Goal: Task Accomplishment & Management: Manage account settings

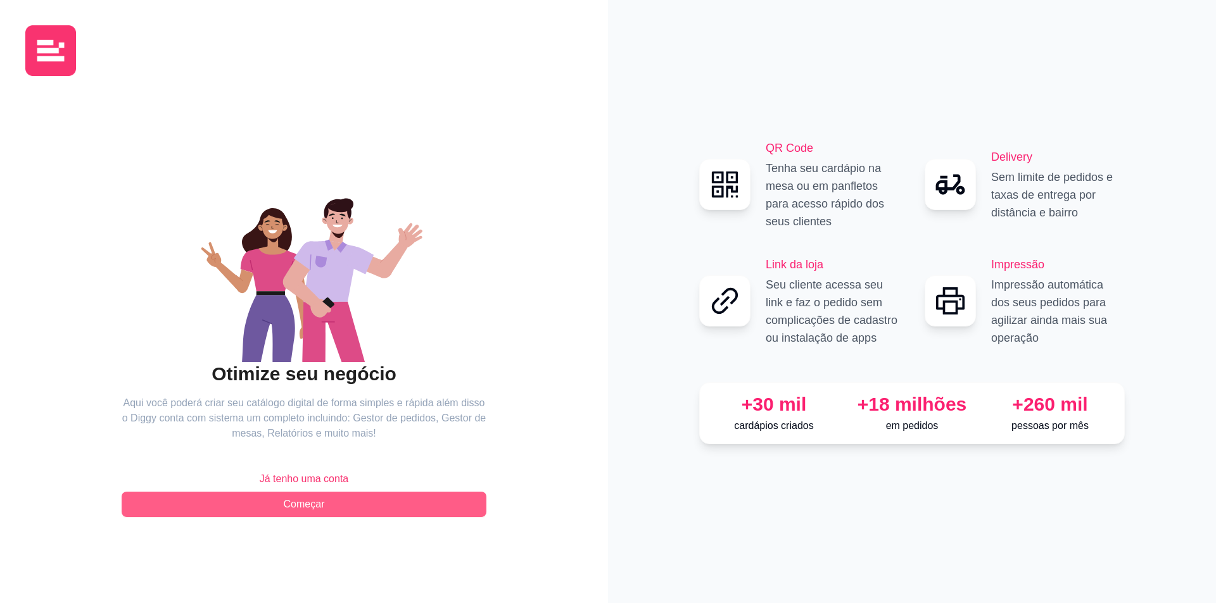
click at [305, 500] on span "Começar" at bounding box center [304, 504] width 41 height 15
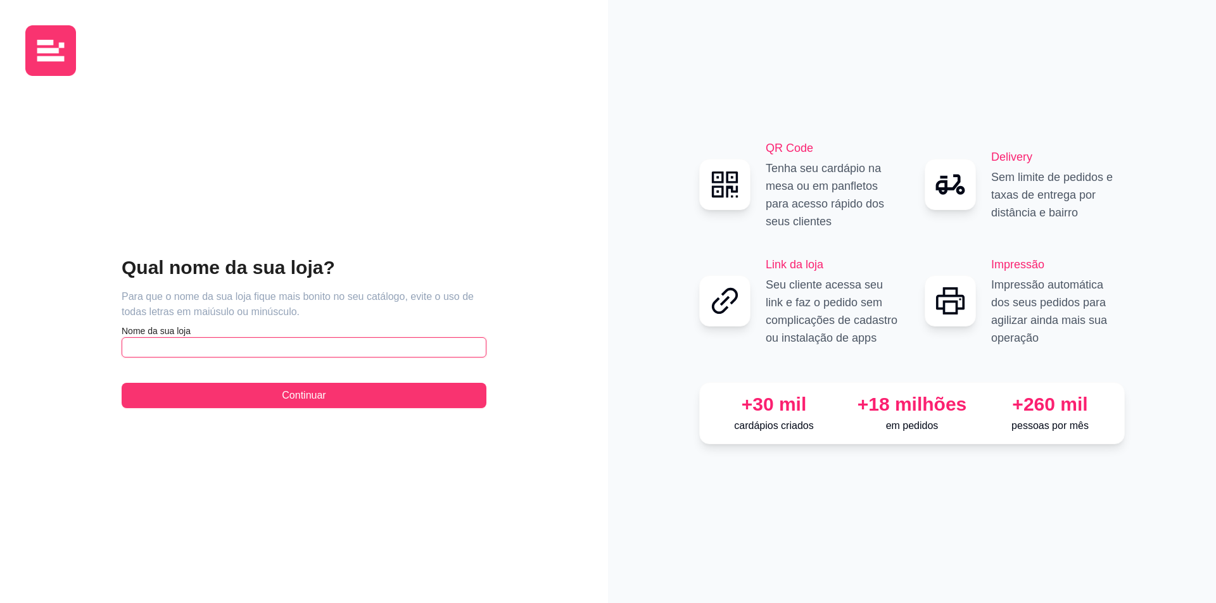
click at [291, 357] on input "text" at bounding box center [304, 348] width 365 height 20
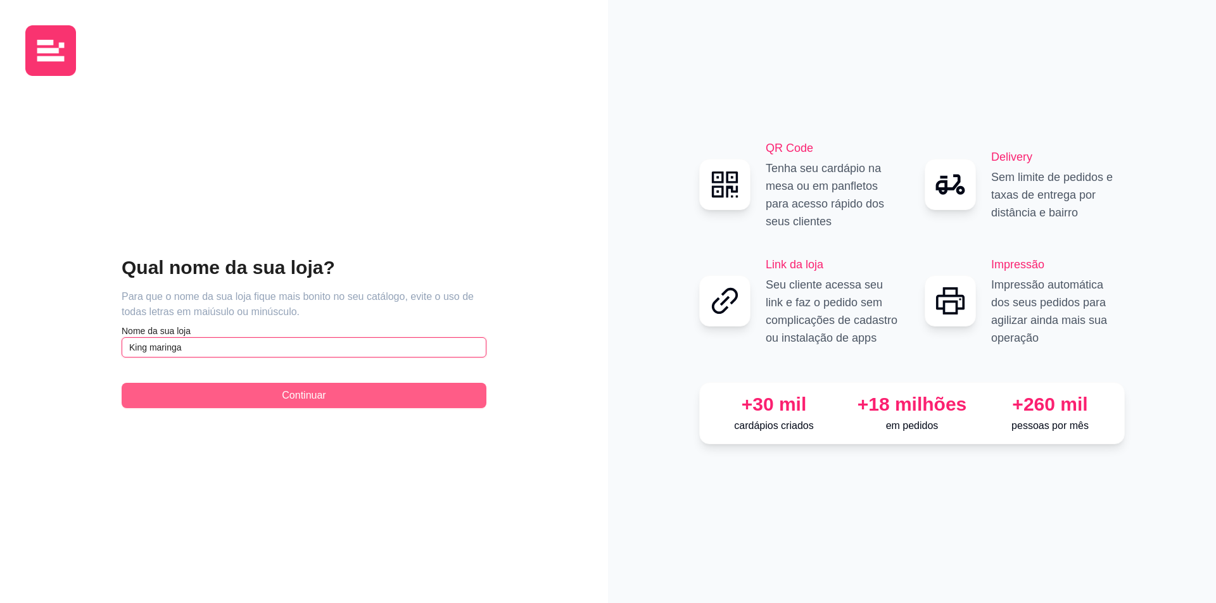
type input "King maringa"
click at [268, 390] on button "Continuar" at bounding box center [304, 395] width 365 height 25
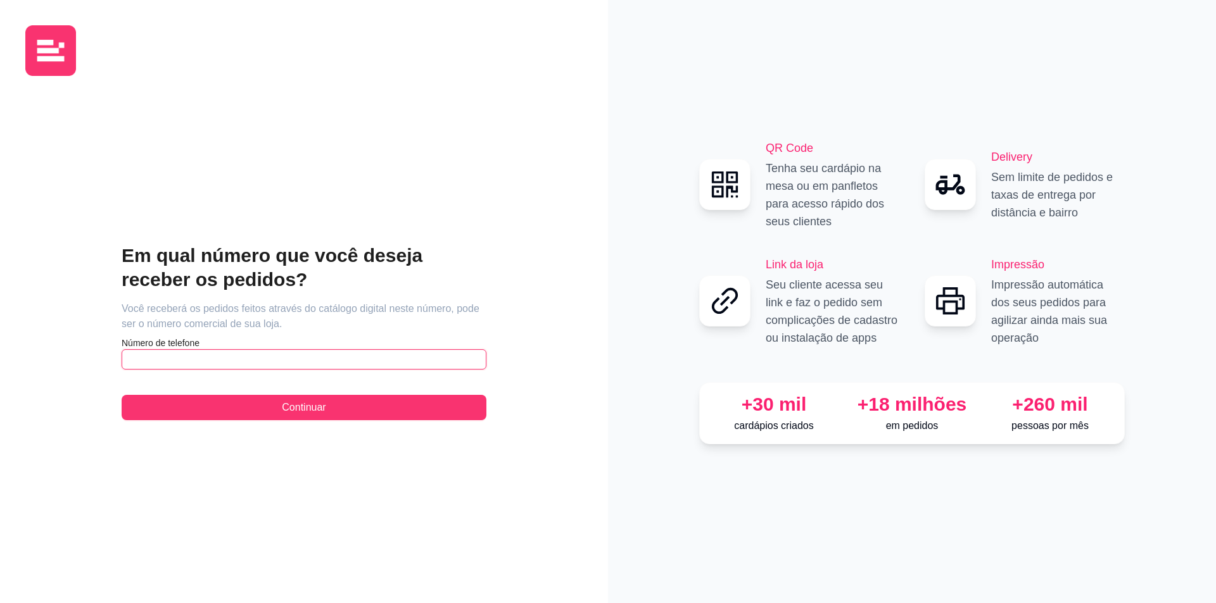
click at [380, 369] on input "text" at bounding box center [304, 360] width 365 height 20
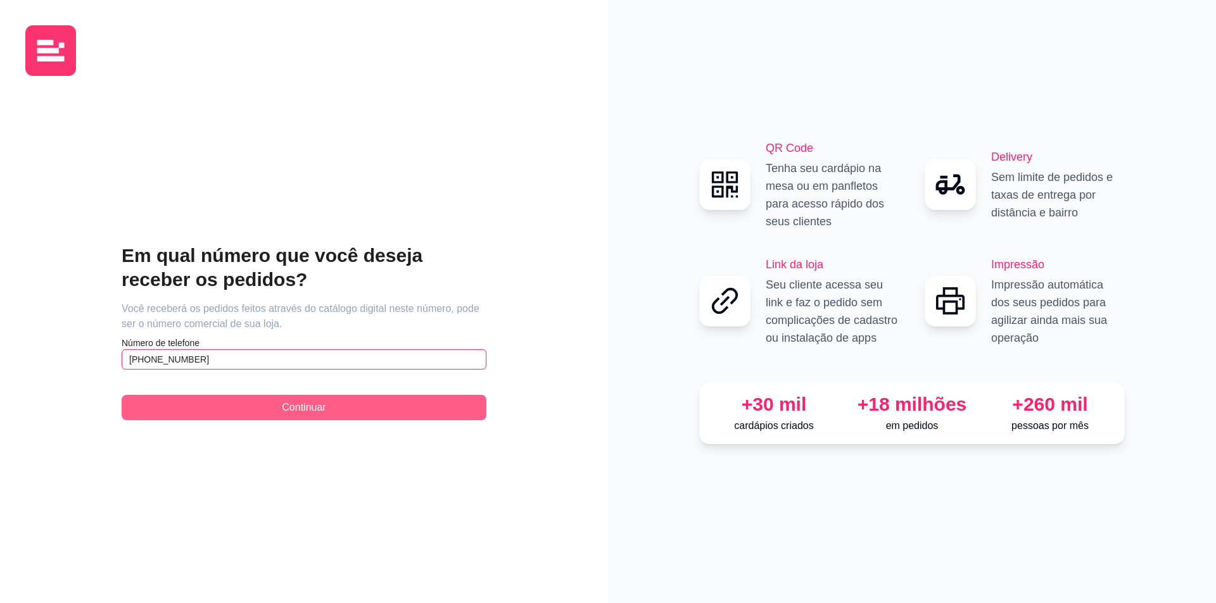
type input "[PHONE_NUMBER]"
click at [300, 405] on span "Continuar" at bounding box center [304, 407] width 44 height 15
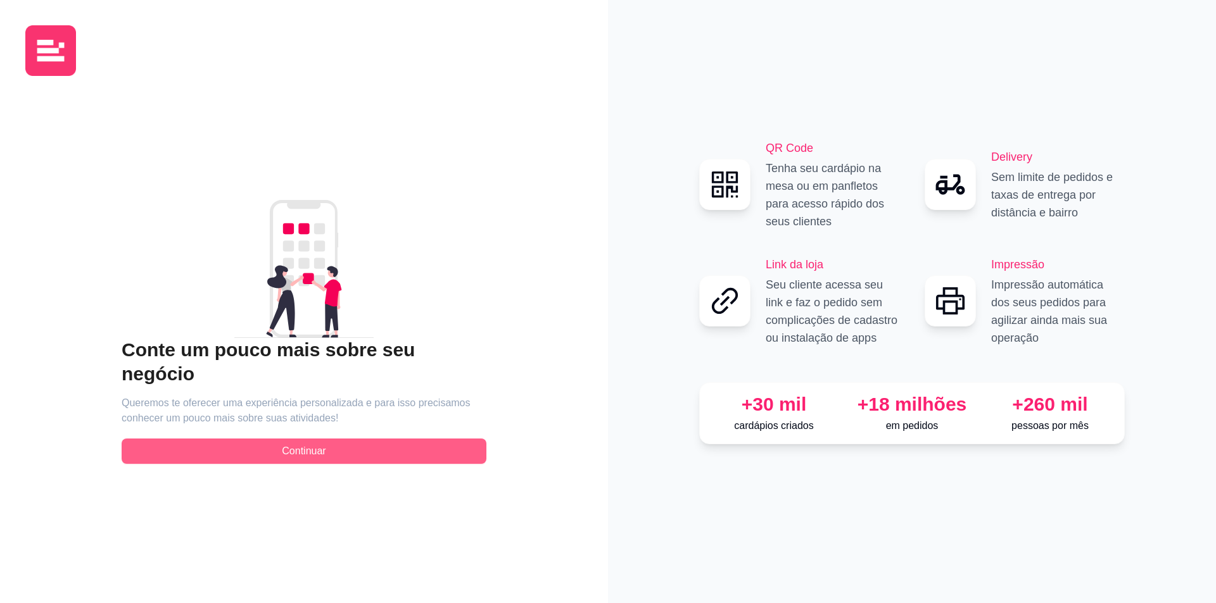
click at [375, 445] on button "Continuar" at bounding box center [304, 451] width 365 height 25
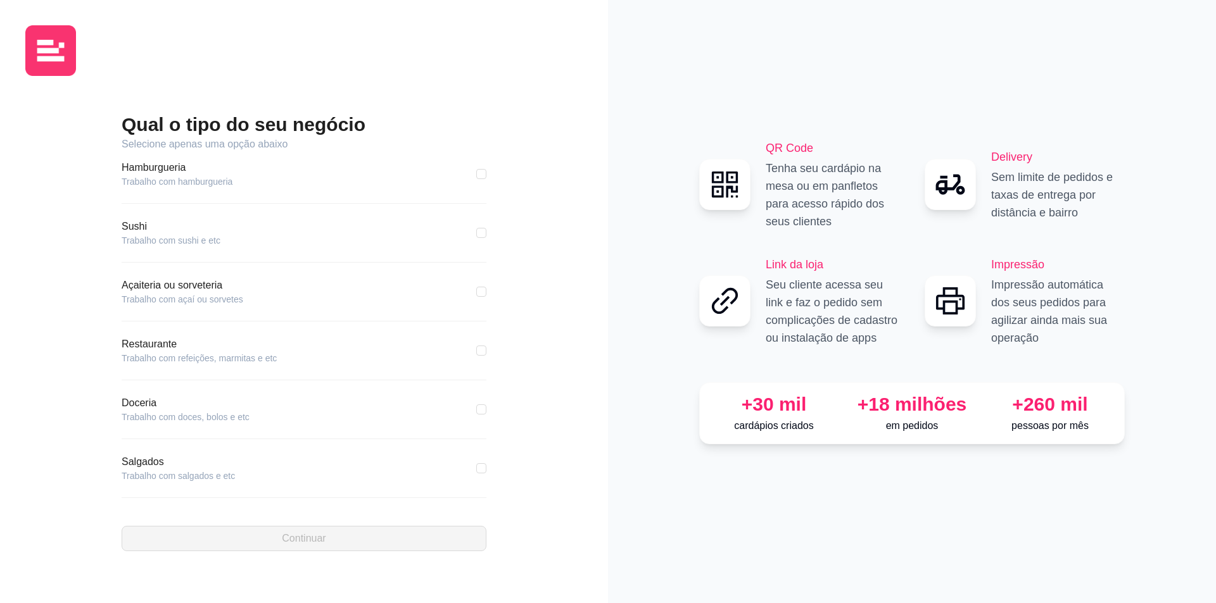
scroll to position [122, 0]
click at [328, 469] on div "Outros Nenhuma das opções listadas" at bounding box center [304, 469] width 365 height 28
click at [476, 472] on input "checkbox" at bounding box center [481, 469] width 10 height 10
checkbox input "true"
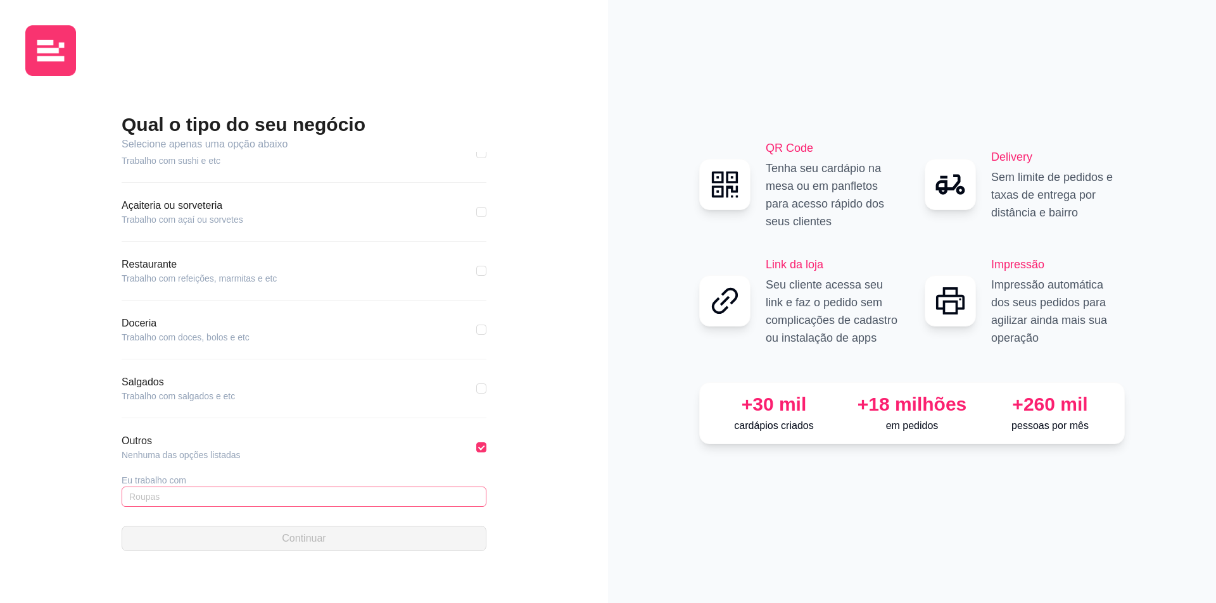
scroll to position [167, 0]
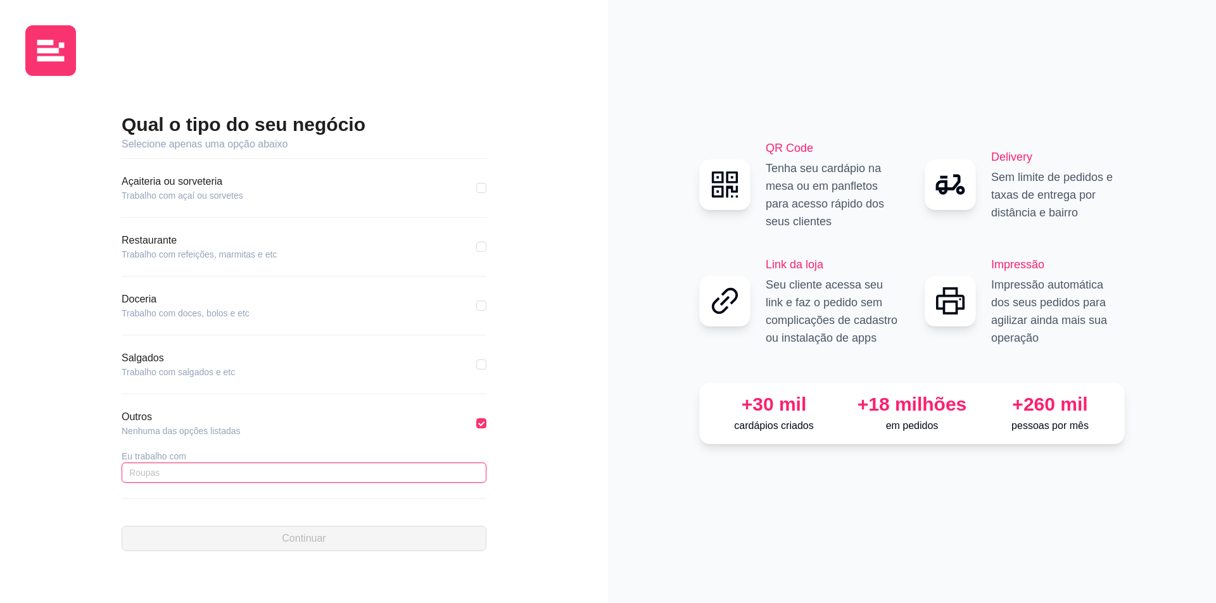
click at [391, 477] on input "text" at bounding box center [304, 473] width 365 height 20
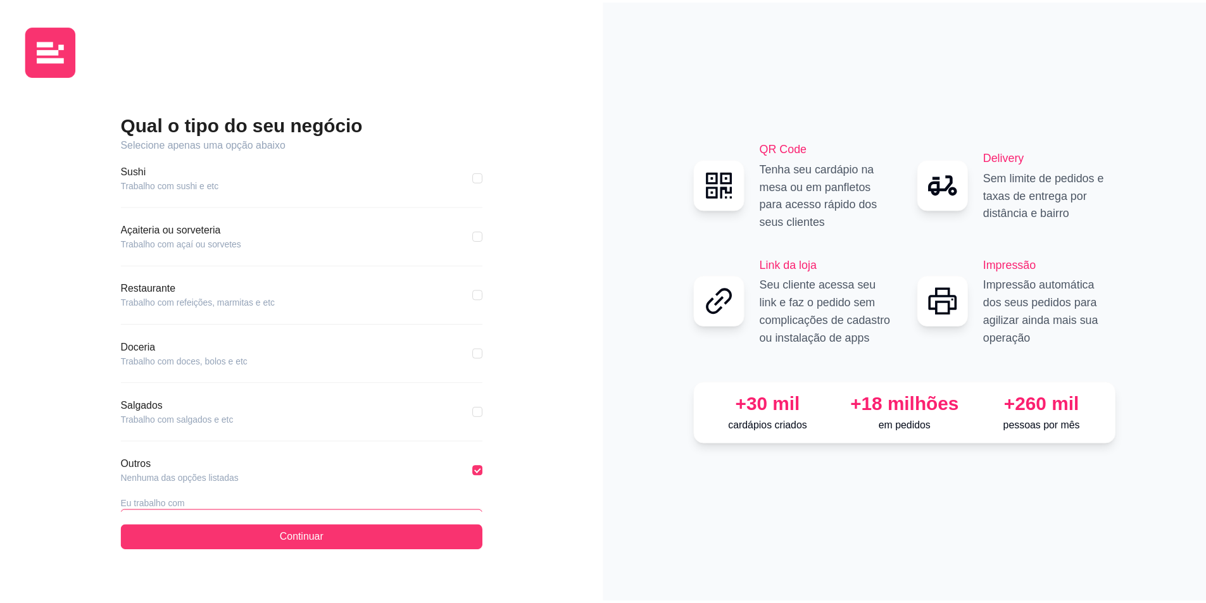
scroll to position [0, 0]
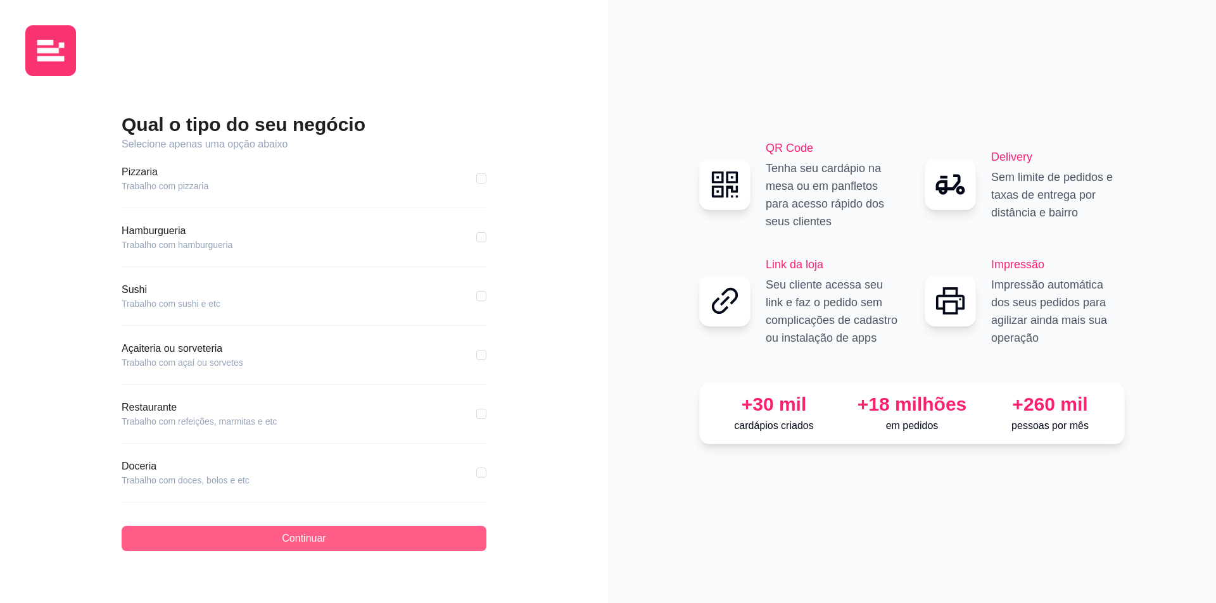
type input "bebidas"
click at [401, 540] on button "Continuar" at bounding box center [304, 538] width 365 height 25
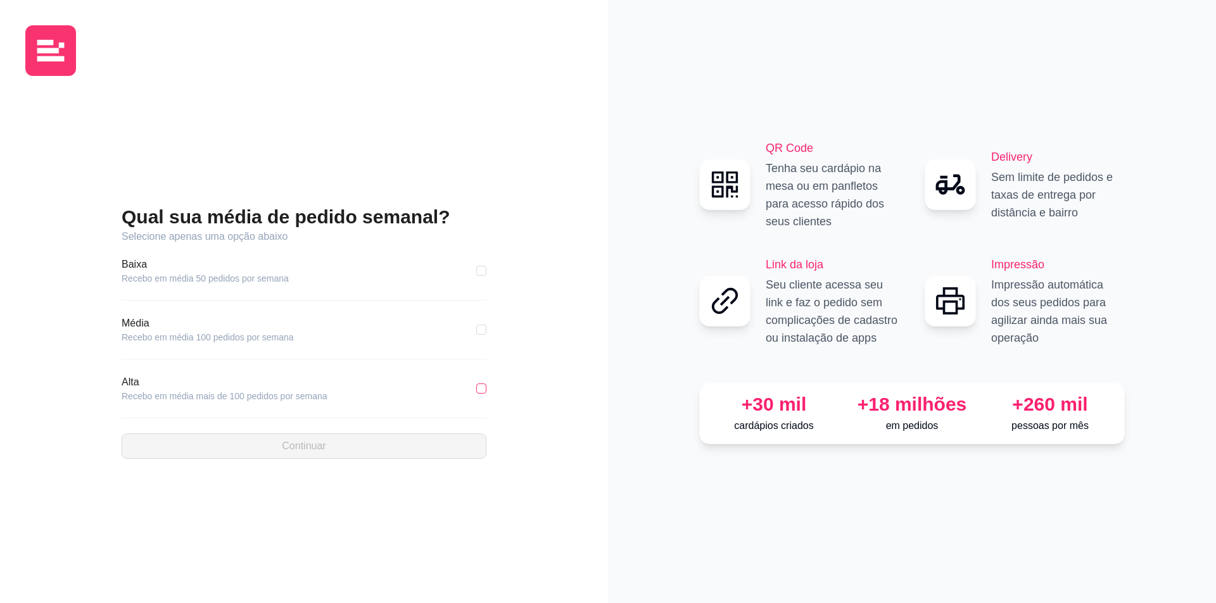
click at [483, 389] on input "checkbox" at bounding box center [481, 389] width 10 height 10
checkbox input "true"
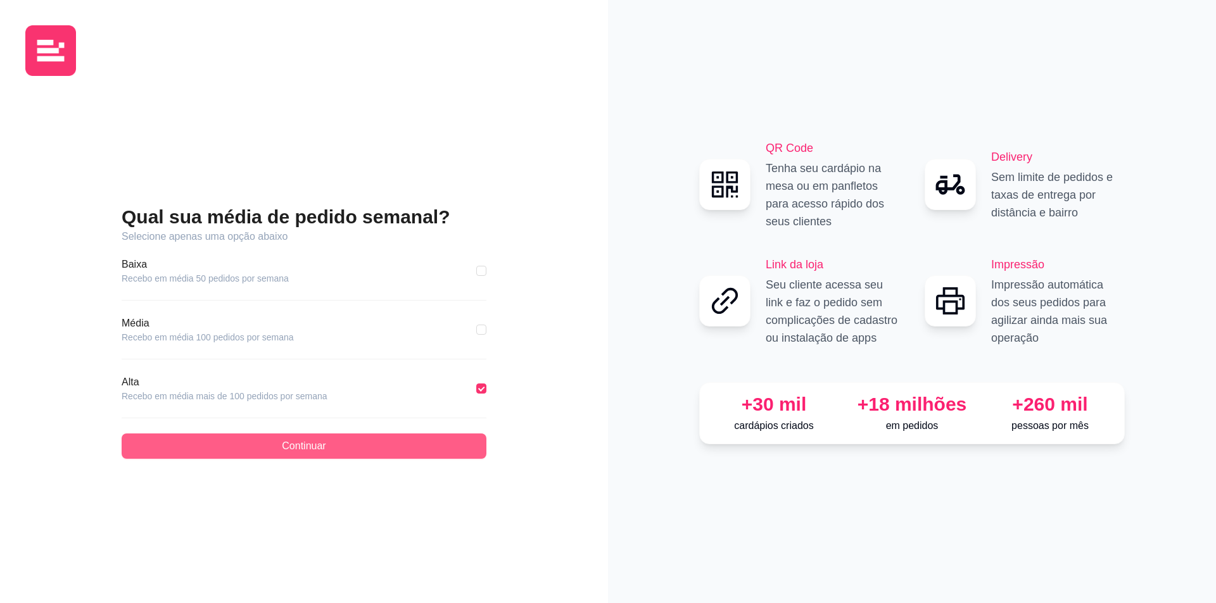
click at [454, 442] on button "Continuar" at bounding box center [304, 446] width 365 height 25
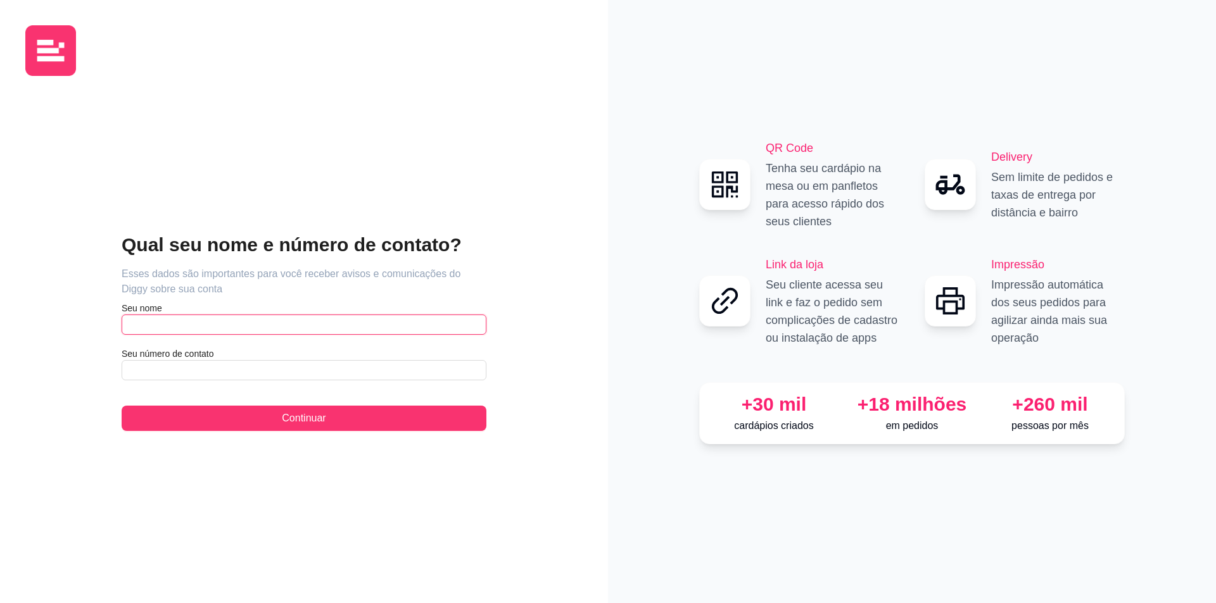
click at [354, 326] on input "text" at bounding box center [304, 325] width 365 height 20
type input "beatrys"
click at [310, 383] on div "Qual seu nome e número de contato? Esses dados são importantes para você recebe…" at bounding box center [304, 332] width 365 height 198
click at [321, 379] on input "text" at bounding box center [304, 370] width 365 height 20
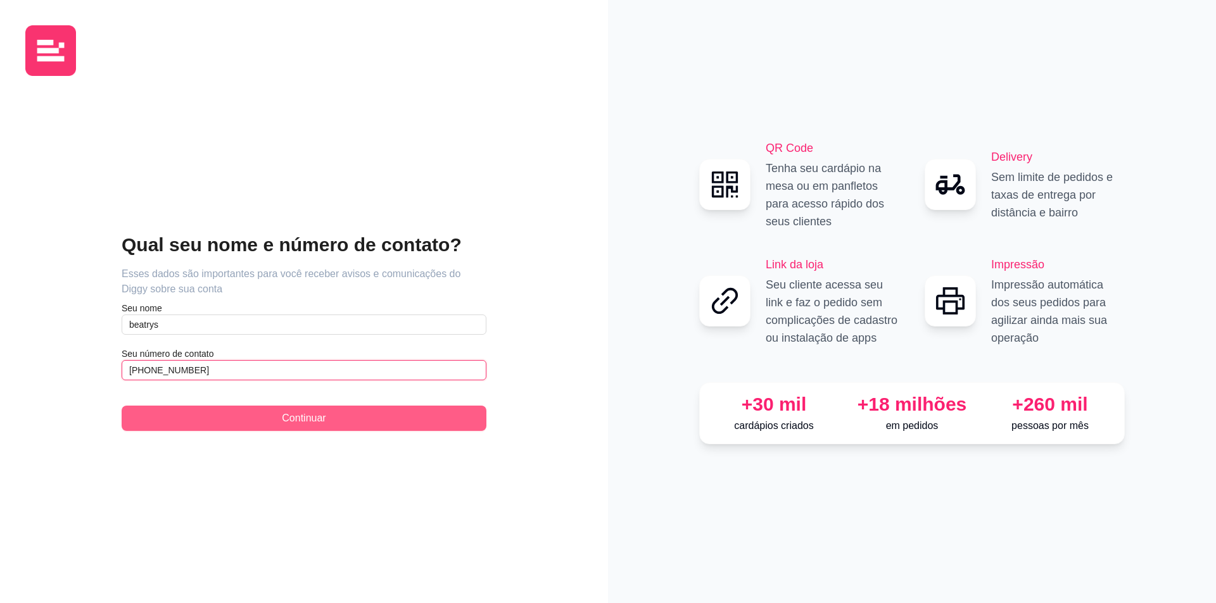
type input "[PHONE_NUMBER]"
click at [312, 408] on button "Continuar" at bounding box center [304, 418] width 365 height 25
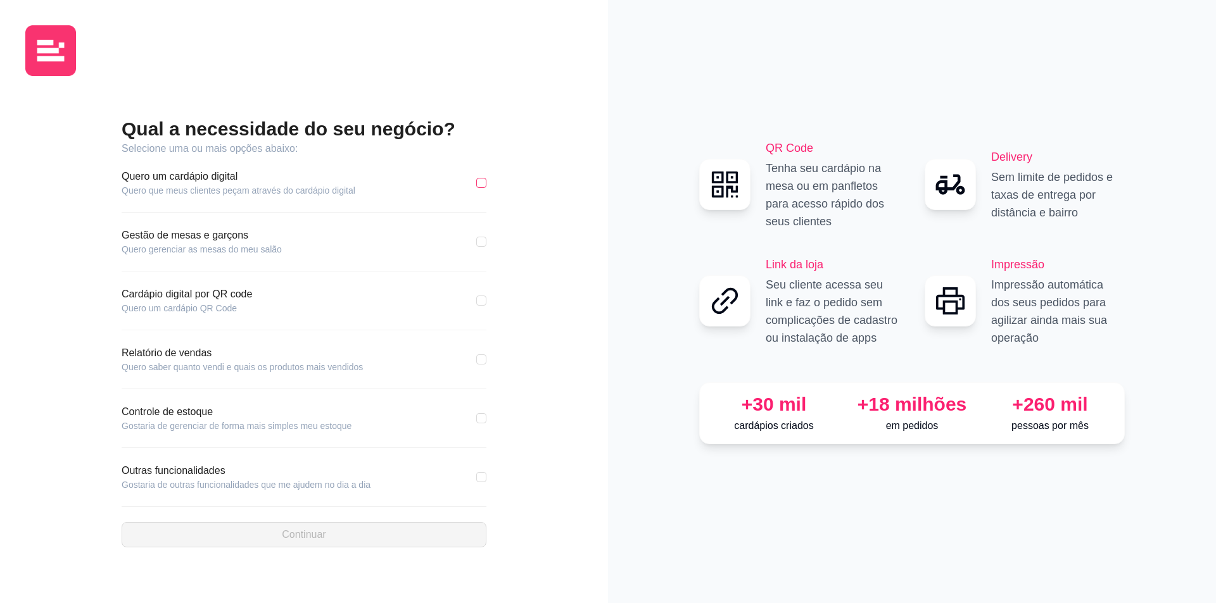
click at [479, 184] on input "checkbox" at bounding box center [481, 183] width 10 height 10
checkbox input "true"
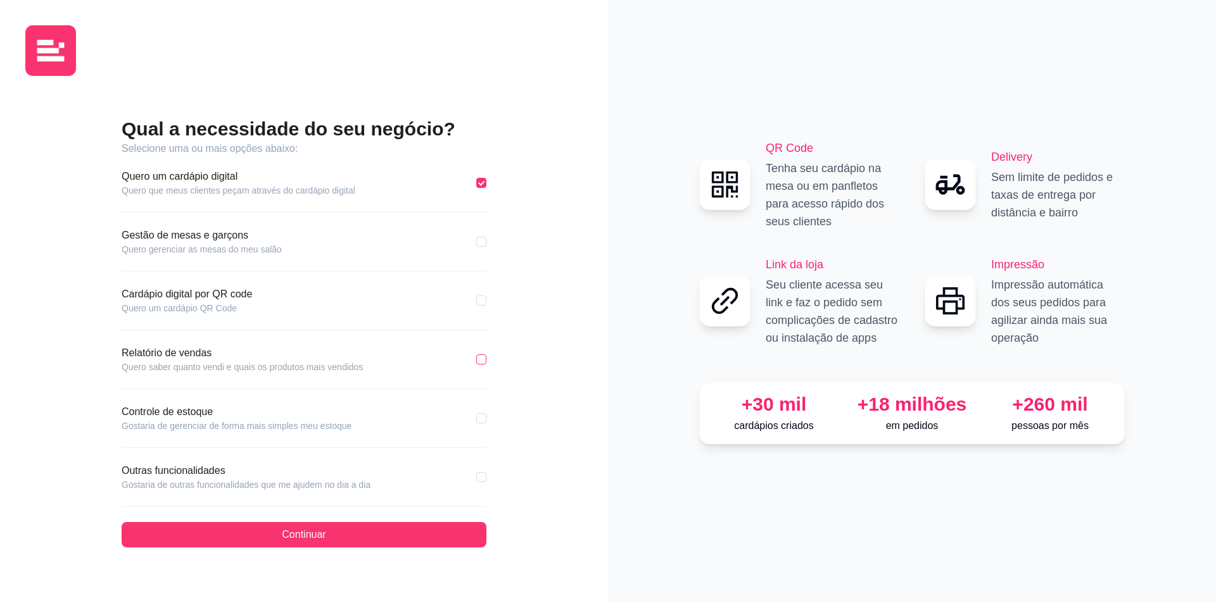
click at [481, 355] on input "checkbox" at bounding box center [481, 360] width 10 height 10
checkbox input "true"
click at [473, 478] on div "Outras funcionalidades Gostaria de outras funcionalidades que me ajudem no dia …" at bounding box center [304, 478] width 365 height 28
click at [480, 417] on input "checkbox" at bounding box center [481, 418] width 10 height 10
checkbox input "true"
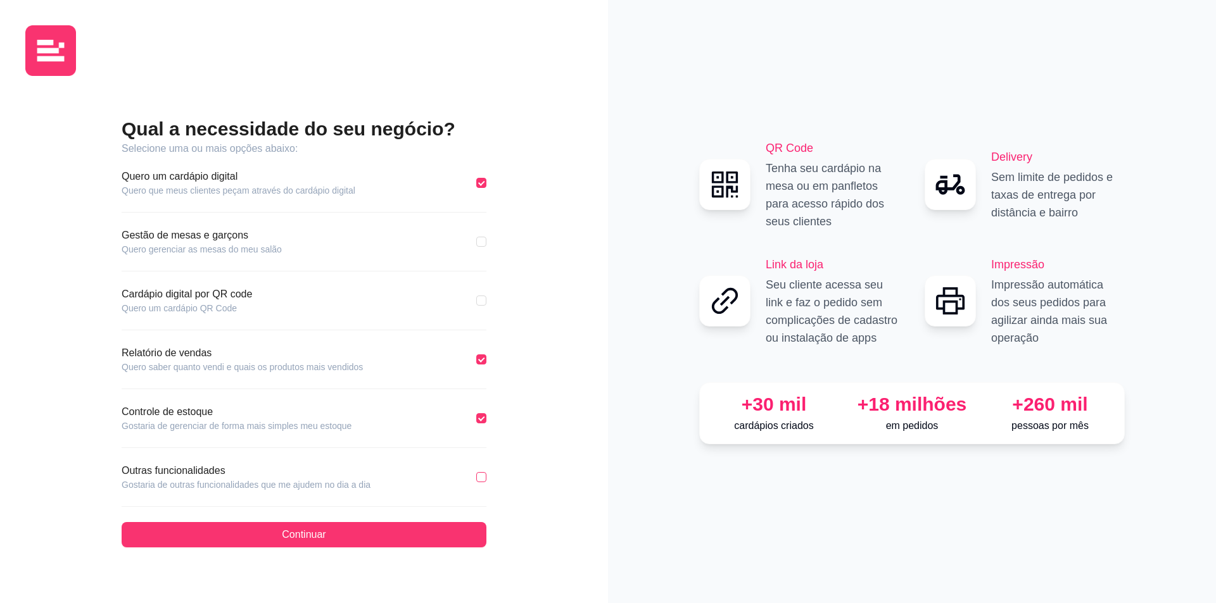
click at [482, 477] on input "checkbox" at bounding box center [481, 477] width 10 height 10
checkbox input "true"
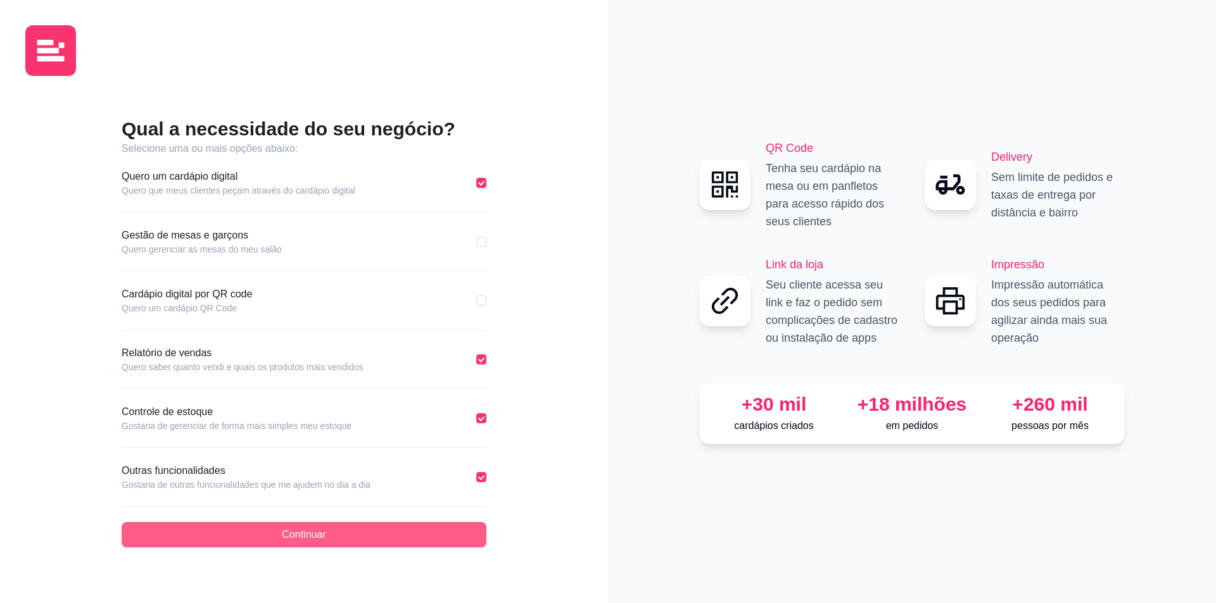
click at [463, 538] on button "Continuar" at bounding box center [304, 534] width 365 height 25
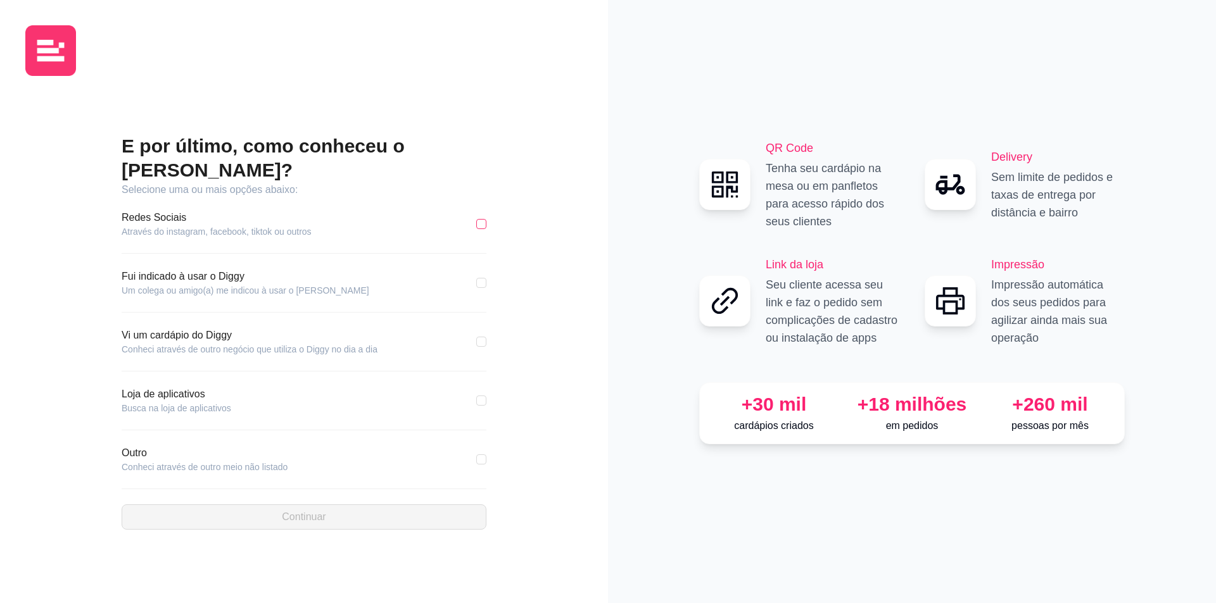
click at [479, 219] on input "checkbox" at bounding box center [481, 224] width 10 height 10
checkbox input "true"
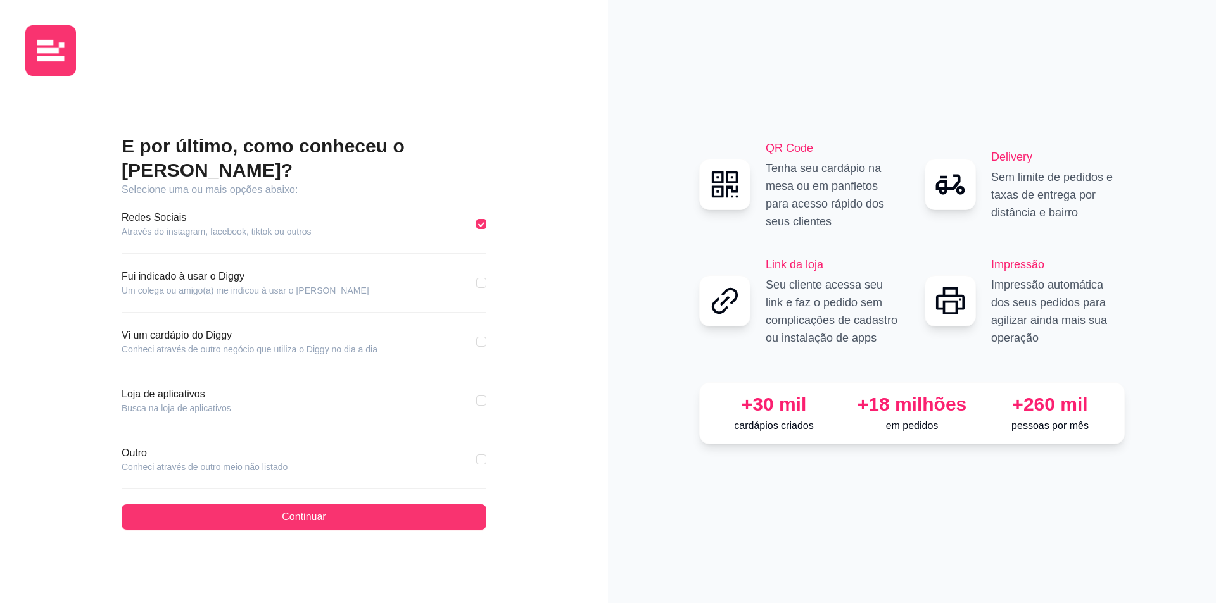
click at [483, 396] on div "Loja de aplicativos Busca na loja de aplicativos" at bounding box center [304, 401] width 365 height 28
click at [483, 396] on input "checkbox" at bounding box center [481, 401] width 10 height 10
checkbox input "true"
checkbox input "false"
click at [427, 505] on button "Continuar" at bounding box center [304, 517] width 365 height 25
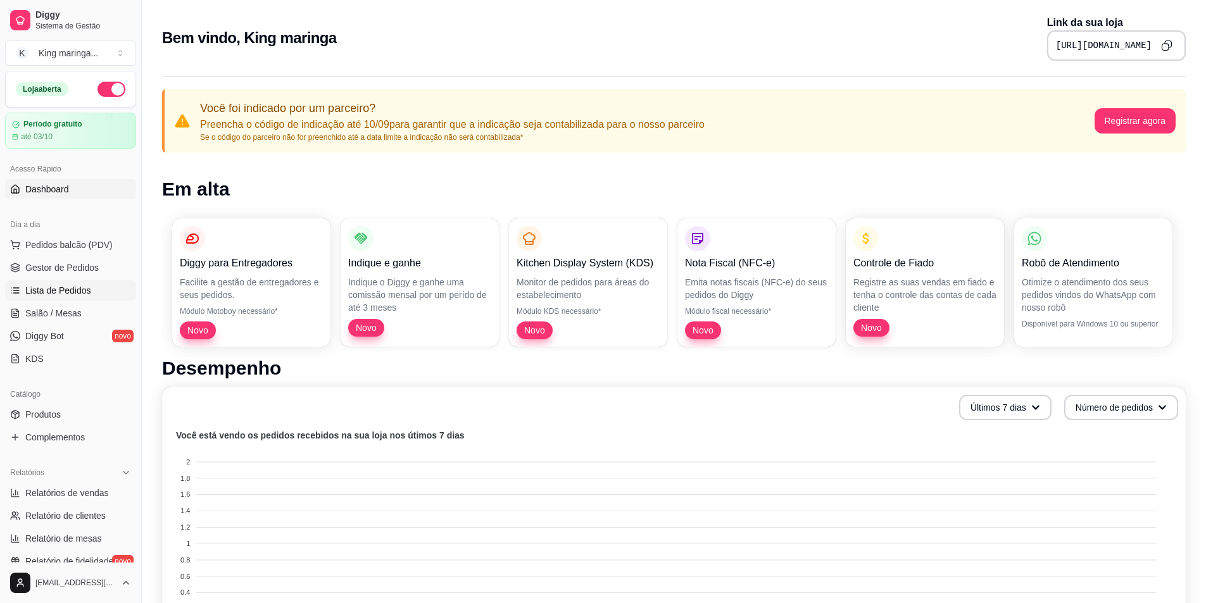
click at [62, 282] on link "Lista de Pedidos" at bounding box center [70, 291] width 131 height 20
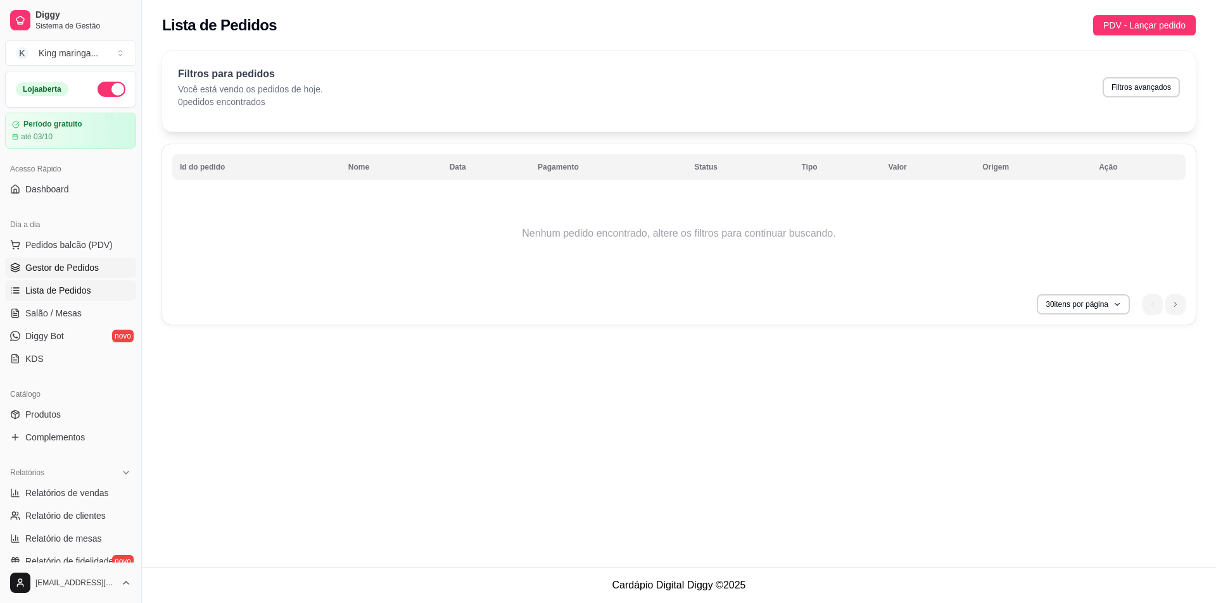
click at [65, 262] on span "Gestor de Pedidos" at bounding box center [61, 268] width 73 height 13
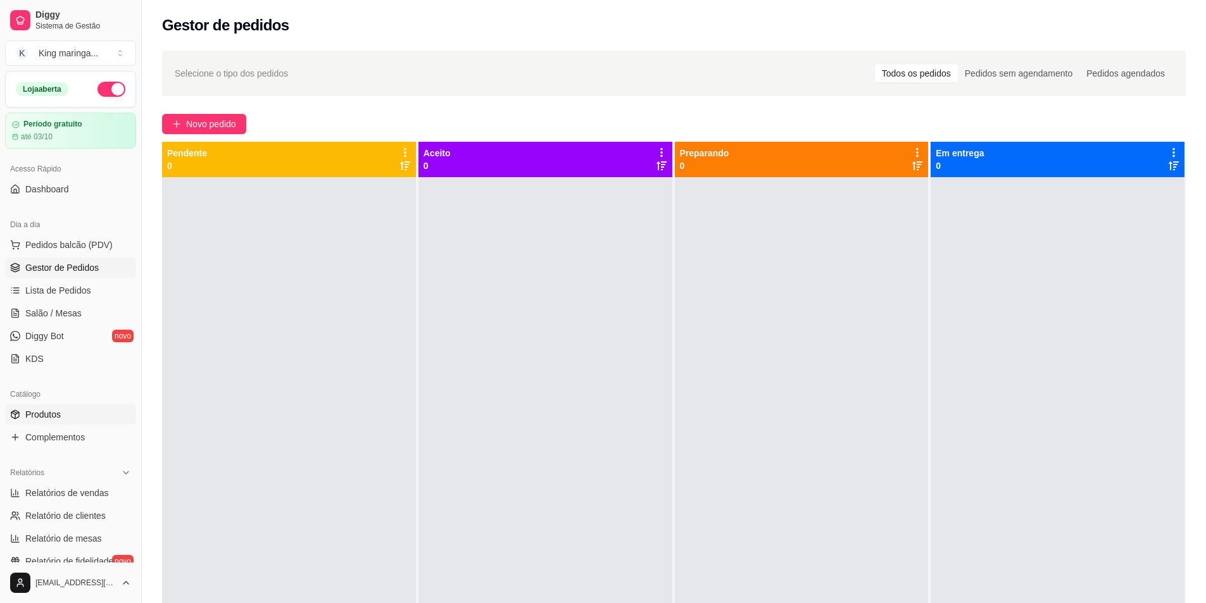
click at [58, 412] on span "Produtos" at bounding box center [42, 414] width 35 height 13
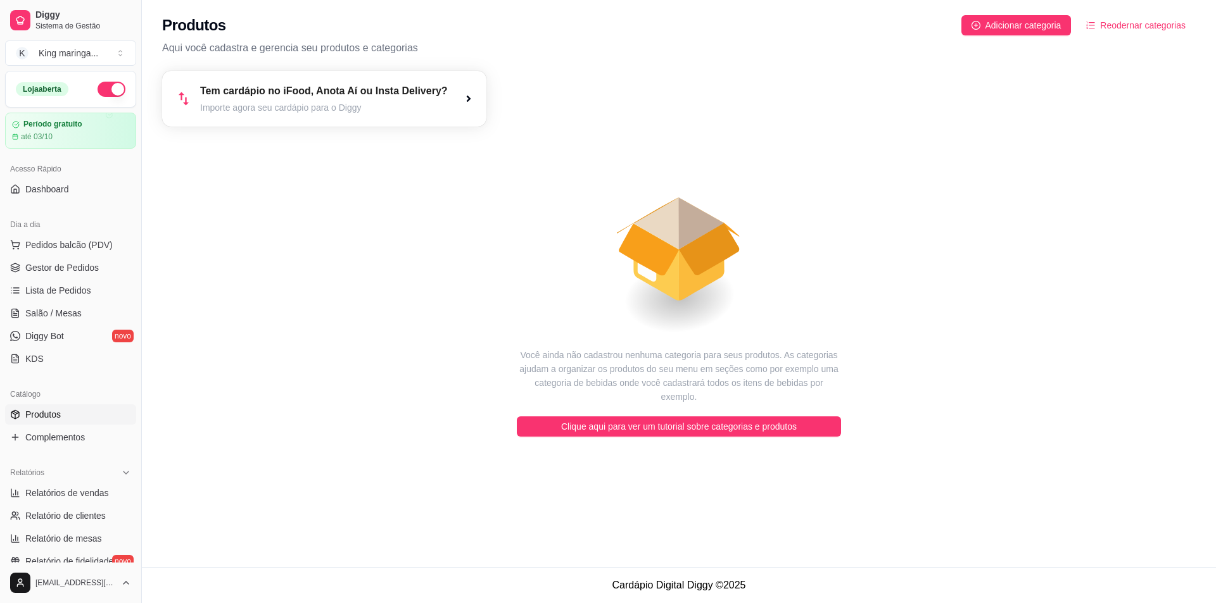
click at [360, 107] on article "Importe agora seu cardápio para o Diggy" at bounding box center [324, 107] width 248 height 13
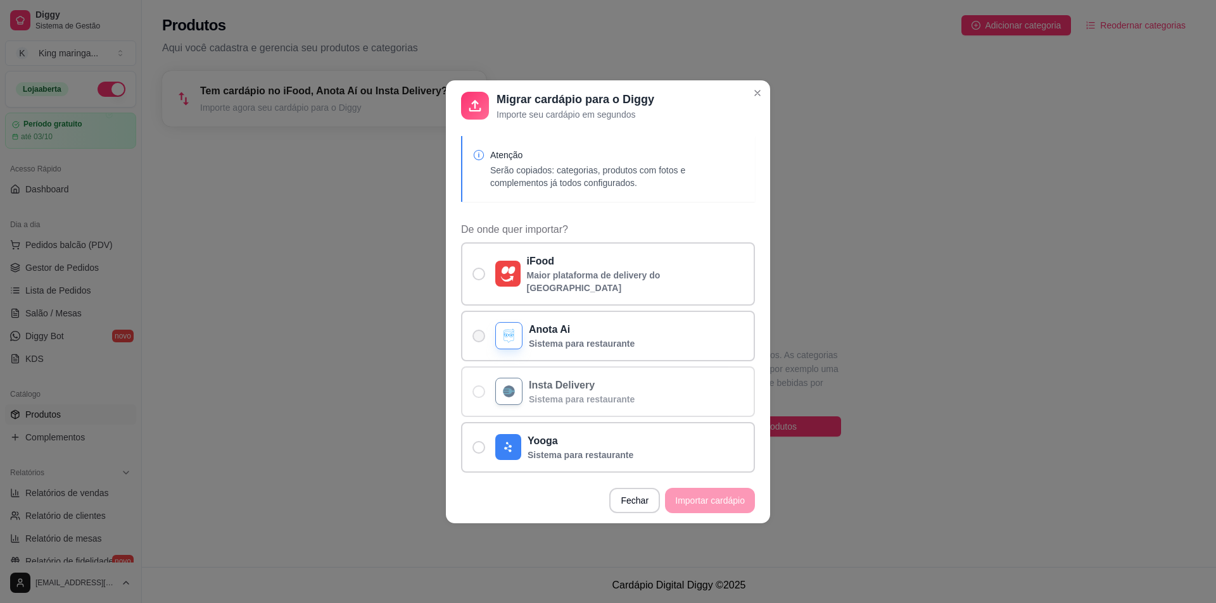
click at [472, 338] on label "Anota Ai Sistema para restaurante" at bounding box center [608, 336] width 294 height 51
click at [472, 338] on input "Anota Ai Sistema para restaurante" at bounding box center [476, 342] width 8 height 8
radio input "true"
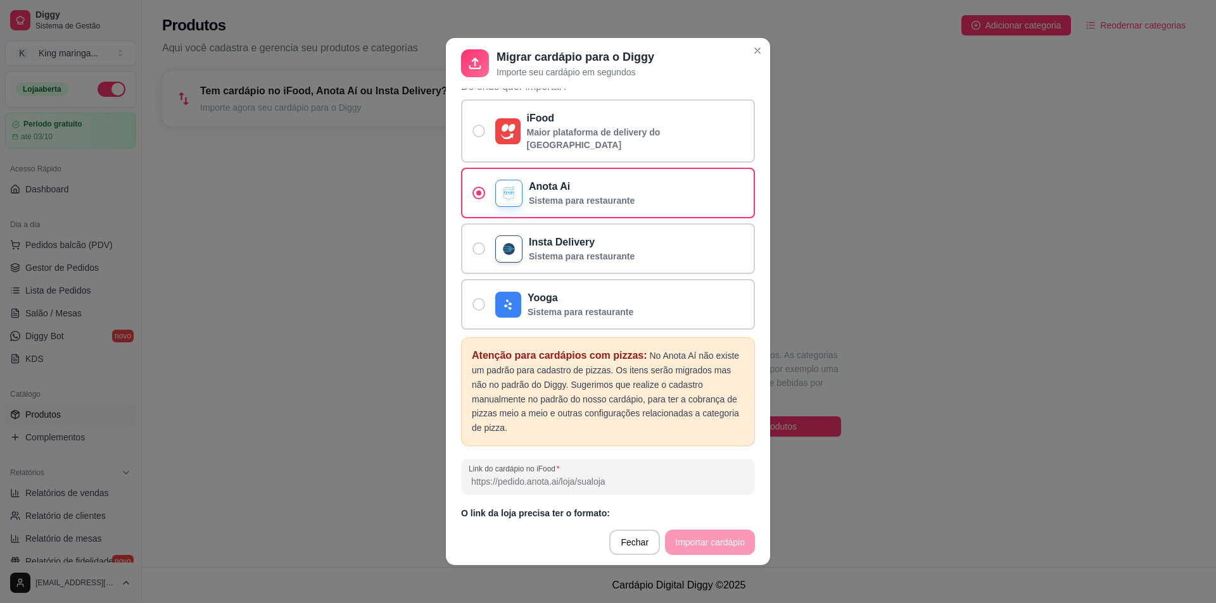
scroll to position [109, 0]
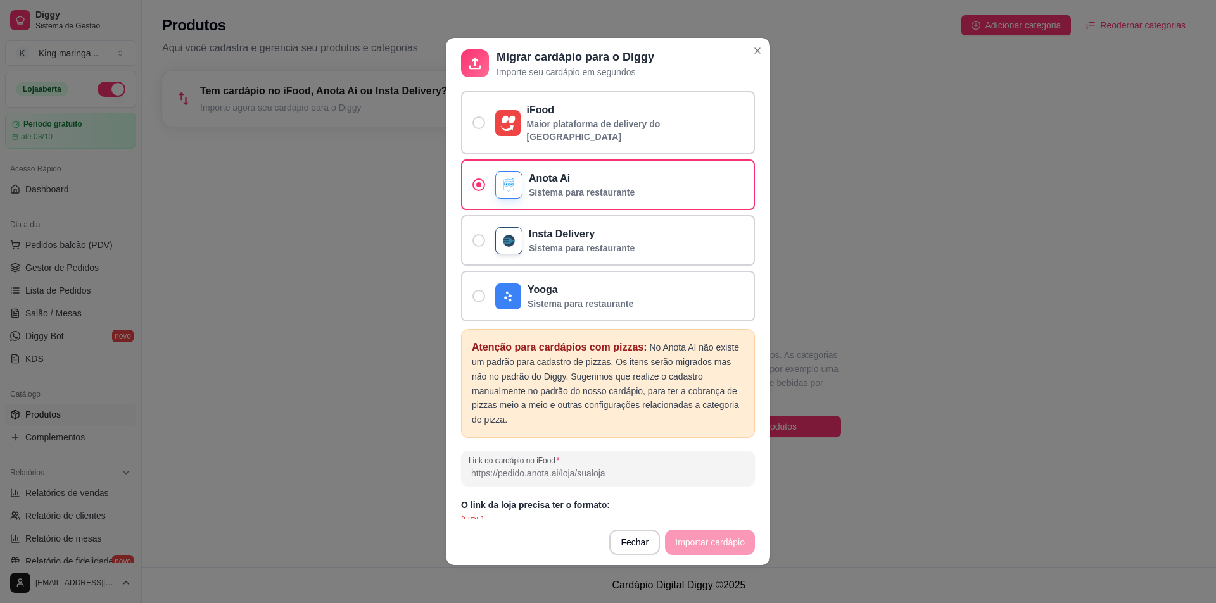
drag, startPoint x: 596, startPoint y: 448, endPoint x: 588, endPoint y: 459, distance: 13.6
click at [588, 467] on input "Link do cardápio no iFood" at bounding box center [608, 473] width 279 height 13
paste input "[URL]"
type input "[URL]"
click at [740, 546] on button "Importar cardápio" at bounding box center [709, 543] width 87 height 25
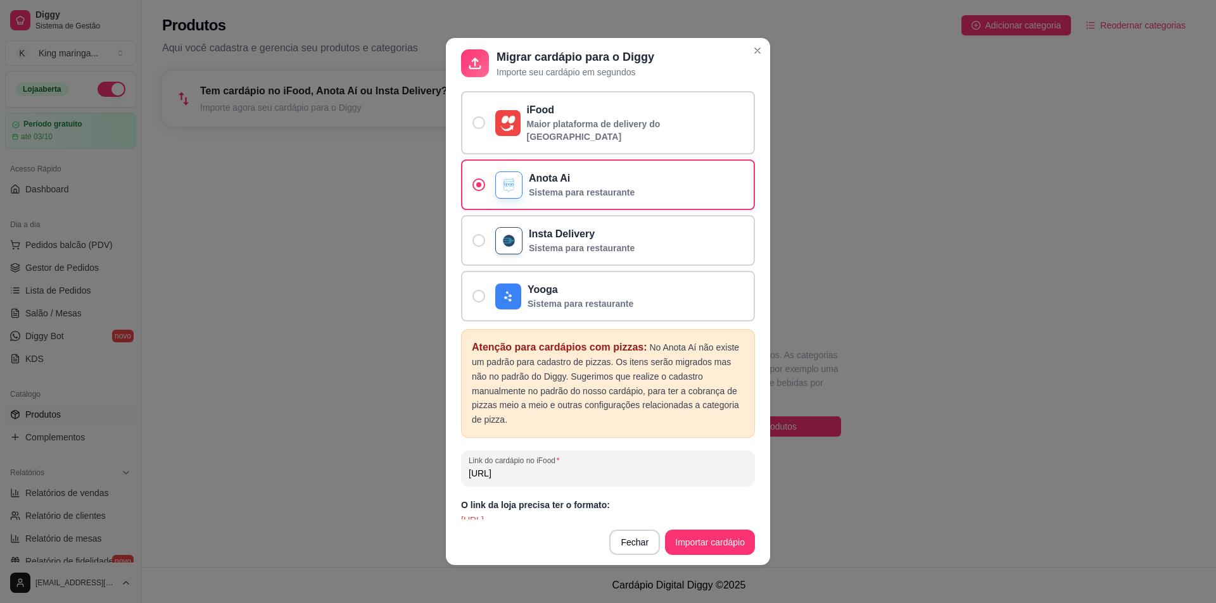
click at [600, 514] on p "[URL]" at bounding box center [608, 520] width 294 height 13
click at [705, 467] on input "[URL]" at bounding box center [608, 473] width 279 height 13
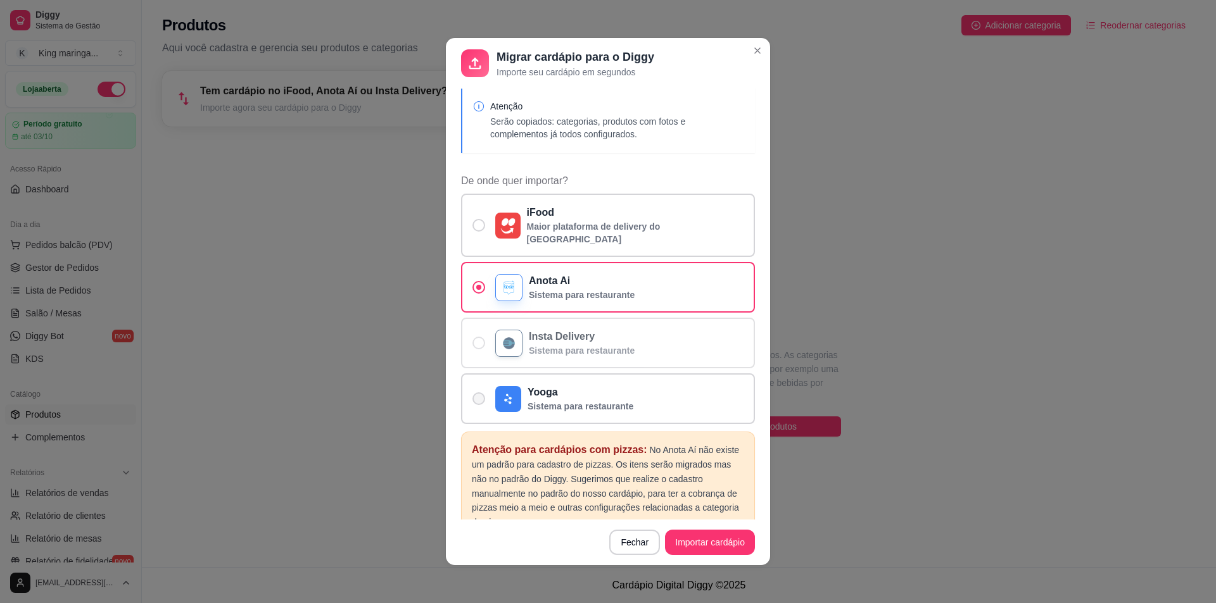
scroll to position [0, 0]
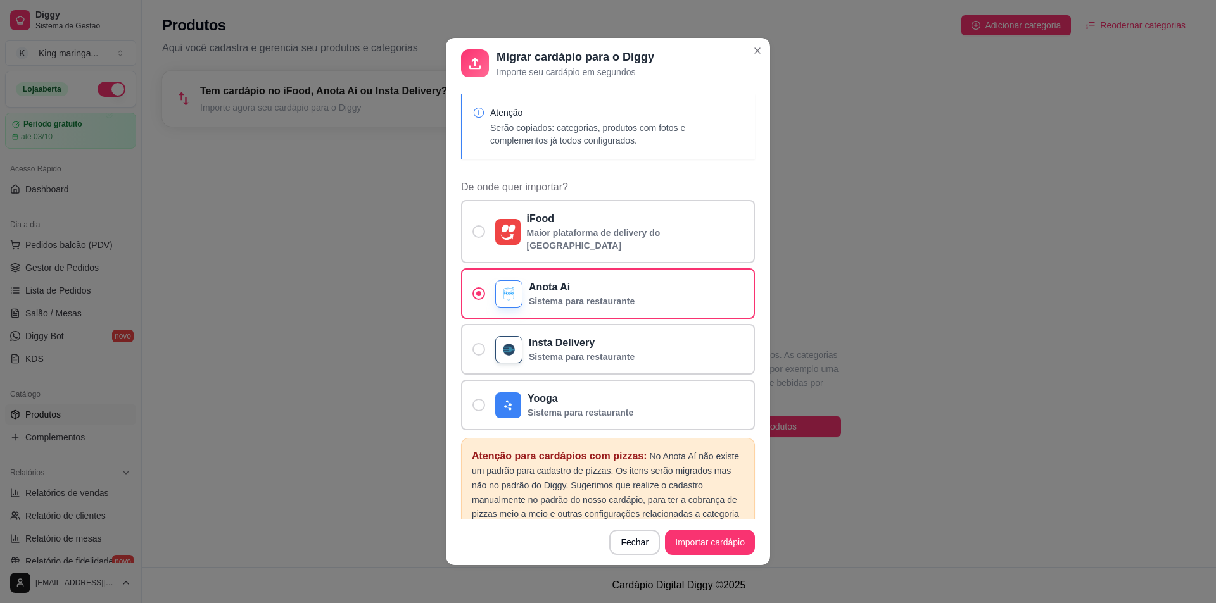
click at [564, 129] on p "Serão copiados: categorias, produtos com fotos e complementos já todos configur…" at bounding box center [617, 134] width 255 height 25
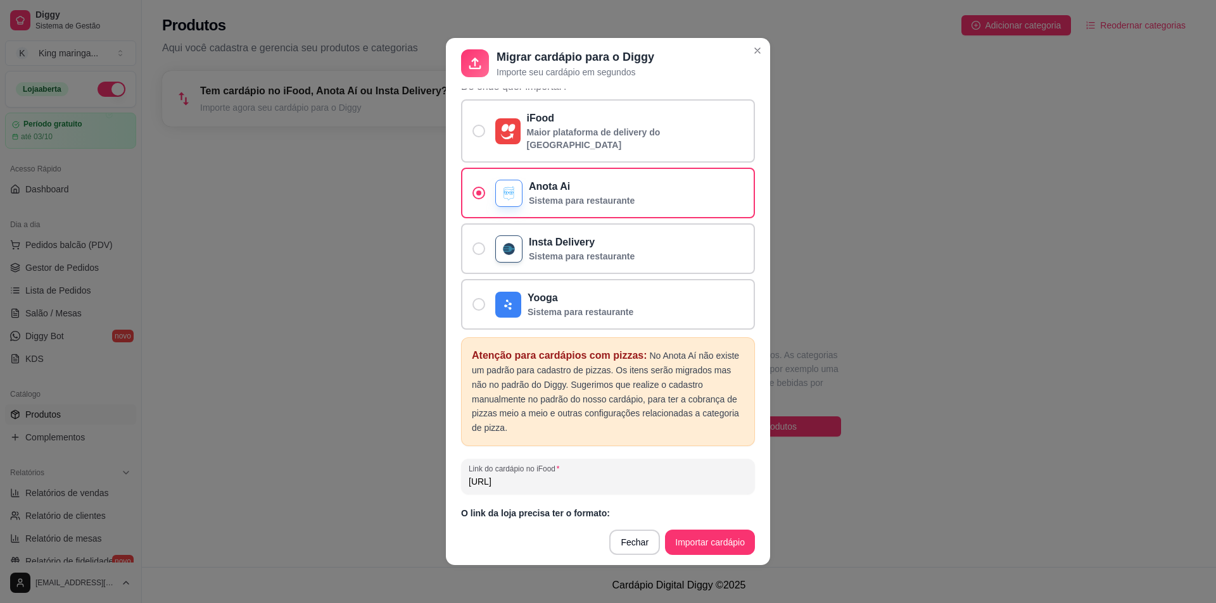
scroll to position [109, 0]
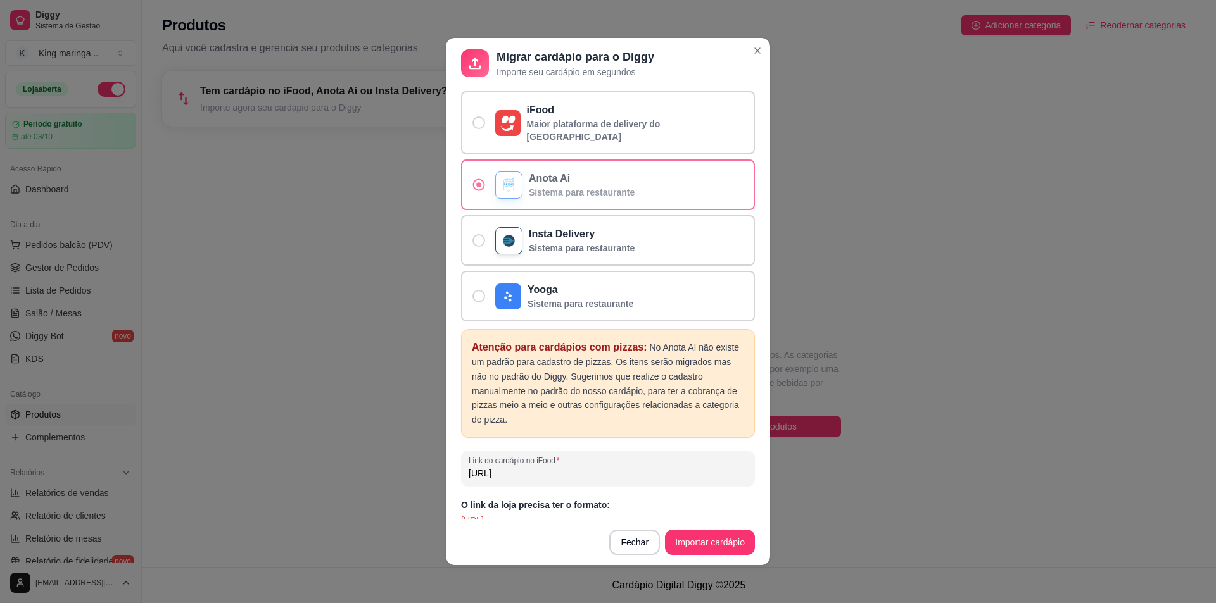
click at [570, 173] on div "Anota Ai Sistema para restaurante" at bounding box center [582, 185] width 106 height 28
click at [480, 187] on input "Anota Ai Sistema para restaurante" at bounding box center [476, 191] width 8 height 8
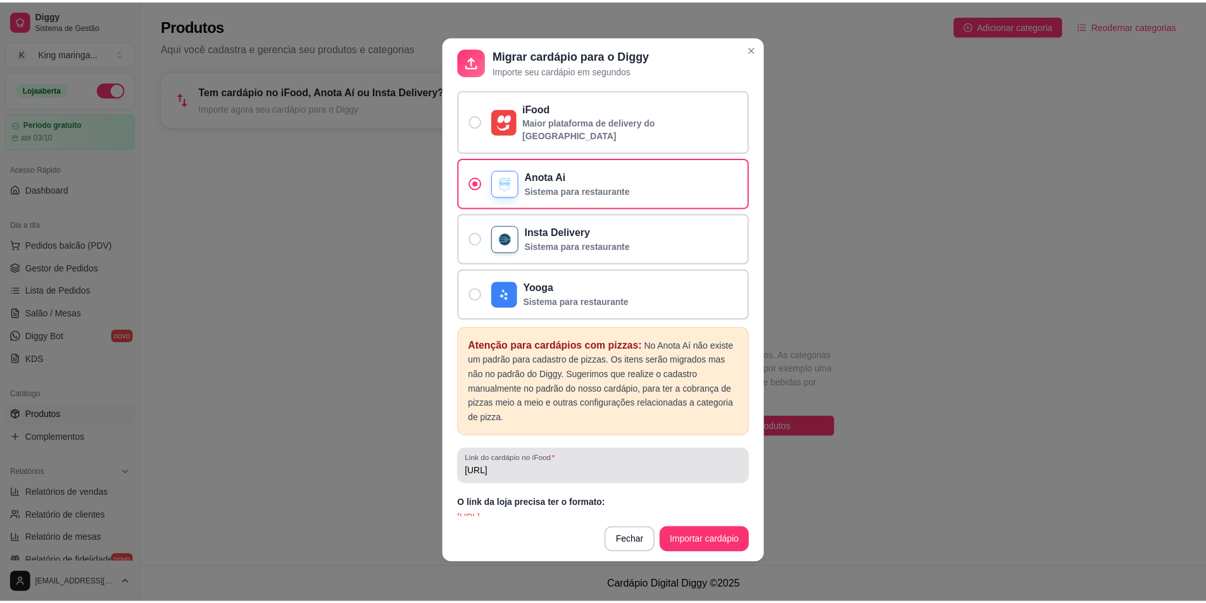
scroll to position [3, 0]
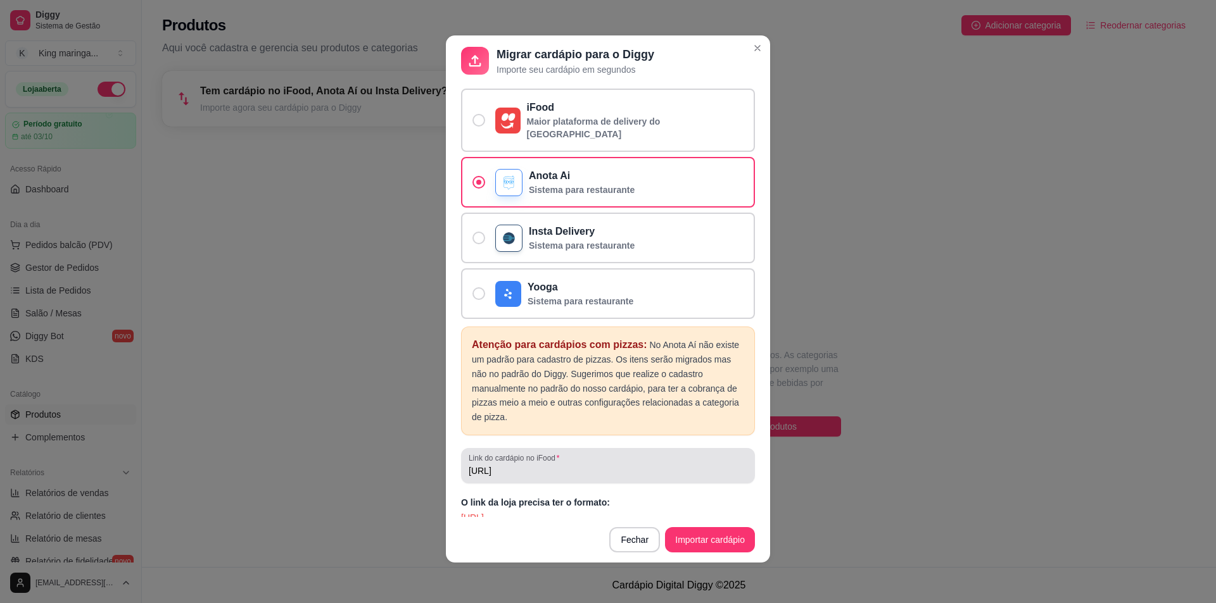
click at [671, 453] on div "[URL]" at bounding box center [608, 465] width 279 height 25
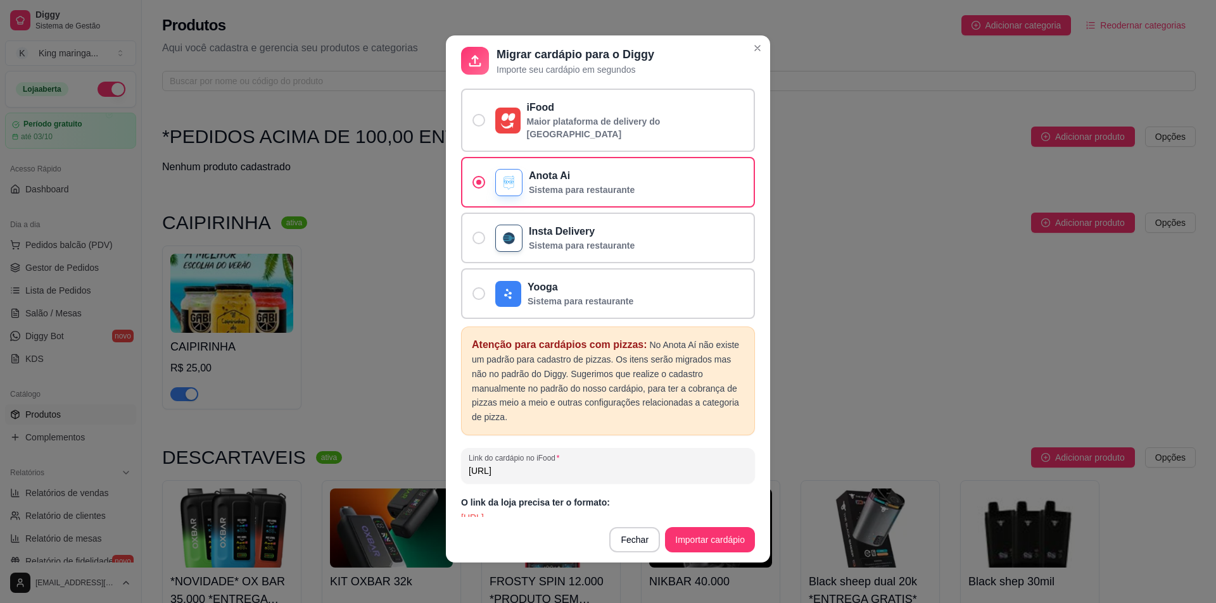
click at [663, 465] on input "[URL]" at bounding box center [608, 471] width 279 height 13
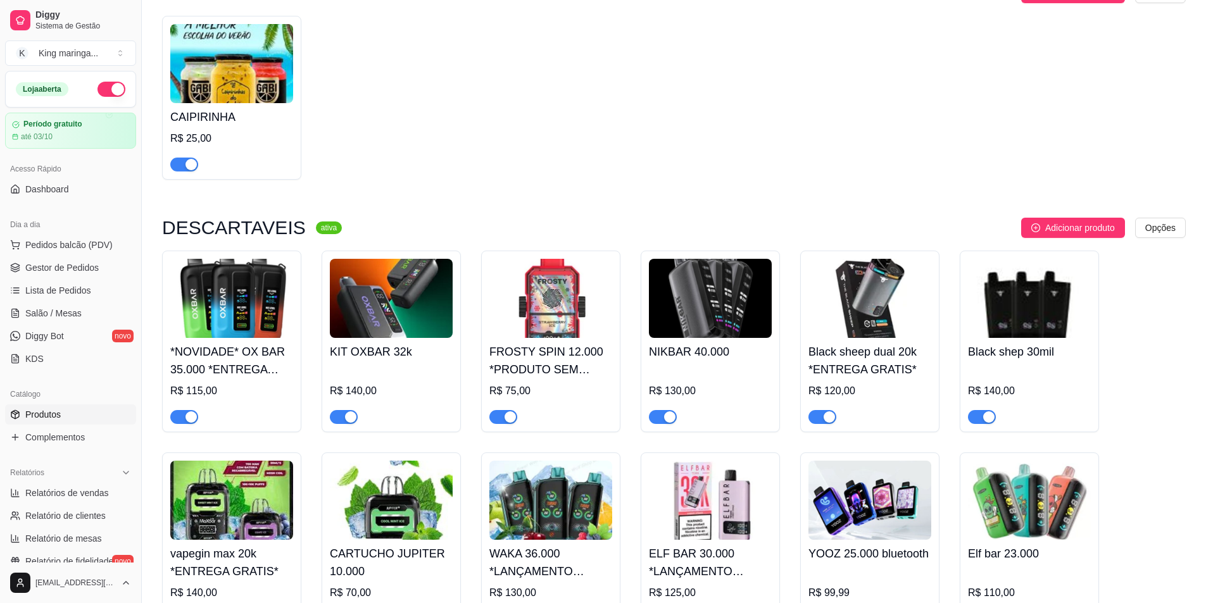
scroll to position [0, 0]
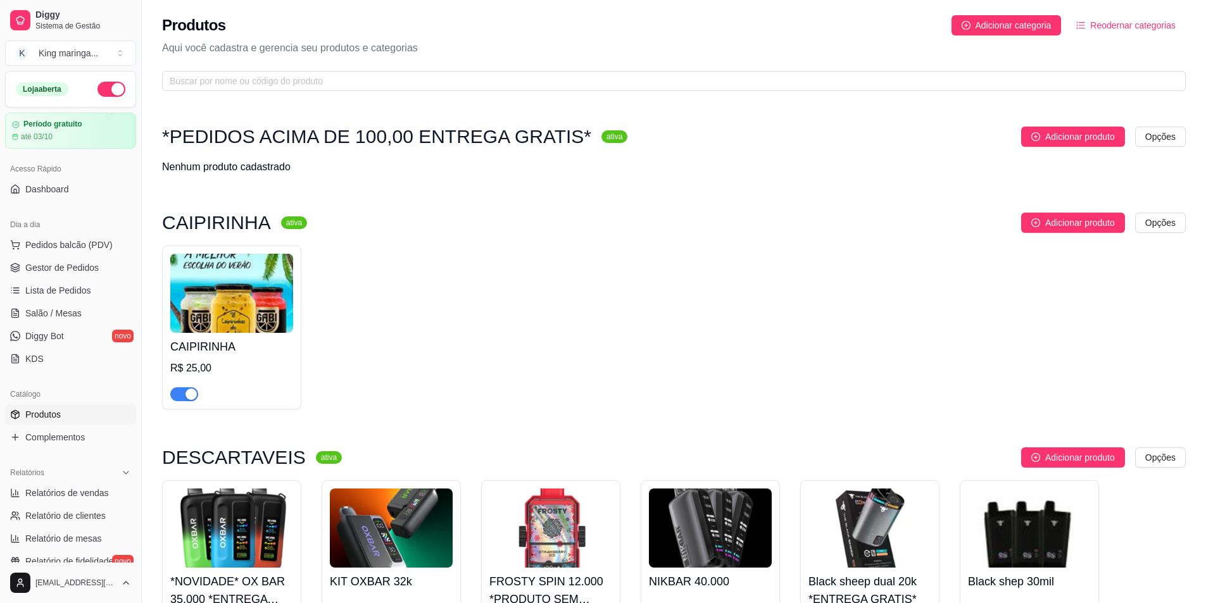
click at [705, 302] on div "CAIPIRINHA R$ 25,00" at bounding box center [674, 328] width 1024 height 164
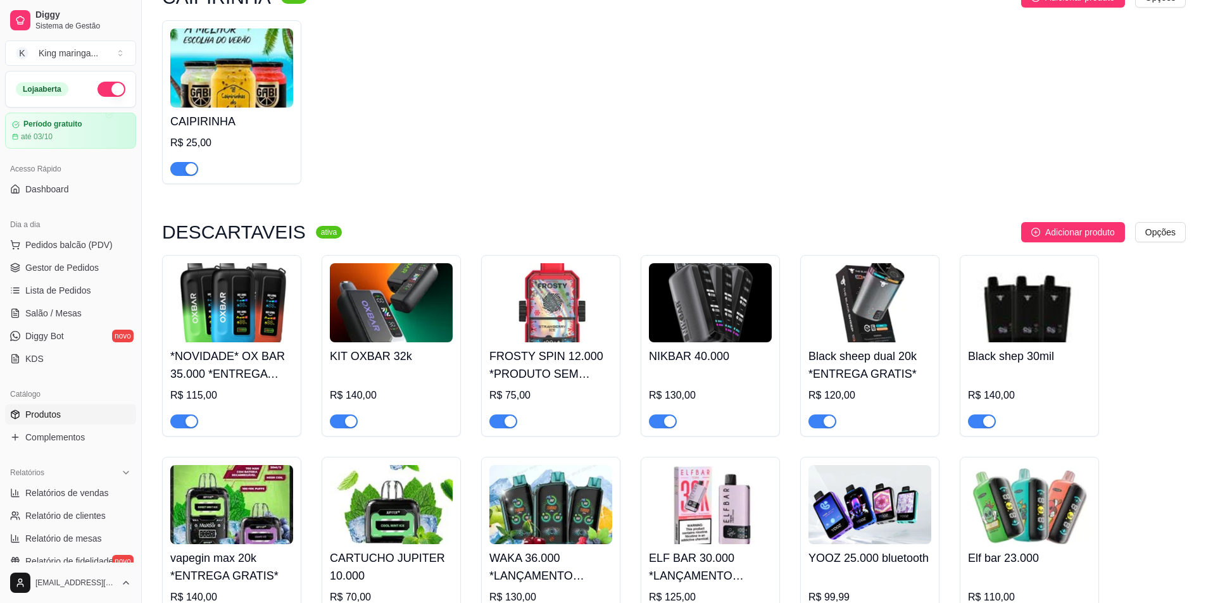
scroll to position [253, 0]
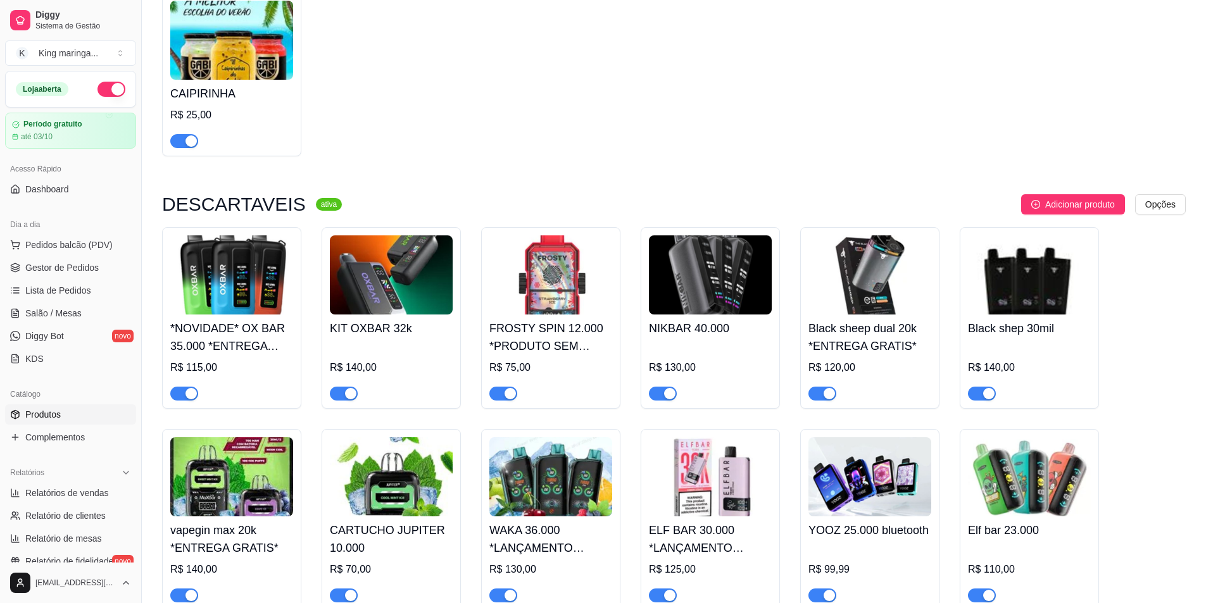
click at [189, 392] on div "button" at bounding box center [191, 393] width 11 height 11
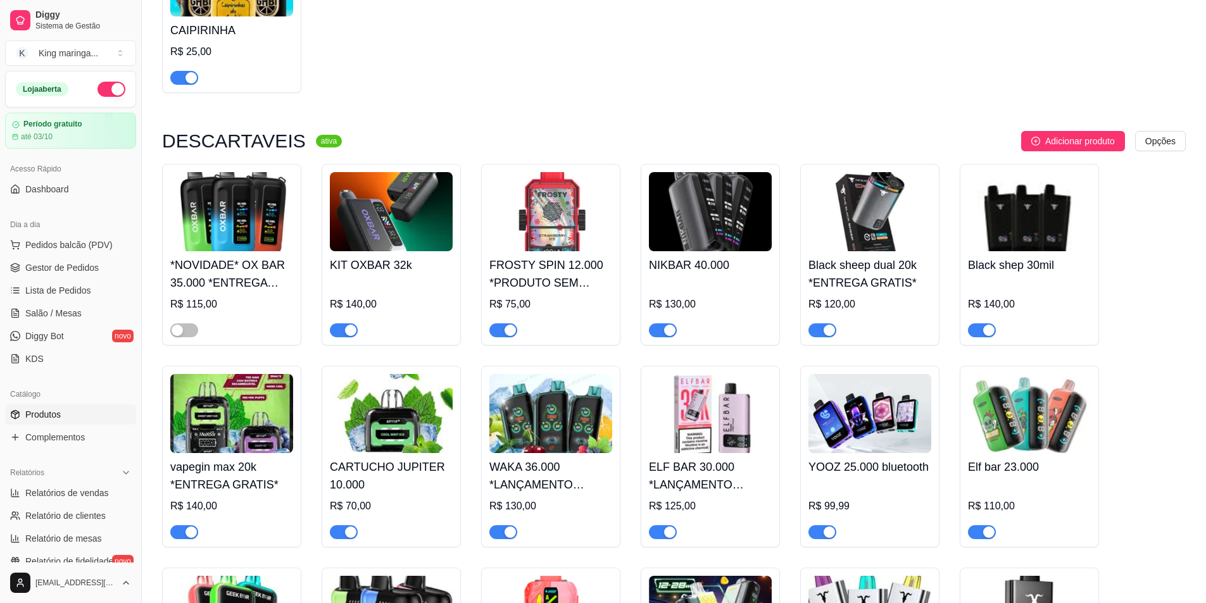
click at [351, 327] on div "button" at bounding box center [350, 330] width 11 height 11
click at [507, 334] on div "button" at bounding box center [510, 330] width 11 height 11
click at [819, 331] on span "button" at bounding box center [823, 331] width 28 height 14
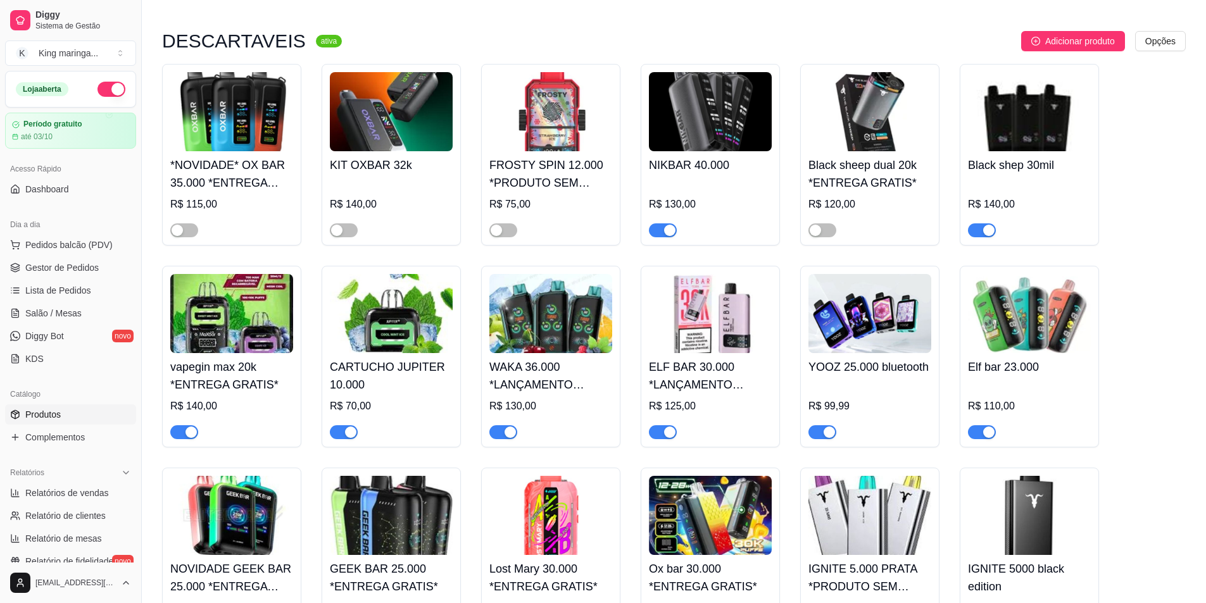
scroll to position [443, 0]
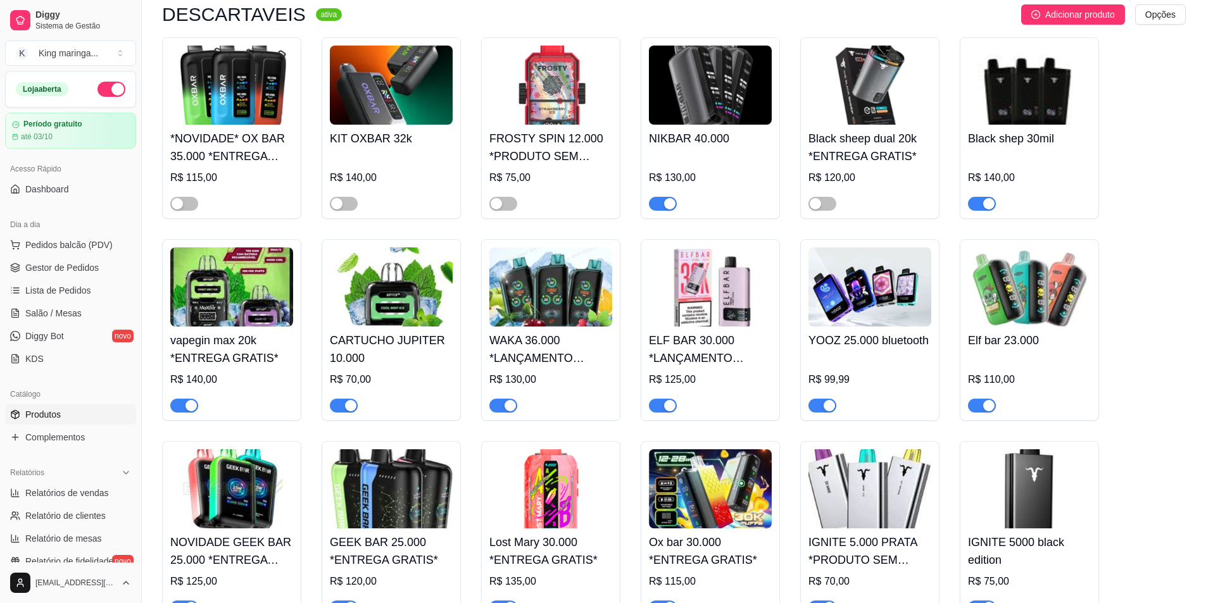
click at [505, 407] on div "button" at bounding box center [510, 405] width 11 height 11
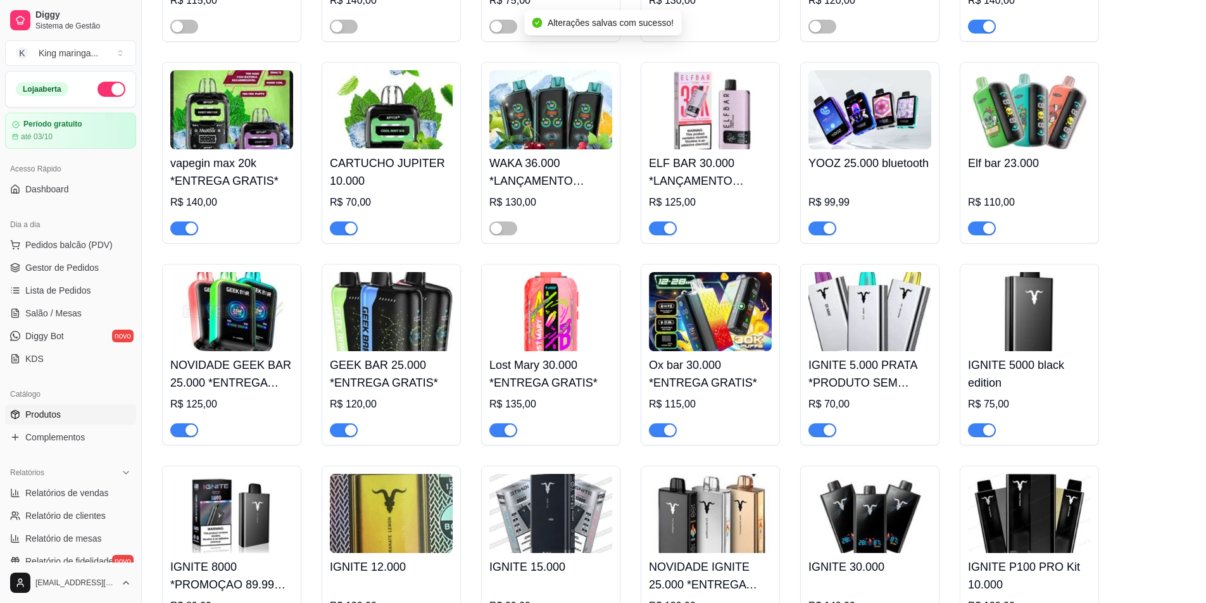
scroll to position [633, 0]
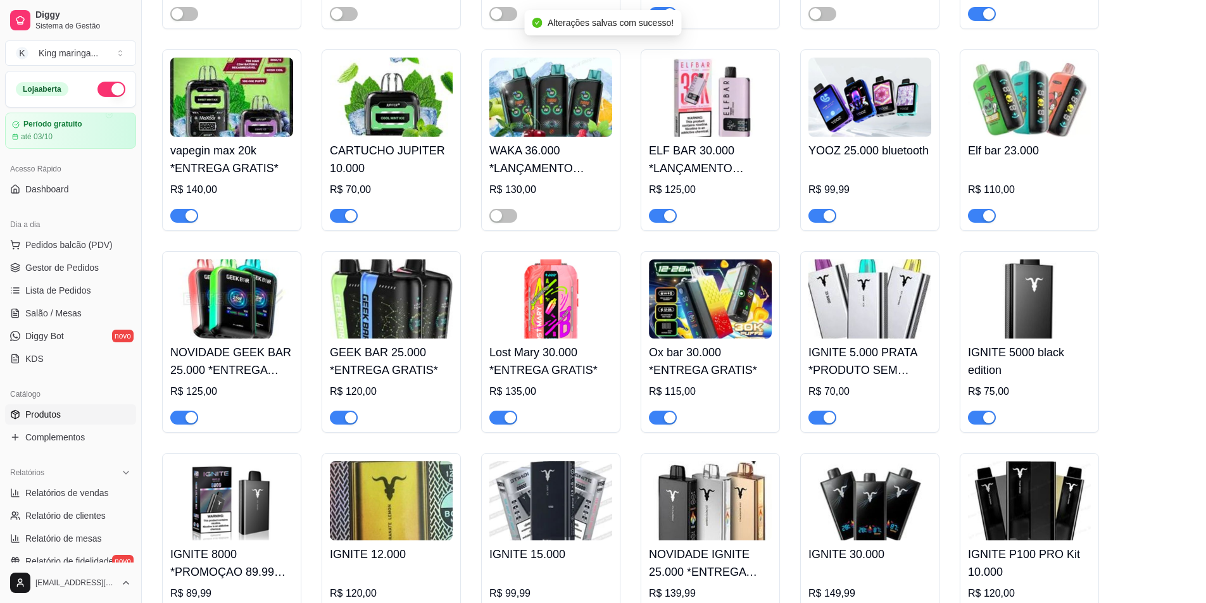
click at [184, 425] on span "button" at bounding box center [184, 418] width 28 height 14
click at [351, 417] on div "button" at bounding box center [350, 417] width 11 height 11
click at [507, 419] on div "button" at bounding box center [510, 417] width 11 height 11
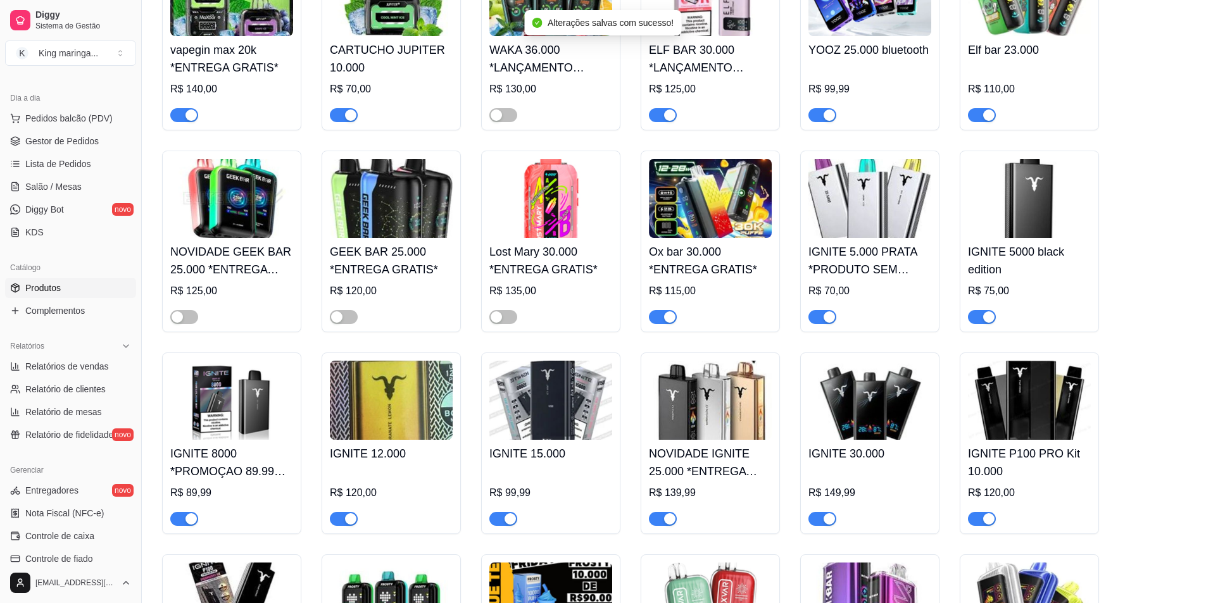
scroll to position [823, 0]
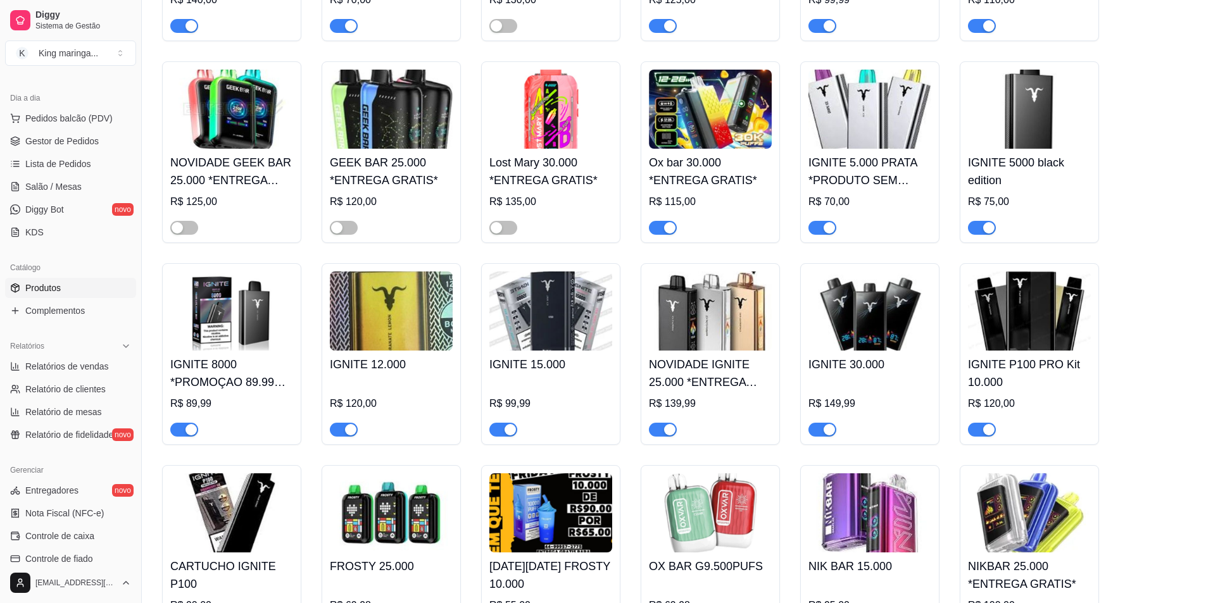
click at [497, 435] on span "button" at bounding box center [503, 430] width 28 height 14
click at [672, 435] on div "button" at bounding box center [669, 429] width 11 height 11
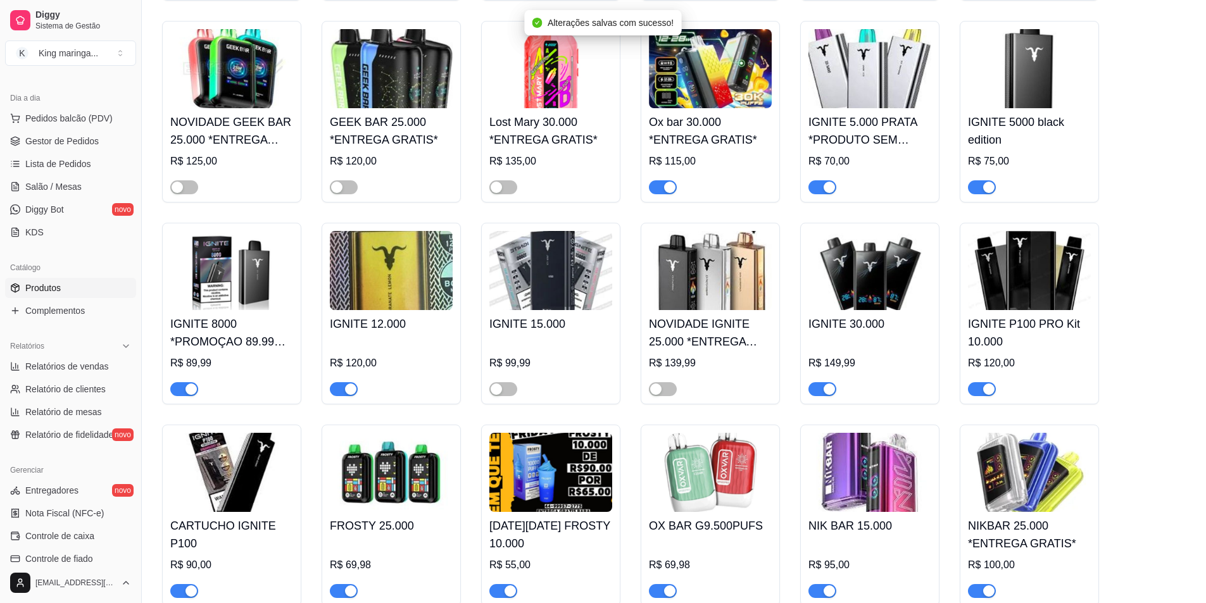
scroll to position [950, 0]
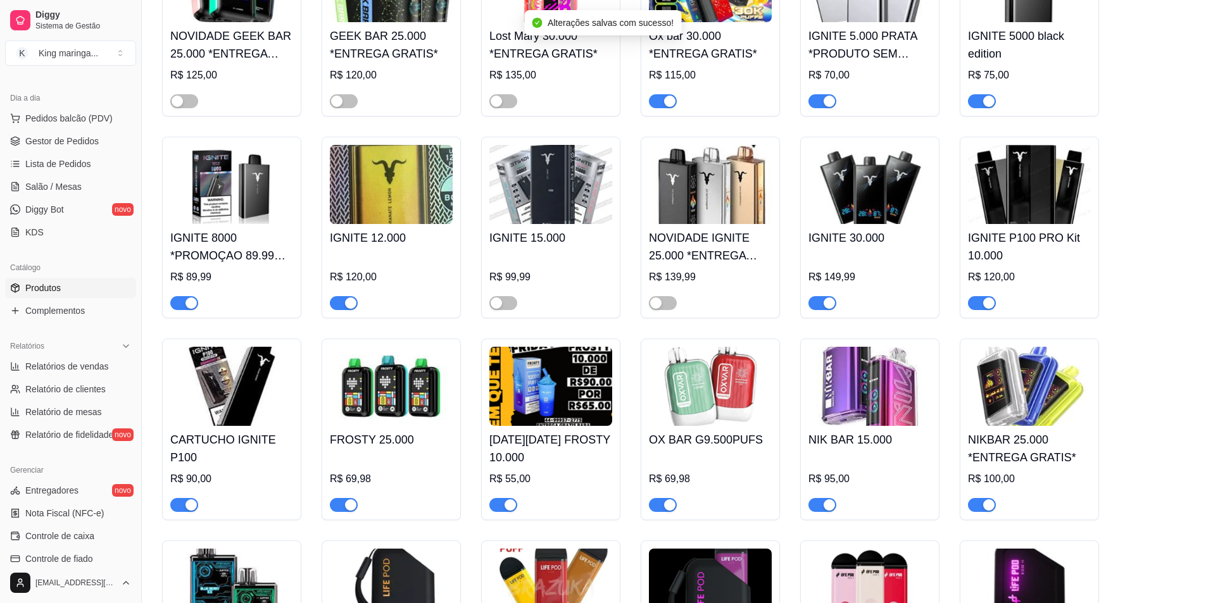
click at [186, 503] on span "button" at bounding box center [184, 505] width 28 height 14
click at [353, 510] on div "button" at bounding box center [350, 505] width 11 height 11
click at [508, 508] on div "button" at bounding box center [510, 505] width 11 height 11
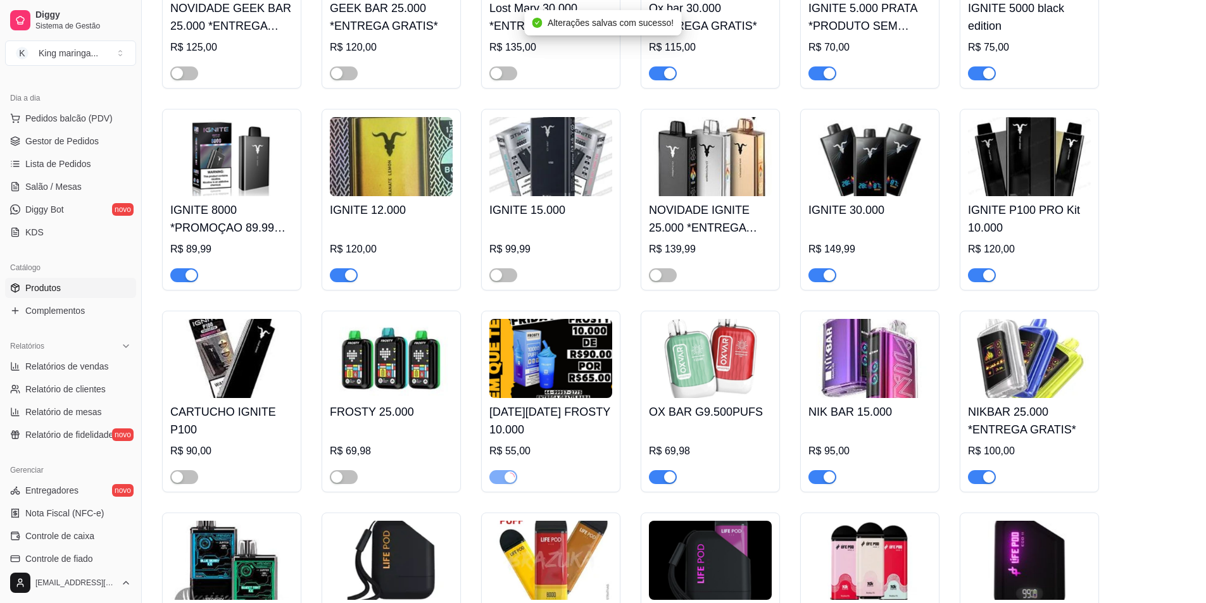
scroll to position [1013, 0]
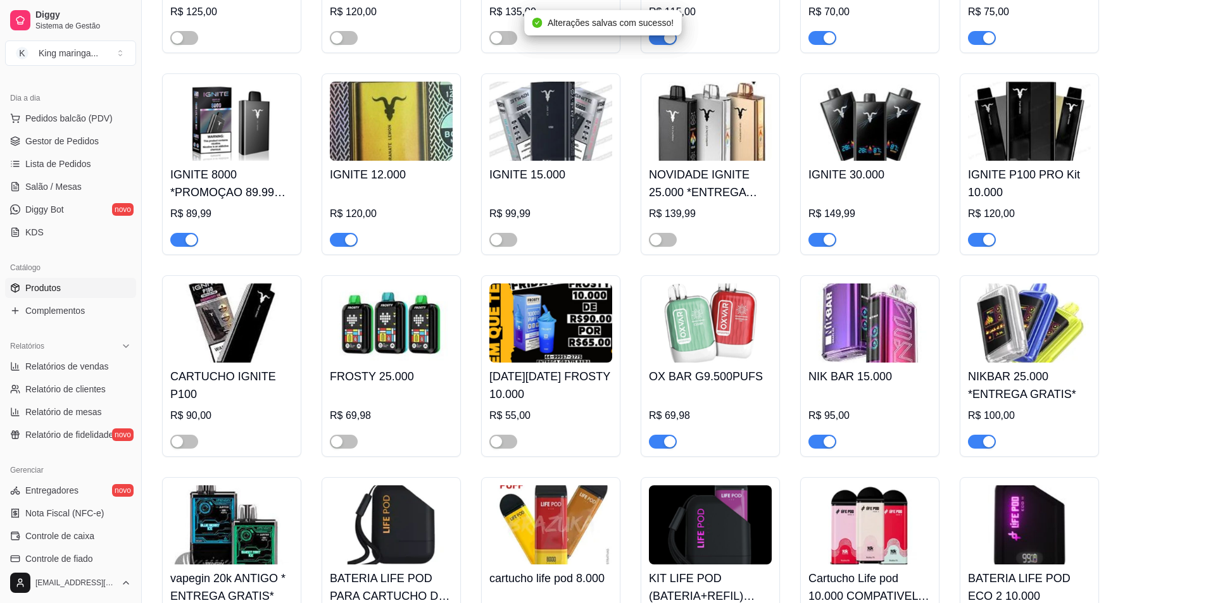
click at [651, 445] on span "button" at bounding box center [663, 442] width 28 height 14
click at [817, 437] on div at bounding box center [823, 441] width 28 height 15
click at [825, 445] on div "button" at bounding box center [829, 441] width 11 height 11
click at [984, 447] on div "button" at bounding box center [988, 441] width 11 height 11
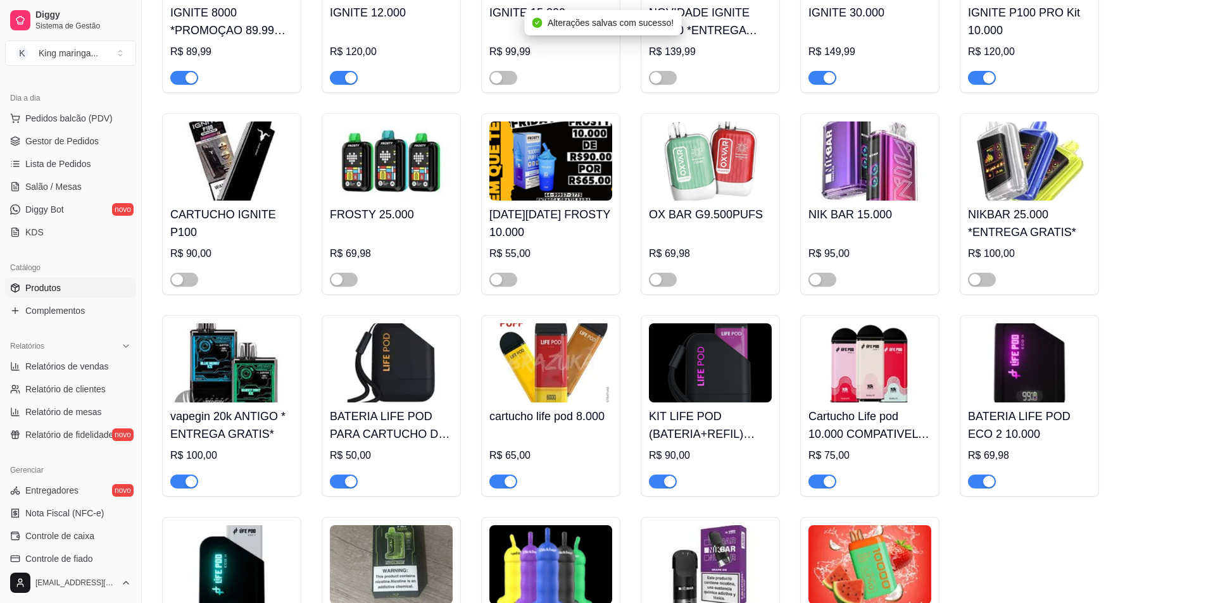
scroll to position [1203, 0]
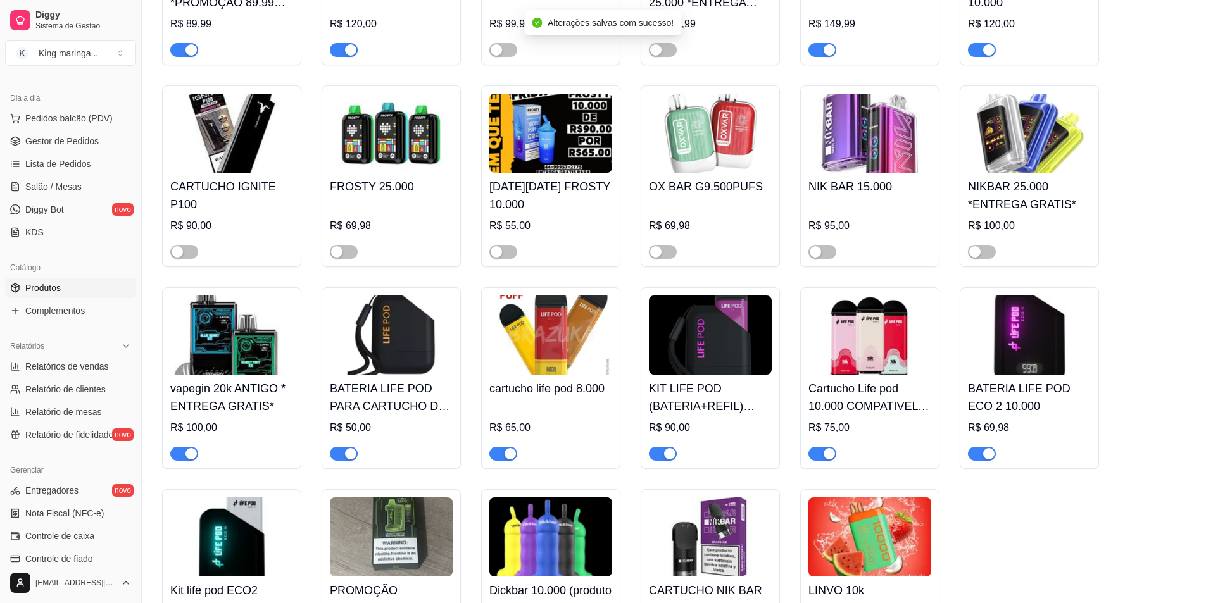
click at [194, 453] on div "button" at bounding box center [191, 453] width 11 height 11
click at [348, 460] on div "button" at bounding box center [350, 453] width 11 height 11
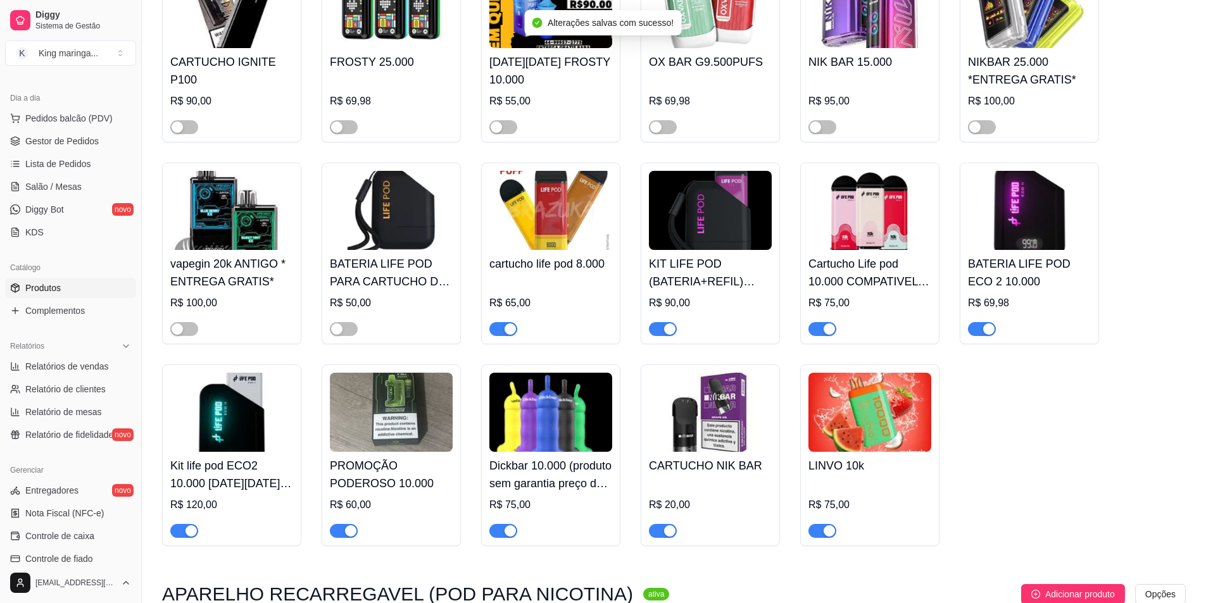
scroll to position [1330, 0]
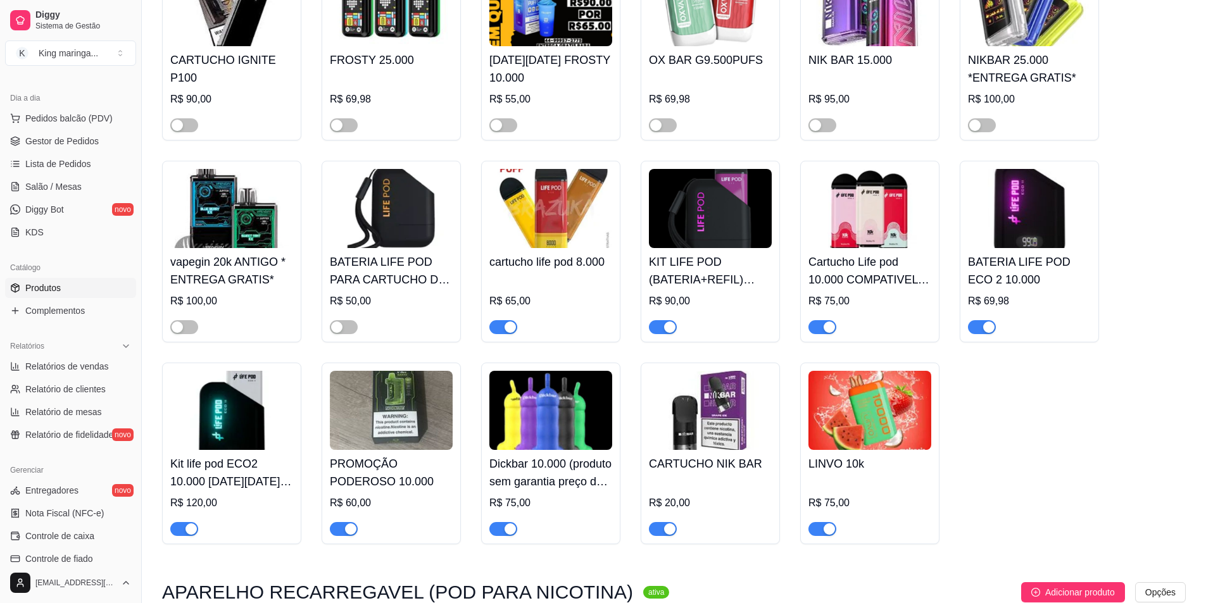
click at [666, 333] on div "button" at bounding box center [669, 327] width 11 height 11
click at [181, 532] on span "button" at bounding box center [184, 529] width 28 height 14
click at [347, 534] on div "button" at bounding box center [350, 529] width 11 height 11
click at [505, 535] on div "button" at bounding box center [510, 529] width 11 height 11
click at [828, 535] on div "button" at bounding box center [829, 529] width 11 height 11
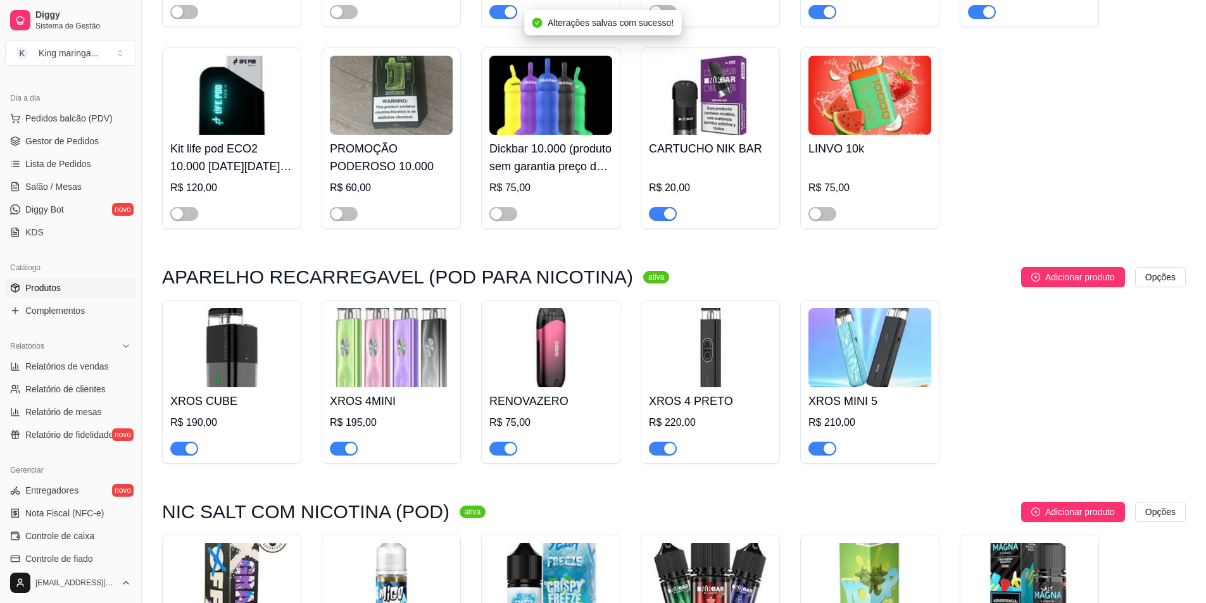
scroll to position [1646, 0]
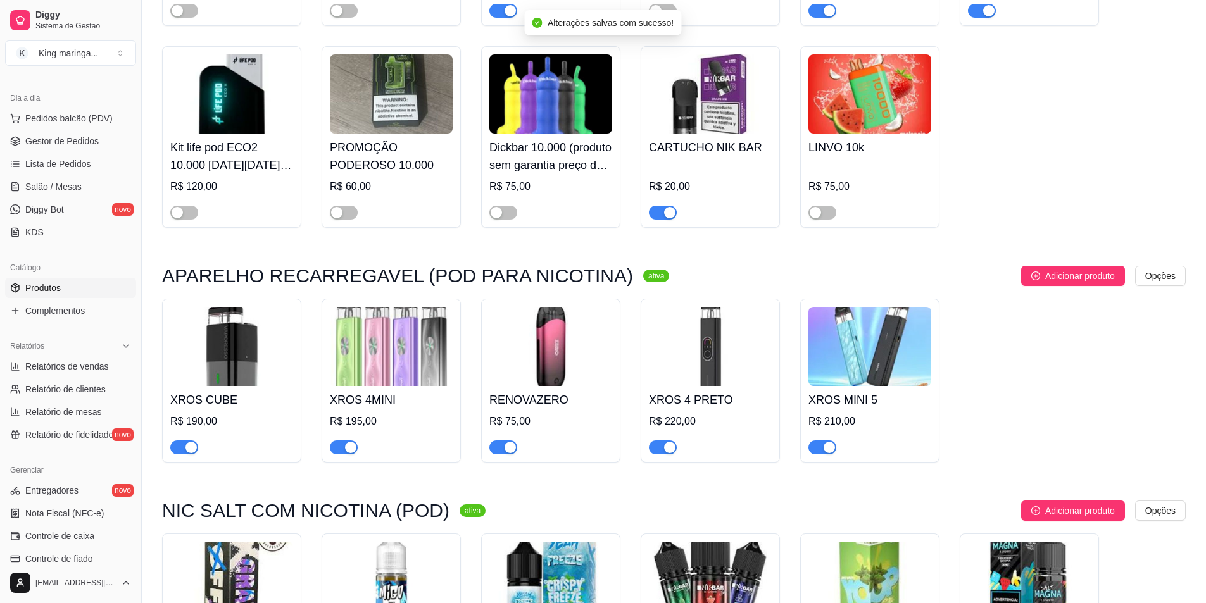
click at [352, 451] on div "button" at bounding box center [350, 447] width 11 height 11
click at [504, 454] on button "button" at bounding box center [503, 448] width 28 height 14
click at [819, 454] on span "button" at bounding box center [823, 448] width 28 height 14
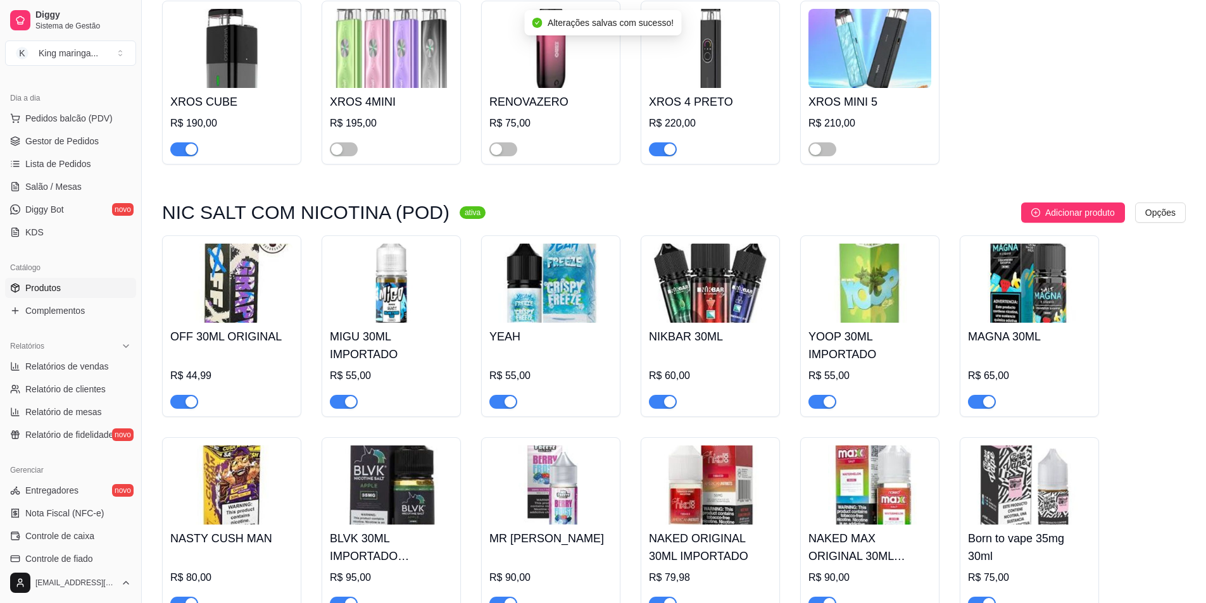
scroll to position [1963, 0]
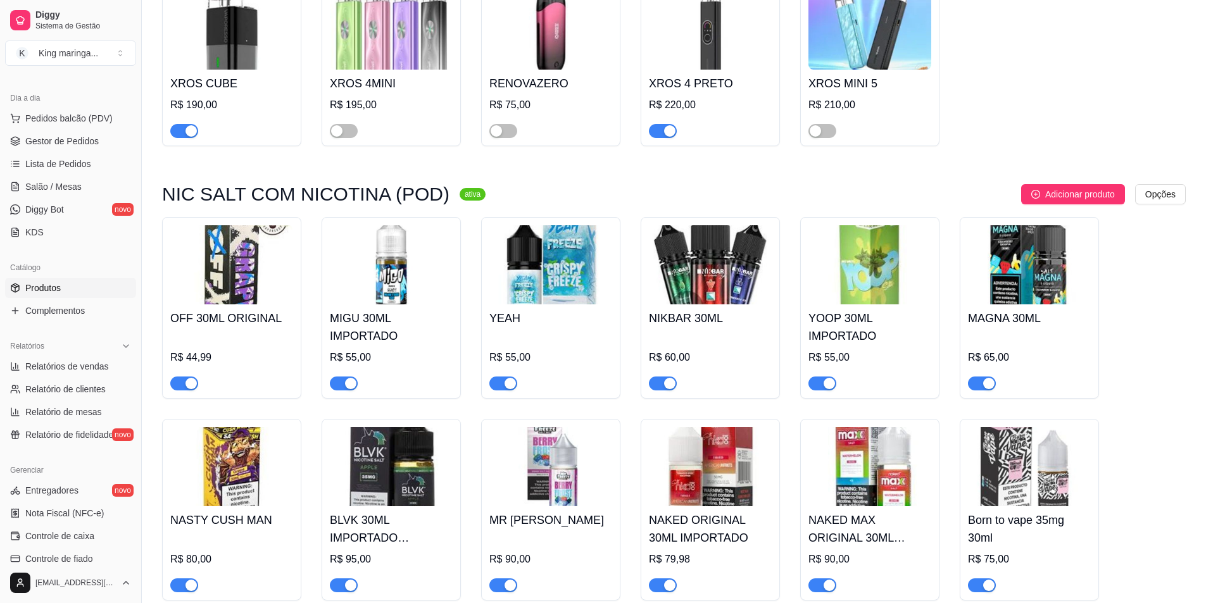
click at [186, 388] on div "button" at bounding box center [191, 383] width 11 height 11
click at [503, 389] on button "button" at bounding box center [503, 384] width 28 height 14
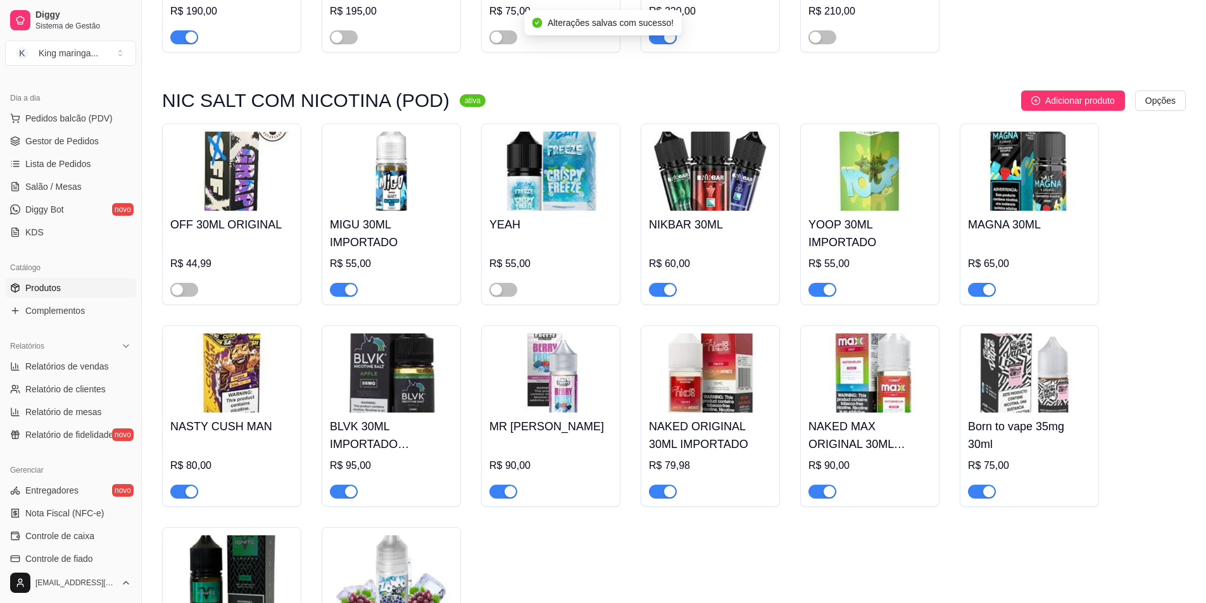
scroll to position [2090, 0]
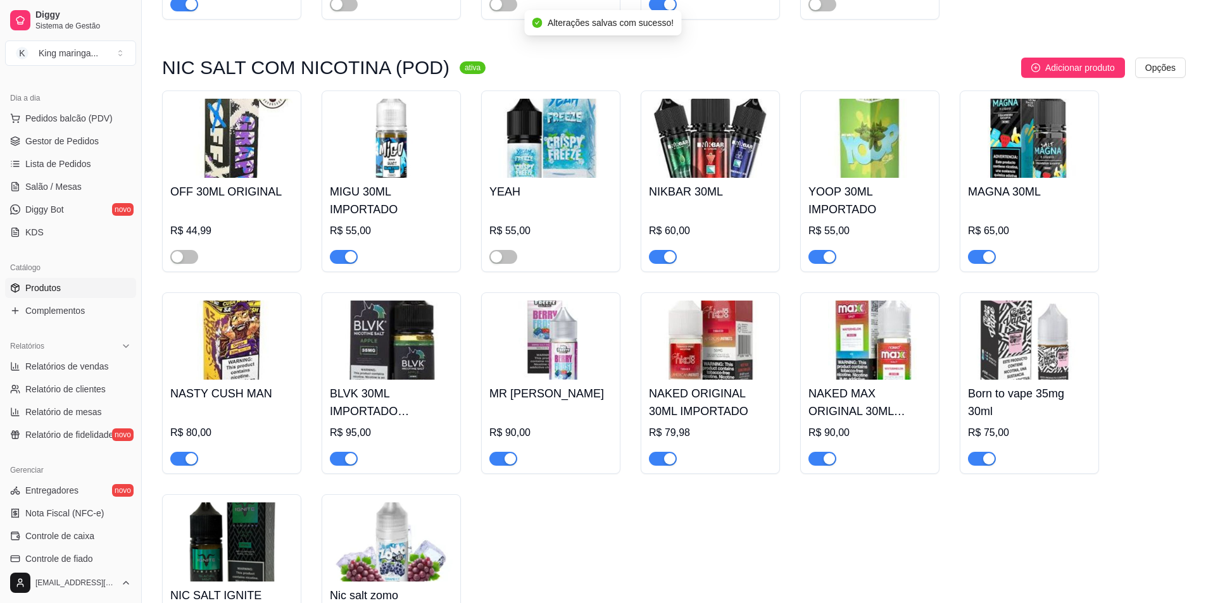
click at [180, 461] on span "button" at bounding box center [184, 459] width 28 height 14
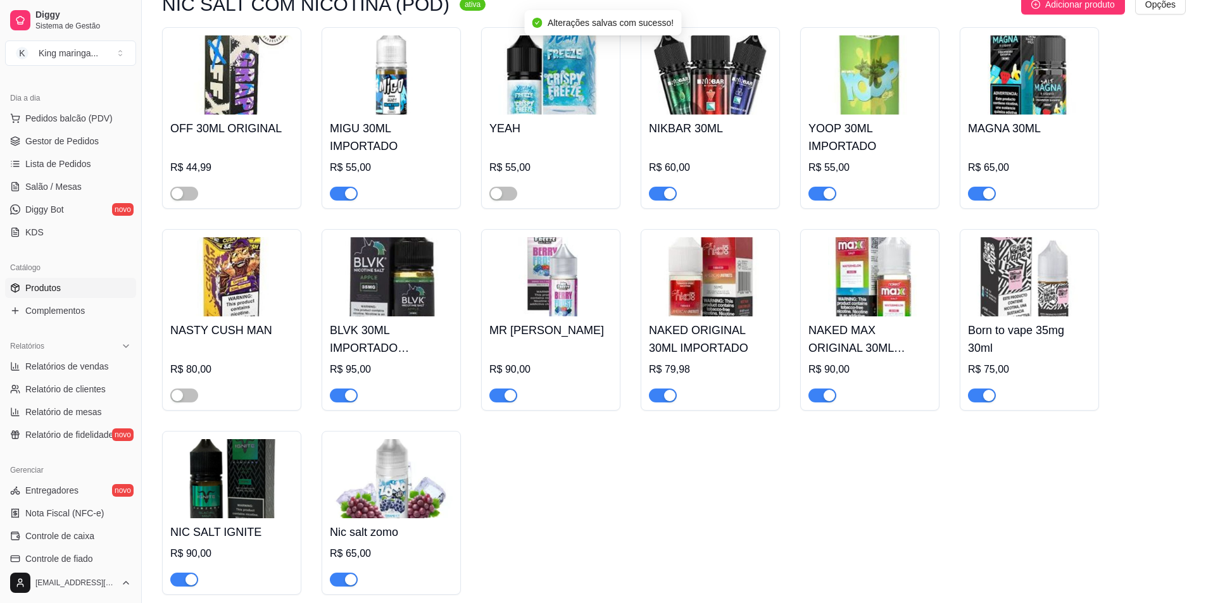
scroll to position [2216, 0]
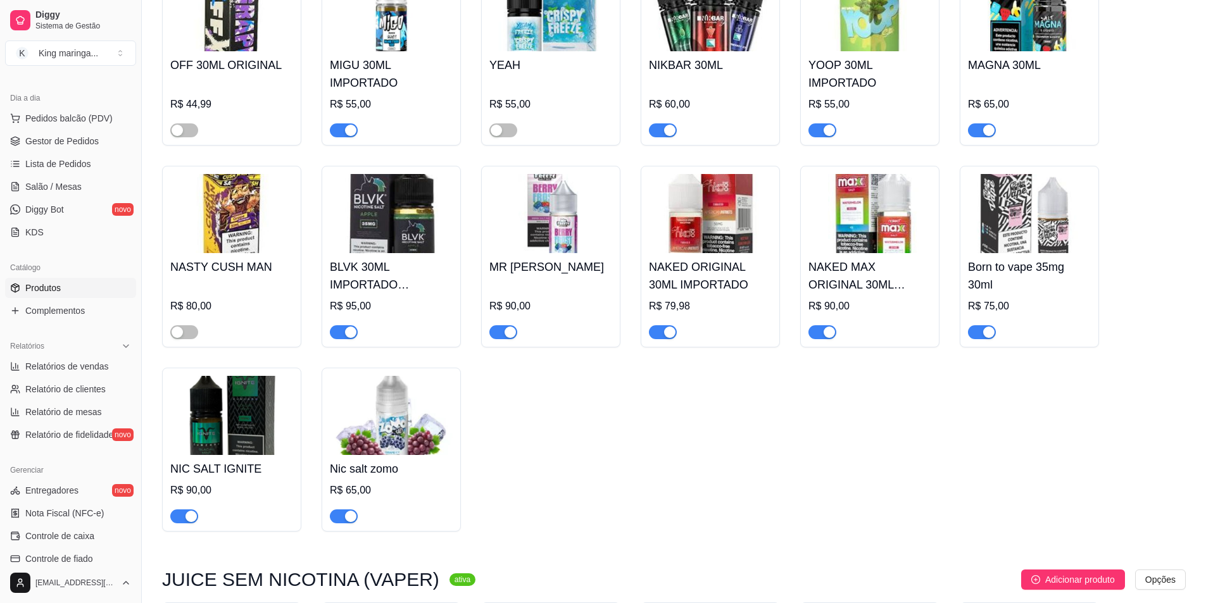
click at [348, 522] on div "button" at bounding box center [350, 516] width 11 height 11
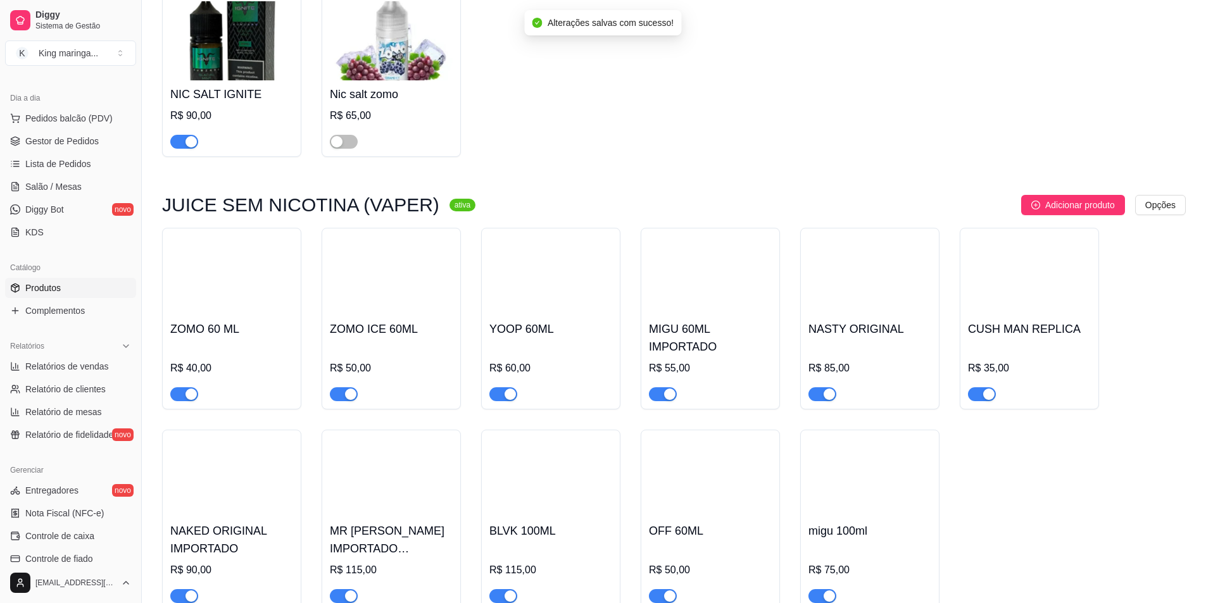
scroll to position [2596, 0]
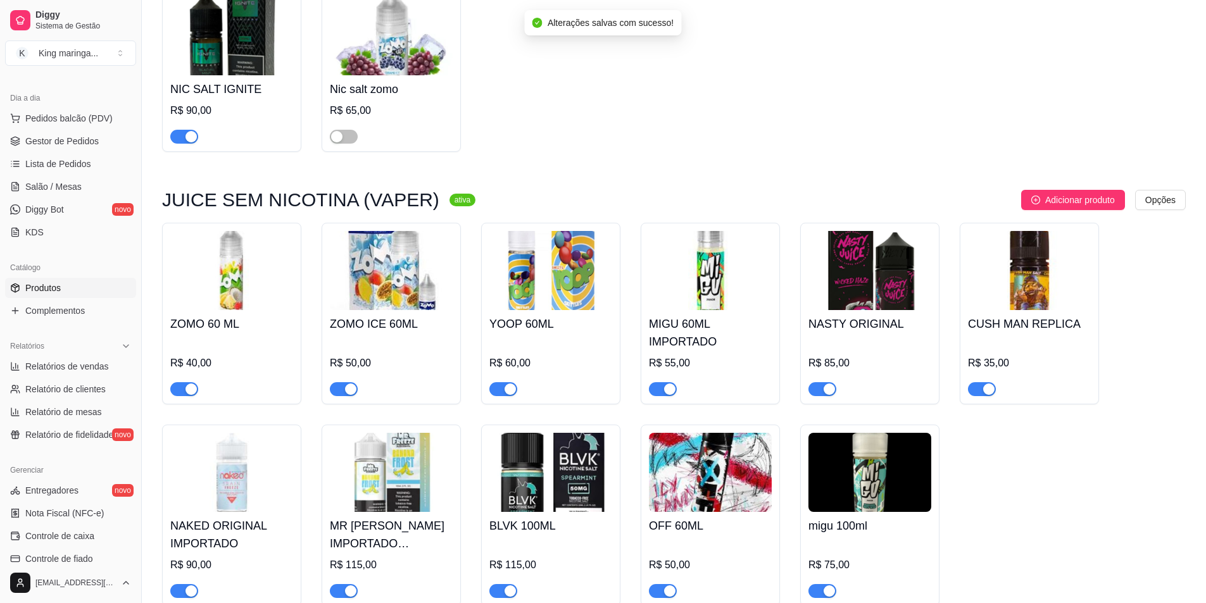
click at [343, 396] on span "button" at bounding box center [344, 389] width 28 height 14
click at [666, 395] on div "button" at bounding box center [669, 389] width 11 height 11
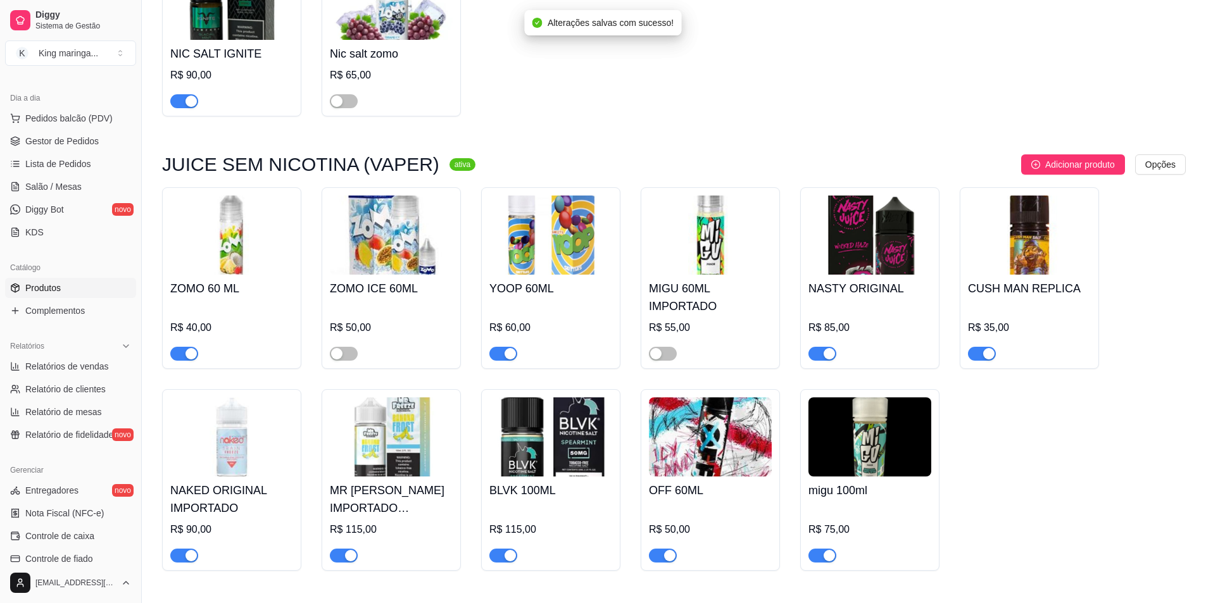
scroll to position [2660, 0]
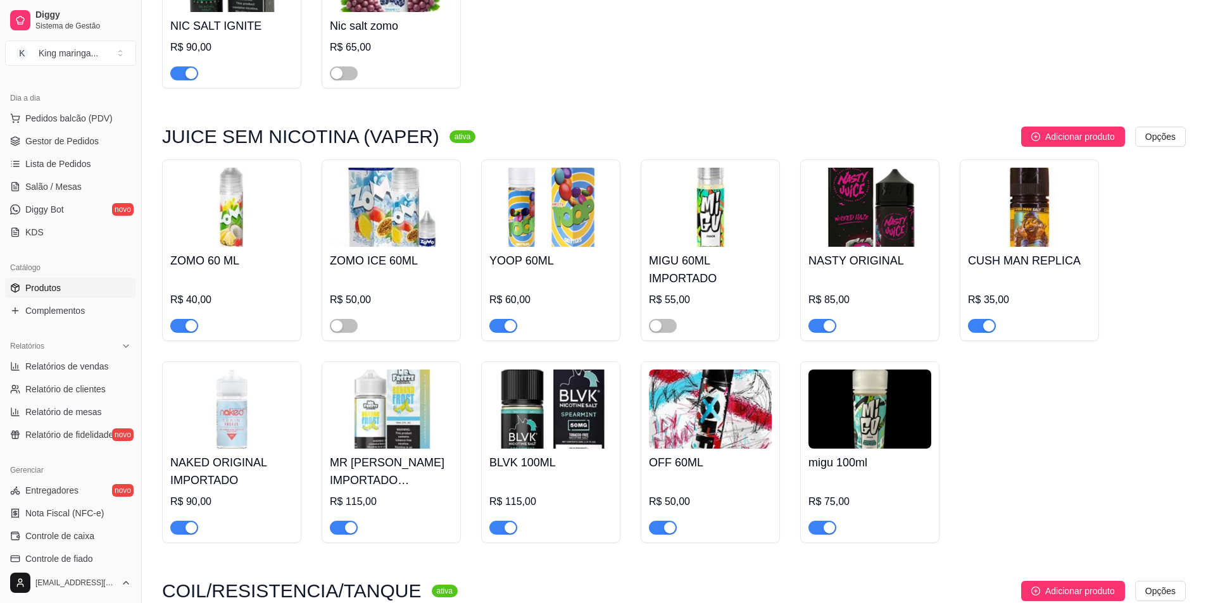
click at [659, 535] on span "button" at bounding box center [663, 528] width 28 height 14
click at [821, 535] on span "button" at bounding box center [823, 528] width 28 height 14
click at [704, 260] on h4 "MIGU 60ML IMPORTADO" at bounding box center [710, 269] width 123 height 35
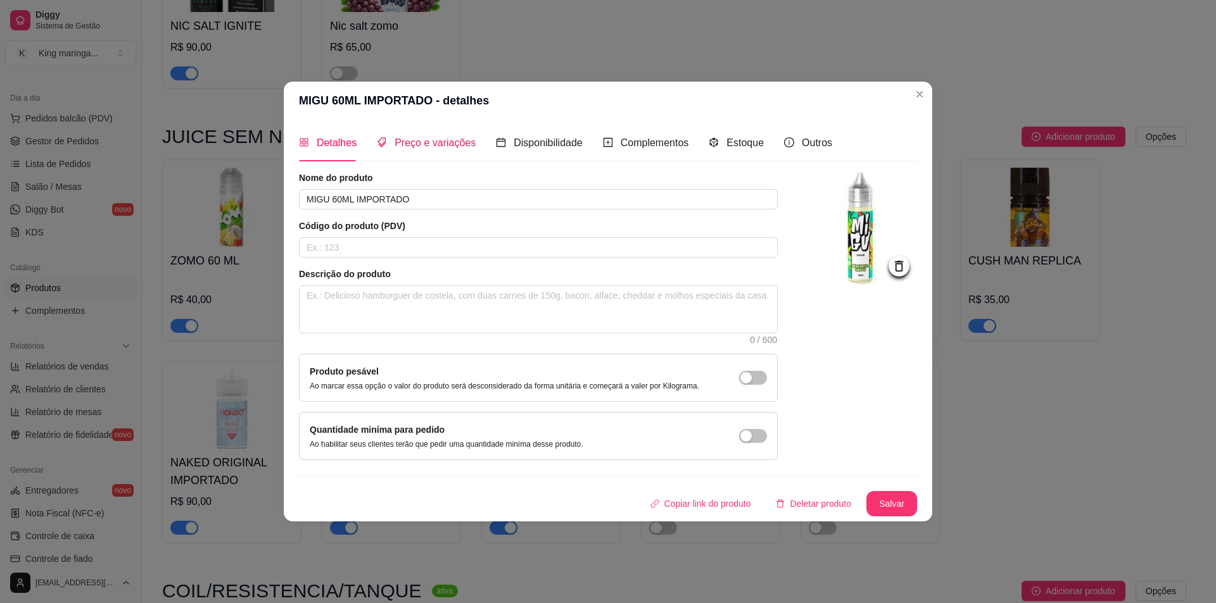
click at [448, 143] on span "Preço e variações" at bounding box center [434, 142] width 81 height 11
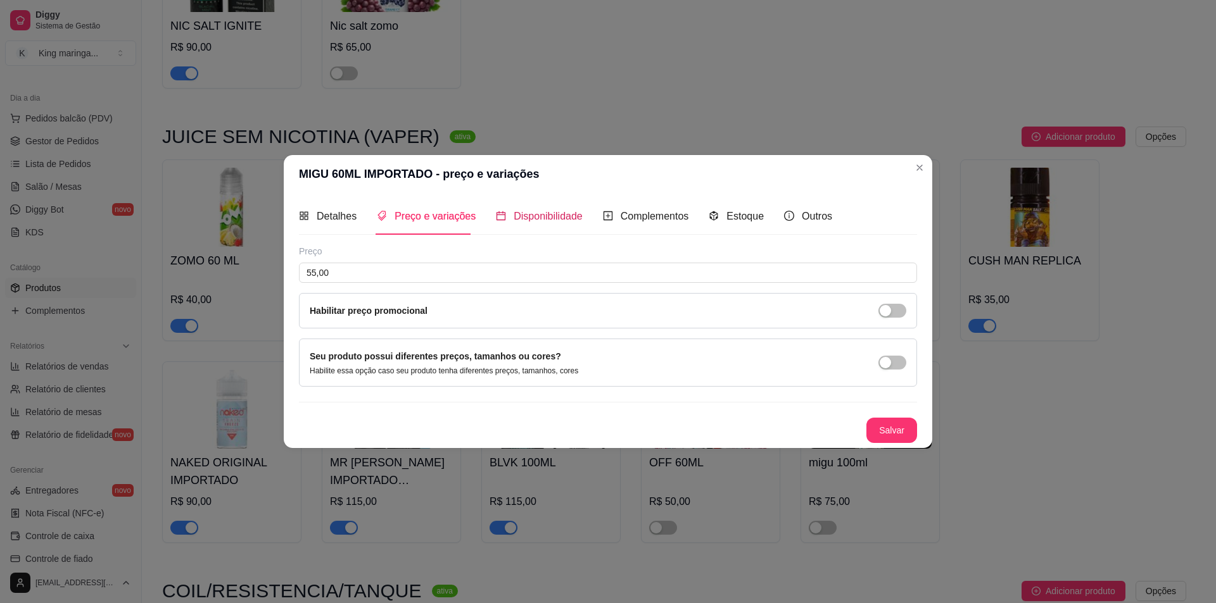
click at [563, 212] on span "Disponibilidade" at bounding box center [548, 216] width 69 height 11
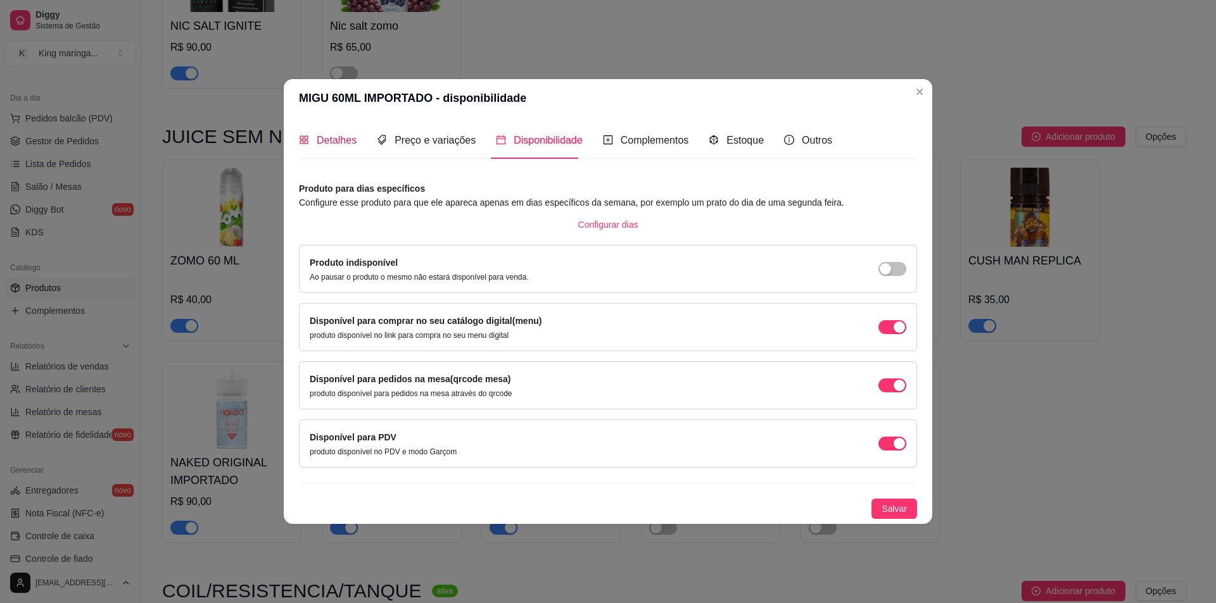
click at [315, 140] on div "Detalhes" at bounding box center [328, 140] width 58 height 16
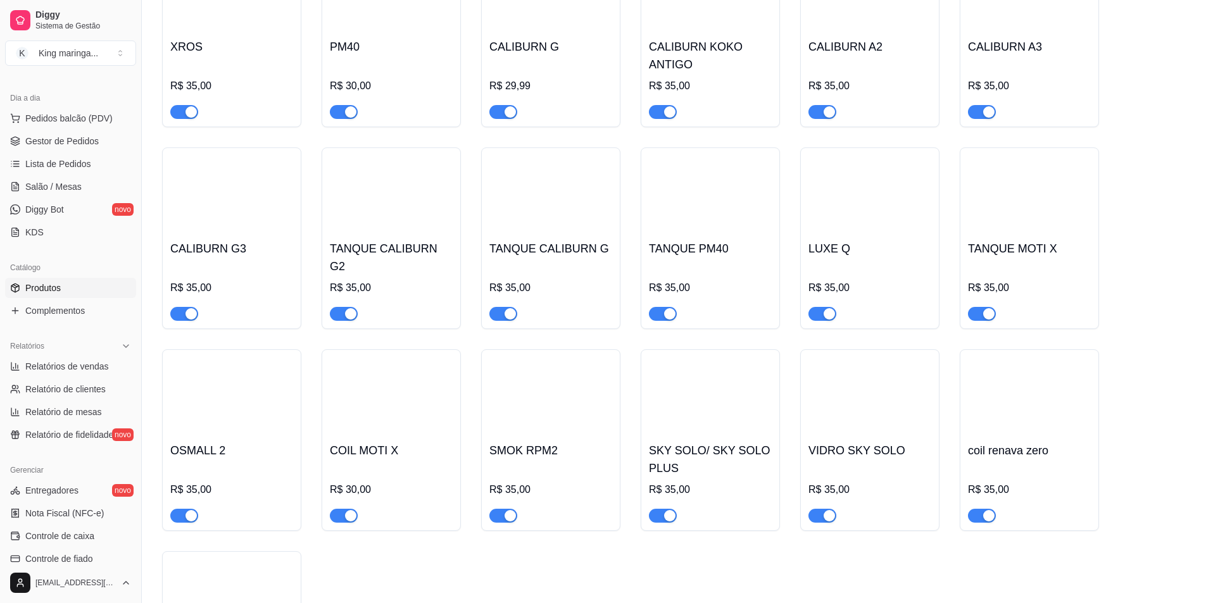
scroll to position [3356, 0]
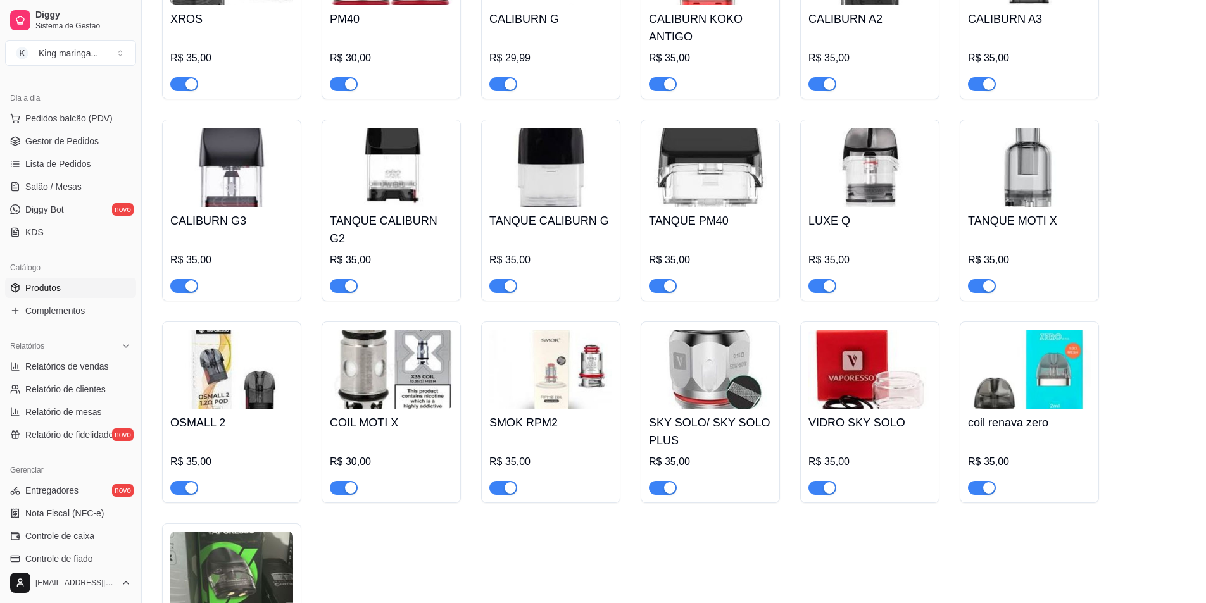
click at [821, 281] on span "button" at bounding box center [823, 286] width 28 height 14
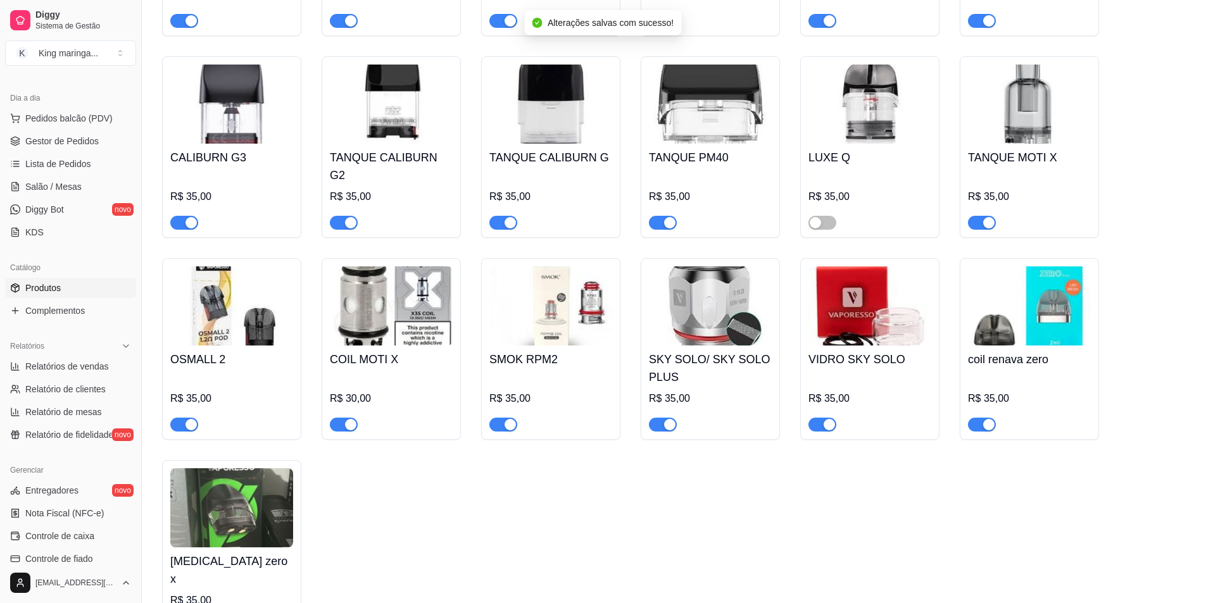
click at [668, 422] on div "button" at bounding box center [669, 424] width 11 height 11
drag, startPoint x: 981, startPoint y: 417, endPoint x: 969, endPoint y: 418, distance: 12.0
click at [981, 418] on span "button" at bounding box center [982, 425] width 28 height 14
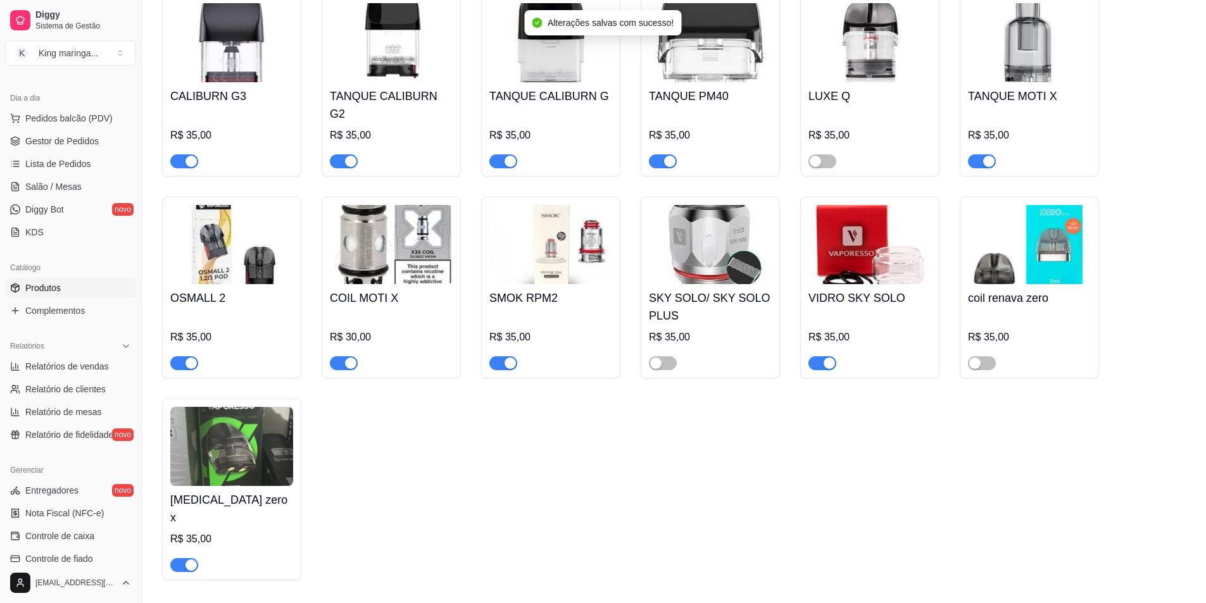
scroll to position [3483, 0]
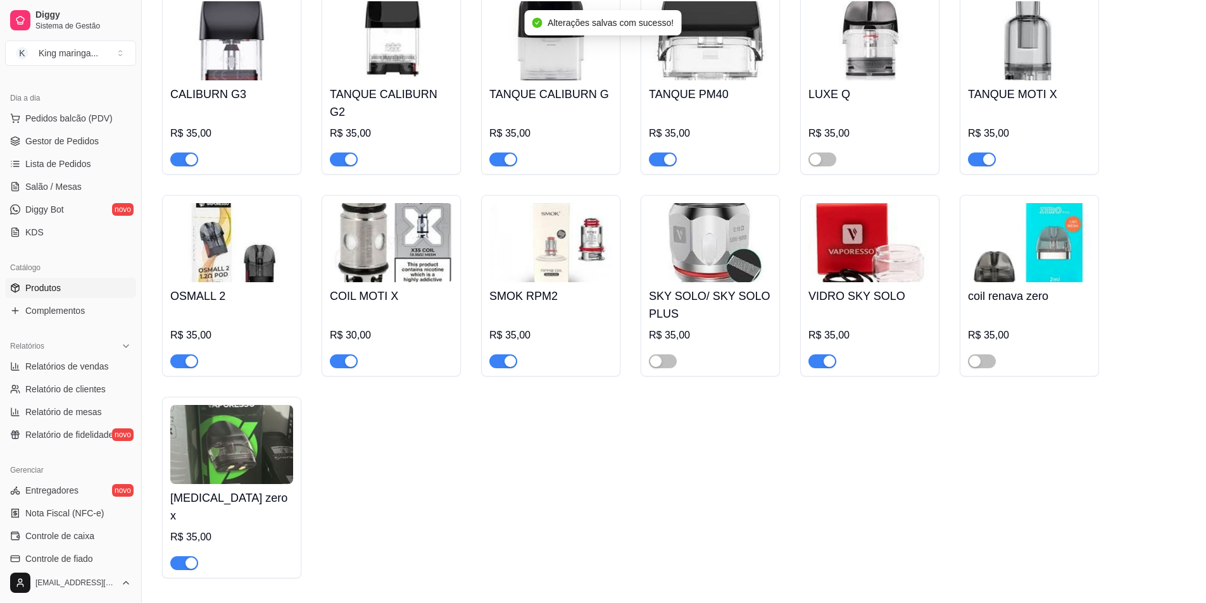
click at [192, 558] on div "button" at bounding box center [191, 563] width 11 height 11
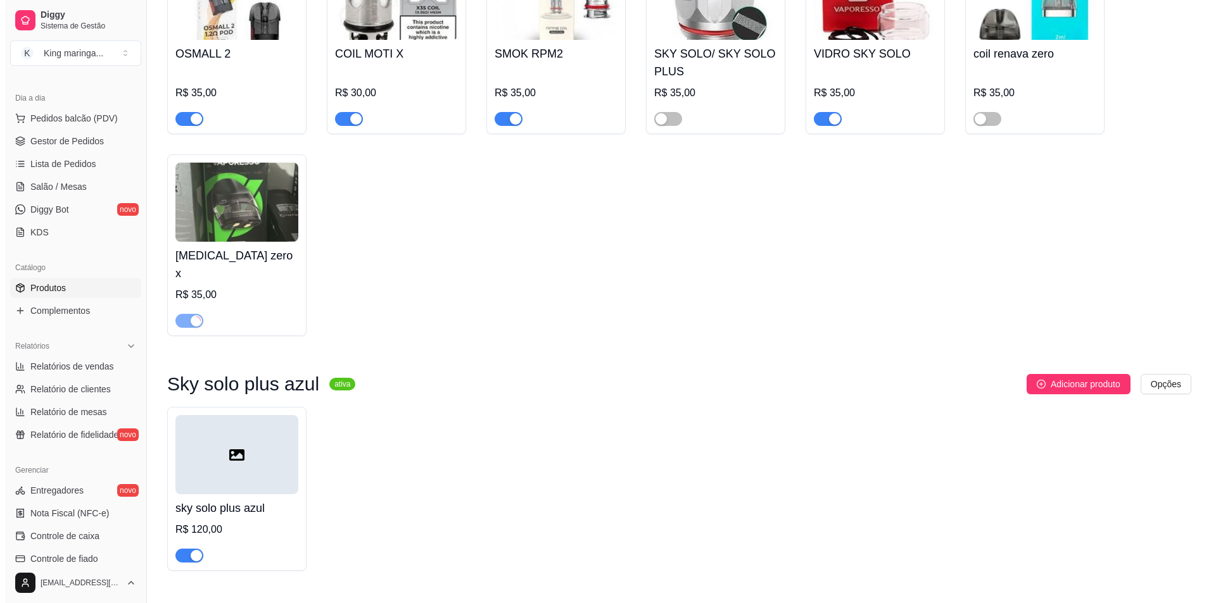
scroll to position [3736, 0]
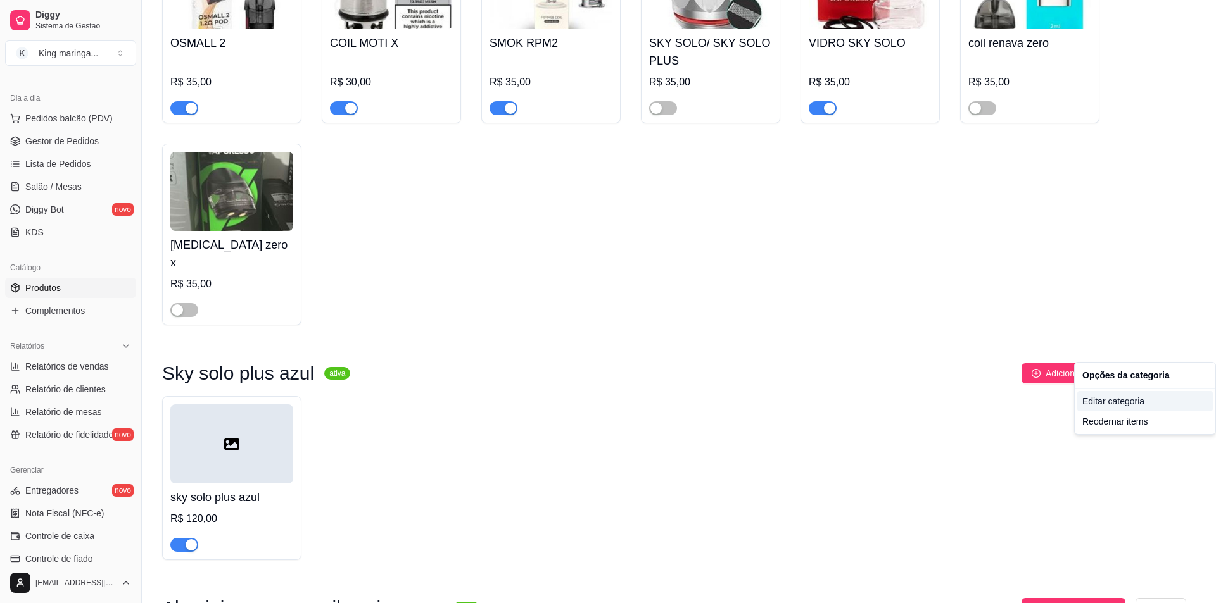
click at [1108, 401] on div "Editar categoria" at bounding box center [1145, 401] width 136 height 20
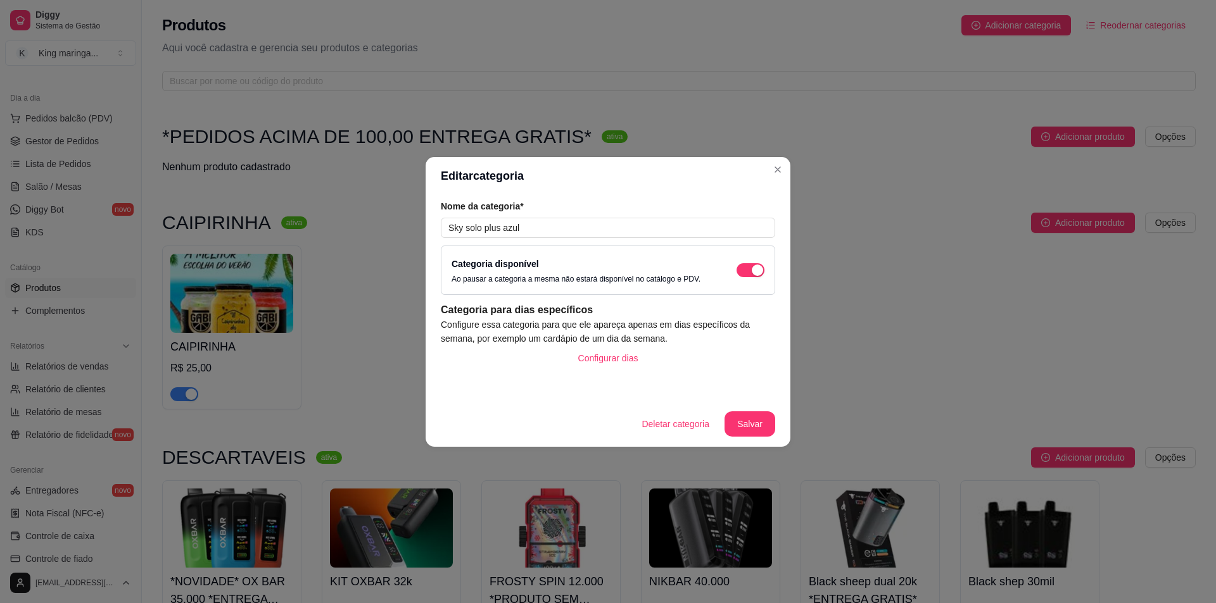
scroll to position [3784, 0]
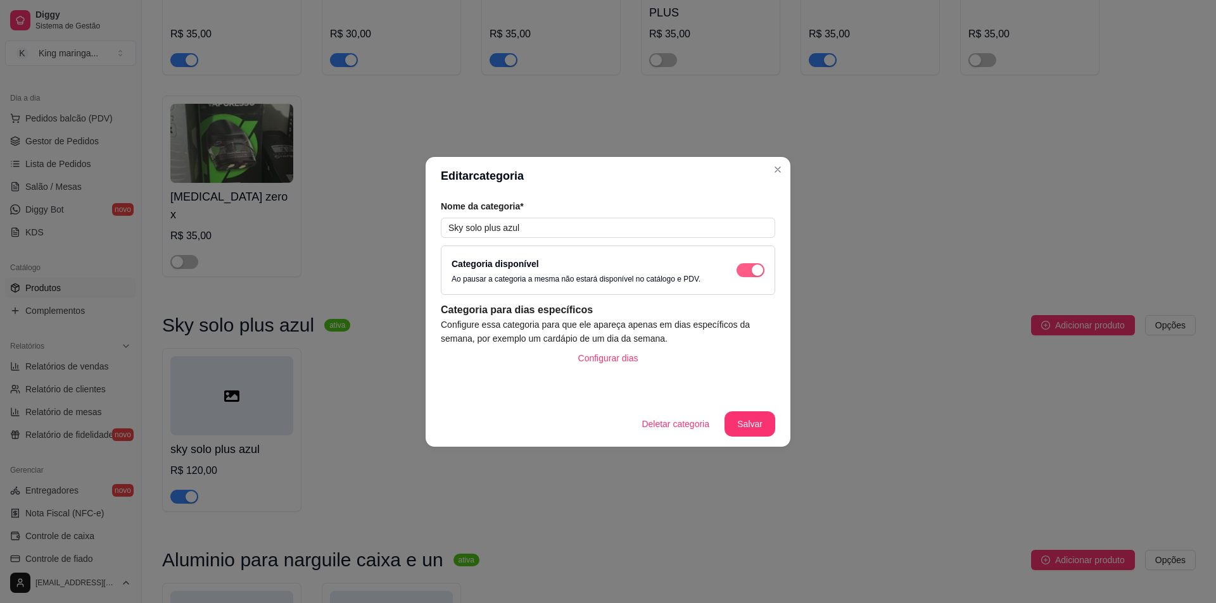
click at [749, 270] on span "button" at bounding box center [750, 270] width 28 height 14
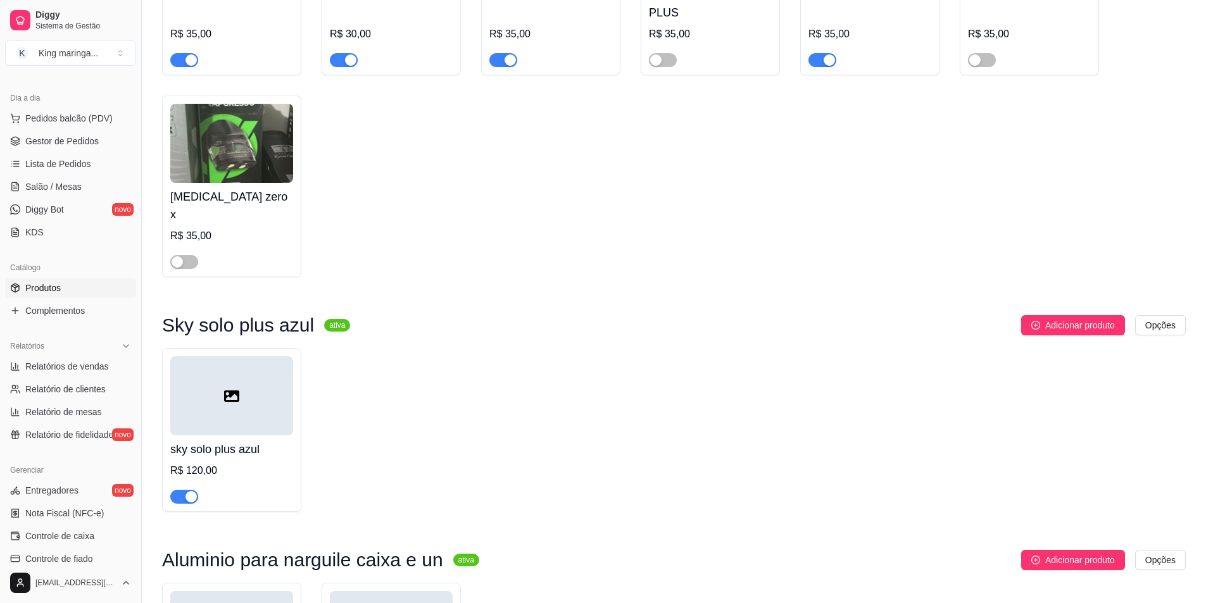
click at [298, 318] on h3 "Sky solo plus azul" at bounding box center [238, 325] width 152 height 15
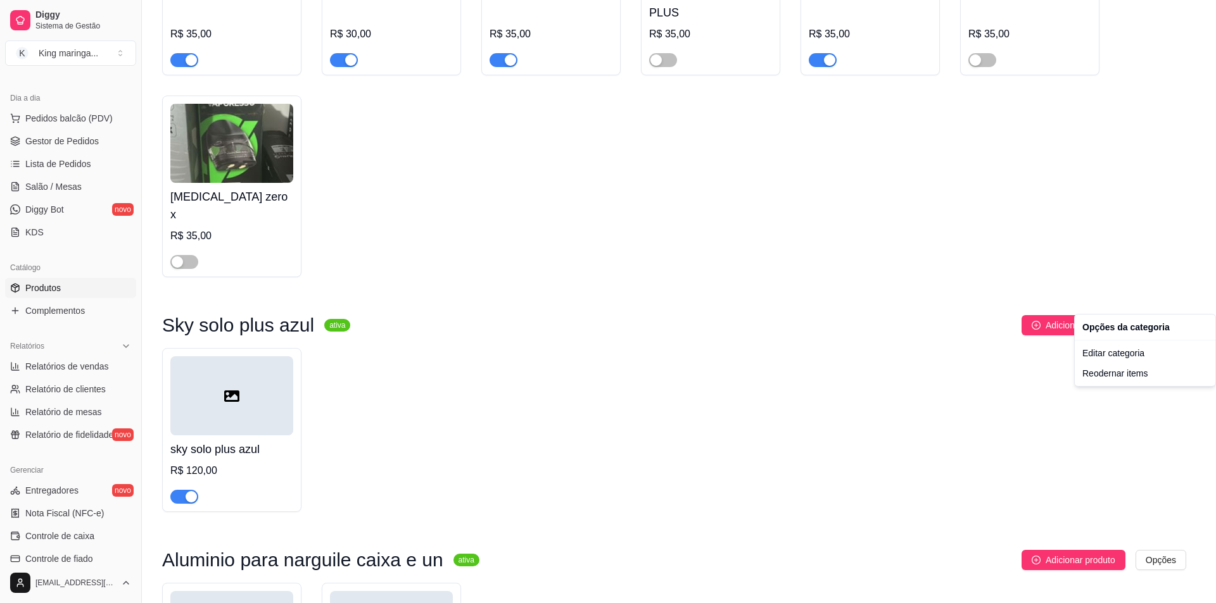
click at [1109, 328] on div "Opções da categoria" at bounding box center [1145, 327] width 136 height 20
click at [1102, 351] on div "Editar categoria" at bounding box center [1145, 353] width 136 height 20
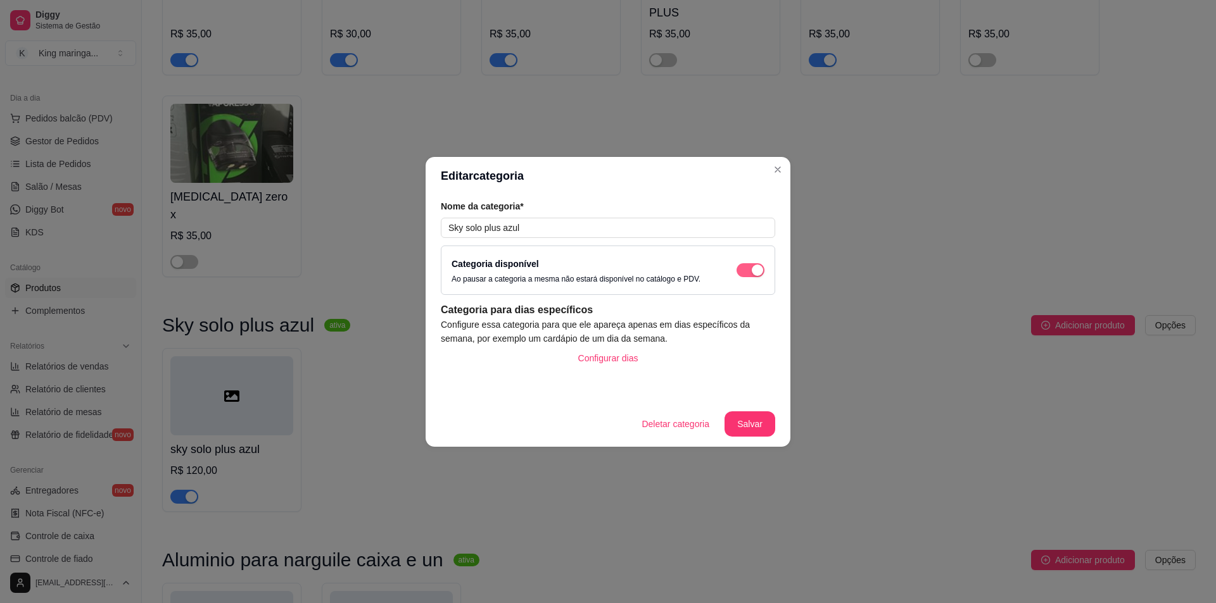
click at [752, 270] on div "button" at bounding box center [757, 270] width 11 height 11
click at [755, 424] on button "Salvar" at bounding box center [749, 424] width 51 height 25
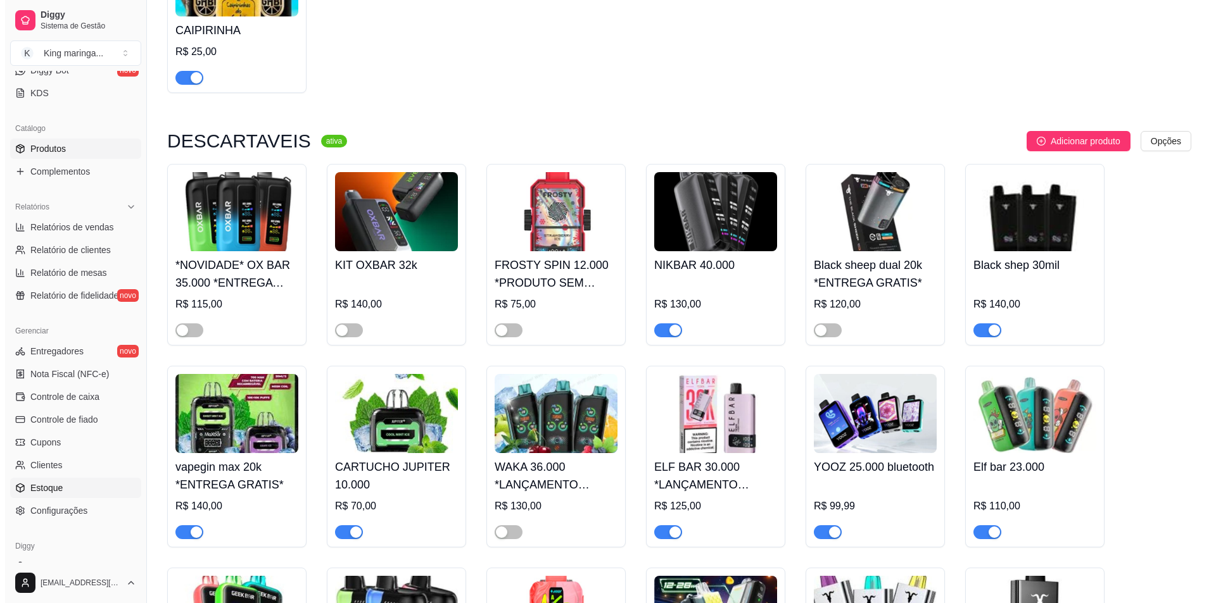
scroll to position [308, 0]
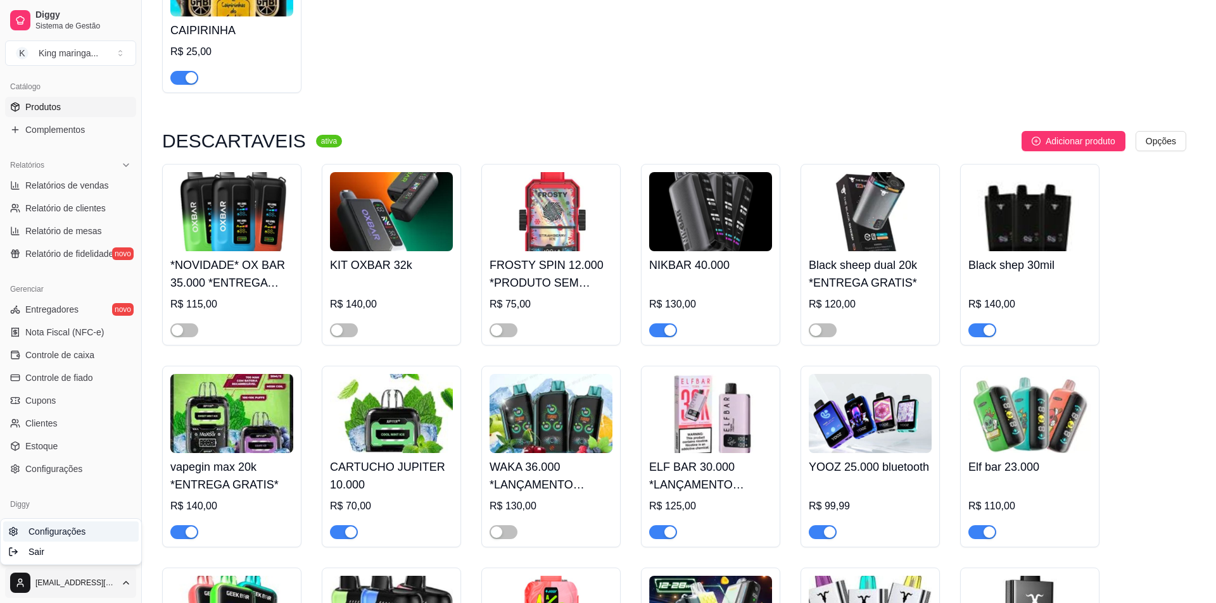
click at [66, 533] on span "Configurações" at bounding box center [56, 532] width 57 height 13
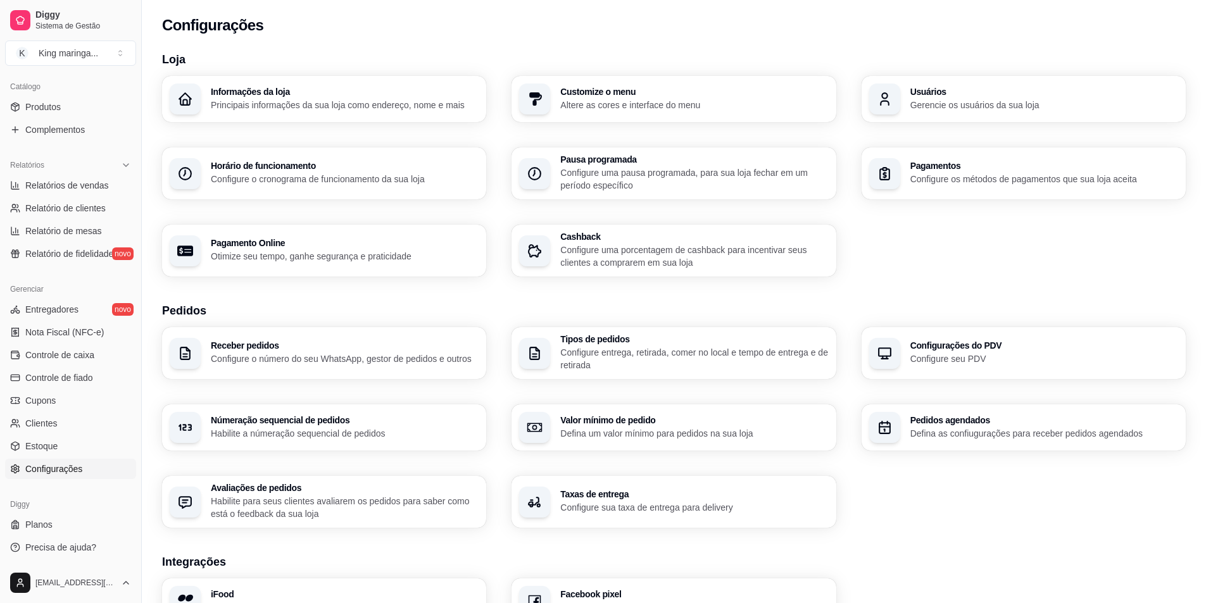
click at [306, 106] on p "Principais informações da sua loja como endereço, nome e mais" at bounding box center [345, 105] width 268 height 13
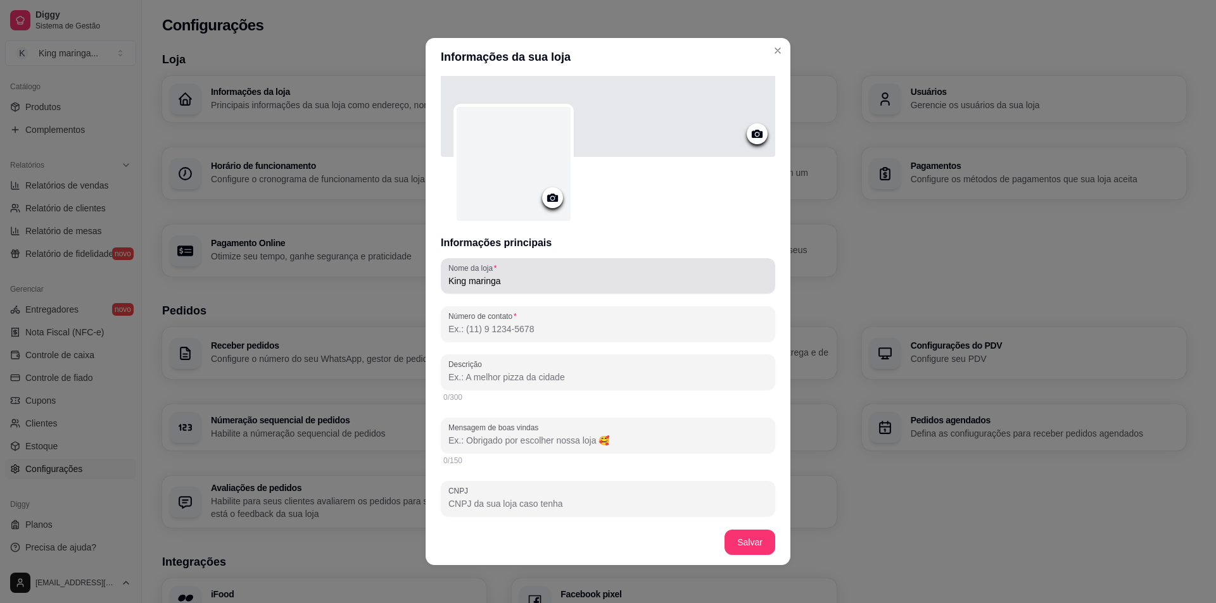
scroll to position [127, 0]
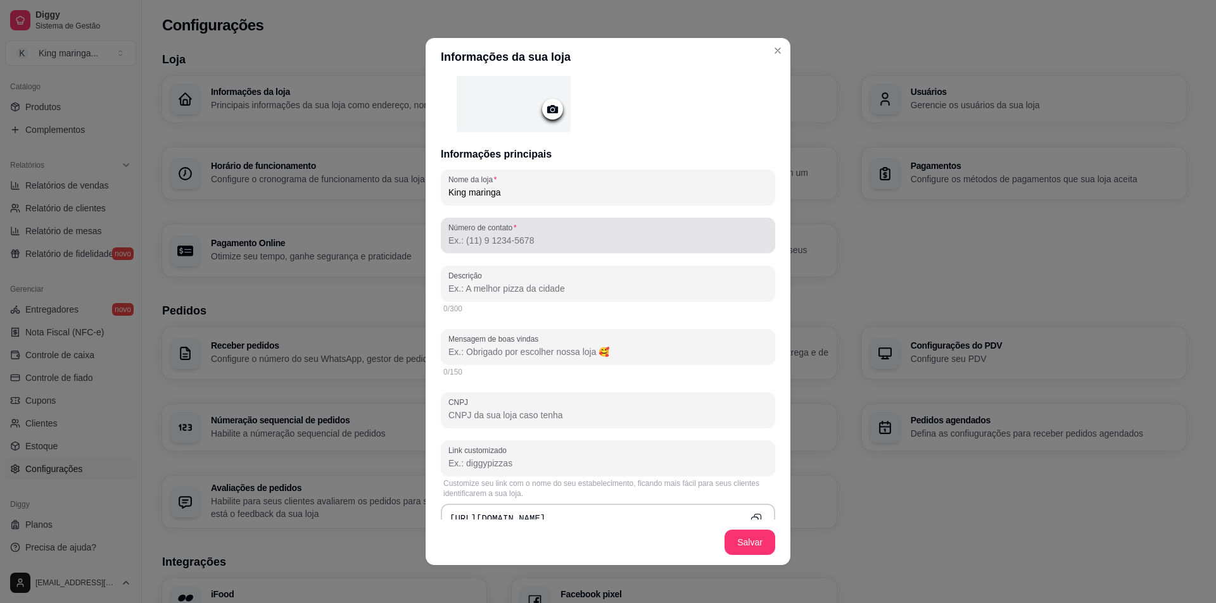
click at [642, 231] on div at bounding box center [607, 235] width 319 height 25
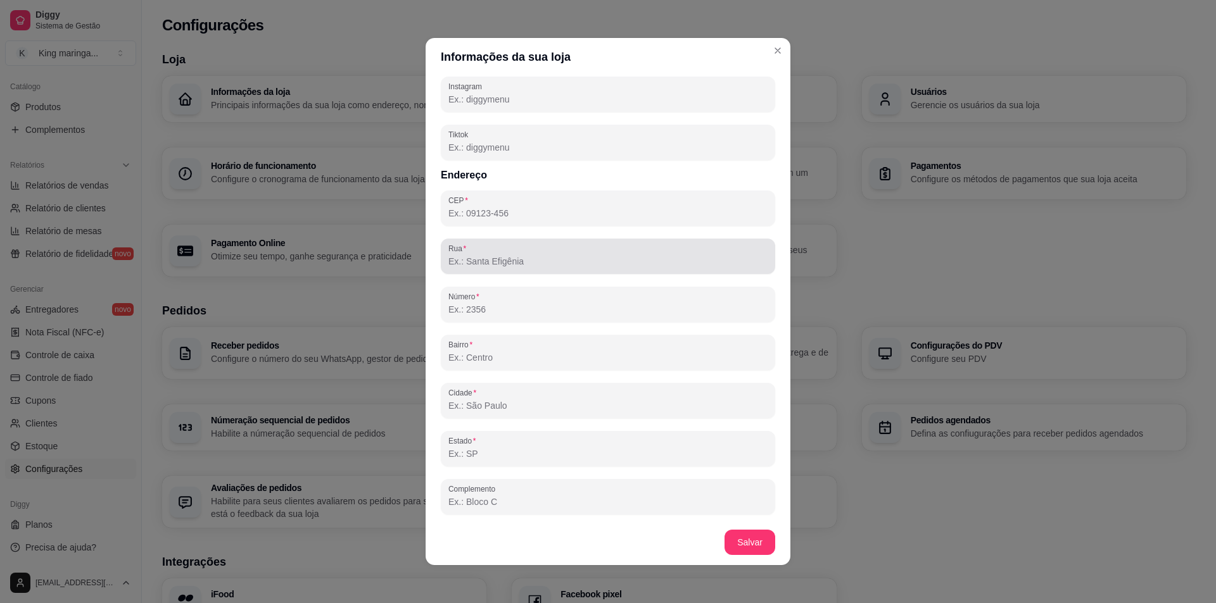
scroll to position [3, 0]
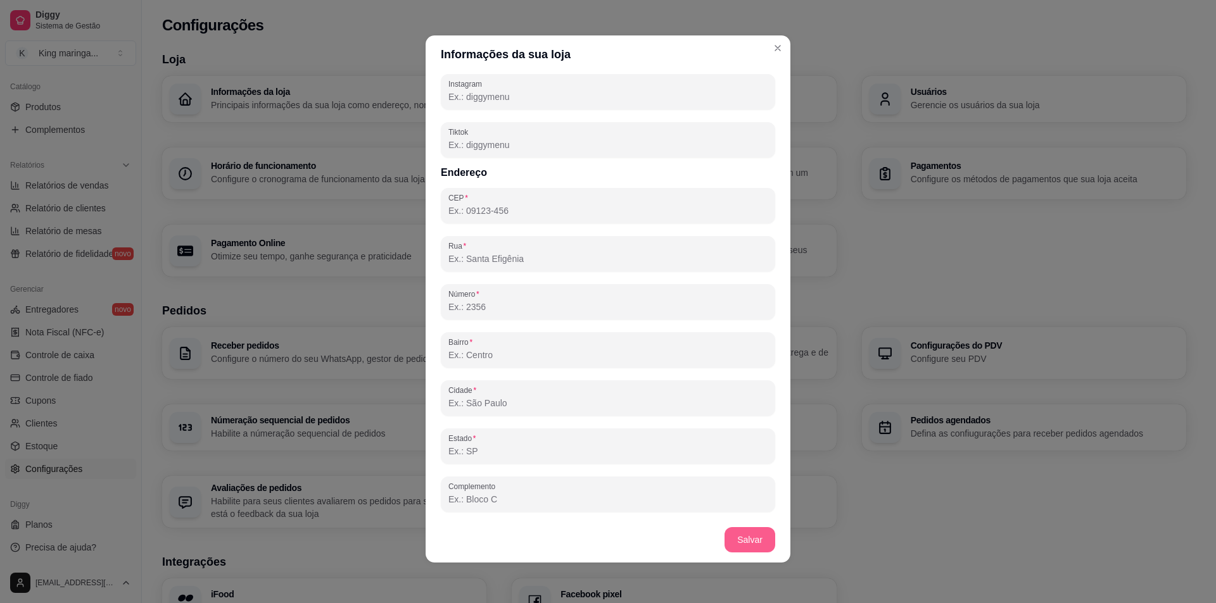
type input "[PHONE_NUMBER]"
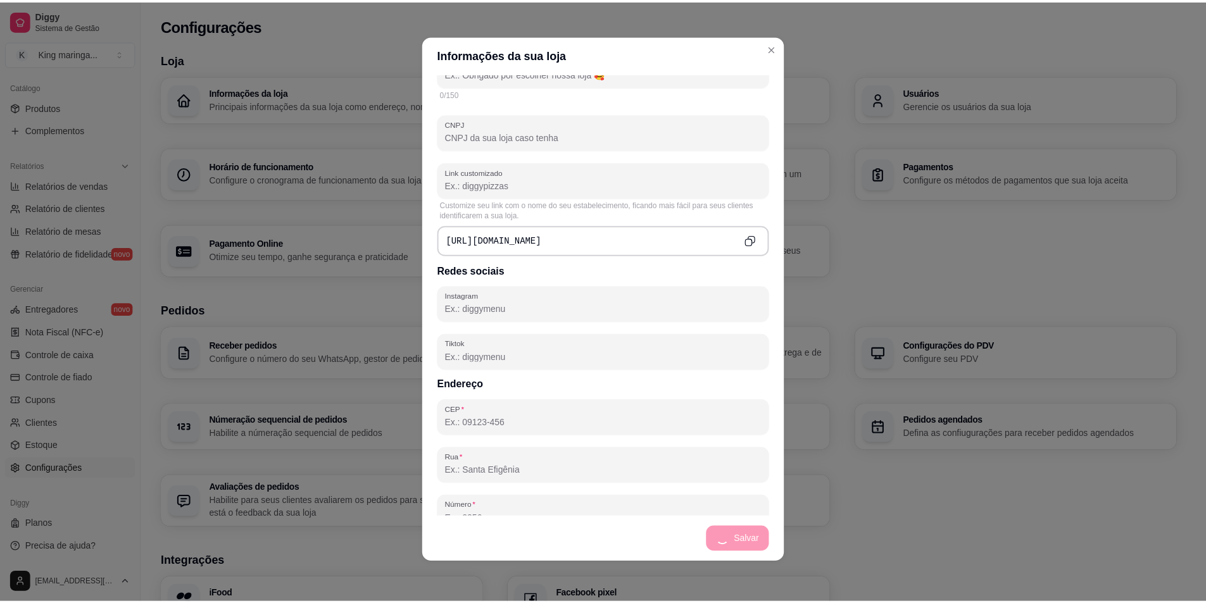
scroll to position [362, 0]
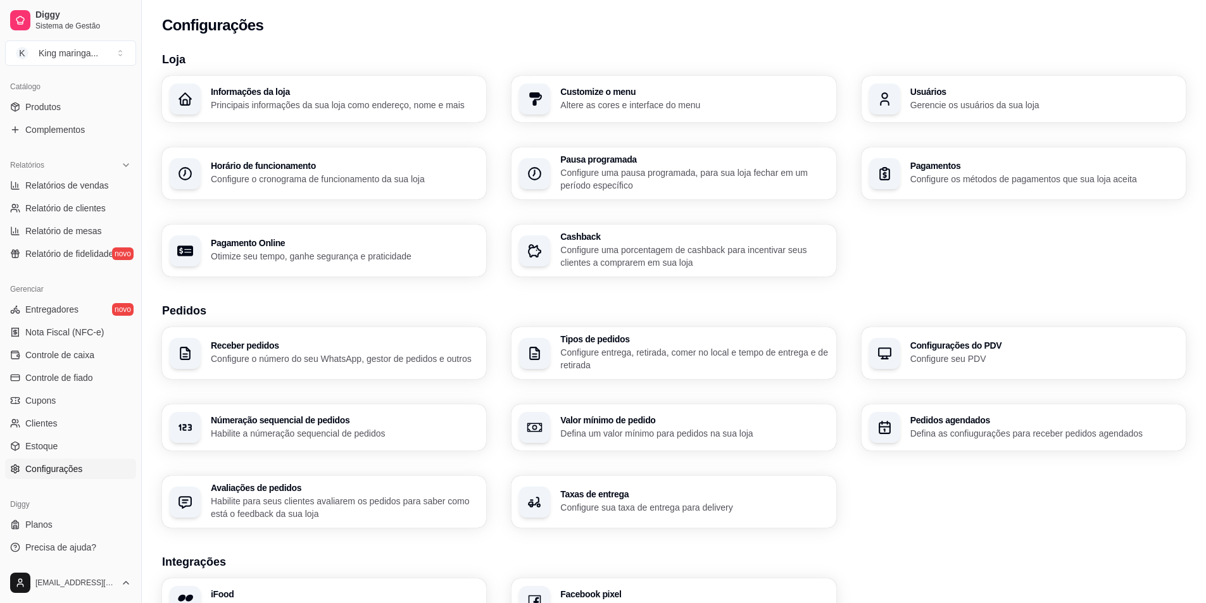
click at [265, 181] on p "Configure o cronograma de funcionamento da sua loja" at bounding box center [345, 179] width 268 height 13
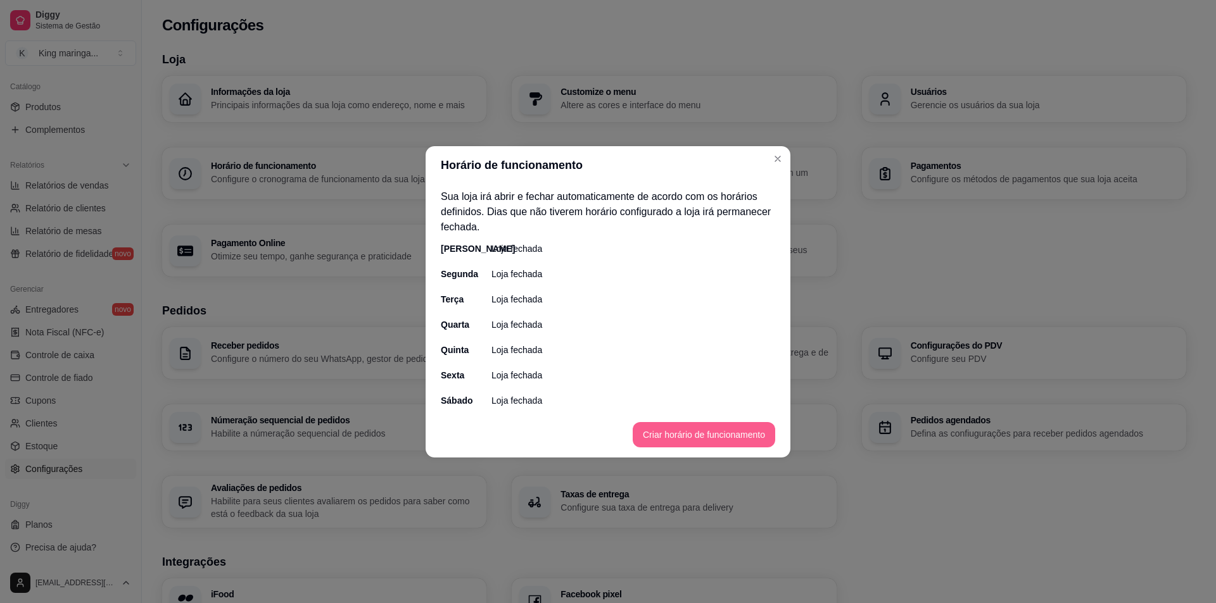
click at [676, 438] on button "Criar horário de funcionamento" at bounding box center [704, 434] width 142 height 25
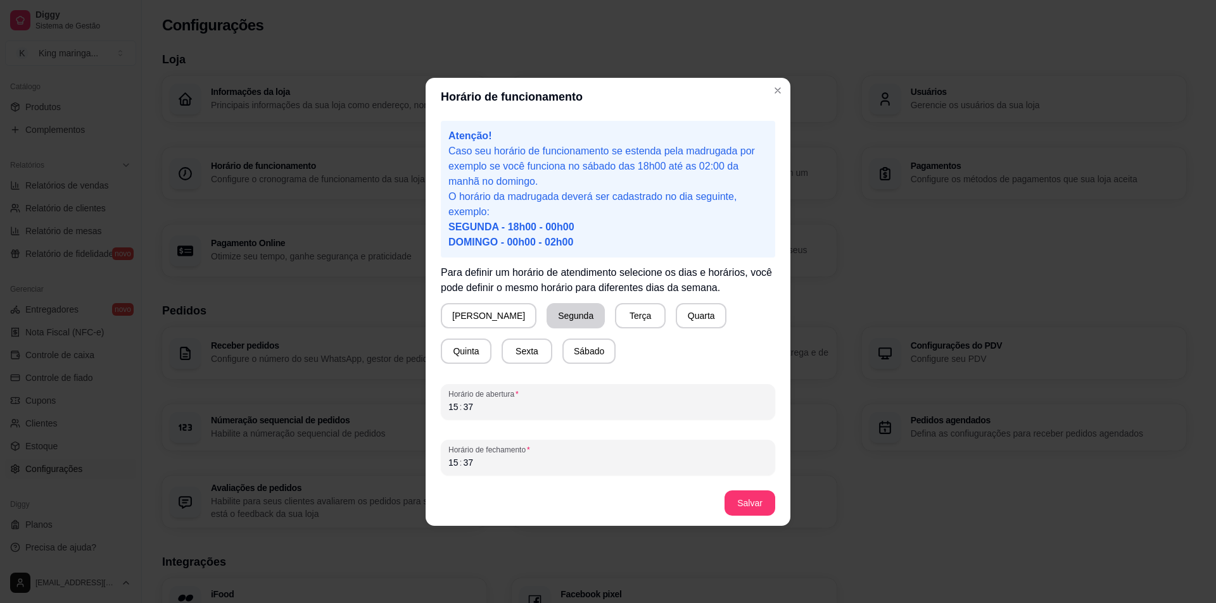
click at [546, 317] on button "Segunda" at bounding box center [575, 315] width 58 height 25
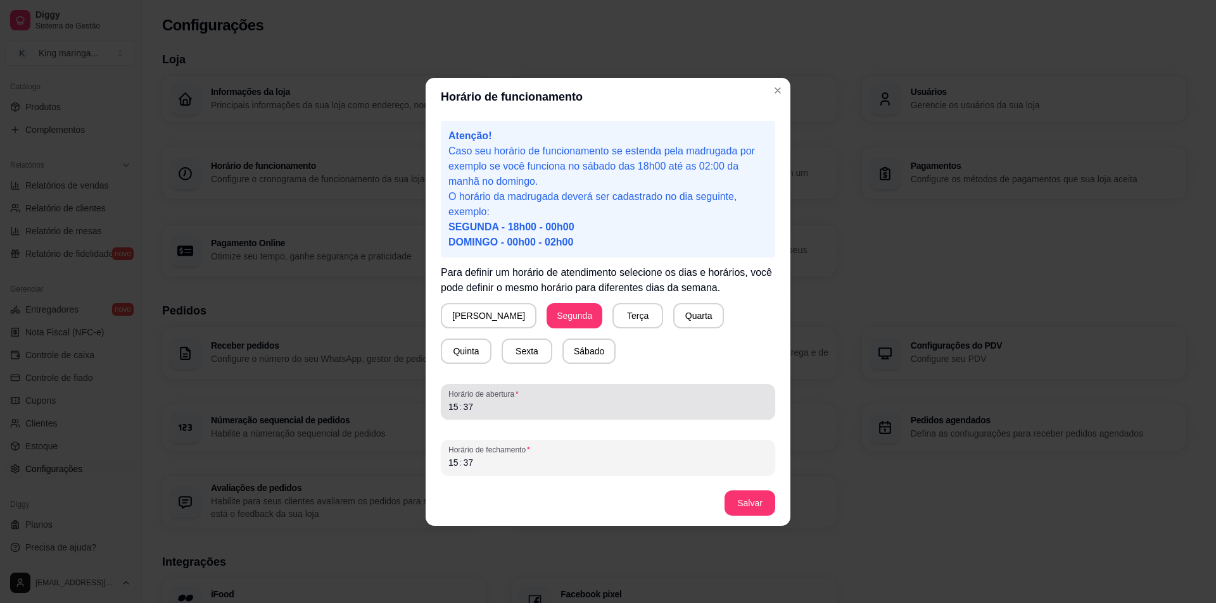
click at [517, 398] on span "Horário de abertura" at bounding box center [607, 394] width 319 height 10
click at [477, 405] on div "15 : 37" at bounding box center [607, 407] width 319 height 15
click at [448, 406] on div "15" at bounding box center [453, 407] width 13 height 13
click at [478, 455] on div "15 : 37" at bounding box center [607, 462] width 319 height 15
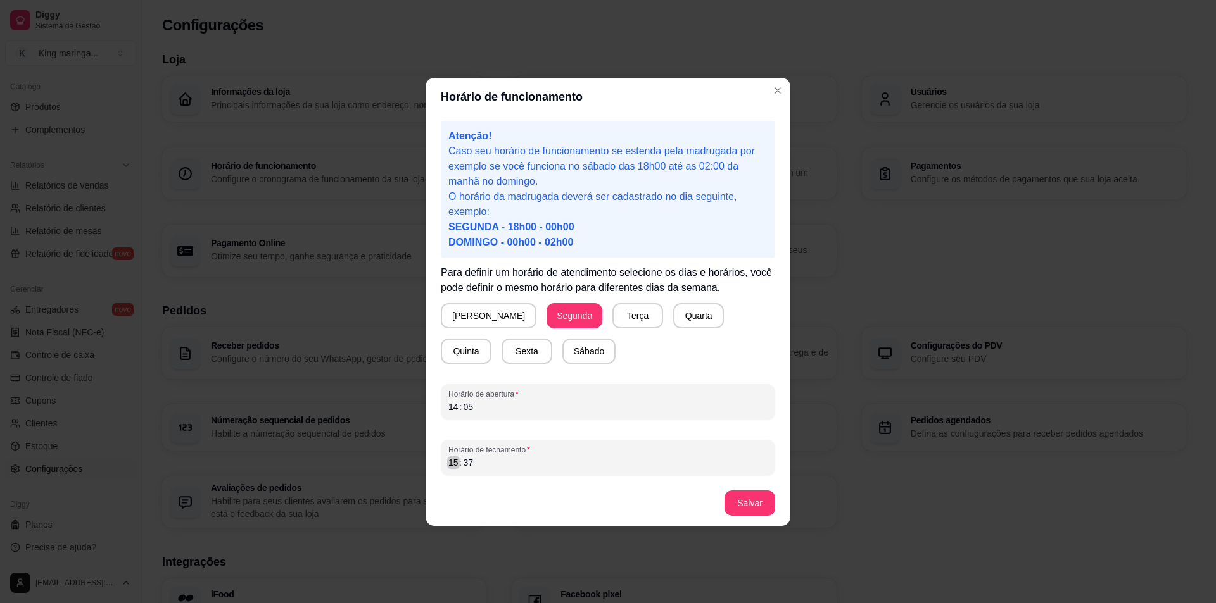
click at [456, 463] on div "15" at bounding box center [453, 463] width 13 height 13
click at [748, 498] on button "Salvar" at bounding box center [749, 503] width 51 height 25
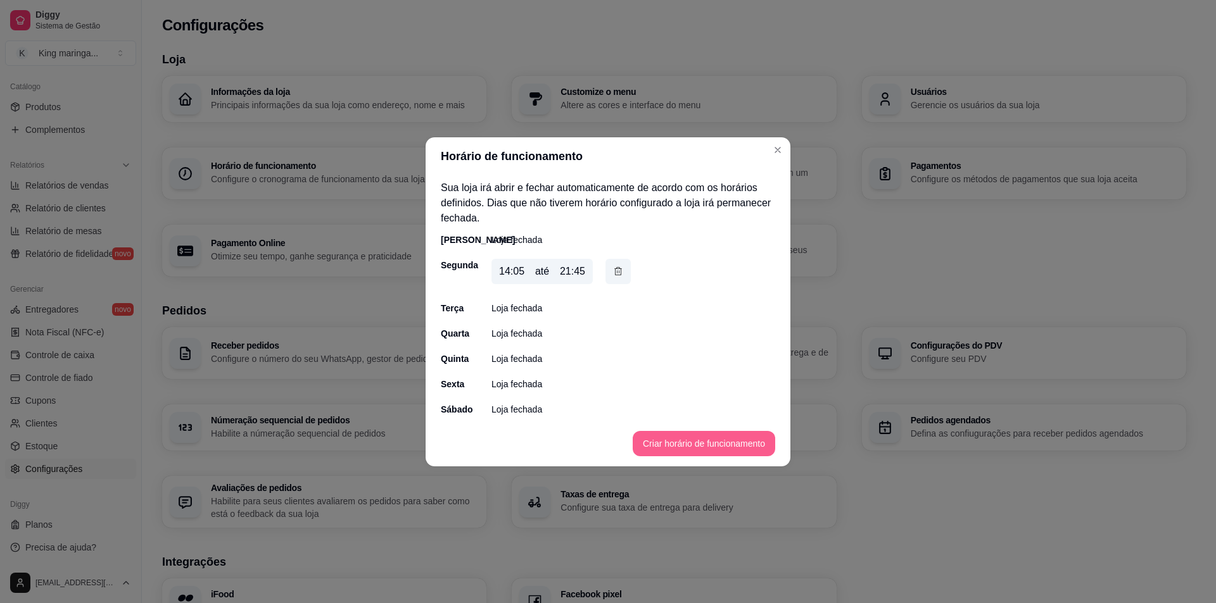
click at [677, 439] on button "Criar horário de funcionamento" at bounding box center [704, 443] width 142 height 25
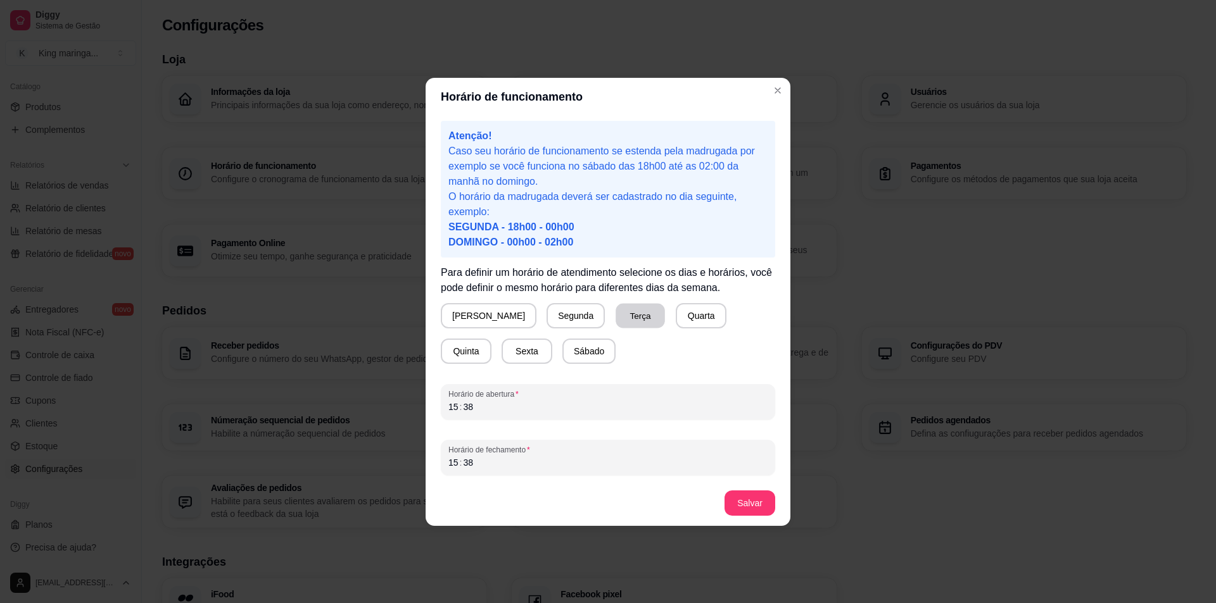
click at [615, 310] on button "Terça" at bounding box center [639, 315] width 49 height 25
click at [559, 405] on div "15 : 38" at bounding box center [607, 407] width 319 height 15
click at [451, 403] on div "15" at bounding box center [453, 407] width 13 height 13
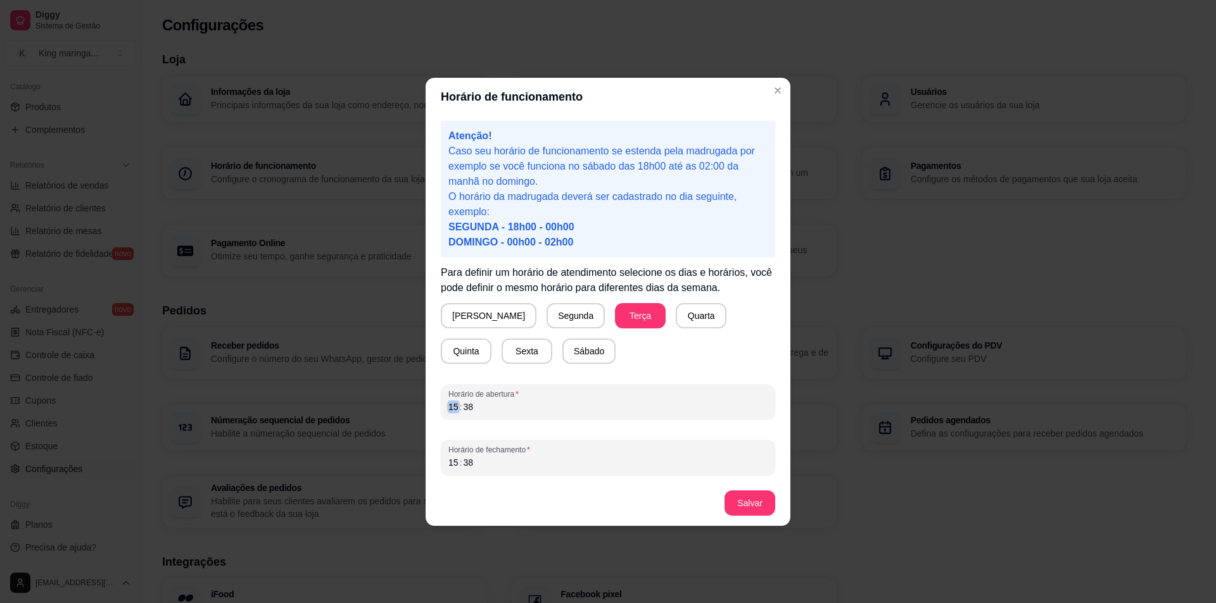
click at [451, 403] on div "15" at bounding box center [453, 407] width 13 height 13
click at [473, 408] on div "38" at bounding box center [468, 407] width 13 height 13
click at [454, 466] on div "15" at bounding box center [453, 463] width 13 height 13
click at [467, 461] on div "38" at bounding box center [468, 463] width 13 height 13
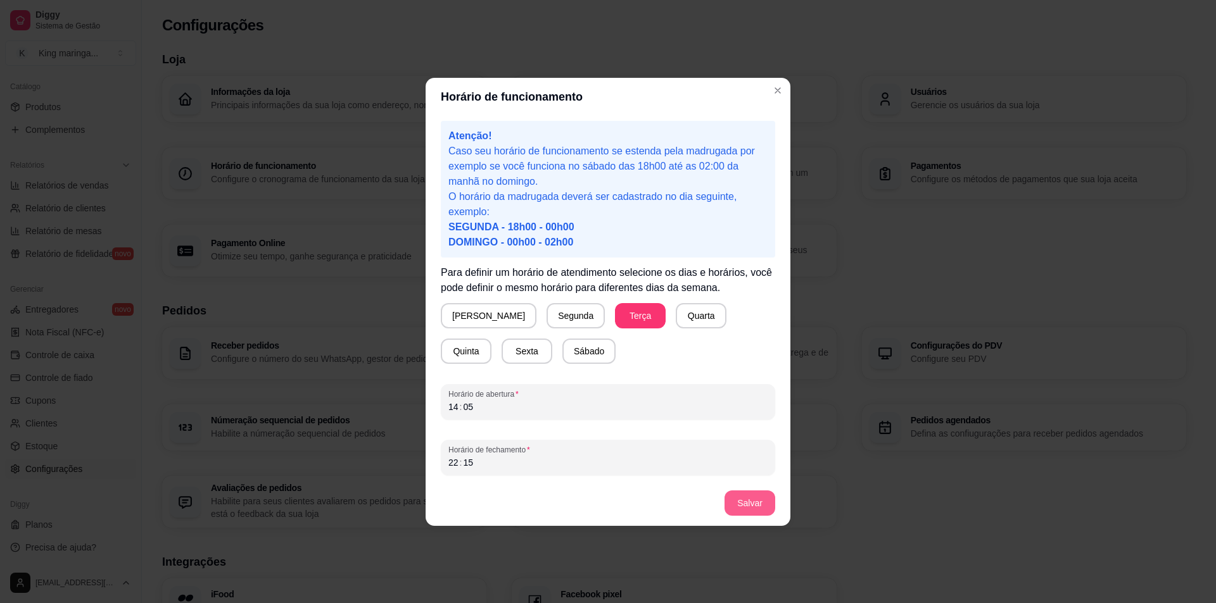
click at [731, 512] on button "Salvar" at bounding box center [749, 503] width 51 height 25
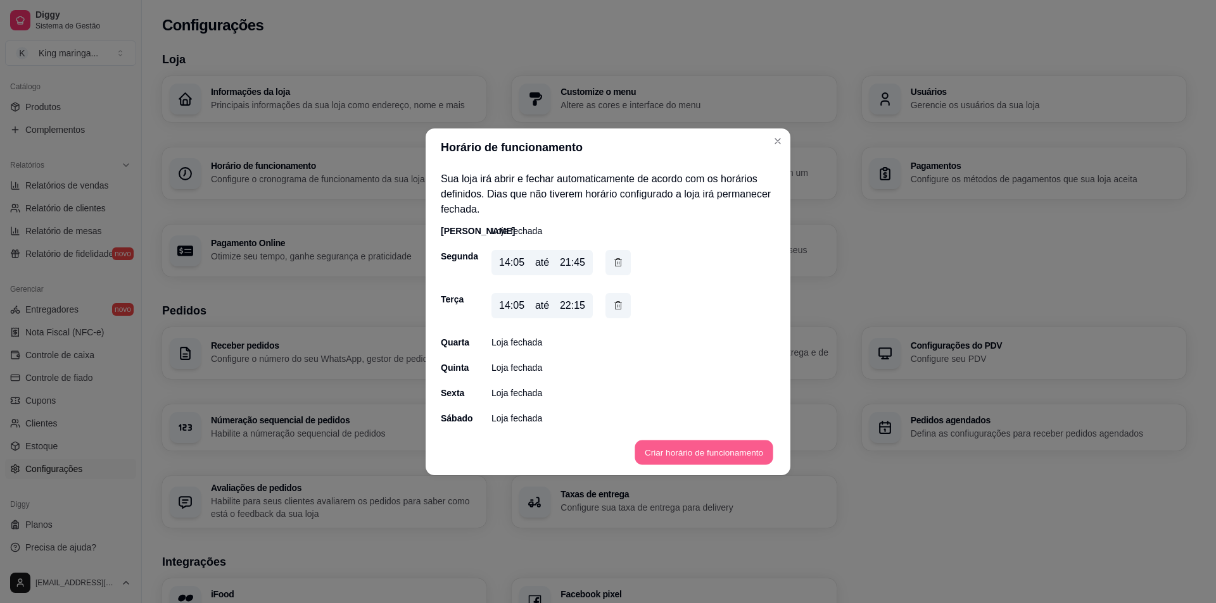
click at [668, 451] on button "Criar horário de funcionamento" at bounding box center [703, 452] width 138 height 25
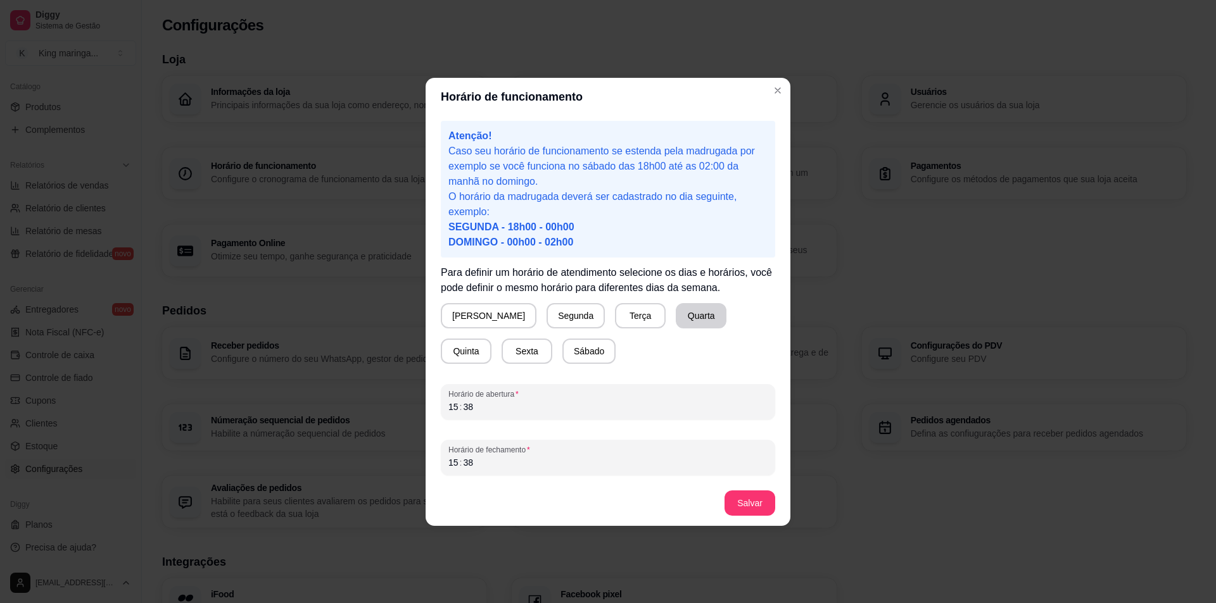
click at [676, 326] on button "Quarta" at bounding box center [701, 315] width 51 height 25
click at [452, 405] on div "15" at bounding box center [453, 407] width 13 height 13
click at [465, 407] on div "38" at bounding box center [468, 407] width 13 height 13
click at [451, 462] on div "15" at bounding box center [453, 463] width 13 height 13
click at [475, 457] on div "22 : 38" at bounding box center [607, 462] width 319 height 15
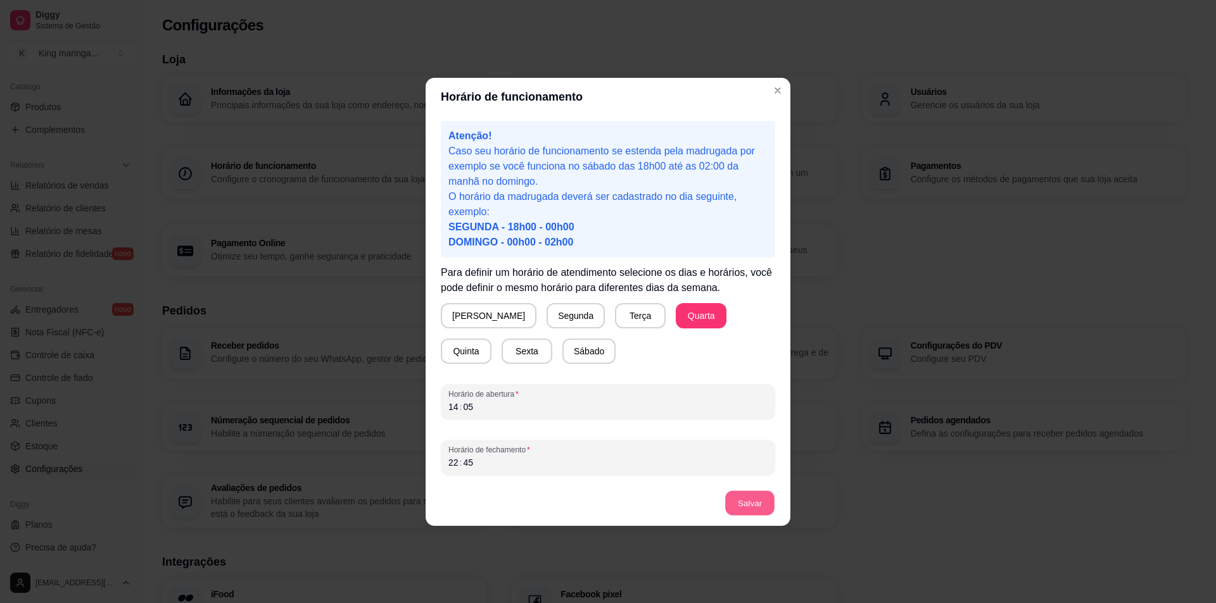
click at [739, 497] on button "Salvar" at bounding box center [749, 503] width 49 height 25
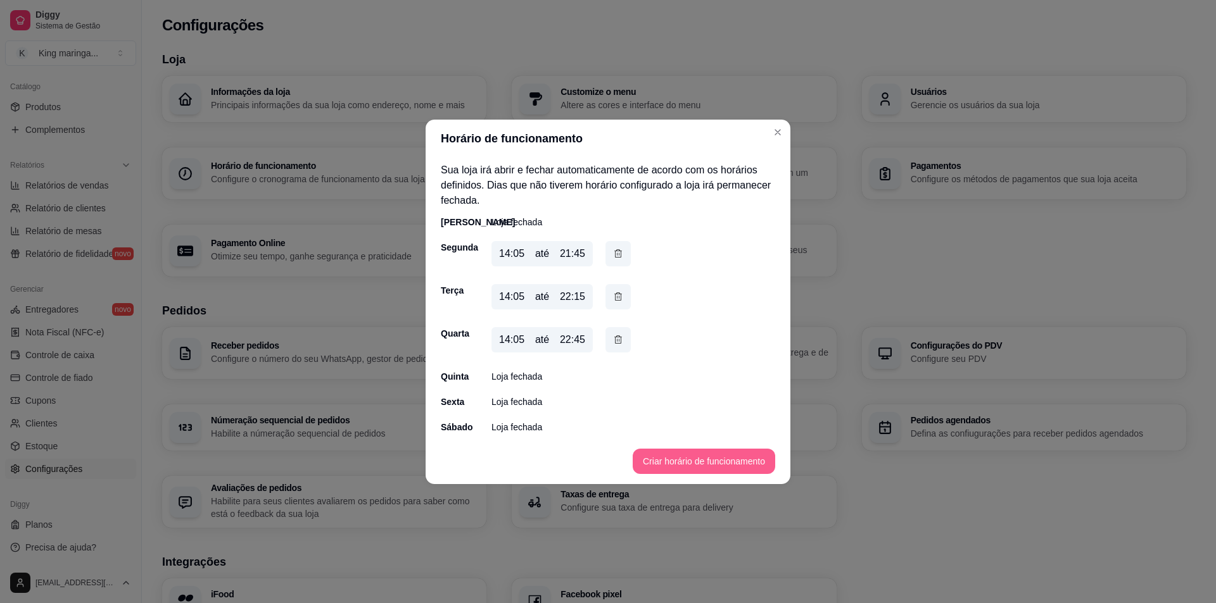
click at [682, 465] on button "Criar horário de funcionamento" at bounding box center [704, 461] width 142 height 25
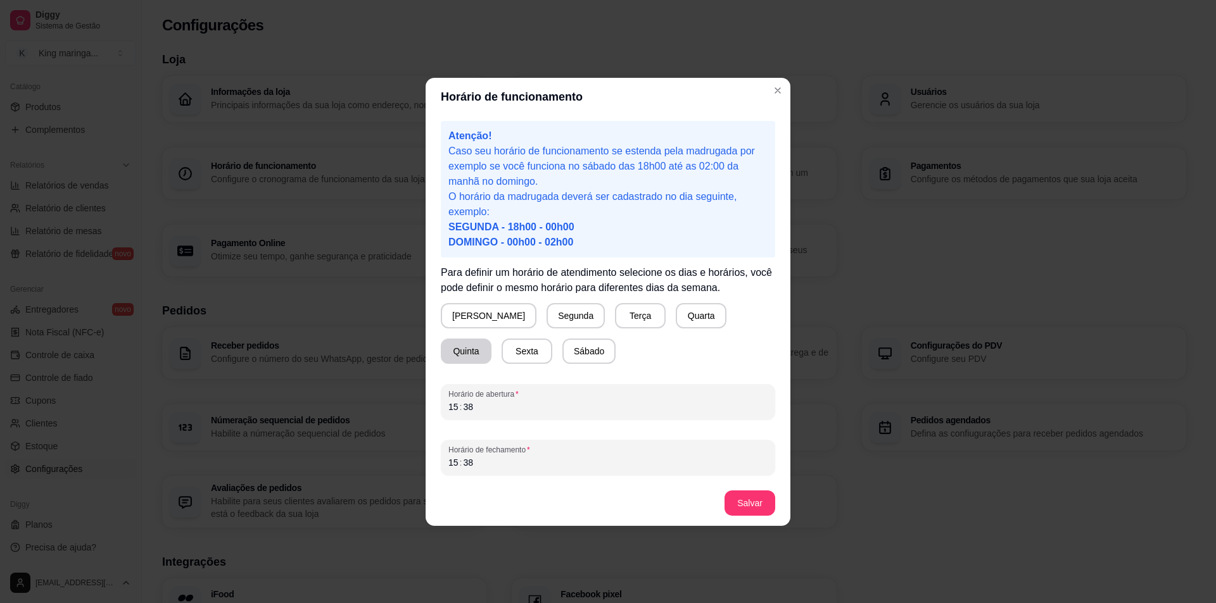
click at [491, 339] on button "Quinta" at bounding box center [466, 351] width 51 height 25
click at [450, 406] on div "15" at bounding box center [453, 407] width 13 height 13
click at [455, 460] on div "15" at bounding box center [453, 463] width 13 height 13
click at [760, 498] on button "Salvar" at bounding box center [749, 503] width 51 height 25
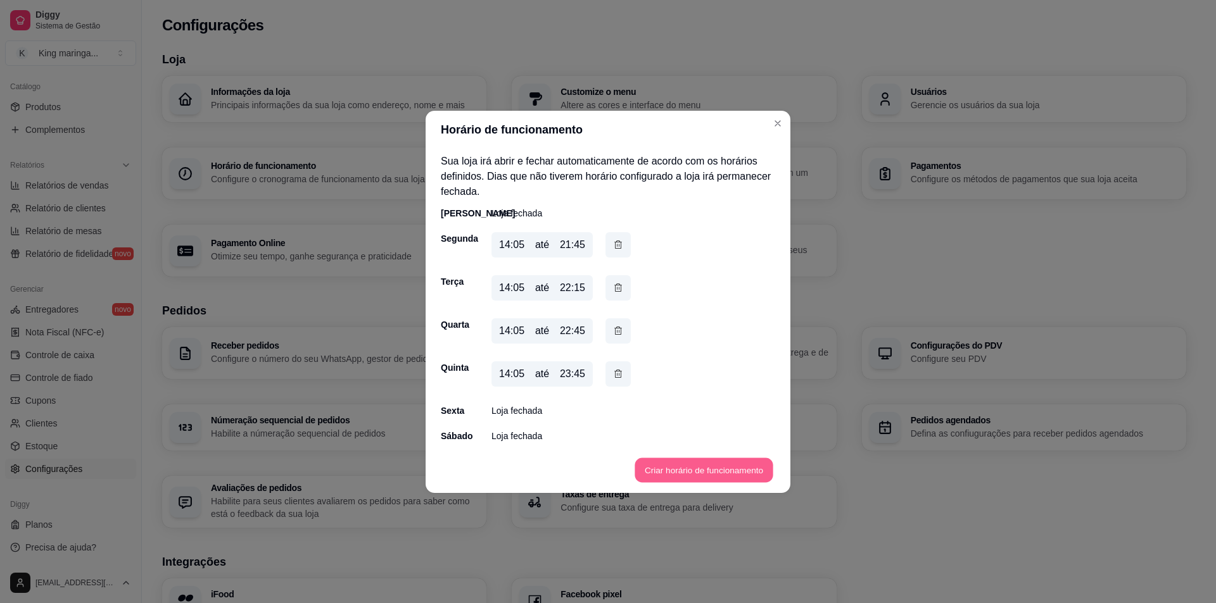
click at [679, 465] on button "Criar horário de funcionamento" at bounding box center [703, 470] width 138 height 25
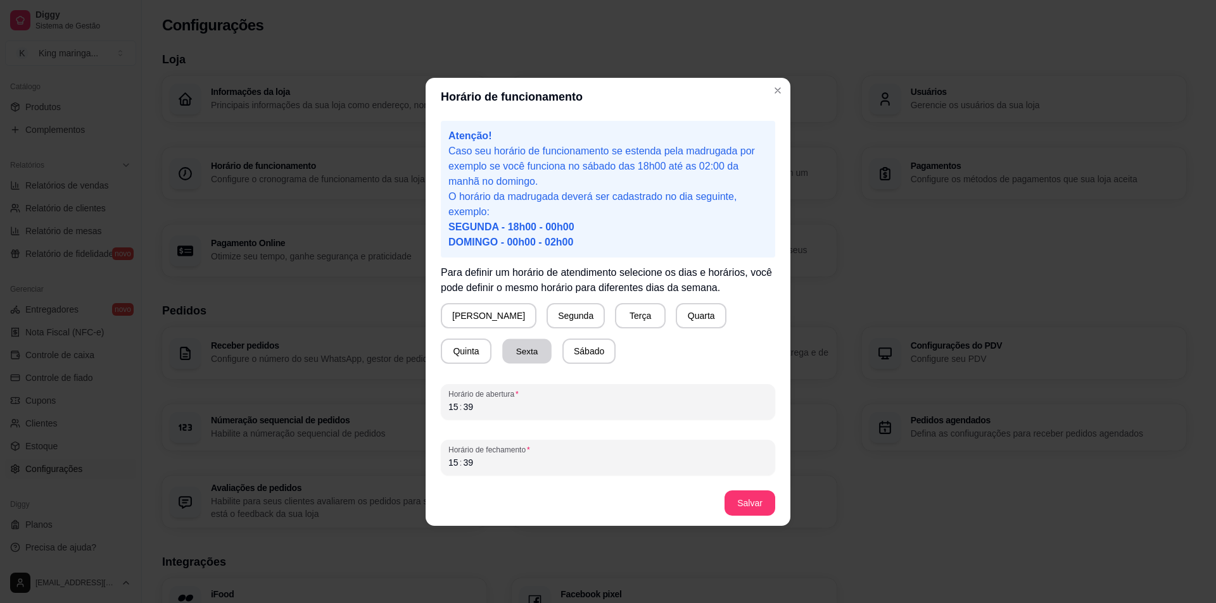
click at [502, 353] on button "Sexta" at bounding box center [526, 351] width 49 height 25
click at [562, 363] on button "Sábado" at bounding box center [588, 351] width 53 height 25
click at [450, 404] on div "15" at bounding box center [453, 407] width 13 height 13
click at [454, 462] on div "15" at bounding box center [453, 463] width 13 height 13
click at [761, 499] on button "Salvar" at bounding box center [749, 503] width 51 height 25
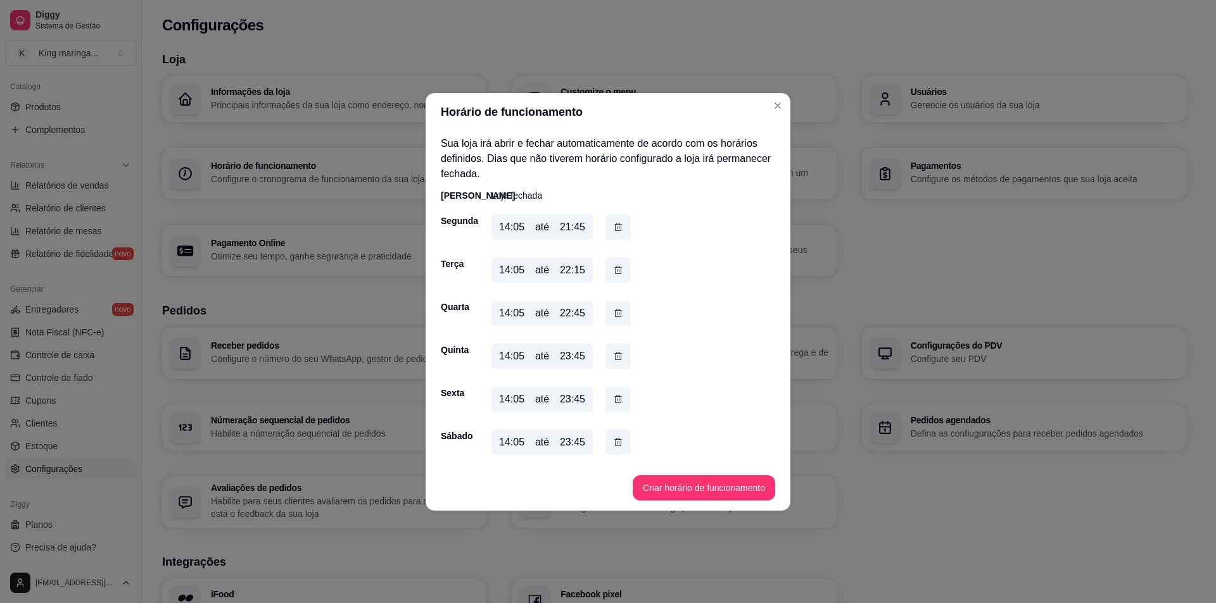
click at [767, 111] on header "Horário de funcionamento" at bounding box center [608, 112] width 365 height 38
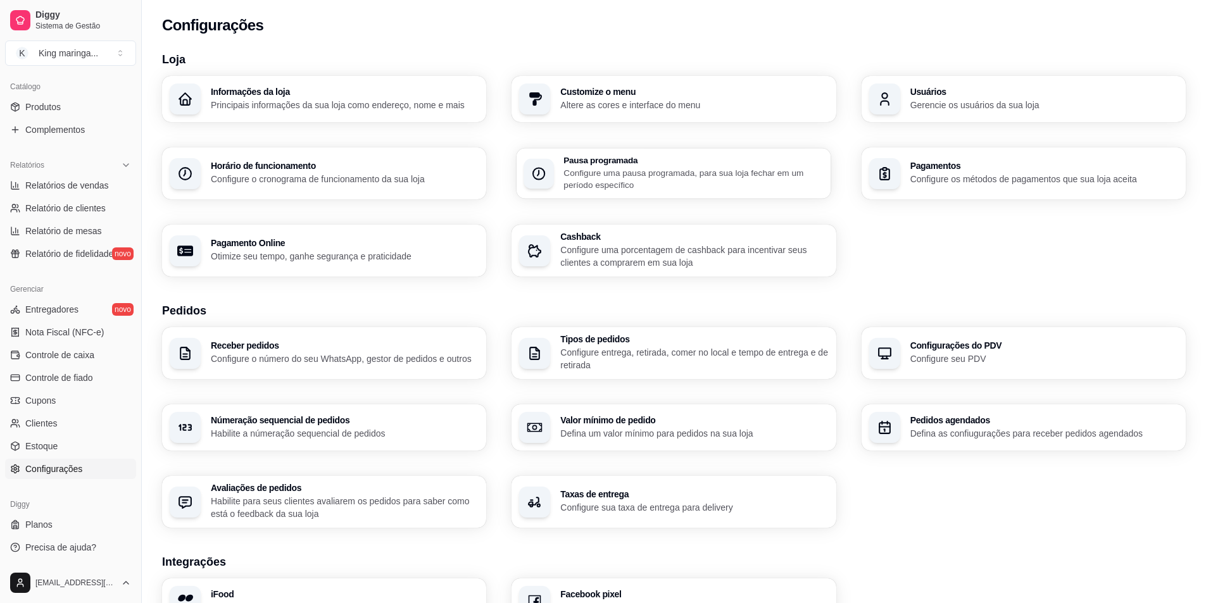
click at [573, 193] on div "Pausa programada Configure uma pausa programada, para sua loja fechar em um per…" at bounding box center [674, 173] width 315 height 51
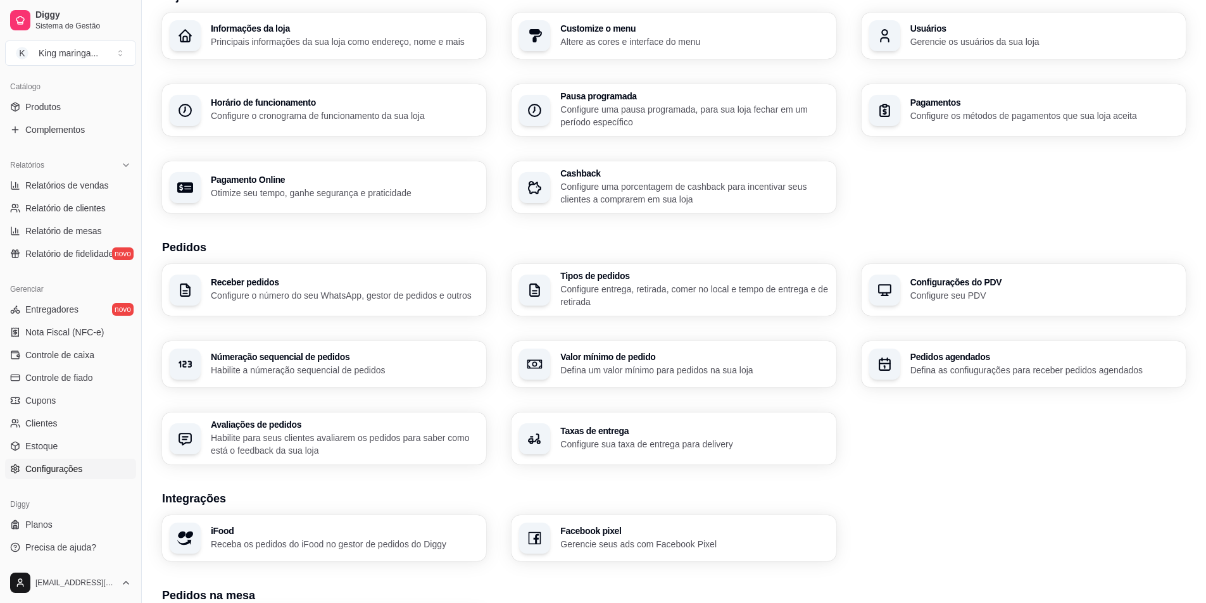
click at [359, 302] on div "Receber pedidos Configure o número do seu WhatsApp, gestor de pedidos e outros" at bounding box center [324, 290] width 324 height 52
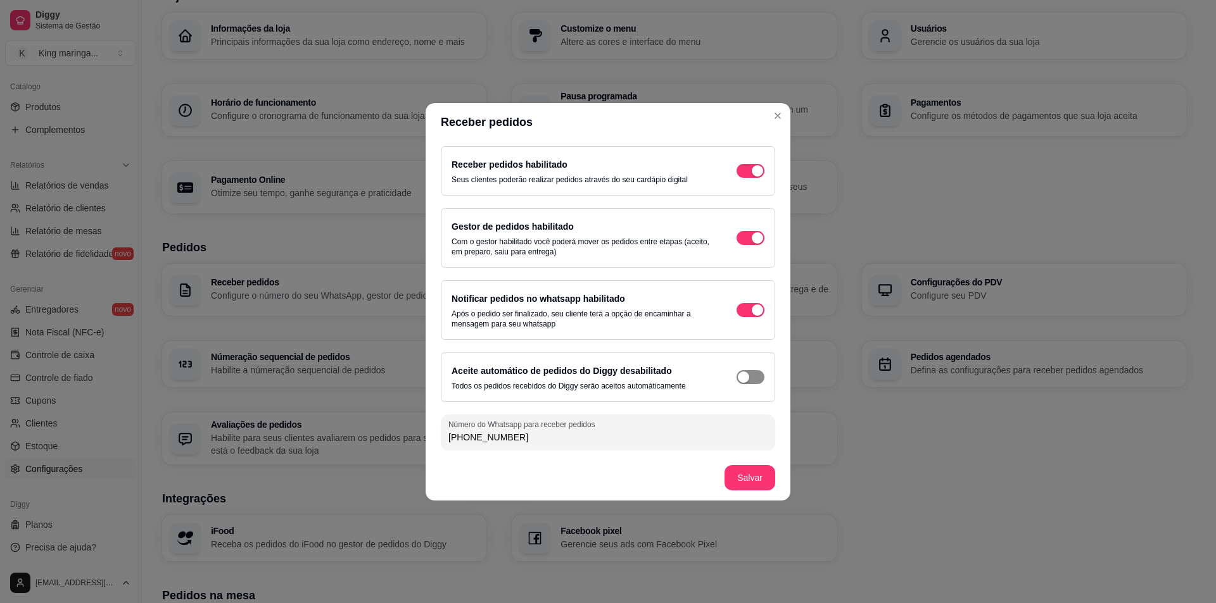
click at [752, 177] on div "button" at bounding box center [757, 170] width 11 height 11
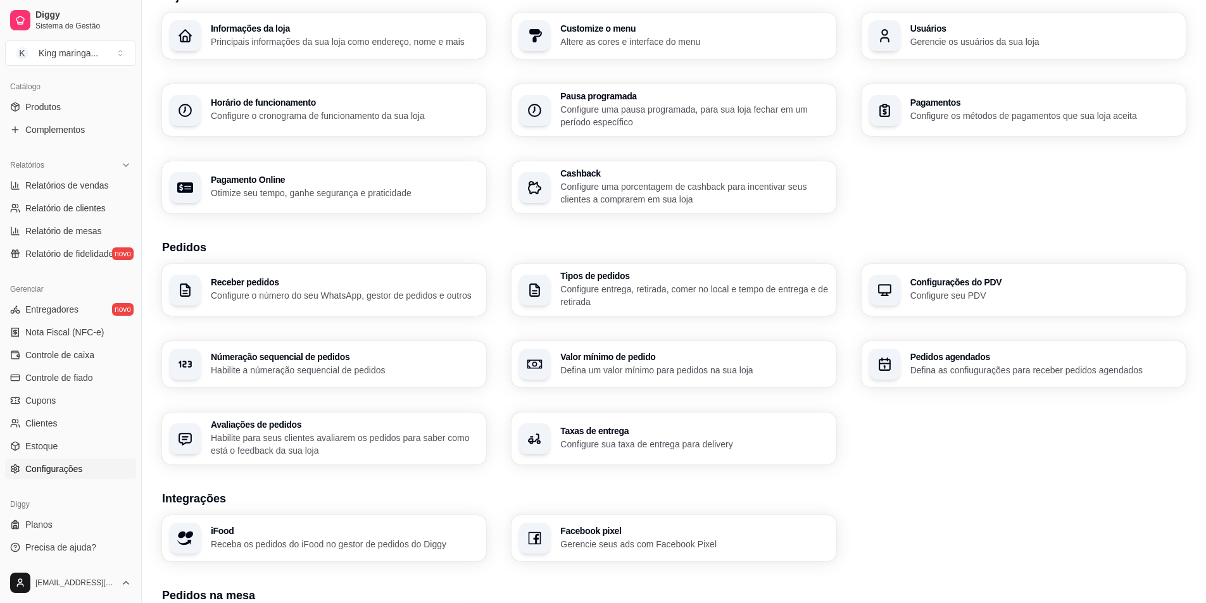
click at [453, 185] on div "Pagamento Online Otimize seu tempo, ganhe segurança e praticidade" at bounding box center [345, 187] width 268 height 24
select select "4.98"
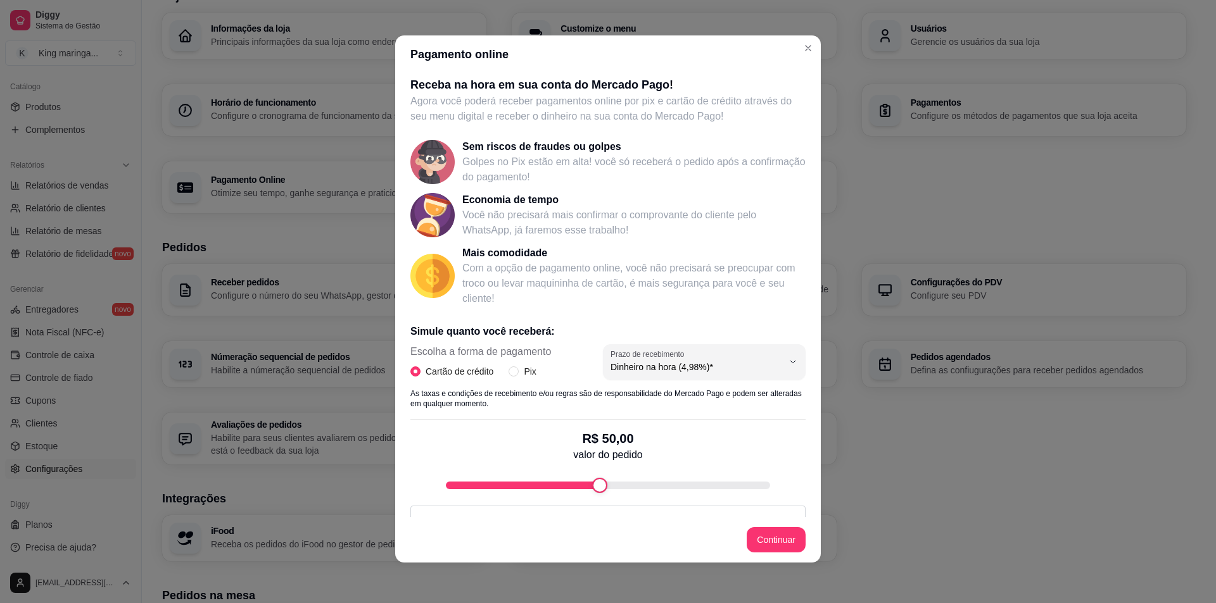
scroll to position [0, 0]
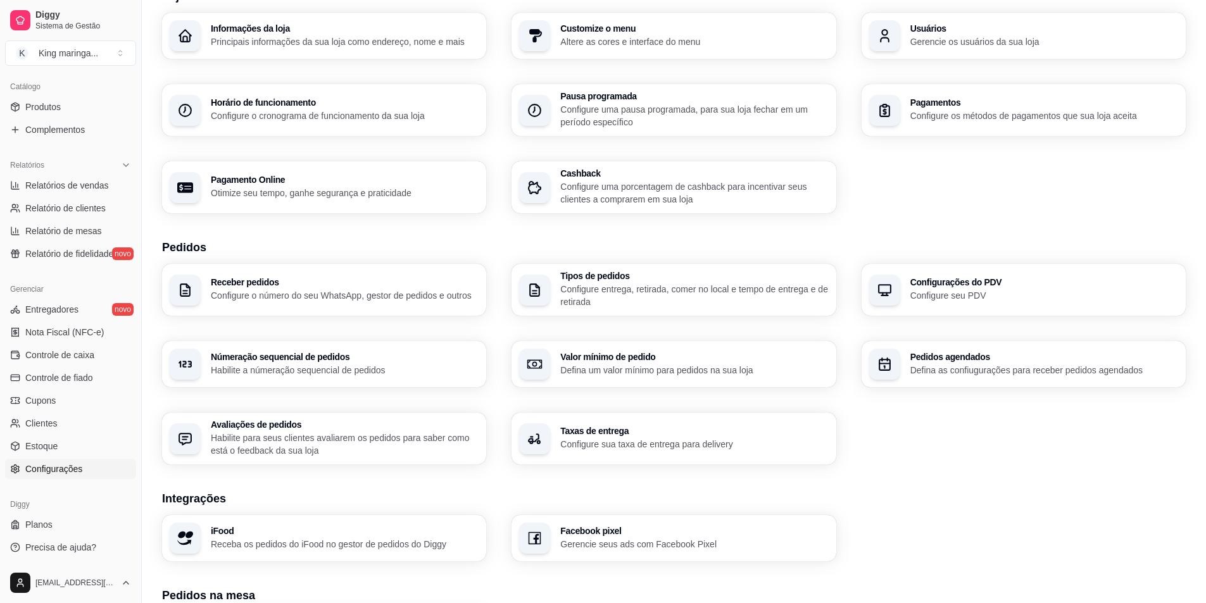
click at [935, 98] on h3 "Pagamentos" at bounding box center [1045, 102] width 268 height 9
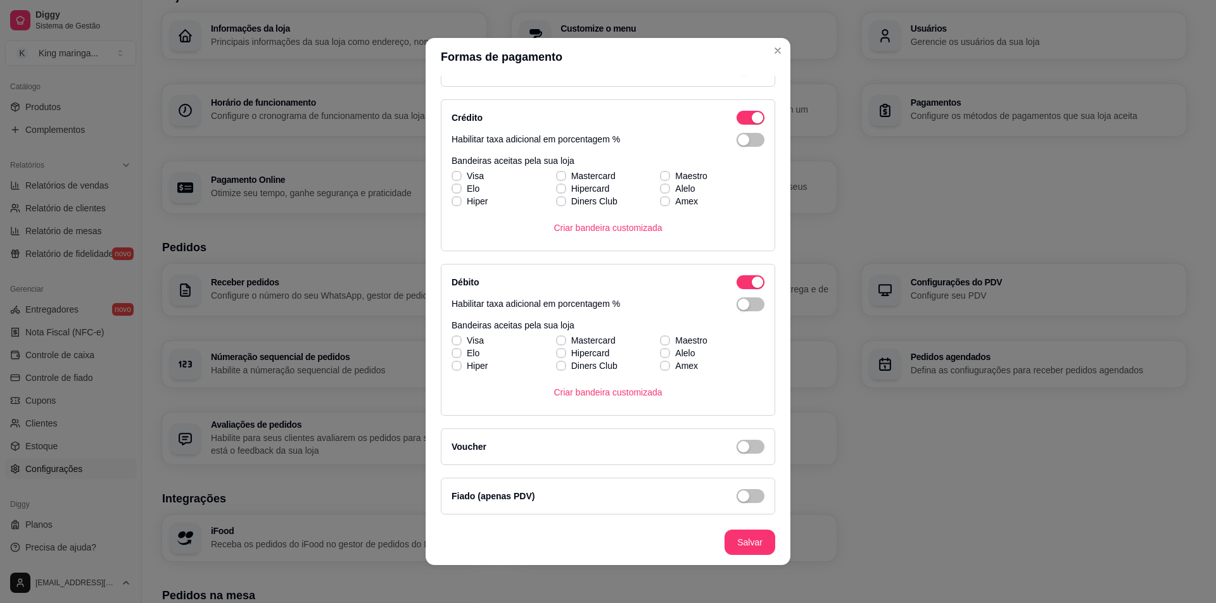
scroll to position [3, 0]
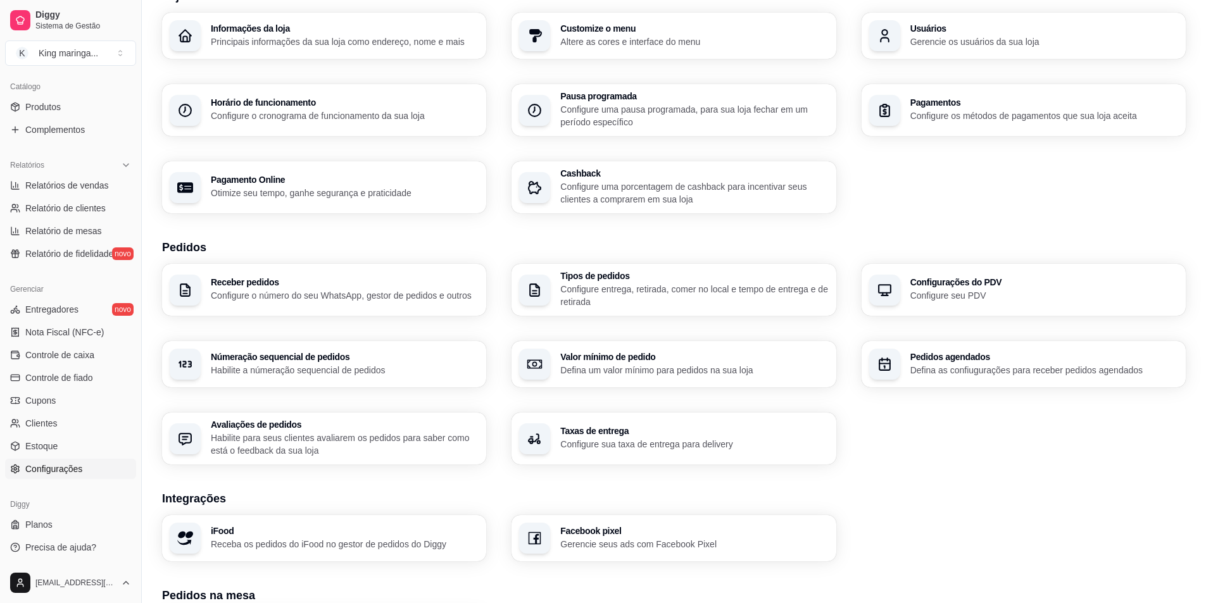
click at [736, 279] on h3 "Tipos de pedidos" at bounding box center [694, 276] width 268 height 9
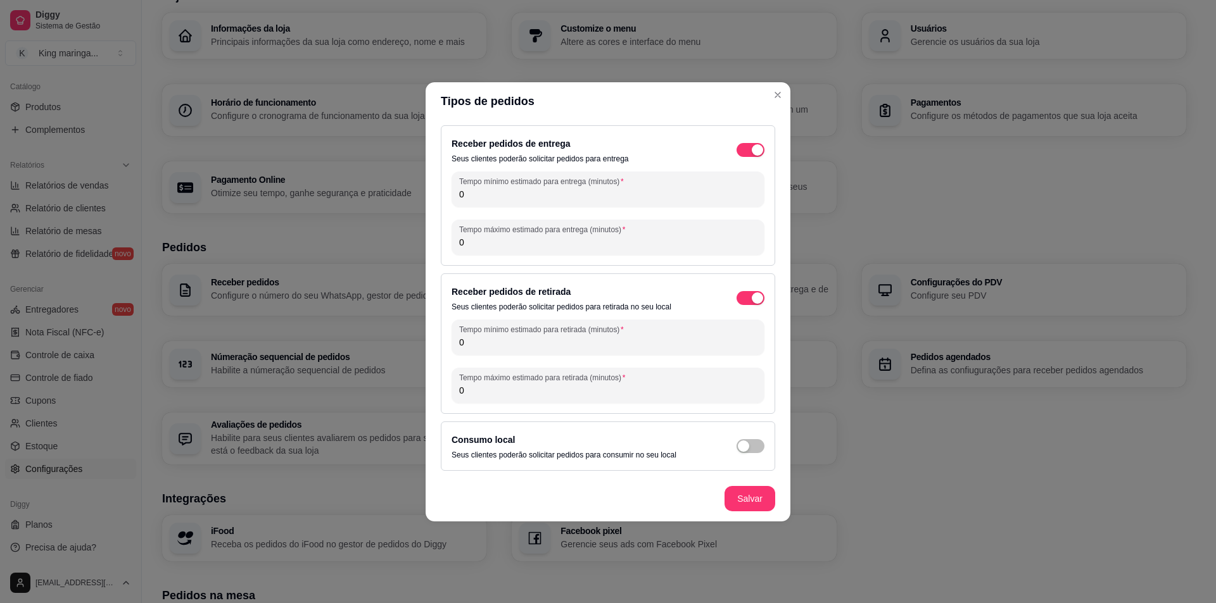
click at [488, 197] on input "0" at bounding box center [608, 194] width 298 height 13
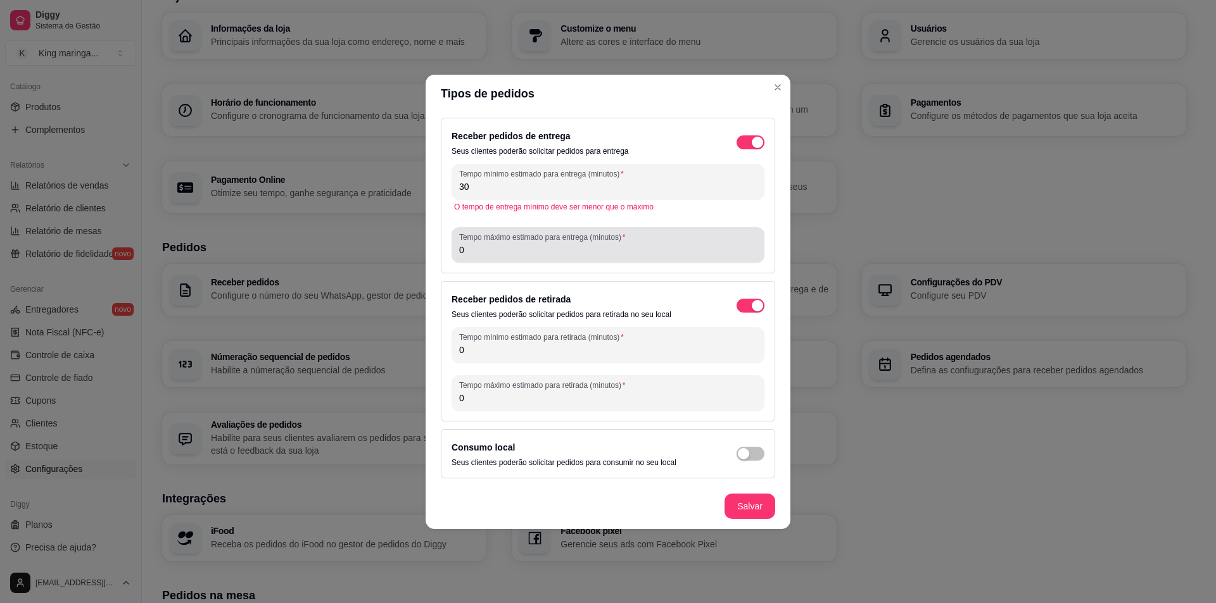
type input "30"
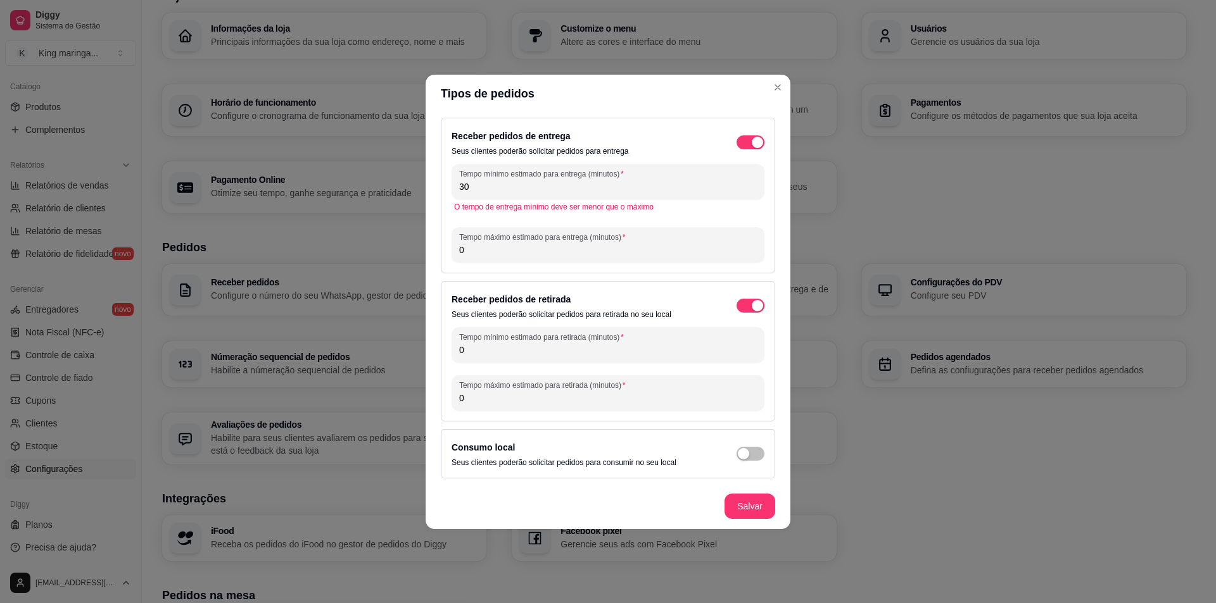
click at [541, 253] on input "0" at bounding box center [608, 250] width 298 height 13
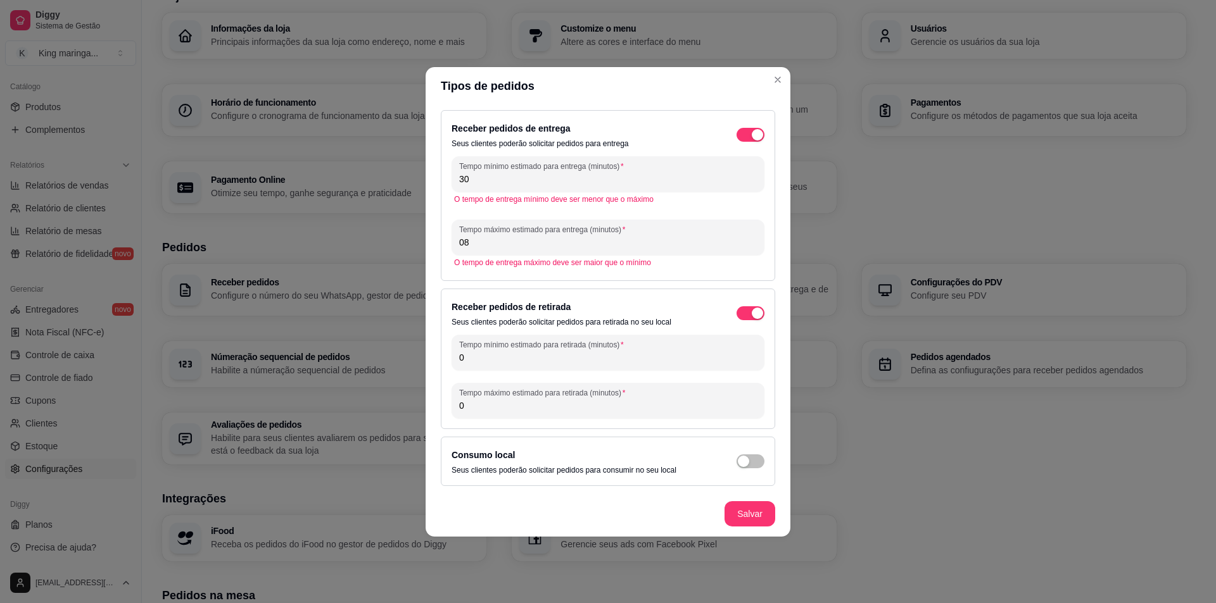
type input "0"
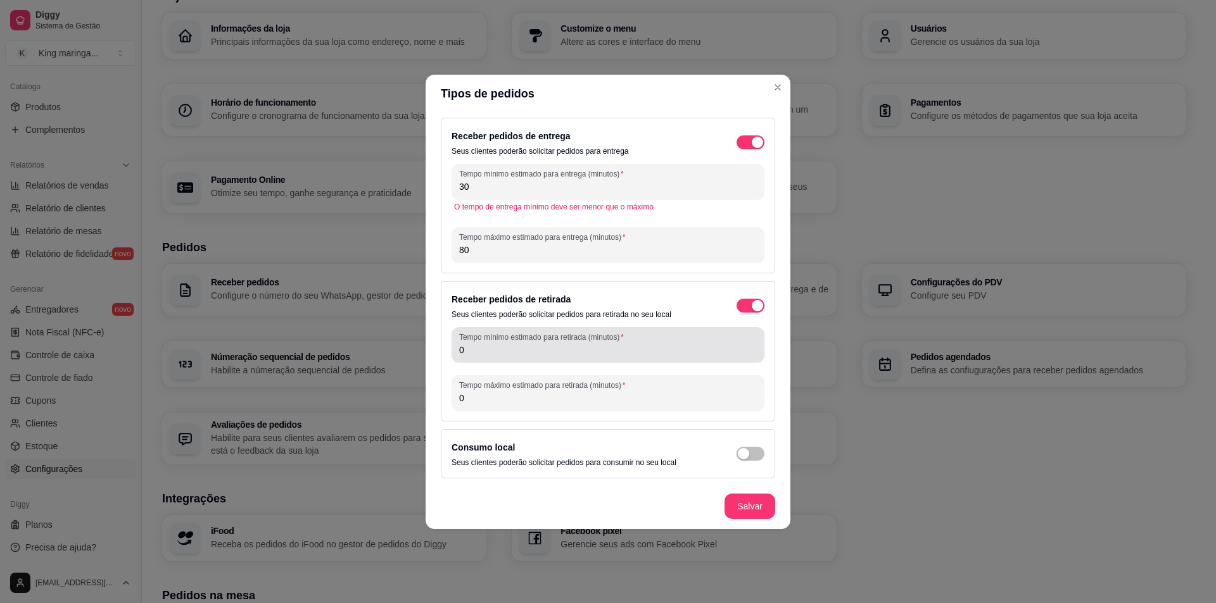
type input "80"
click at [552, 351] on input "0" at bounding box center [608, 350] width 298 height 13
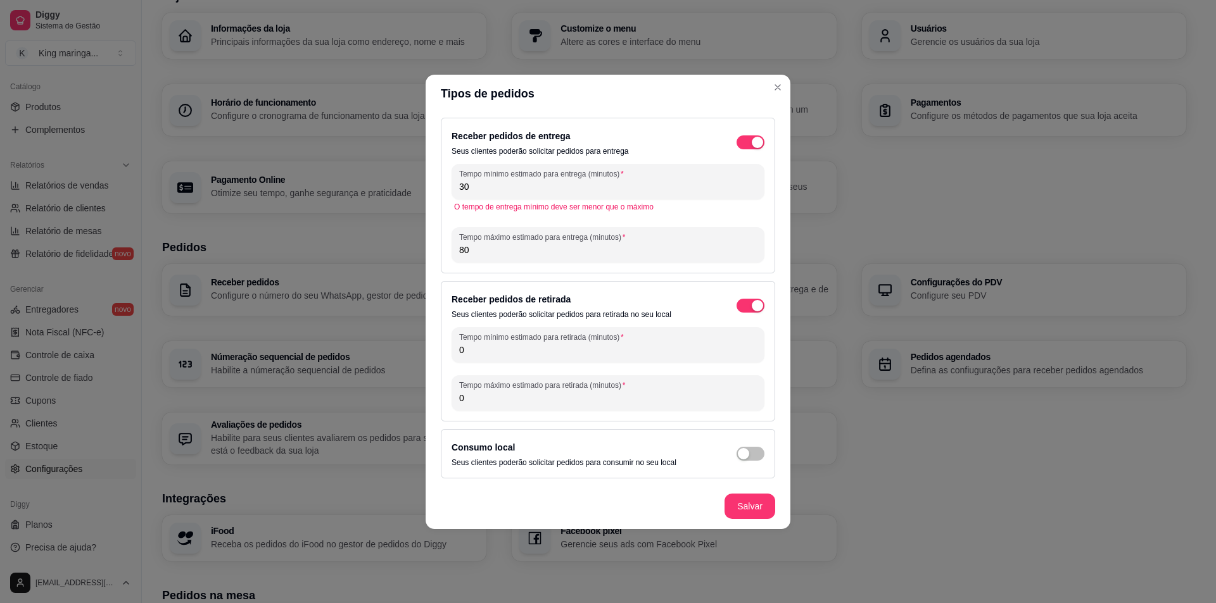
click at [552, 351] on input "0" at bounding box center [608, 350] width 298 height 13
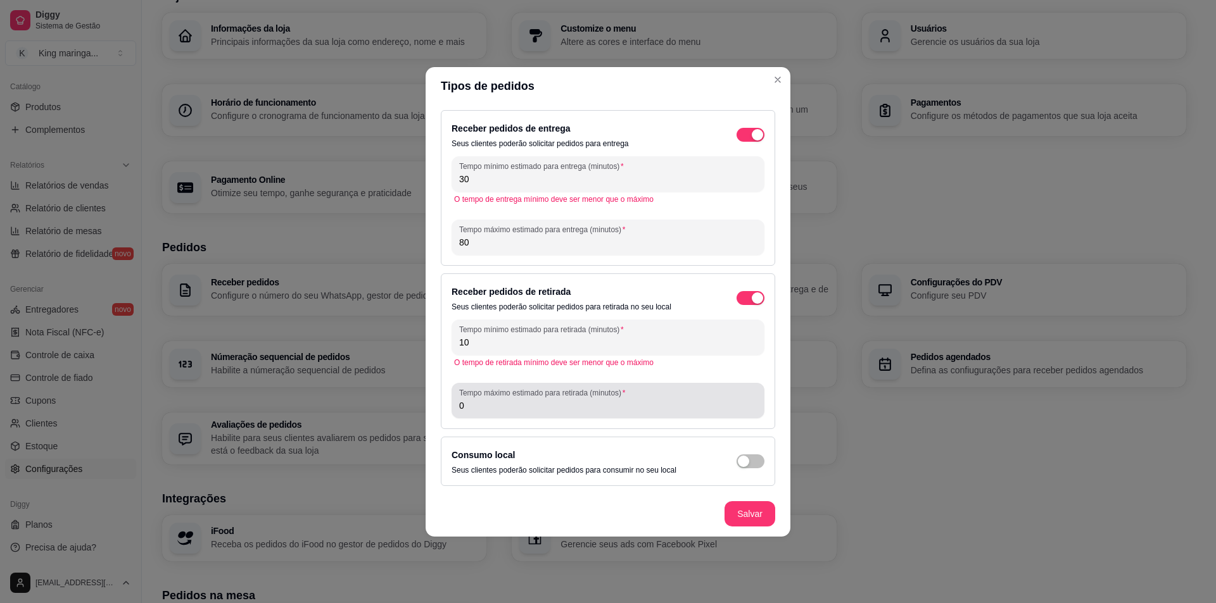
type input "10"
click at [519, 403] on input "0" at bounding box center [608, 406] width 298 height 13
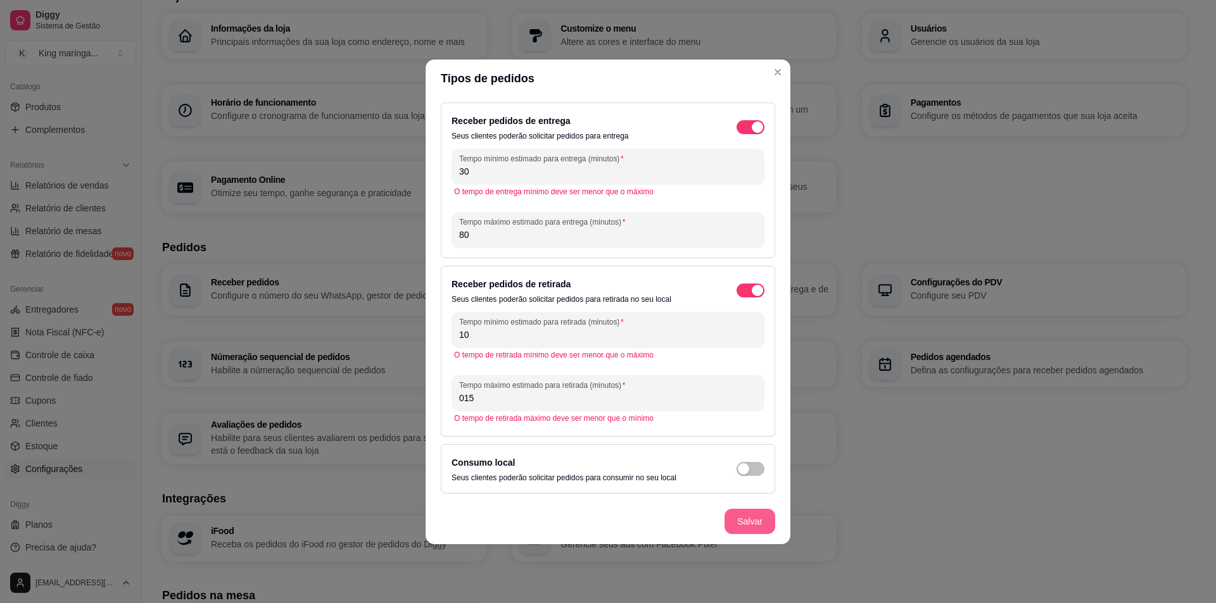
type input "015"
click at [752, 524] on button "Salvar" at bounding box center [749, 521] width 49 height 25
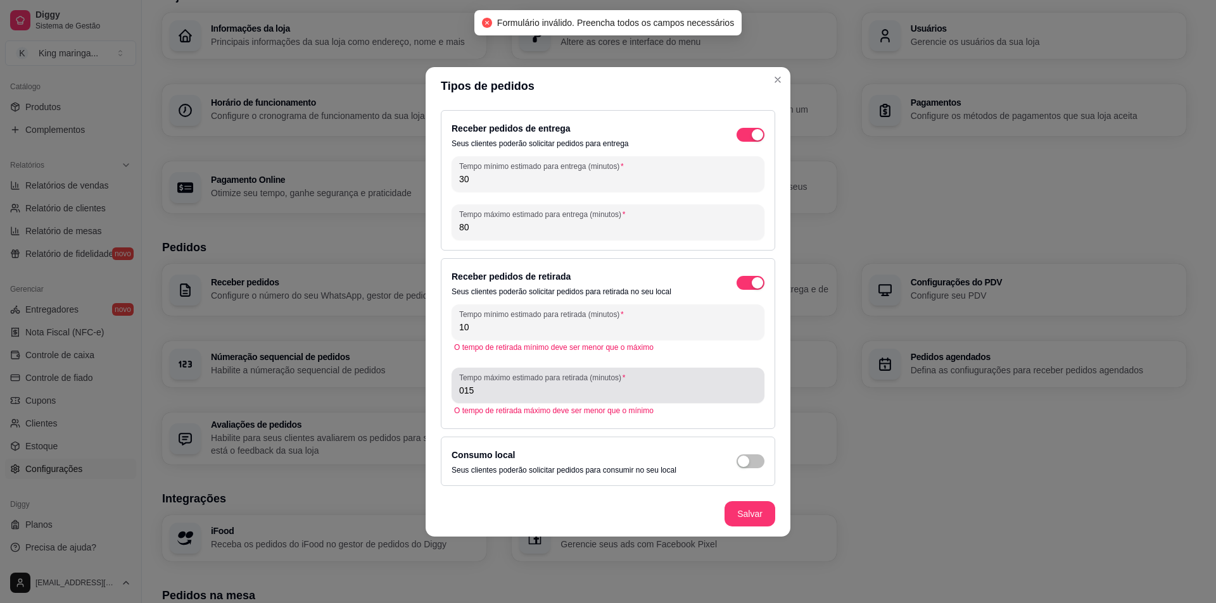
click at [494, 397] on div "015" at bounding box center [608, 385] width 298 height 25
click at [494, 396] on div "015" at bounding box center [608, 385] width 298 height 25
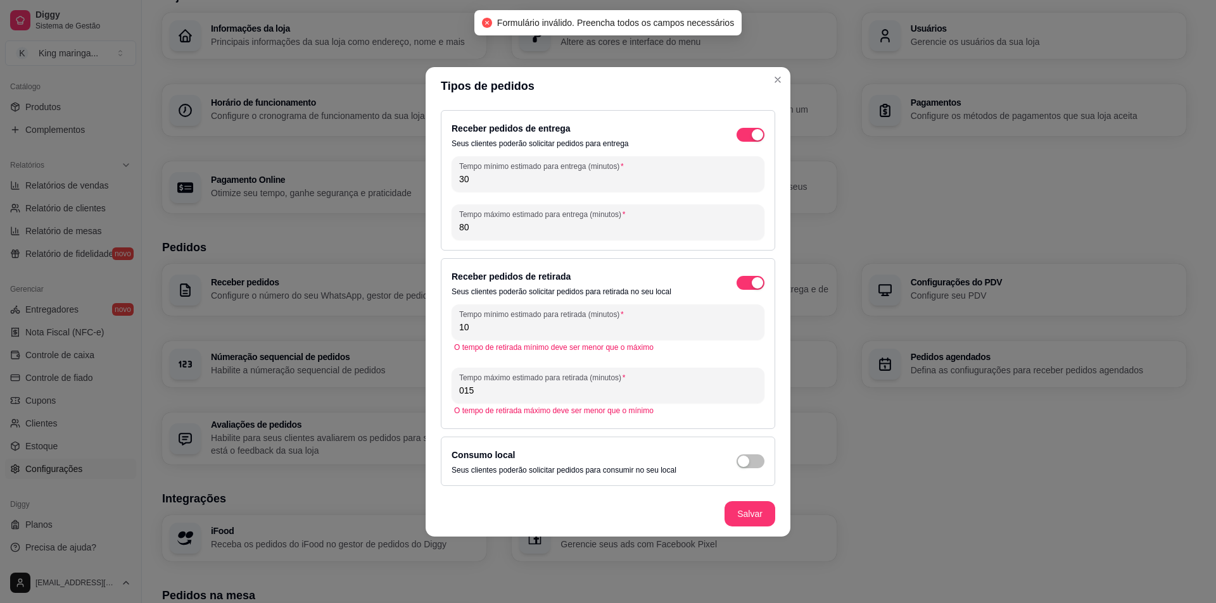
click at [494, 396] on input "015" at bounding box center [608, 390] width 298 height 13
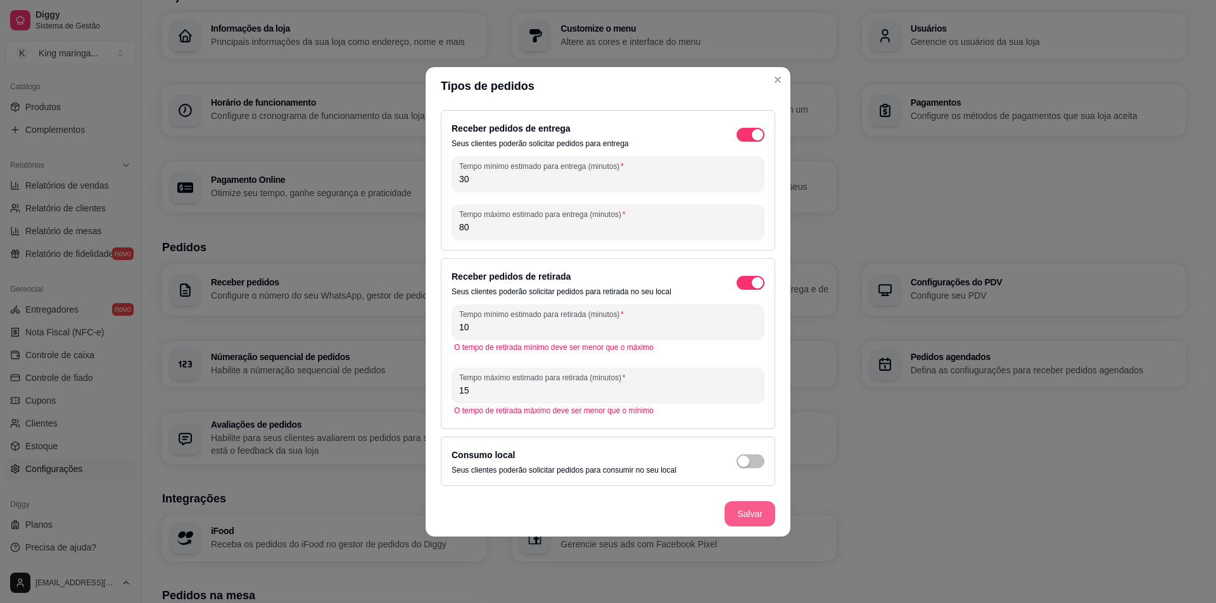
type input "15"
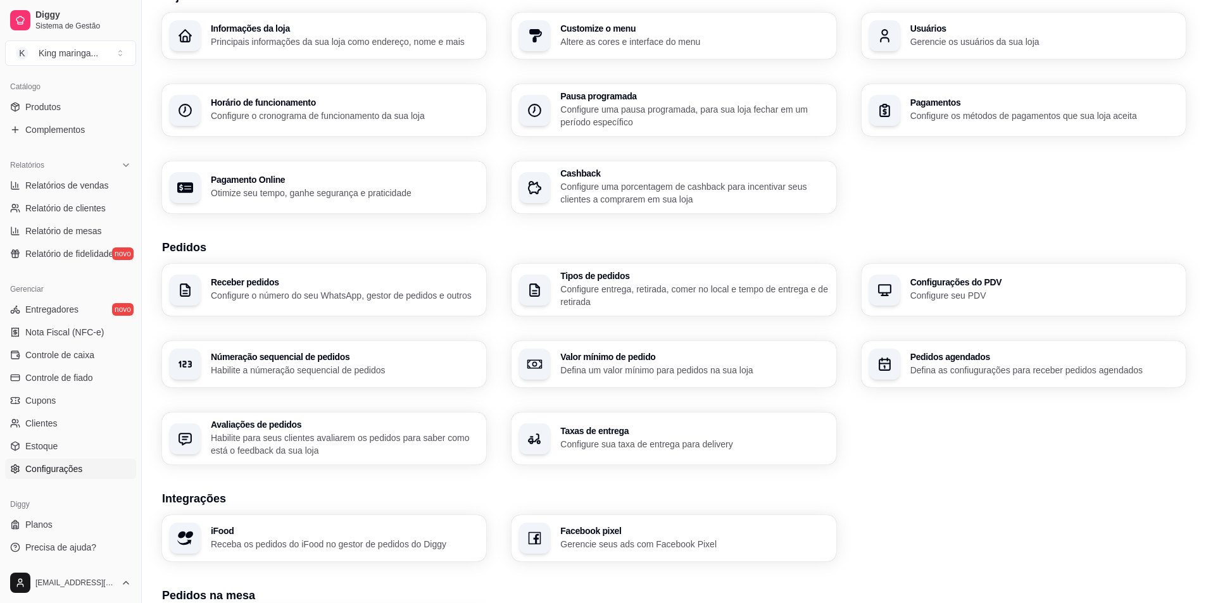
click at [931, 281] on h3 "Configurações do PDV" at bounding box center [1045, 282] width 268 height 9
click at [298, 373] on p "Habilite a númeração sequencial de pedidos" at bounding box center [345, 370] width 268 height 13
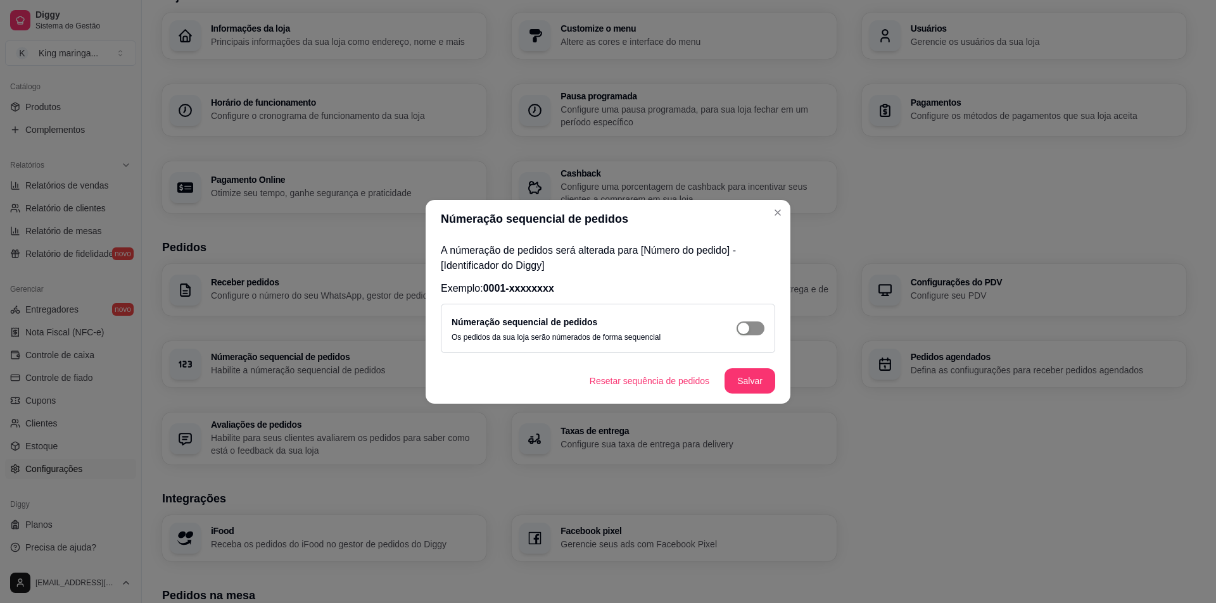
click at [757, 329] on span "button" at bounding box center [750, 329] width 28 height 14
click at [752, 336] on div "Númeração sequencial de pedidos Os pedidos da sua loja serão númerados de forma…" at bounding box center [607, 329] width 313 height 28
click at [746, 331] on span "button" at bounding box center [750, 329] width 28 height 14
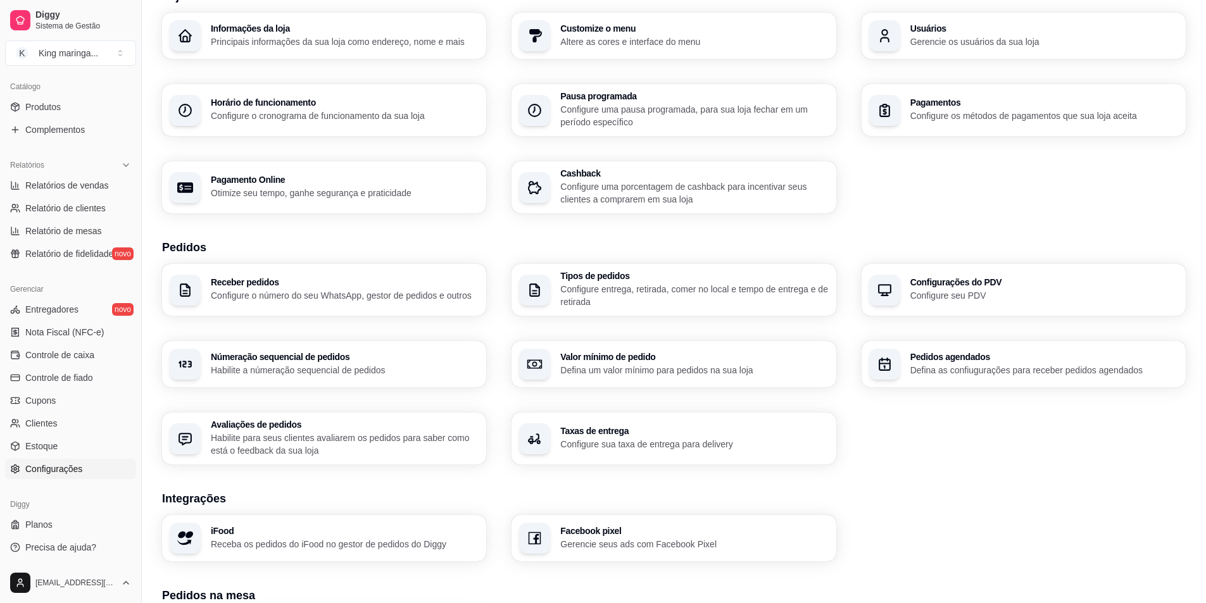
click at [638, 367] on p "Defina um valor mínimo para pedidos na sua loja" at bounding box center [694, 370] width 268 height 13
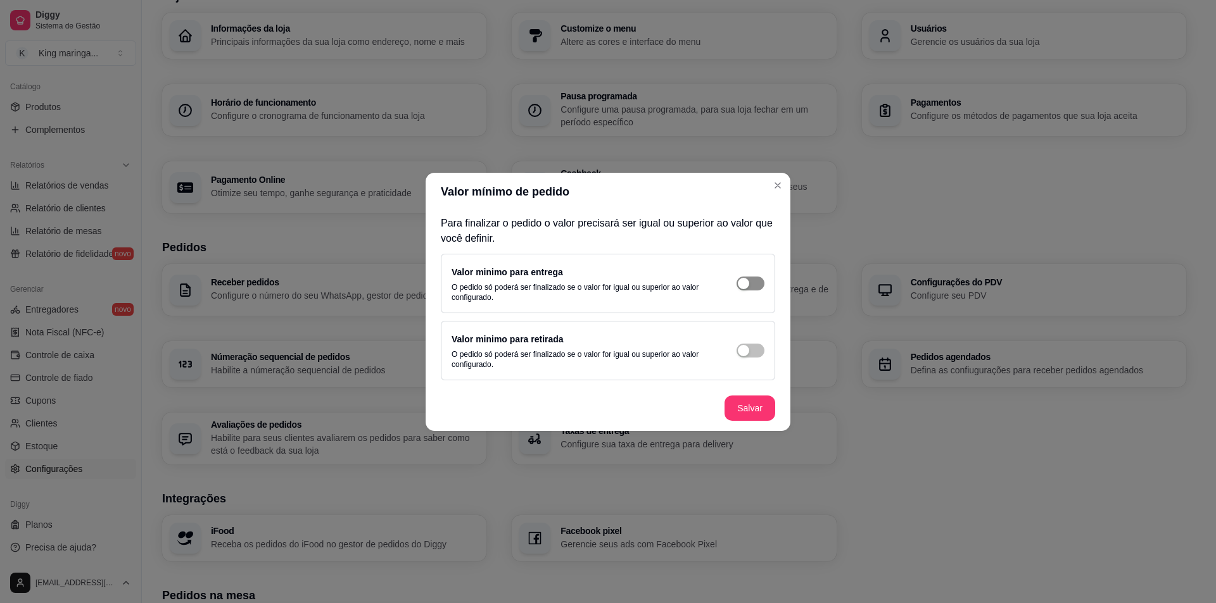
click at [754, 284] on span "button" at bounding box center [750, 284] width 28 height 14
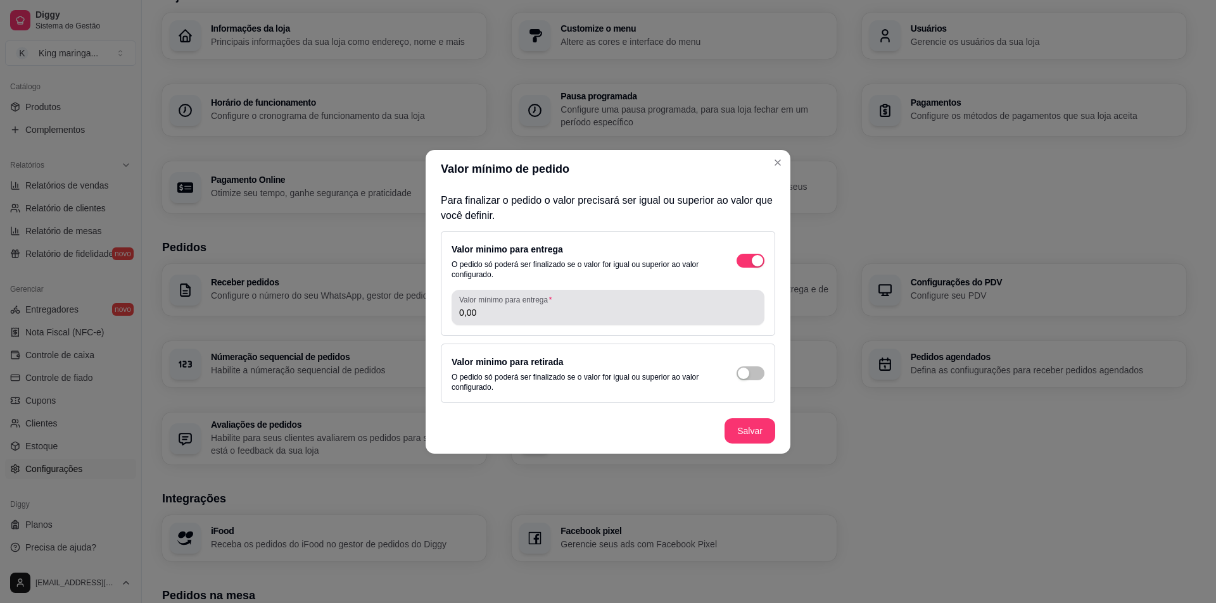
click at [672, 305] on div "0,00" at bounding box center [608, 307] width 298 height 25
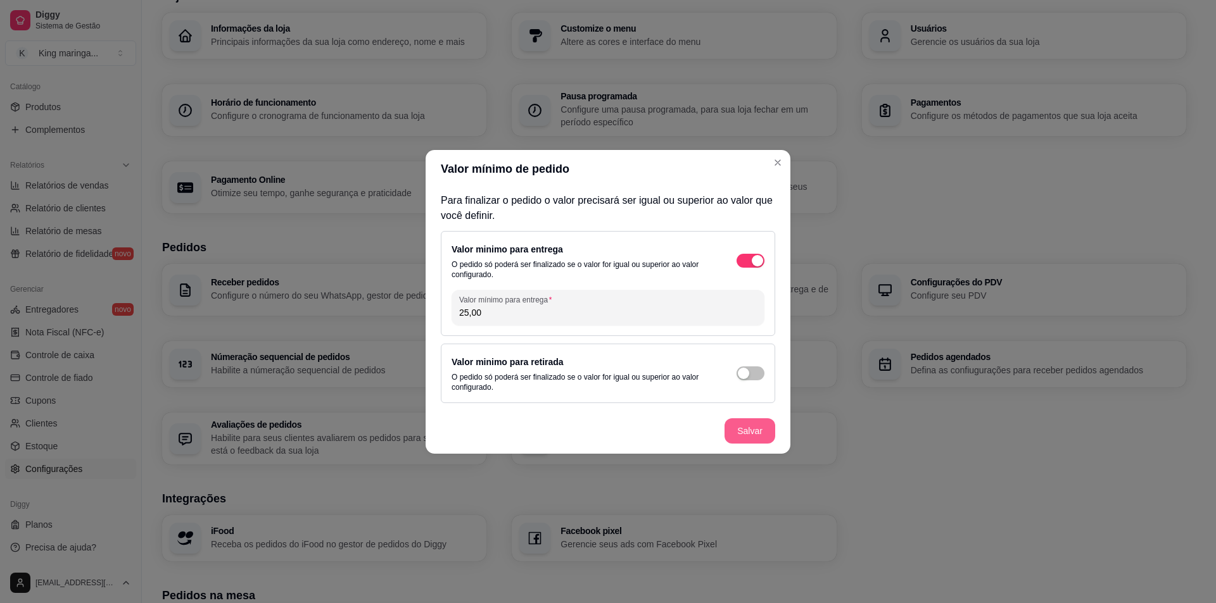
type input "25,00"
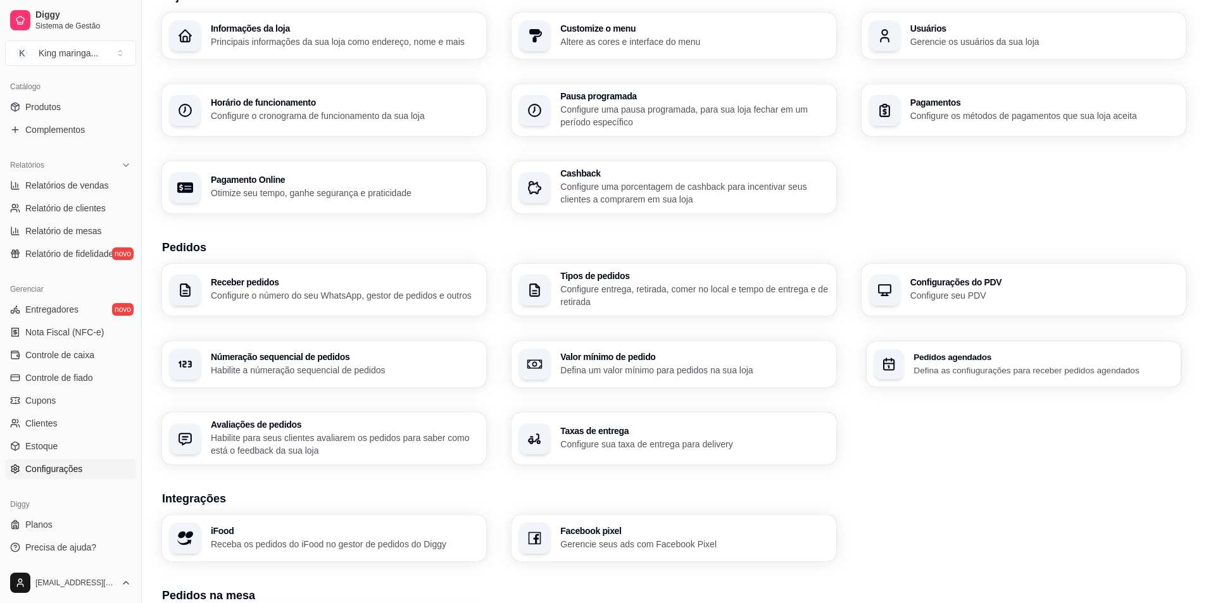
click at [918, 369] on p "Defina as confiugurações para receber pedidos agendados" at bounding box center [1044, 370] width 260 height 12
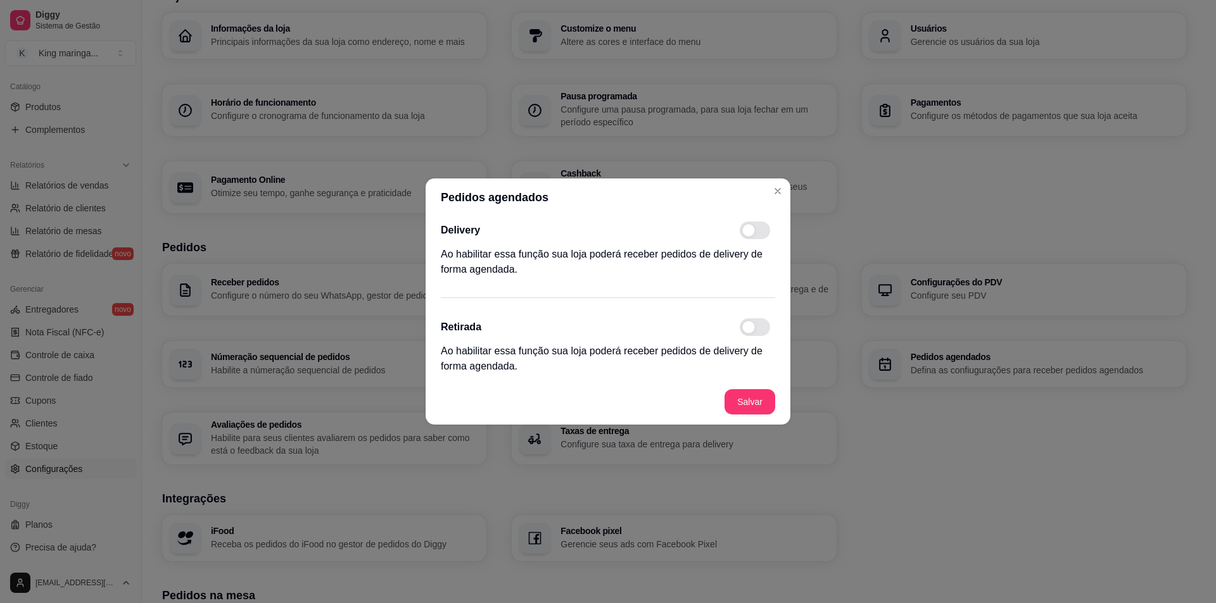
click at [747, 234] on span at bounding box center [748, 230] width 13 height 13
click at [747, 234] on input "checkbox" at bounding box center [743, 237] width 8 height 8
checkbox input "true"
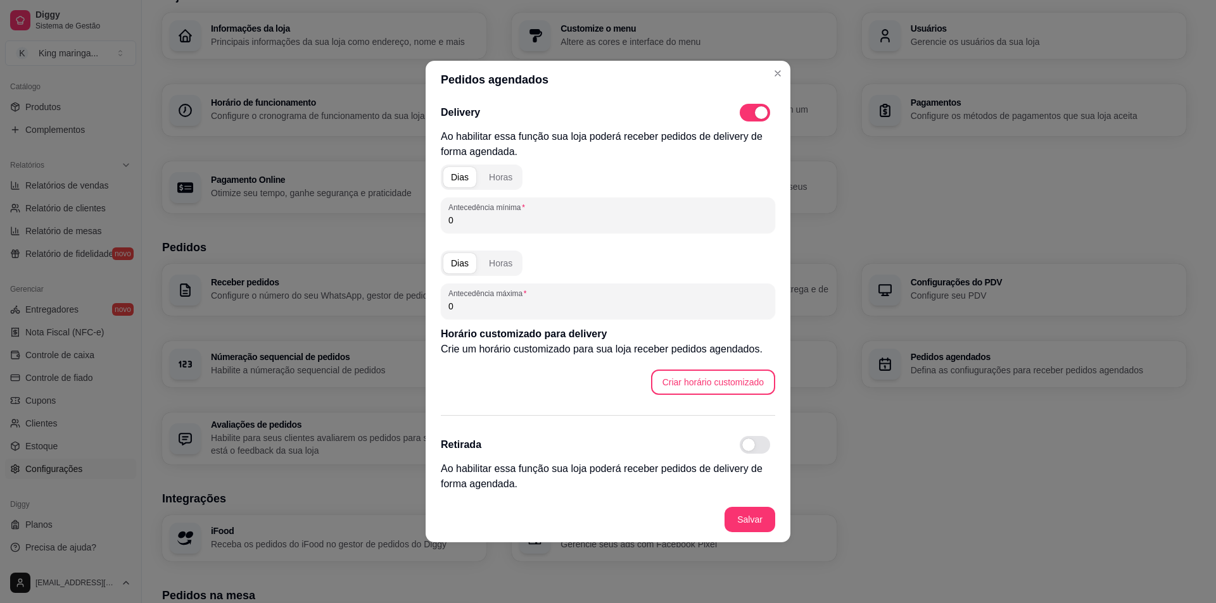
click at [458, 173] on div "Dias" at bounding box center [460, 177] width 18 height 13
click at [499, 176] on div "Horas" at bounding box center [500, 177] width 23 height 13
click at [461, 174] on div "Dias" at bounding box center [460, 177] width 18 height 13
click at [723, 376] on button "Criar horário customizado" at bounding box center [713, 382] width 124 height 25
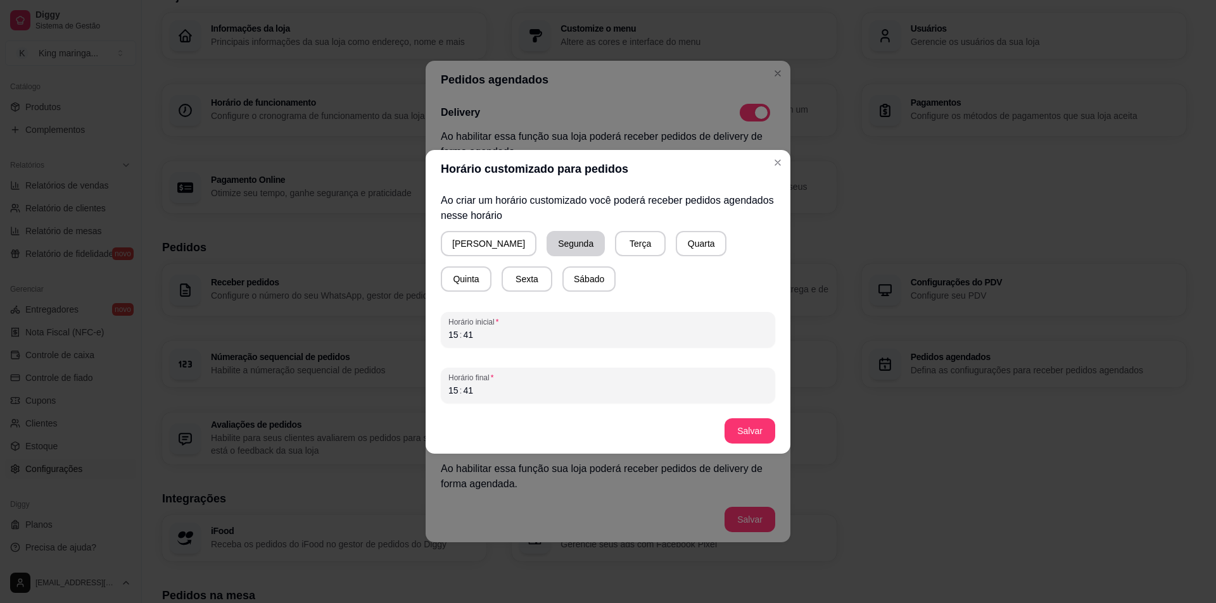
click at [546, 237] on button "Segunda" at bounding box center [575, 243] width 58 height 25
click at [612, 240] on button "Terça" at bounding box center [637, 243] width 51 height 25
click at [679, 241] on button "Quarta" at bounding box center [698, 243] width 49 height 25
click at [491, 267] on button "Quinta" at bounding box center [465, 279] width 49 height 25
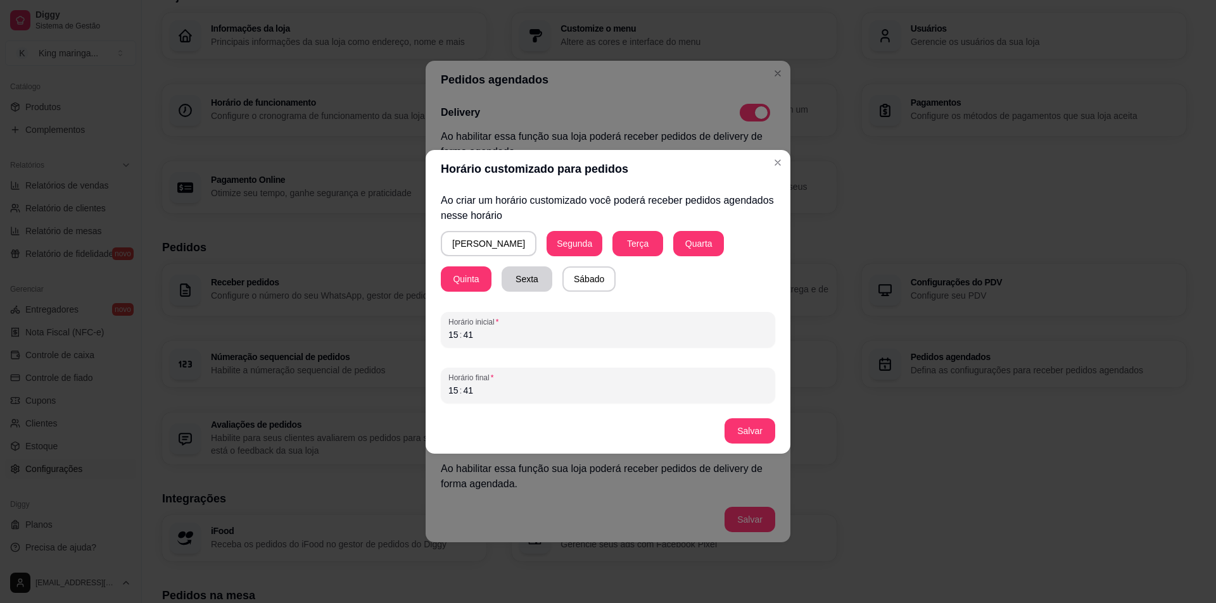
click at [502, 279] on button "Sexta" at bounding box center [527, 279] width 51 height 25
click at [453, 334] on div "15" at bounding box center [453, 335] width 13 height 13
click at [453, 333] on div "15" at bounding box center [453, 335] width 13 height 13
click at [471, 337] on div "41" at bounding box center [468, 335] width 13 height 13
click at [600, 289] on div "Domingo Segunda Terça Quarta Quinta Sexta Sábado" at bounding box center [608, 261] width 334 height 61
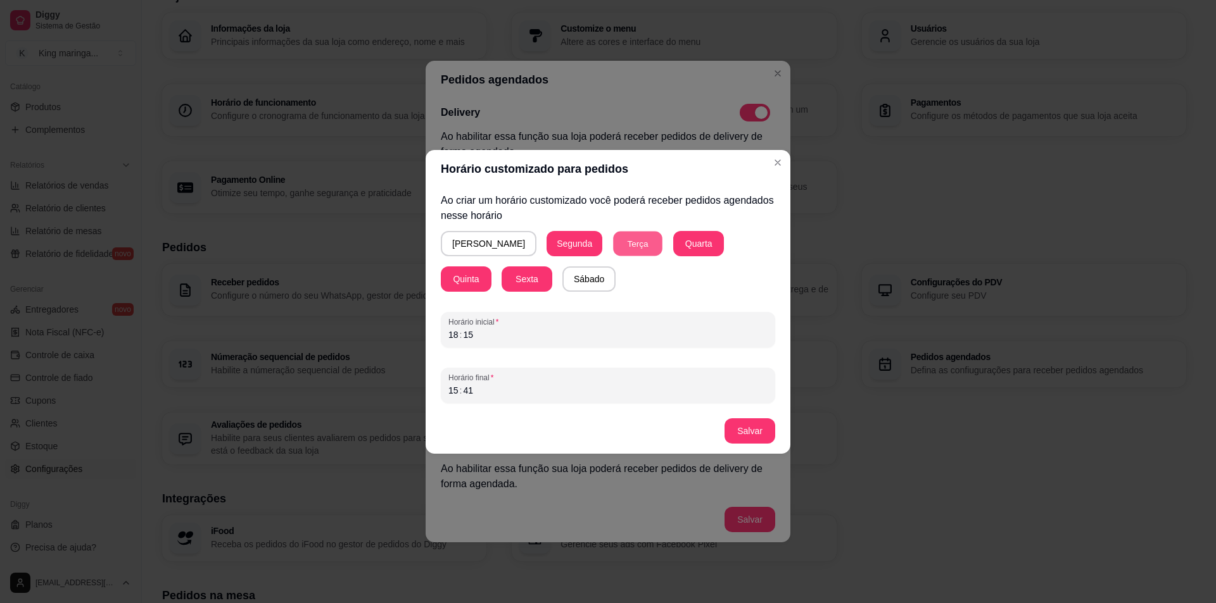
click at [613, 243] on button "Terça" at bounding box center [637, 243] width 49 height 25
click at [673, 236] on button "Quarta" at bounding box center [698, 243] width 51 height 25
click at [491, 267] on button "Quinta" at bounding box center [465, 279] width 49 height 25
click at [502, 272] on button "Sexta" at bounding box center [526, 279] width 49 height 25
click at [456, 390] on div "15" at bounding box center [453, 390] width 13 height 13
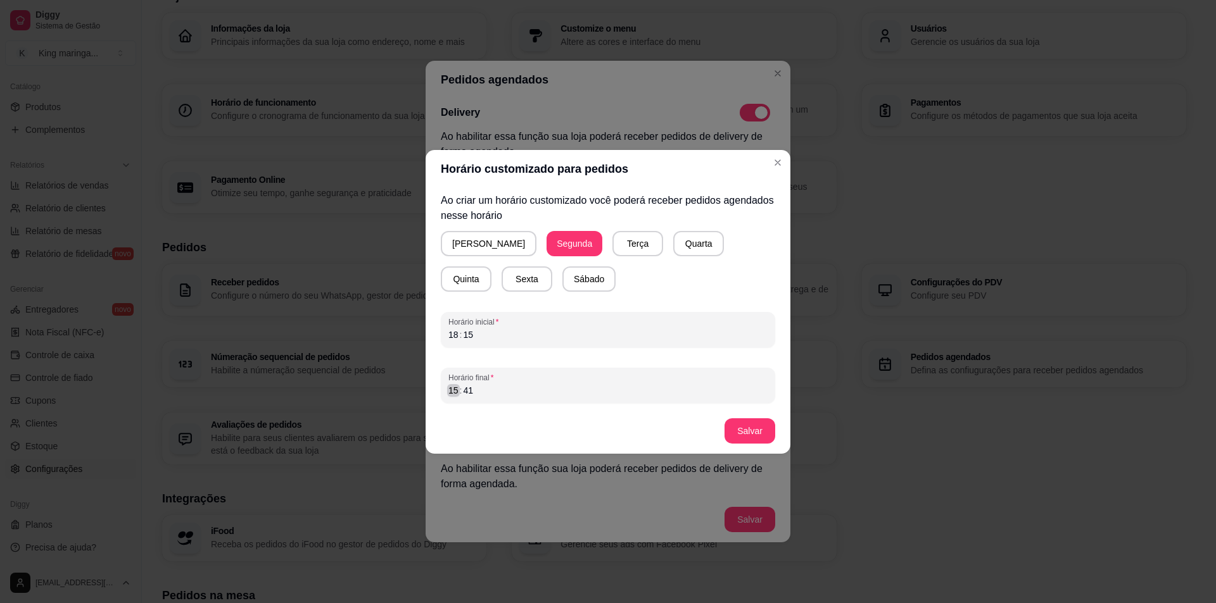
click at [456, 390] on div "15" at bounding box center [453, 390] width 13 height 13
click at [738, 423] on button "Salvar" at bounding box center [749, 431] width 49 height 25
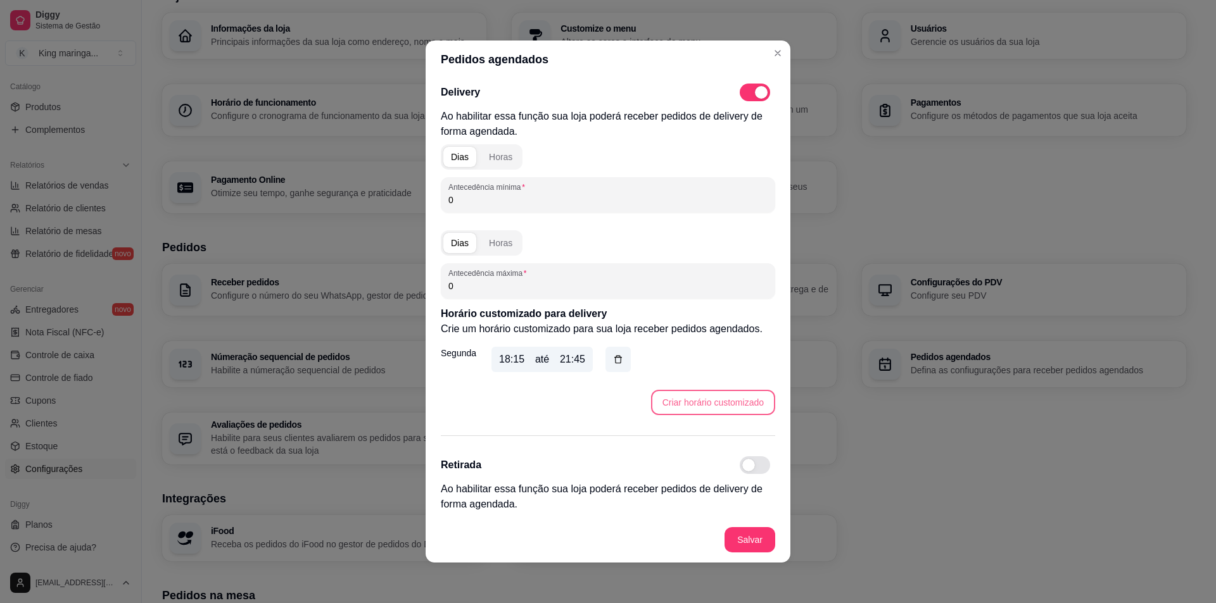
click at [703, 408] on button "Criar horário customizado" at bounding box center [713, 402] width 124 height 25
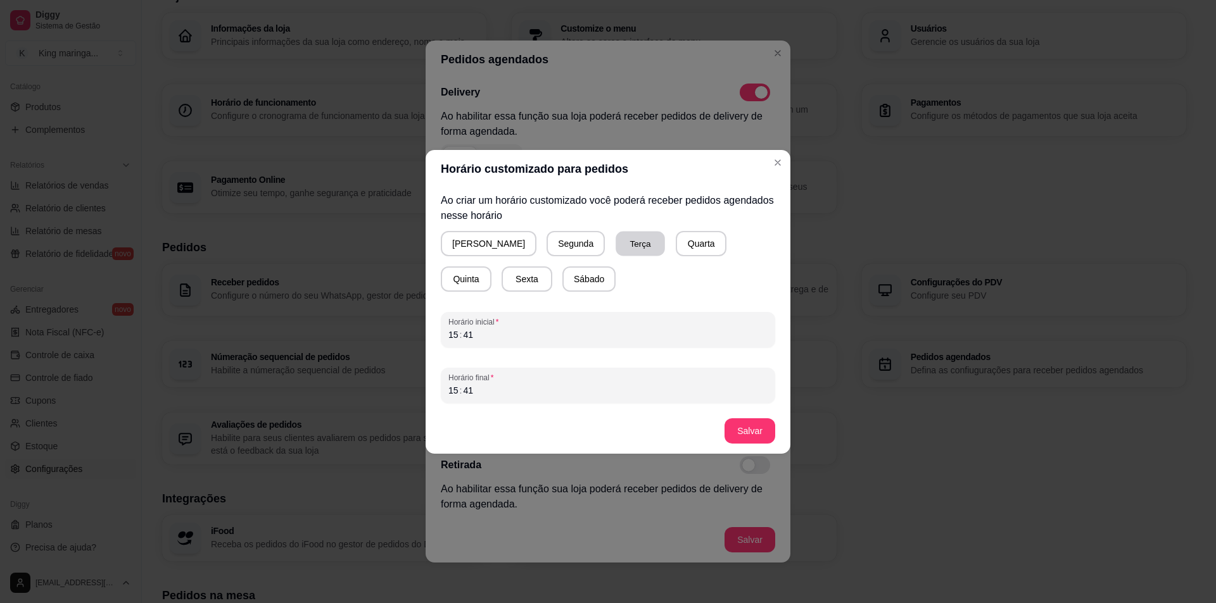
click at [615, 234] on button "Terça" at bounding box center [639, 243] width 49 height 25
click at [453, 342] on div "15 : 41" at bounding box center [607, 334] width 319 height 15
click at [455, 341] on div "15" at bounding box center [453, 335] width 13 height 13
click at [460, 338] on div ":" at bounding box center [460, 335] width 5 height 13
click at [455, 332] on div "21" at bounding box center [453, 335] width 13 height 13
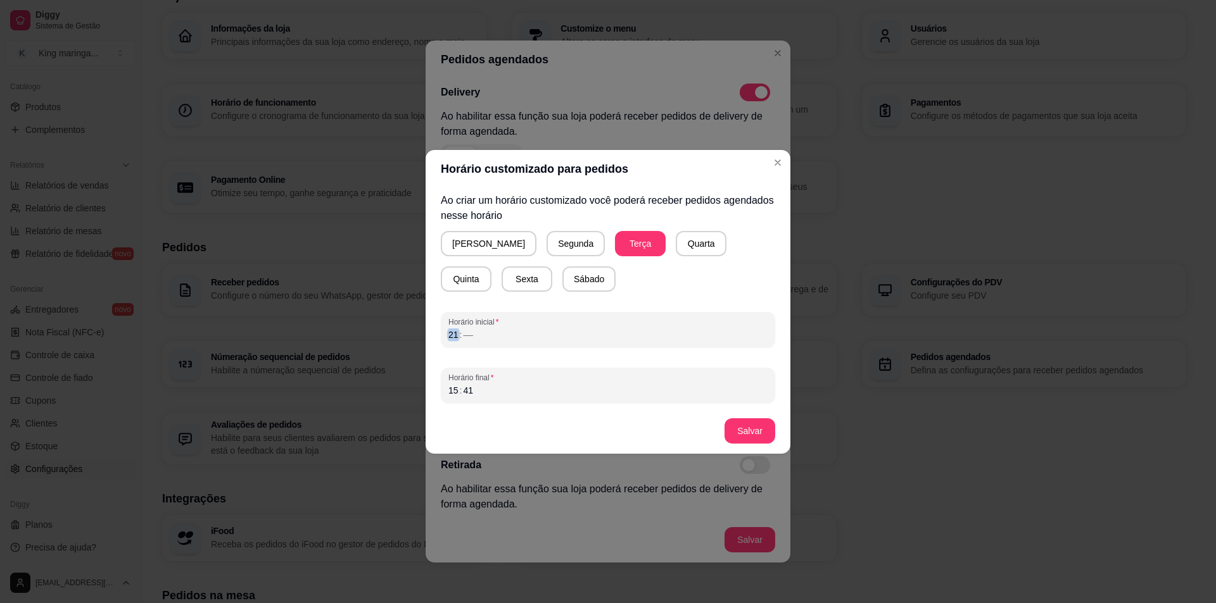
click at [455, 333] on div "21" at bounding box center [453, 335] width 13 height 13
click at [434, 340] on div "Ao criar um horário customizado você poderá receber pedidos agendados nesse hor…" at bounding box center [608, 298] width 365 height 220
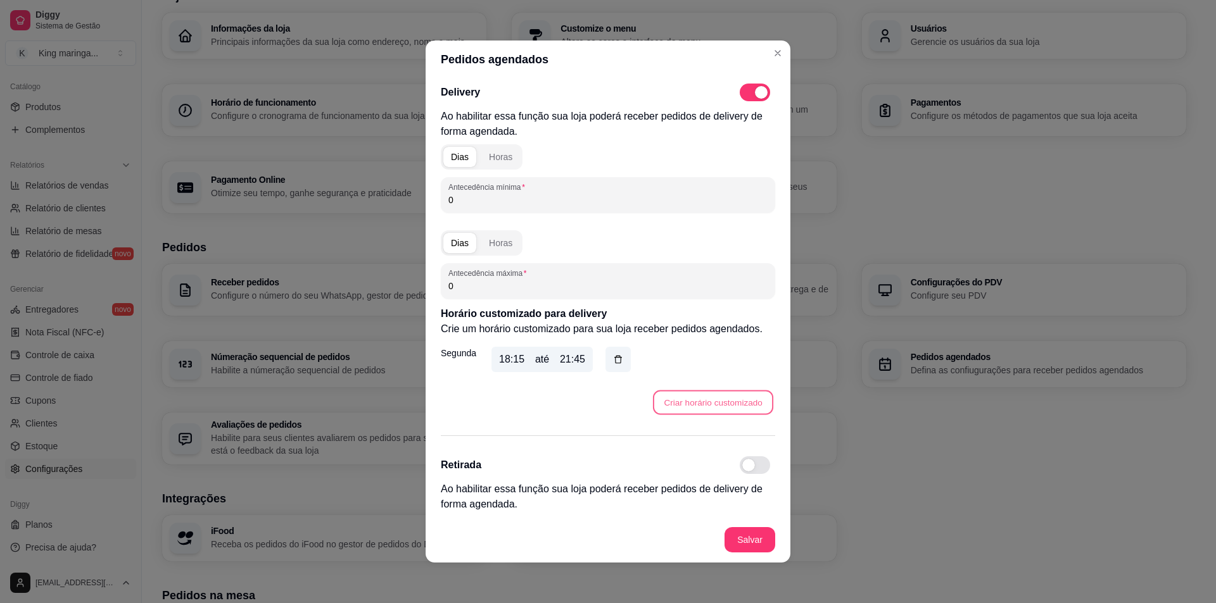
click at [692, 405] on button "Criar horário customizado" at bounding box center [713, 403] width 120 height 25
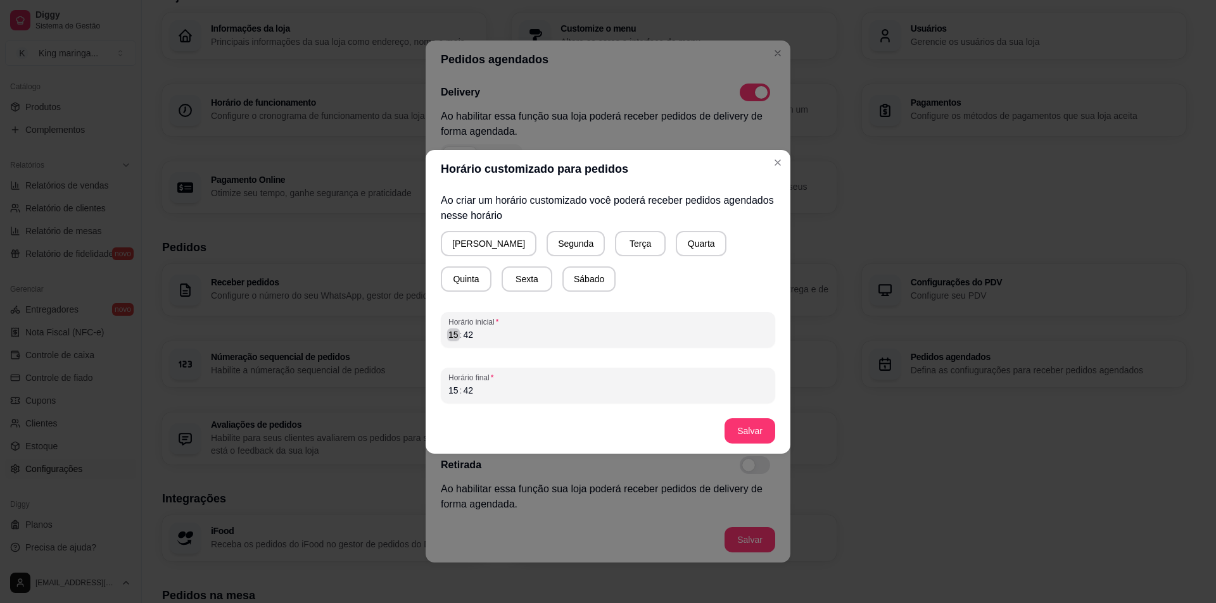
click at [453, 335] on div "15" at bounding box center [453, 335] width 13 height 13
click at [450, 390] on div "15" at bounding box center [453, 390] width 13 height 13
click at [733, 432] on button "Salvar" at bounding box center [749, 431] width 51 height 25
click at [615, 243] on button "Terça" at bounding box center [640, 243] width 51 height 25
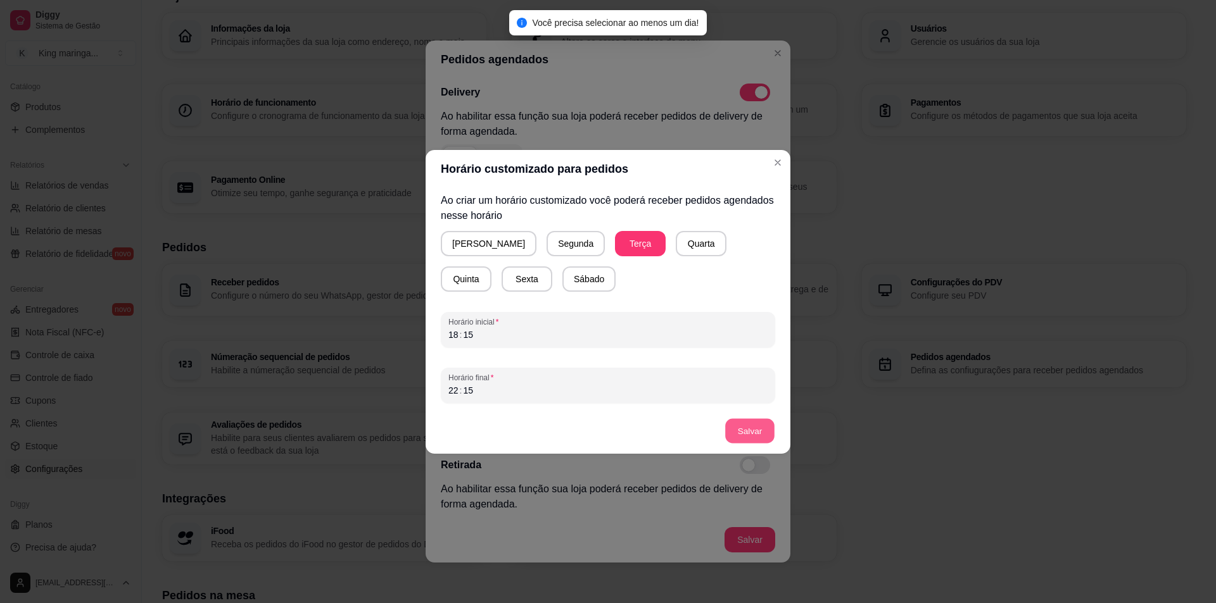
click at [759, 420] on button "Salvar" at bounding box center [749, 431] width 49 height 25
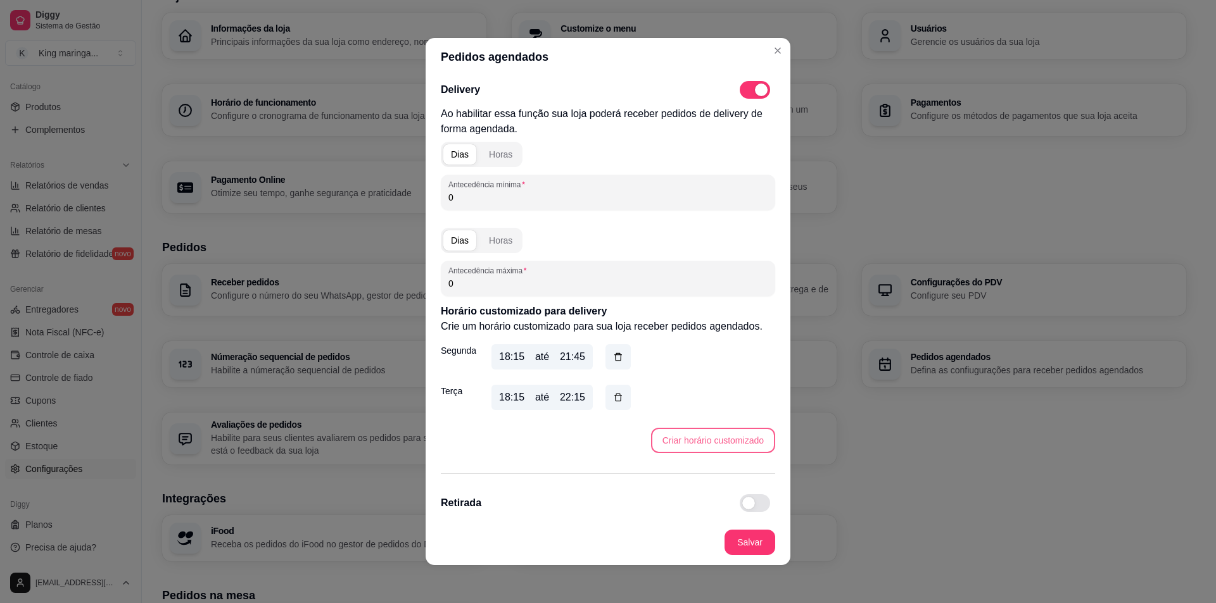
click at [712, 450] on button "Criar horário customizado" at bounding box center [713, 440] width 124 height 25
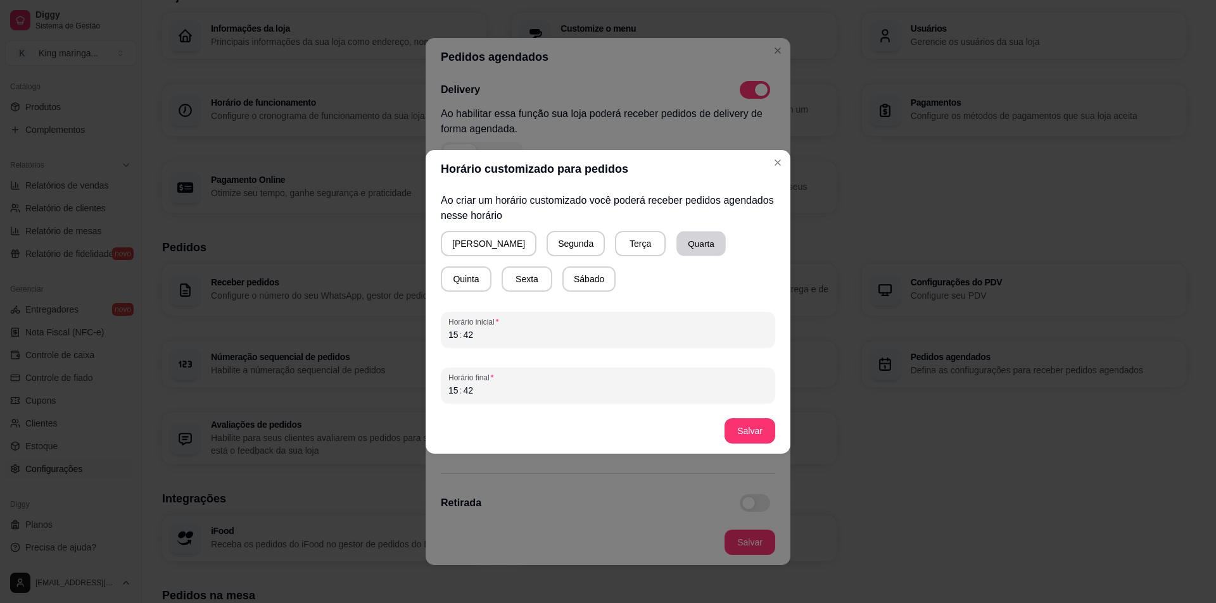
click at [676, 244] on button "Quarta" at bounding box center [700, 243] width 49 height 25
click at [453, 337] on div "15" at bounding box center [453, 335] width 13 height 13
click at [453, 387] on div "15" at bounding box center [453, 390] width 13 height 13
click at [752, 432] on button "Salvar" at bounding box center [749, 431] width 49 height 25
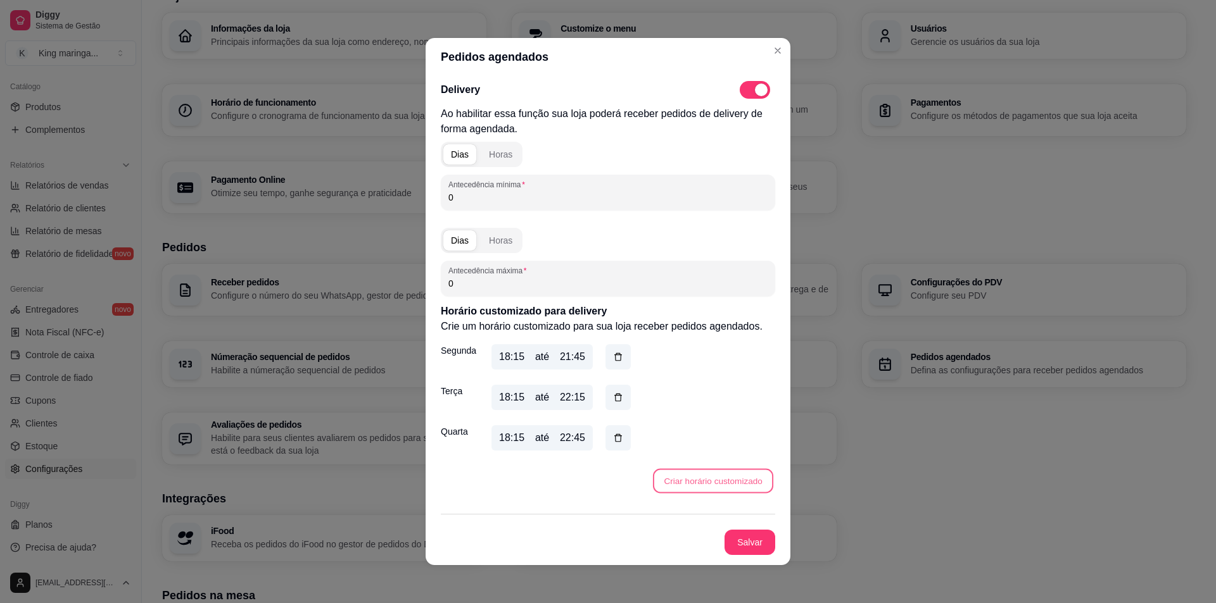
click at [688, 479] on button "Criar horário customizado" at bounding box center [713, 481] width 120 height 25
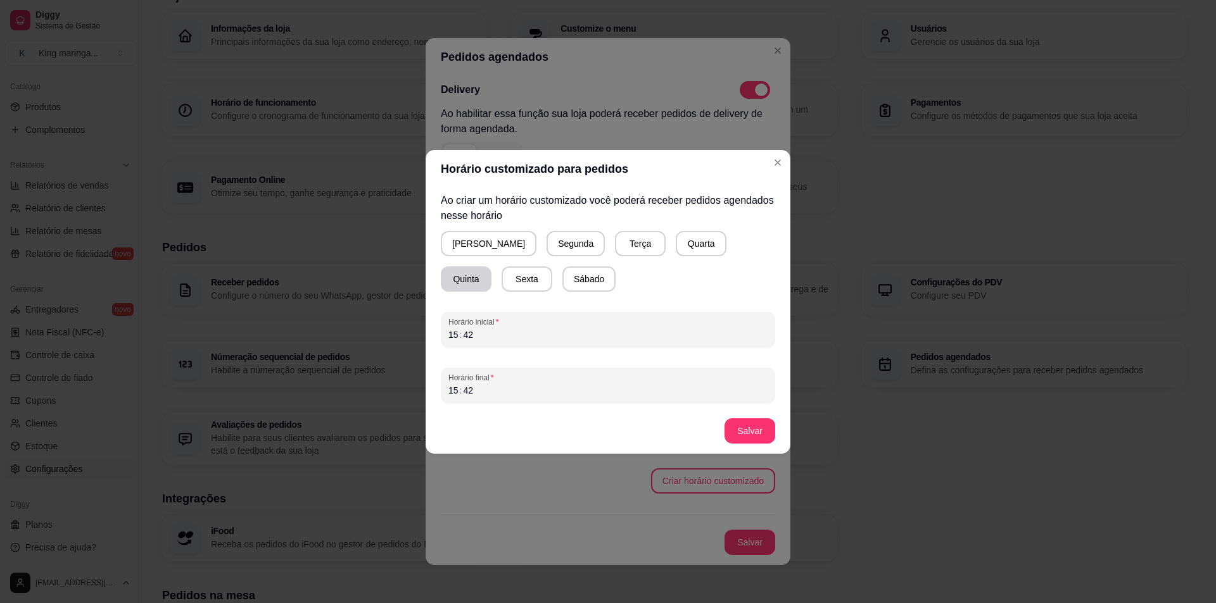
click at [491, 267] on button "Quinta" at bounding box center [466, 279] width 51 height 25
click at [502, 282] on button "Sexta" at bounding box center [527, 279] width 51 height 25
click at [450, 336] on div "15" at bounding box center [453, 335] width 13 height 13
click at [457, 394] on div "15" at bounding box center [453, 390] width 13 height 13
click at [742, 439] on button "Salvar" at bounding box center [749, 431] width 49 height 25
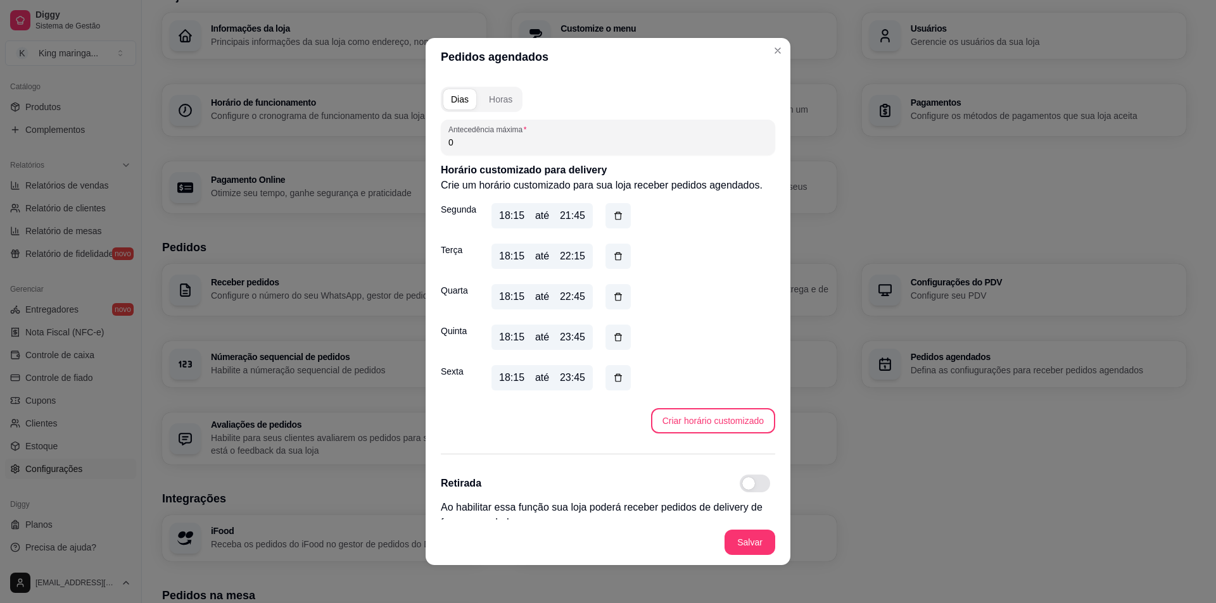
scroll to position [157, 0]
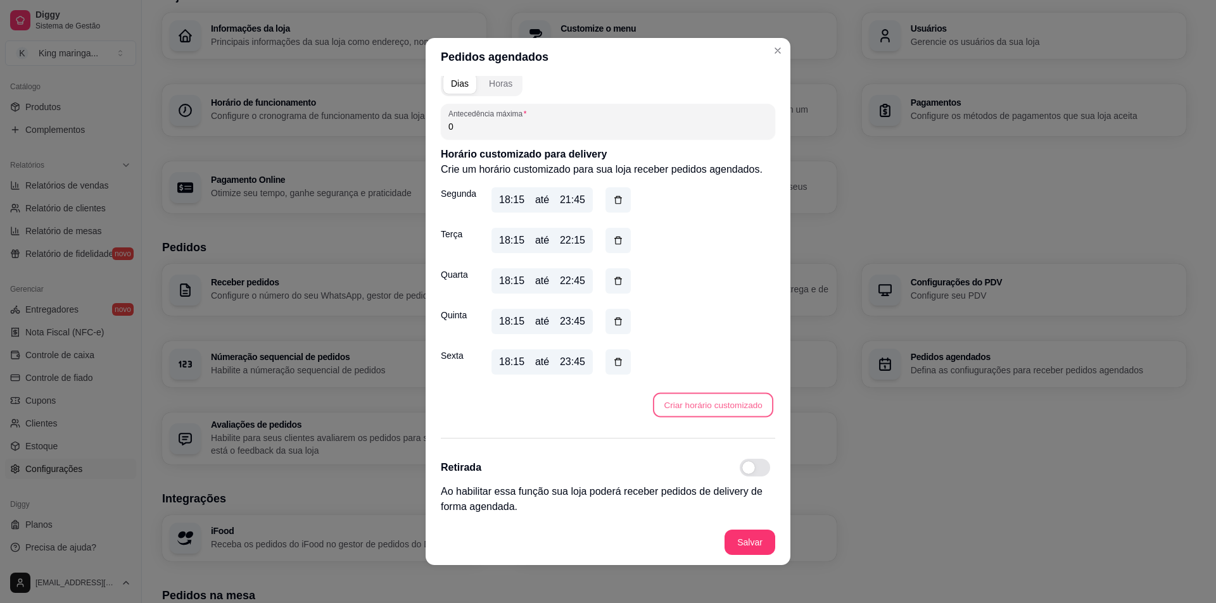
click at [683, 403] on button "Criar horário customizado" at bounding box center [713, 405] width 120 height 25
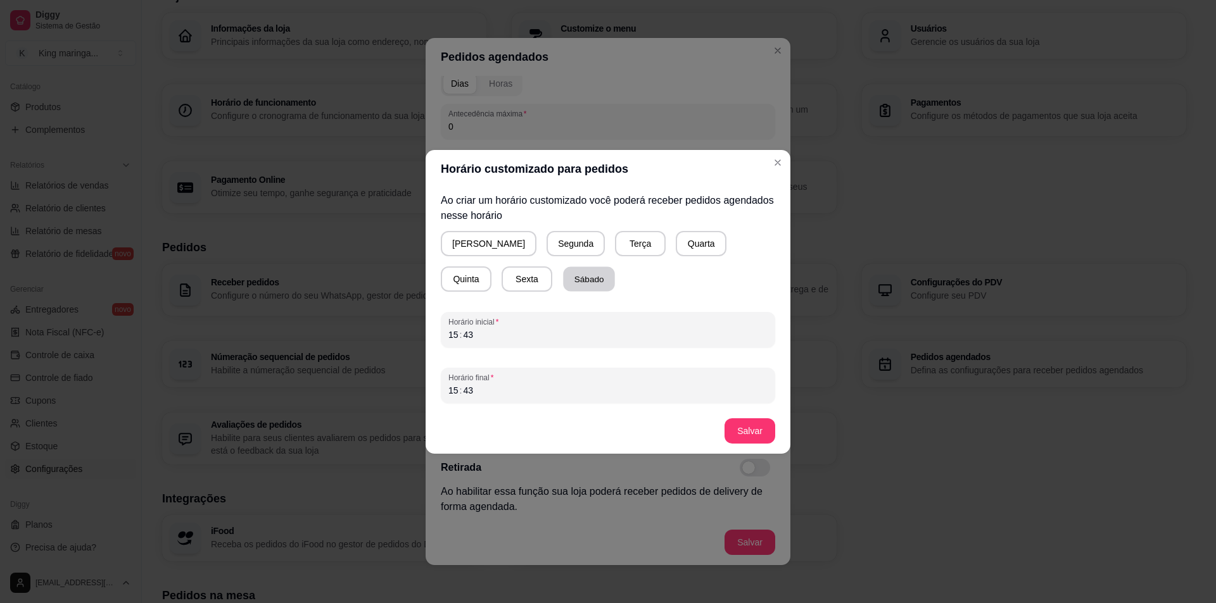
click at [563, 269] on button "Sábado" at bounding box center [589, 279] width 52 height 25
click at [451, 333] on div "15" at bounding box center [453, 335] width 13 height 13
click at [450, 391] on div "15" at bounding box center [453, 390] width 13 height 13
click at [758, 417] on footer "Salvar" at bounding box center [608, 431] width 365 height 46
click at [747, 426] on button "Salvar" at bounding box center [749, 431] width 51 height 25
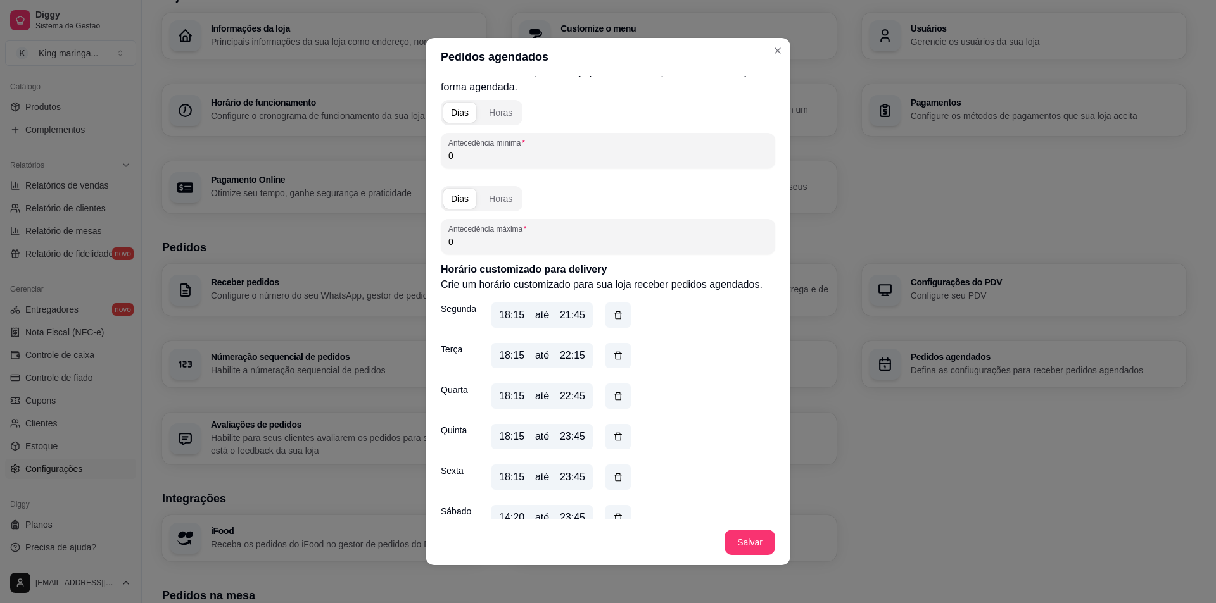
scroll to position [190, 0]
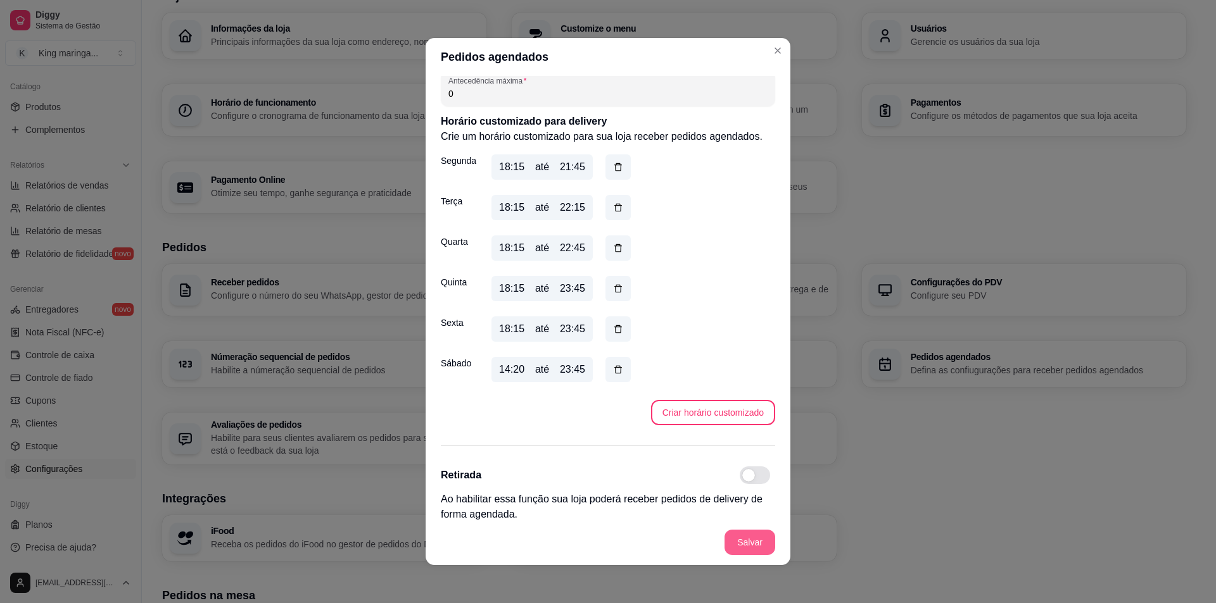
click at [741, 547] on button "Salvar" at bounding box center [749, 542] width 51 height 25
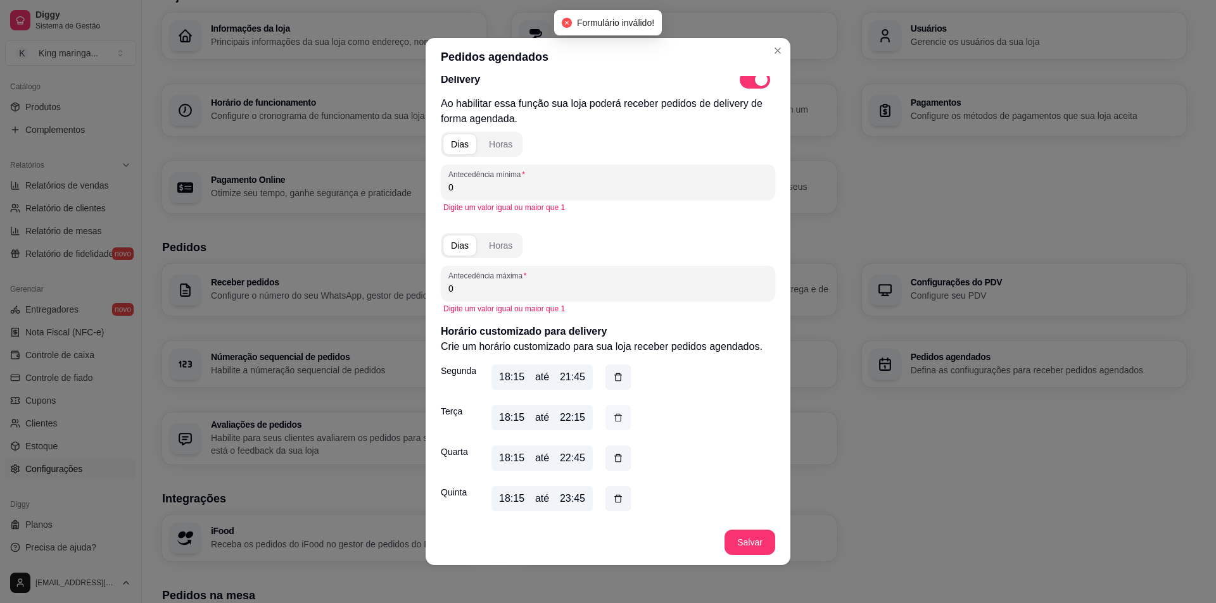
scroll to position [0, 0]
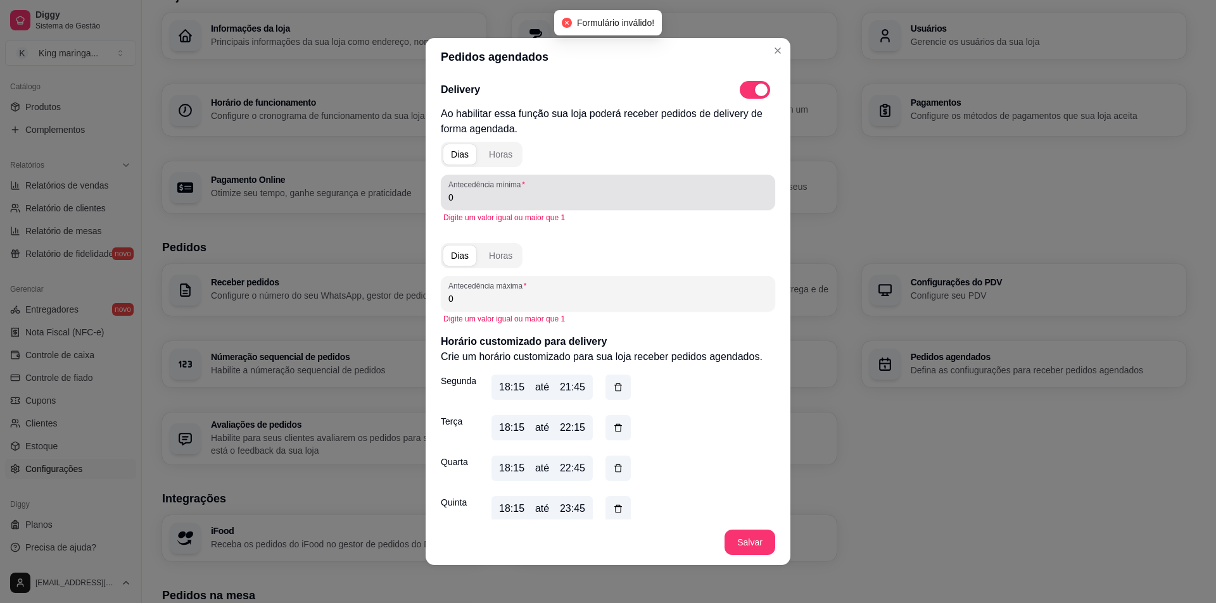
click at [449, 199] on input "0" at bounding box center [607, 197] width 319 height 13
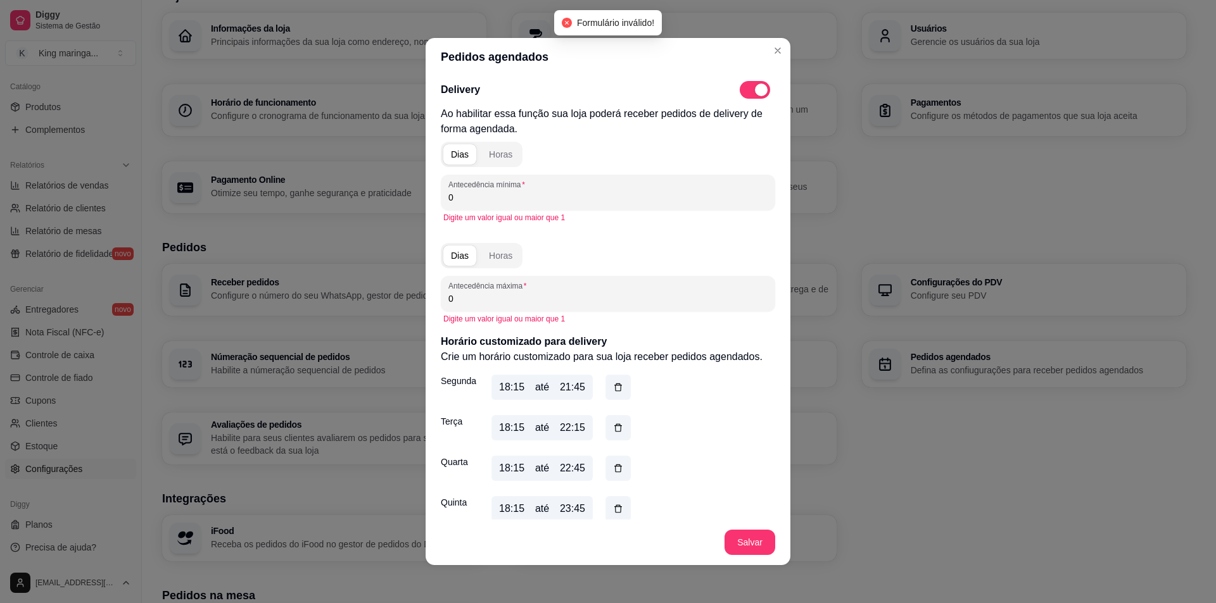
click at [449, 199] on input "0" at bounding box center [607, 197] width 319 height 13
click at [505, 148] on div "Horas" at bounding box center [500, 154] width 23 height 13
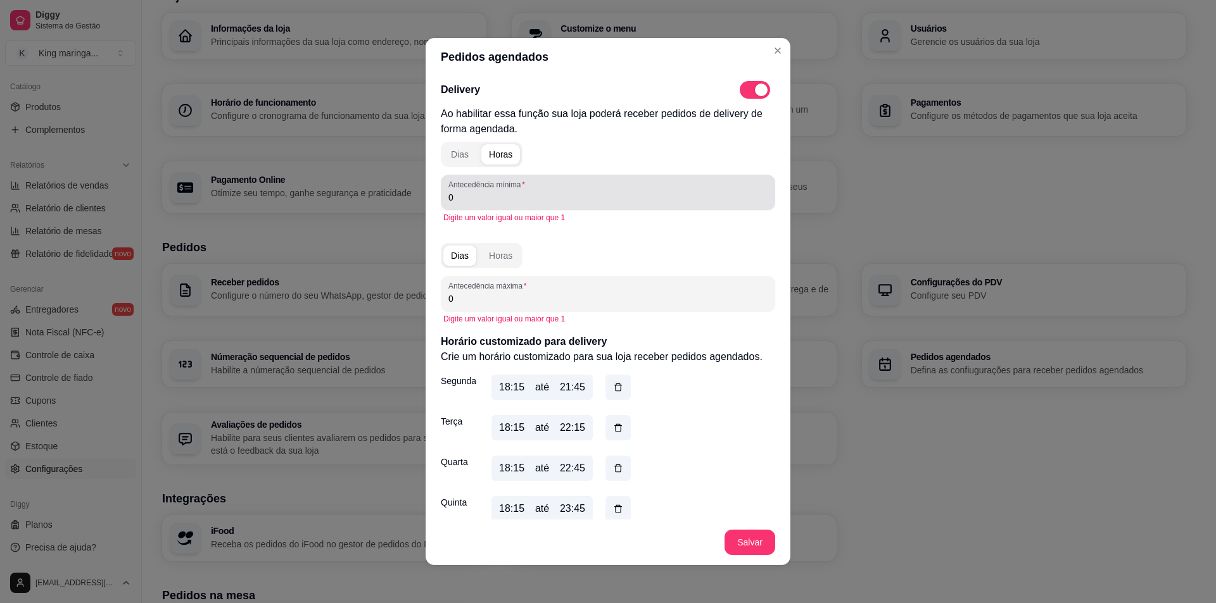
click at [459, 199] on input "0" at bounding box center [607, 197] width 319 height 13
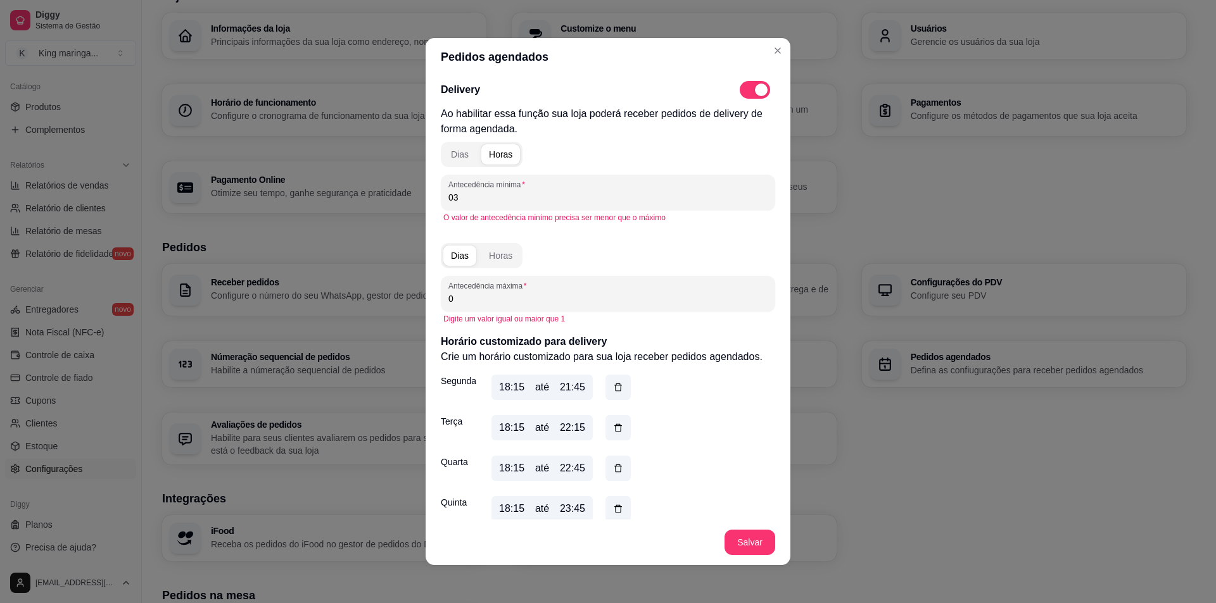
type input "0"
type input "2"
type input "30"
drag, startPoint x: 451, startPoint y: 199, endPoint x: 429, endPoint y: 199, distance: 22.2
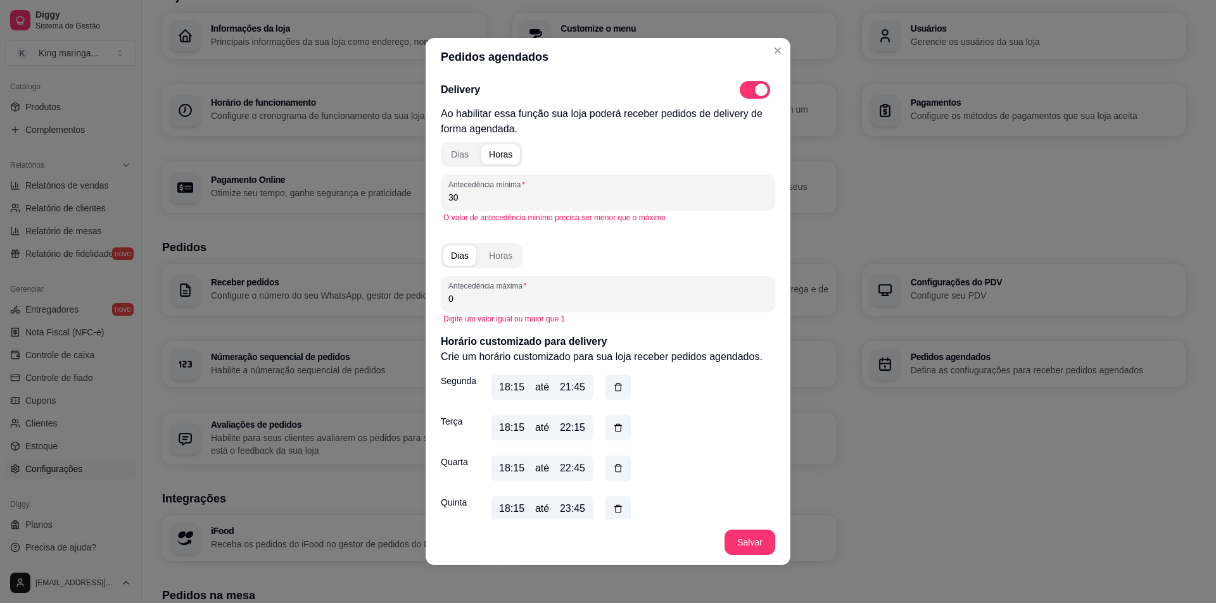
click at [429, 199] on div "Delivery Ao habilitar essa função sua loja poderá receber pedidos de delivery d…" at bounding box center [608, 298] width 365 height 444
type input "0"
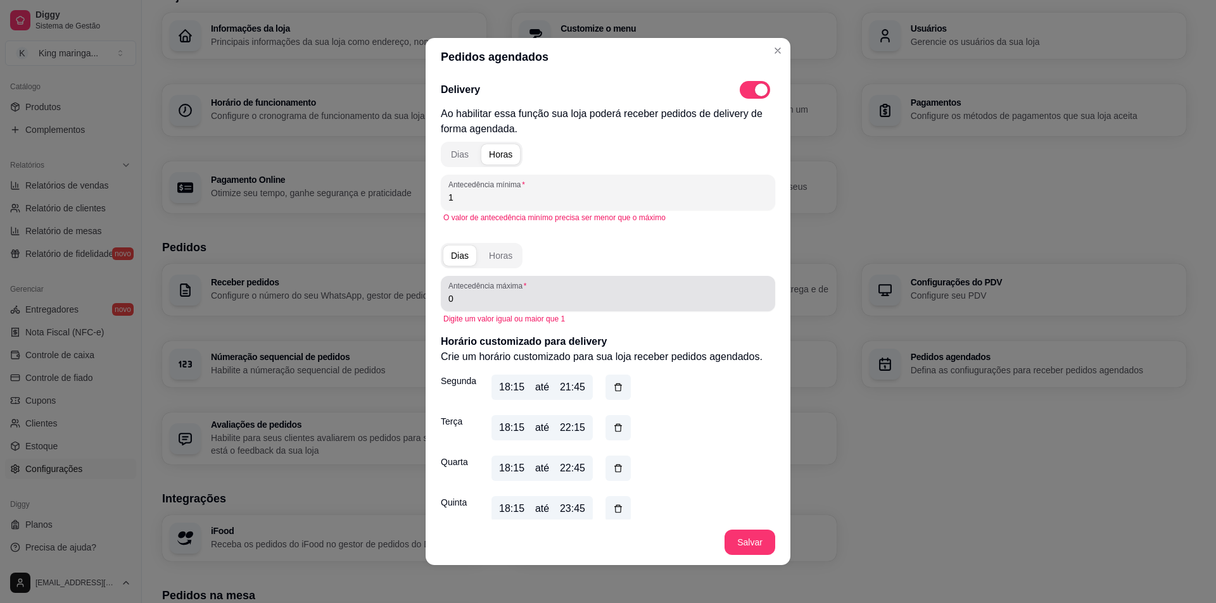
type input "1"
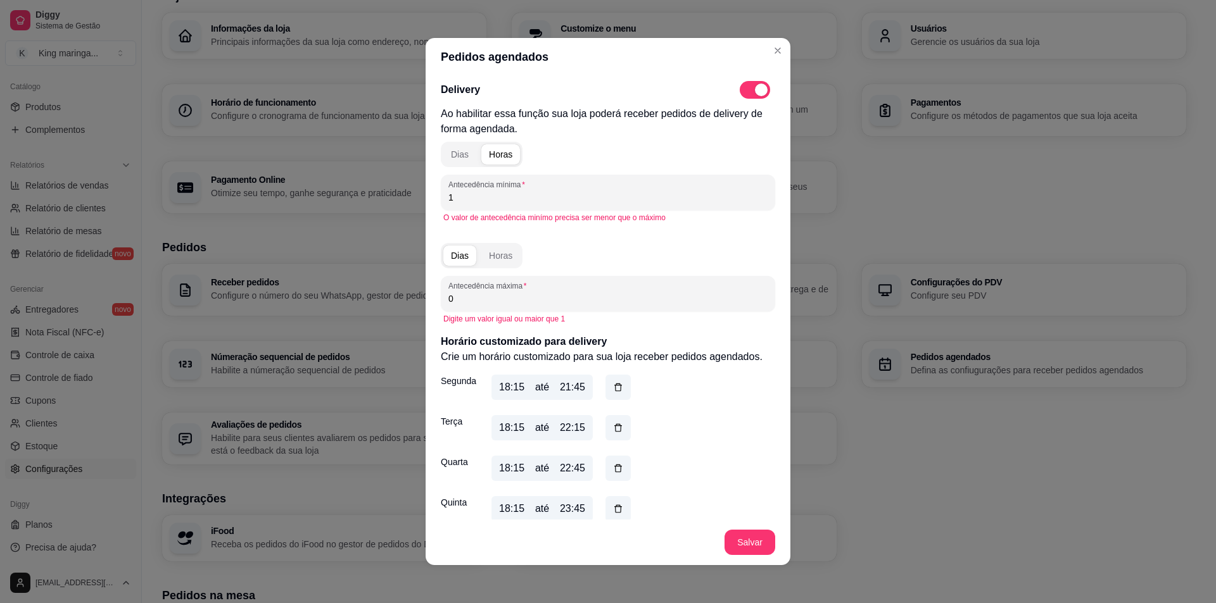
click at [458, 302] on input "0" at bounding box center [607, 299] width 319 height 13
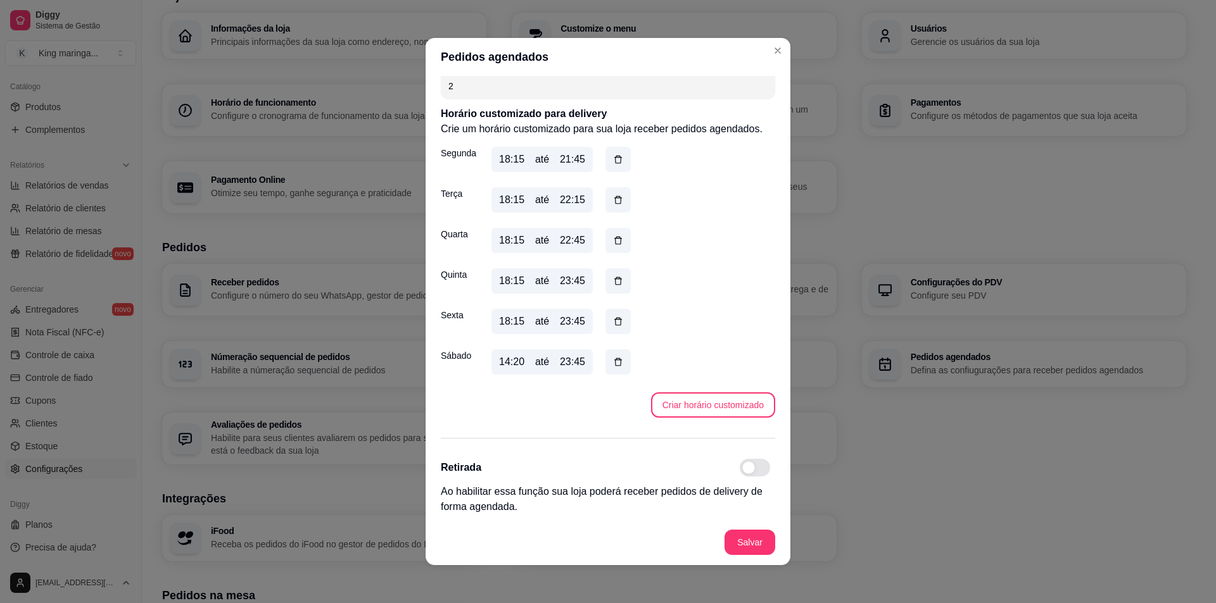
scroll to position [3, 0]
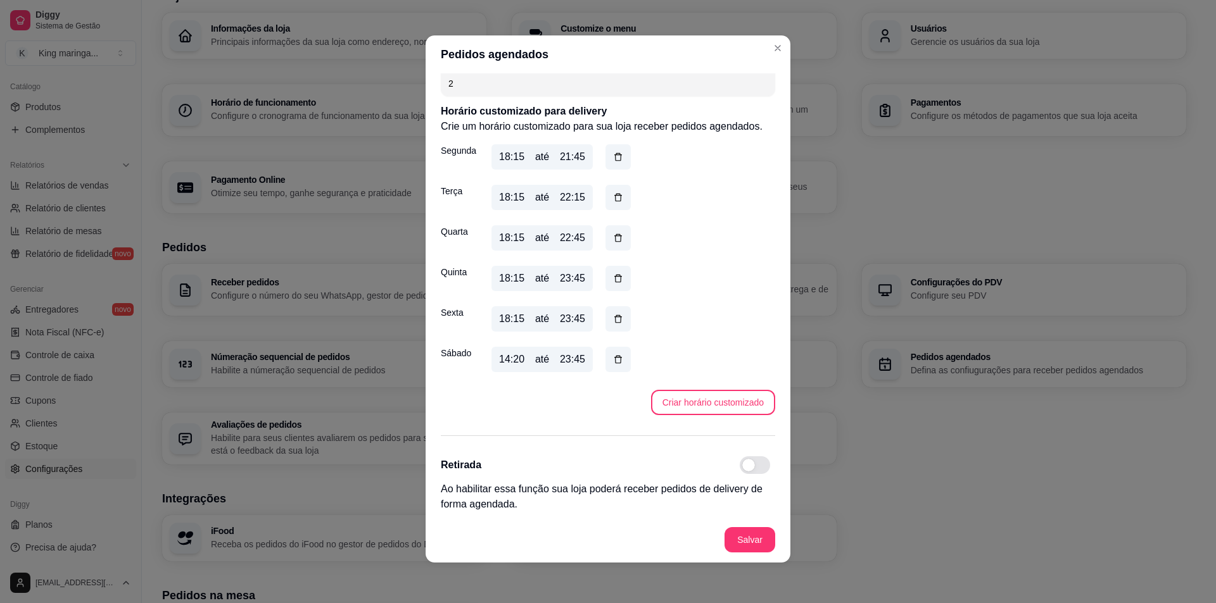
type input "2"
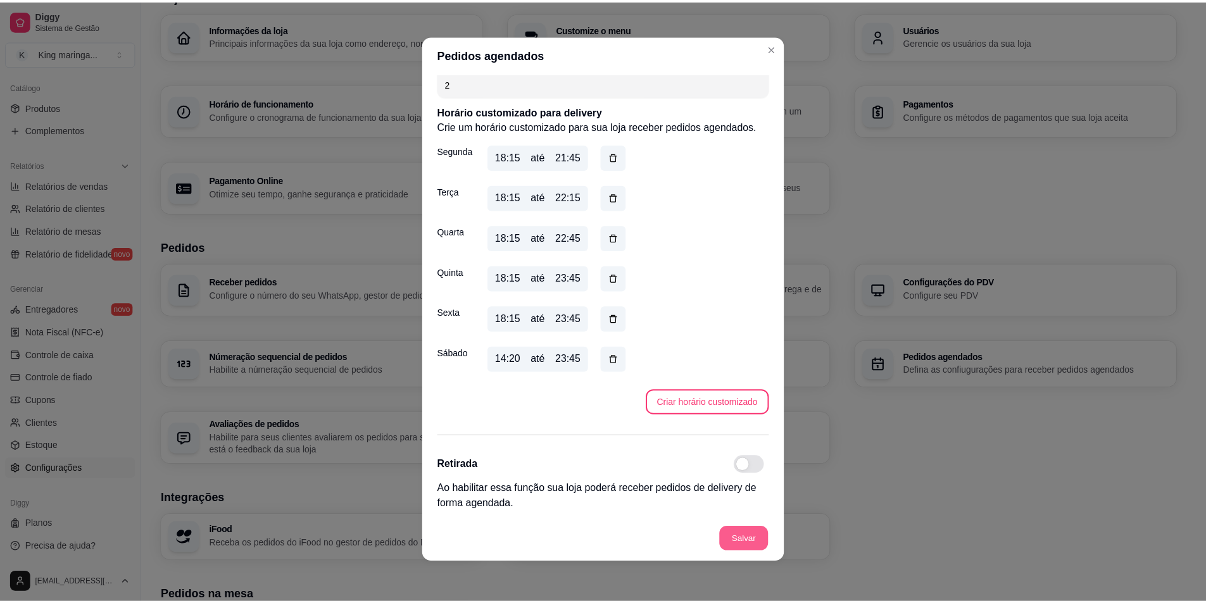
scroll to position [198, 0]
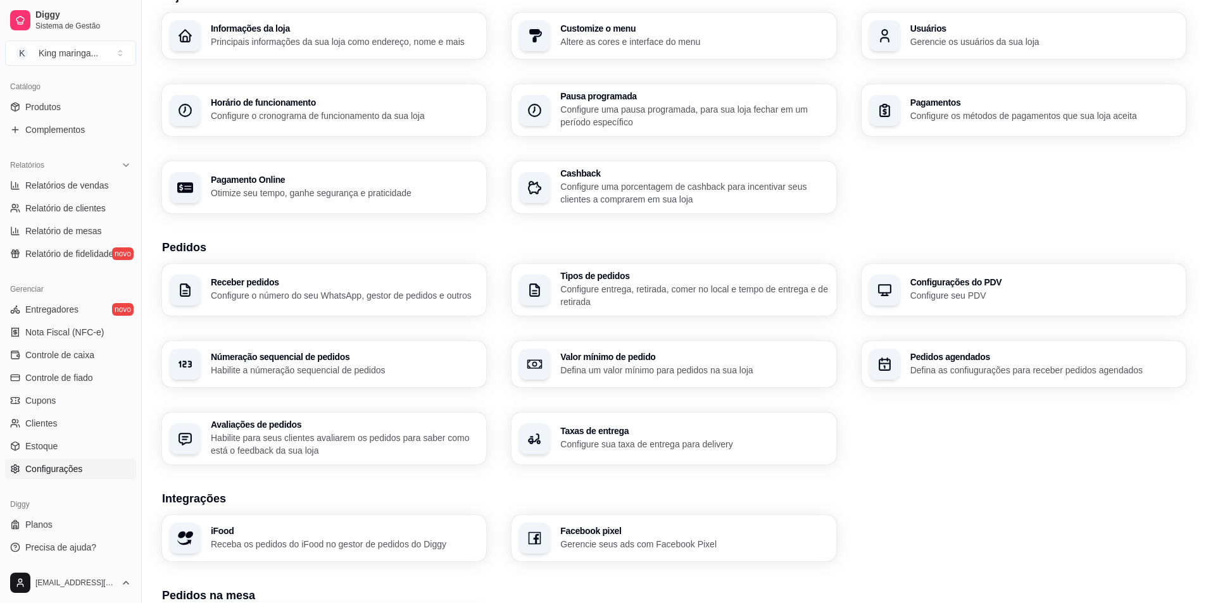
click at [567, 432] on h3 "Taxas de entrega" at bounding box center [694, 431] width 268 height 9
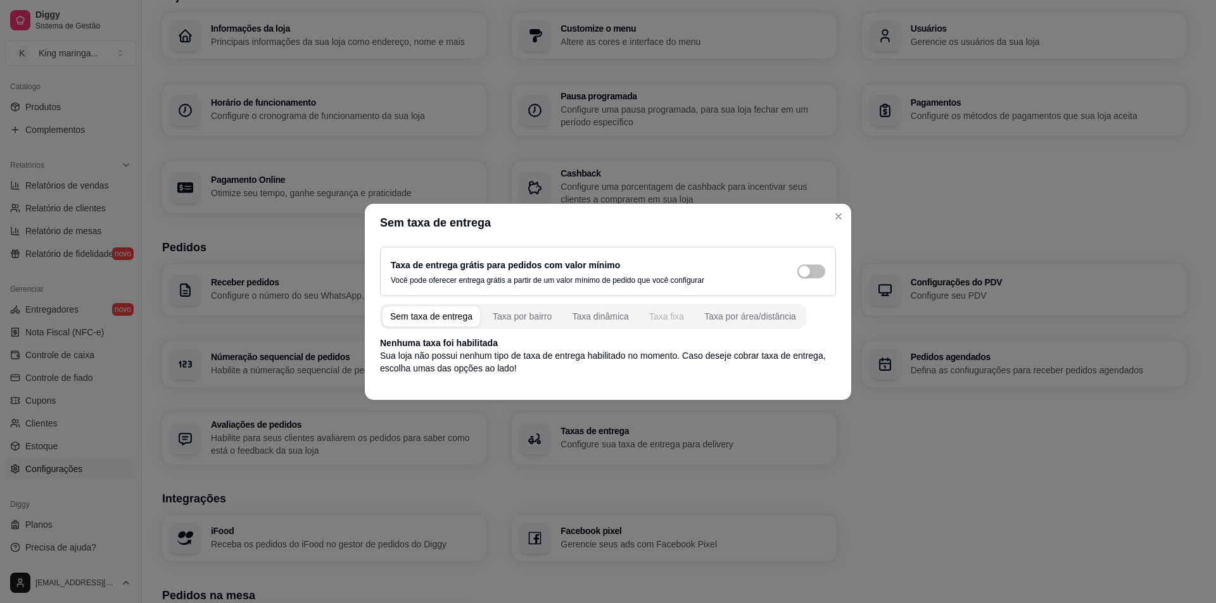
click at [667, 312] on div "Taxa fixa" at bounding box center [666, 316] width 35 height 13
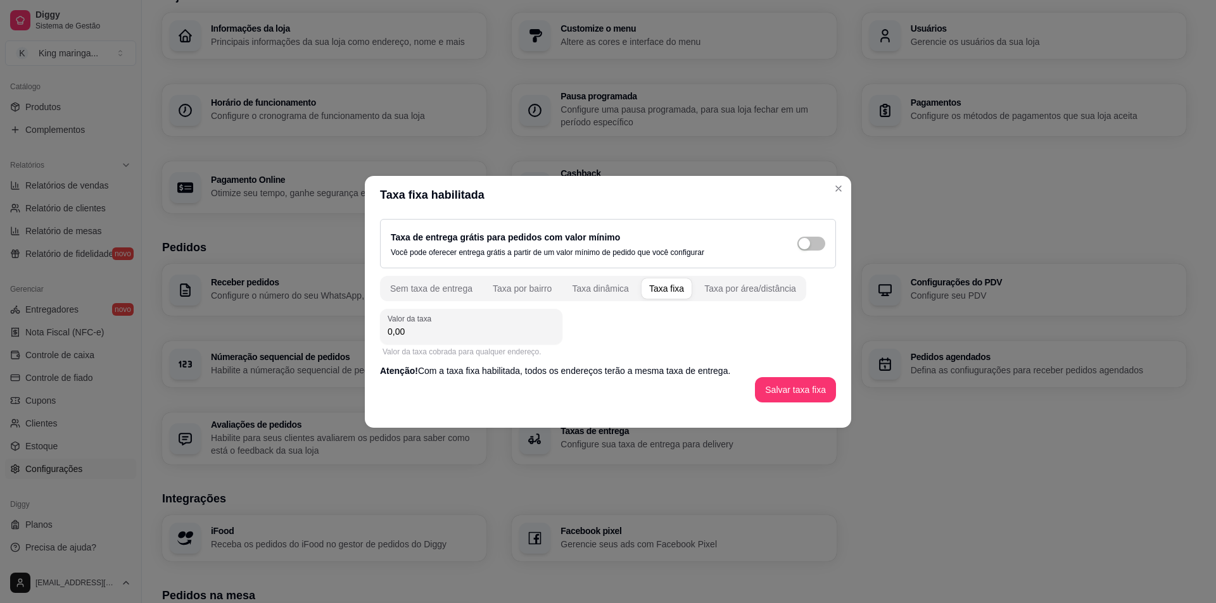
click at [494, 332] on input "0,00" at bounding box center [471, 331] width 167 height 13
type input "7,00"
click at [826, 246] on div "Taxa de entrega grátis para pedidos com valor mínimo Você pode oferecer entrega…" at bounding box center [608, 243] width 456 height 49
click at [821, 247] on span "button" at bounding box center [811, 244] width 28 height 14
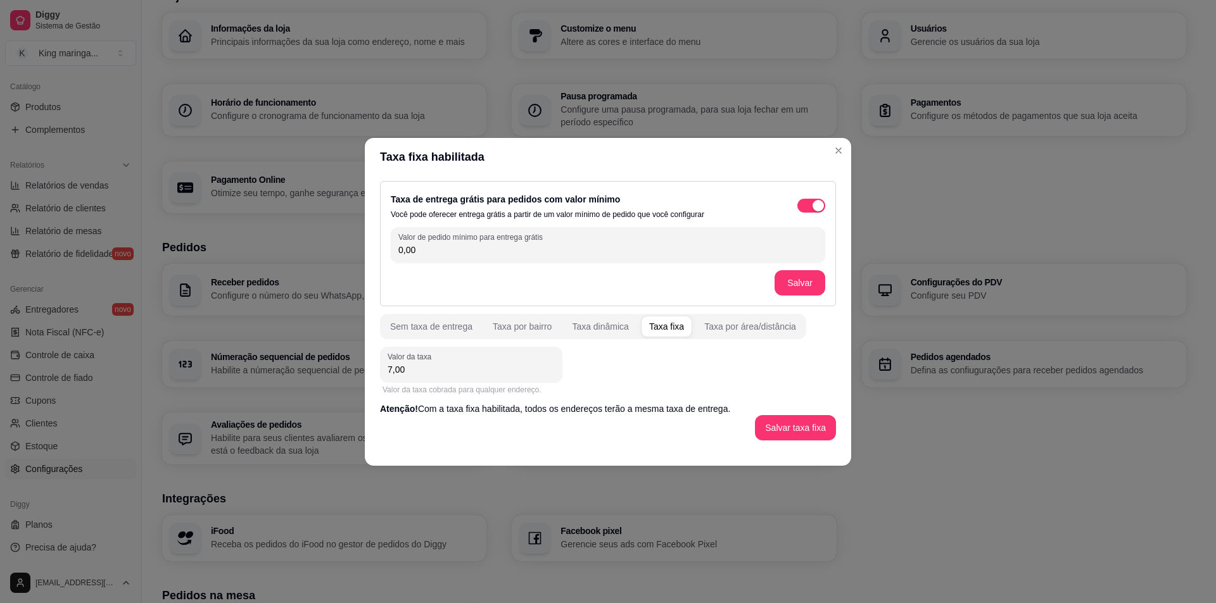
click at [514, 252] on input "0,00" at bounding box center [607, 250] width 419 height 13
click at [514, 253] on input "0,00" at bounding box center [607, 250] width 419 height 13
type input "100,00"
click at [802, 283] on button "Salvar" at bounding box center [799, 282] width 49 height 25
click at [808, 429] on button "Salvar taxa fixa" at bounding box center [795, 427] width 81 height 25
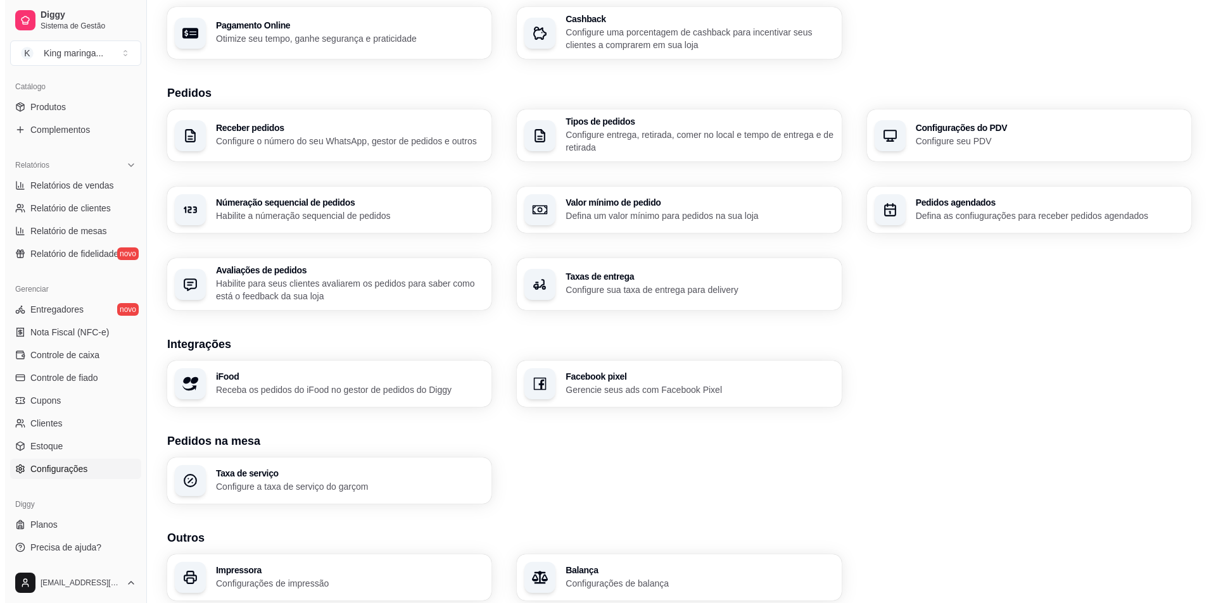
scroll to position [267, 0]
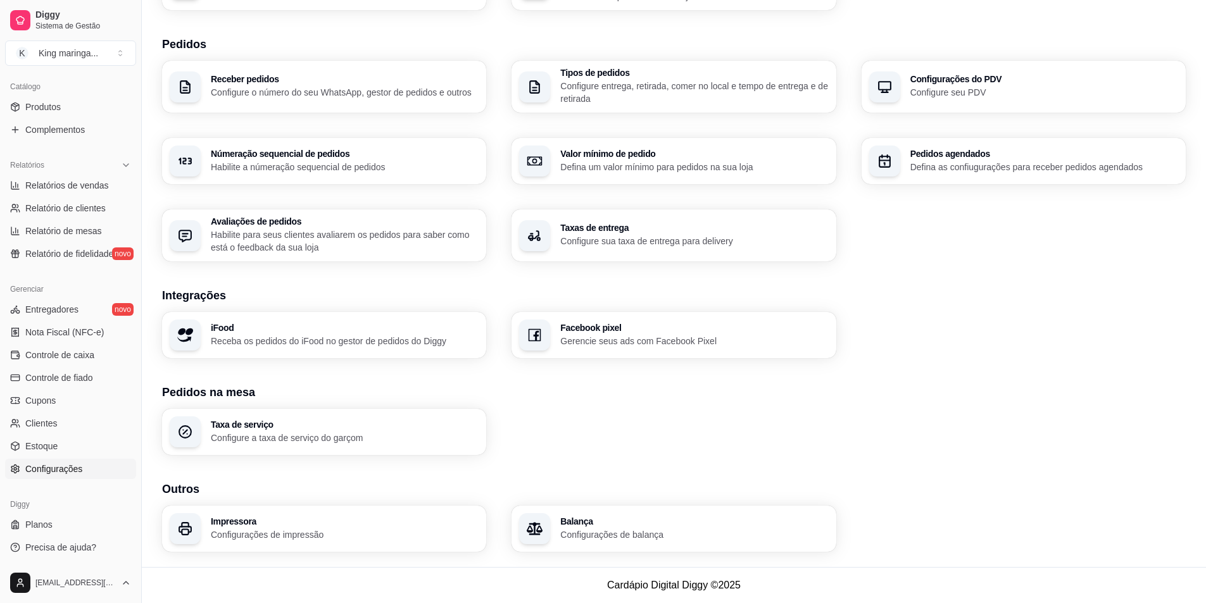
click at [335, 537] on p "Configurações de impressão" at bounding box center [345, 535] width 268 height 13
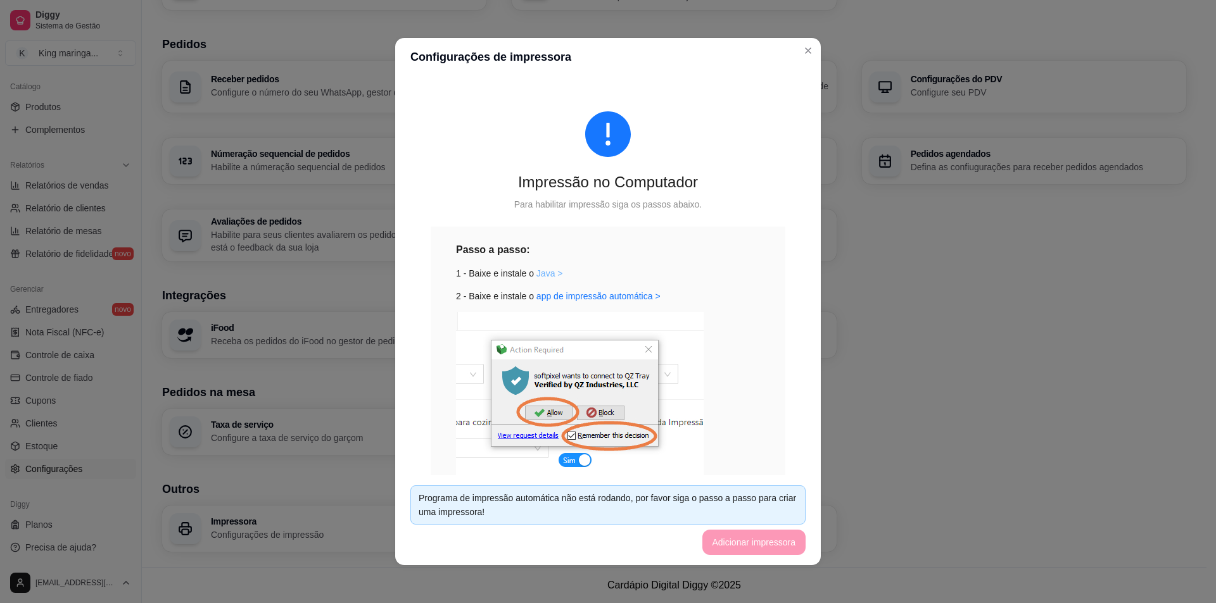
click at [536, 275] on link "Java >" at bounding box center [549, 273] width 27 height 10
click at [628, 294] on link "app de impressão automática >" at bounding box center [598, 296] width 124 height 10
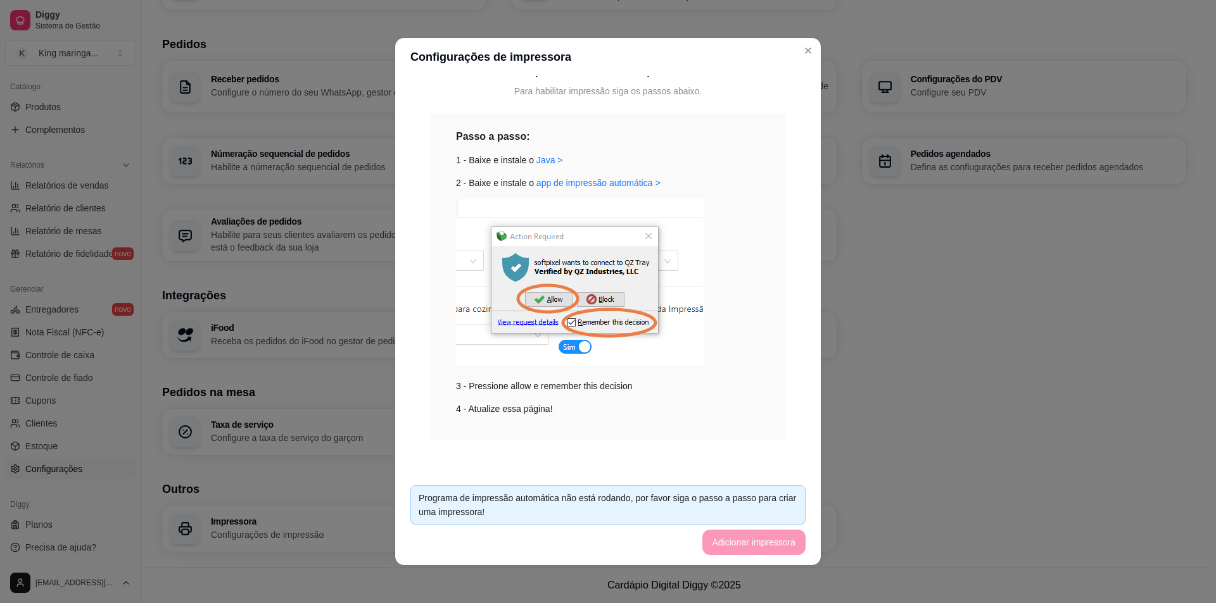
scroll to position [3, 0]
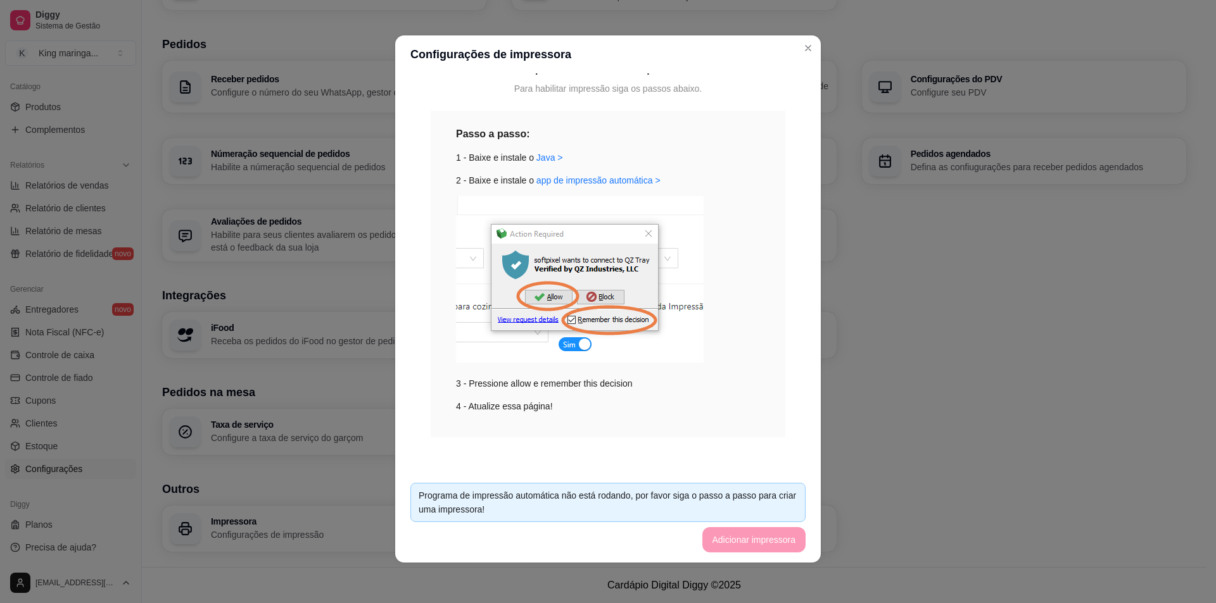
click at [754, 533] on footer "Programa de impressão automática não está rodando, por favor siga o passo a pas…" at bounding box center [608, 518] width 426 height 90
click at [733, 541] on footer "Programa de impressão automática não está rodando, por favor siga o passo a pas…" at bounding box center [608, 518] width 426 height 90
click at [498, 393] on div "Passo a passo: 1 - Baixe e instale o [GEOGRAPHIC_DATA] > 2 - Baixe e instale o …" at bounding box center [608, 269] width 304 height 287
click at [500, 425] on div "Passo a passo: 1 - Baixe e instale o [GEOGRAPHIC_DATA] > 2 - Baixe e instale o …" at bounding box center [608, 274] width 355 height 327
click at [487, 399] on div "Passo a passo: 1 - Baixe e instale o [GEOGRAPHIC_DATA] > 2 - Baixe e instale o …" at bounding box center [608, 269] width 304 height 287
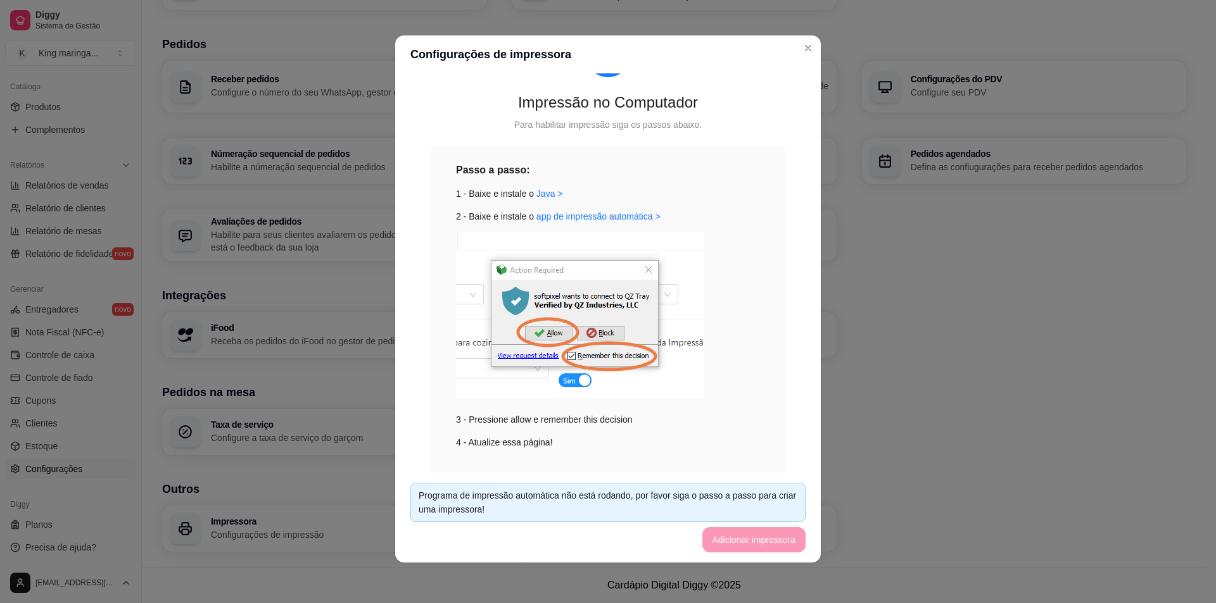
scroll to position [50, 0]
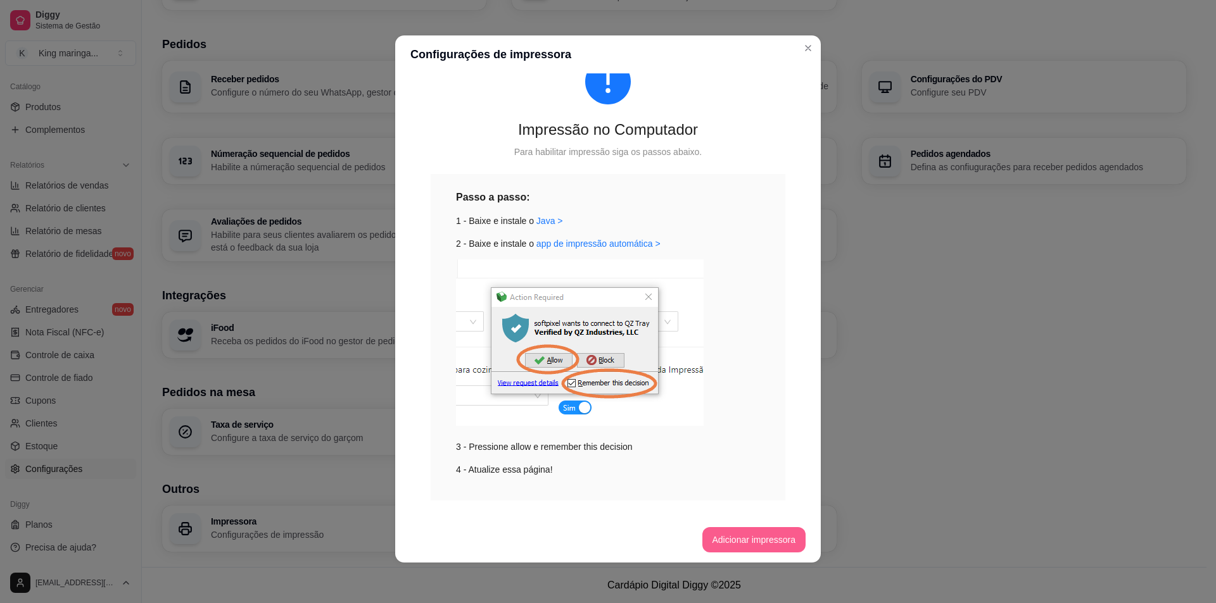
click at [736, 540] on button "Adicionar impressora" at bounding box center [754, 539] width 104 height 25
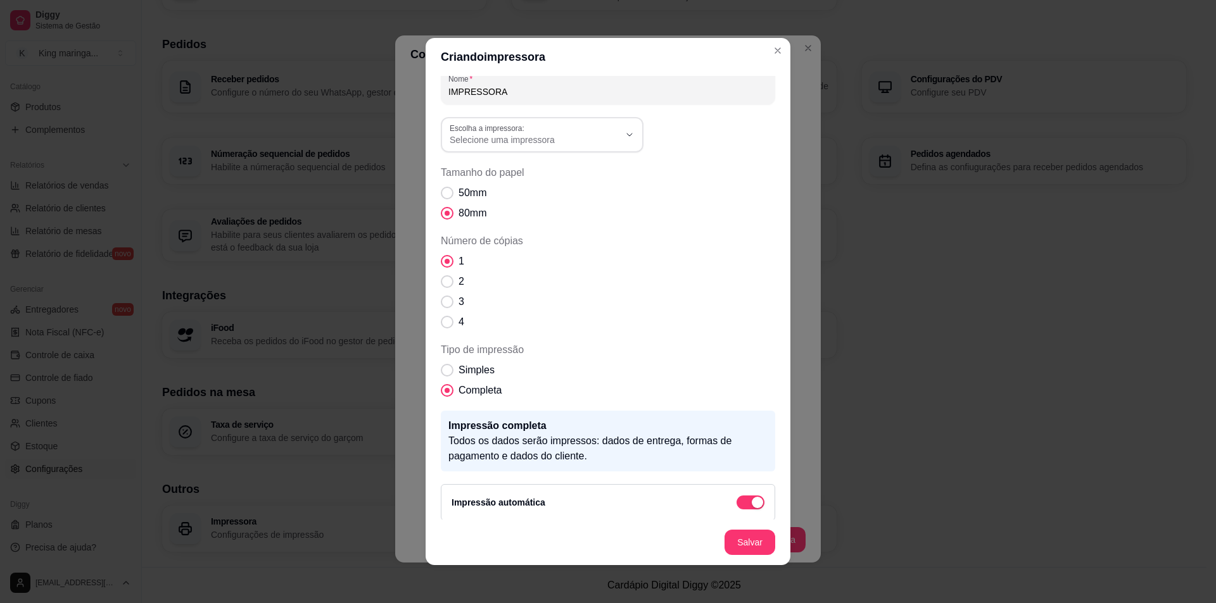
scroll to position [18, 0]
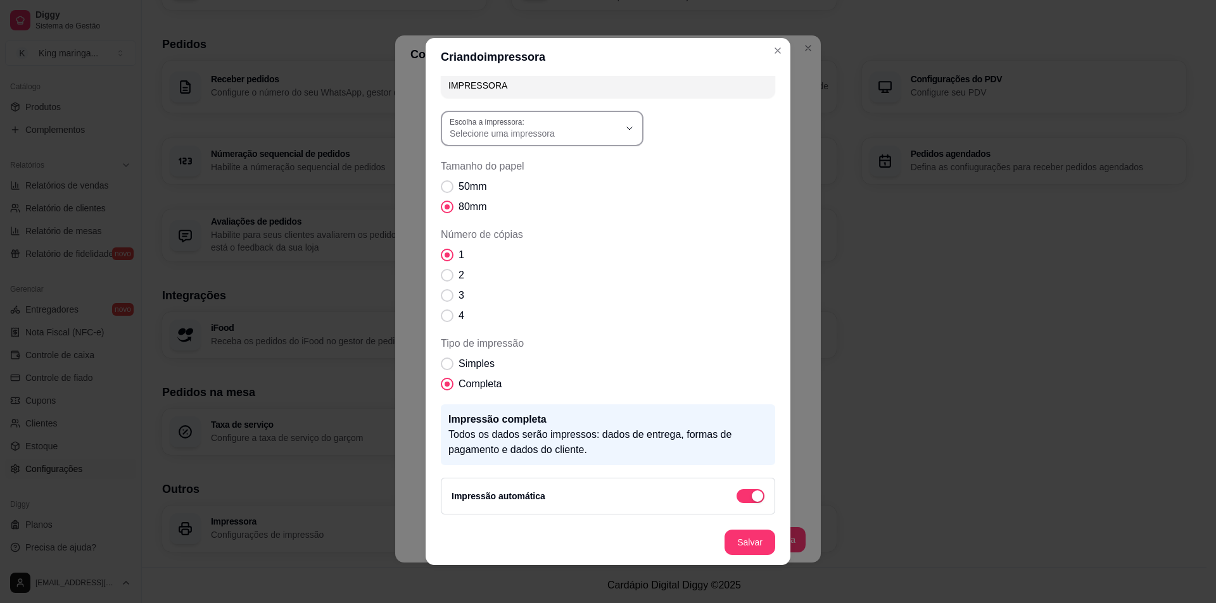
click at [583, 122] on div "Selecione uma impressora" at bounding box center [535, 128] width 170 height 23
click at [527, 199] on li "MP-4200 TH" at bounding box center [537, 206] width 185 height 20
type input "MP-4200 TH"
select select "MP-4200 TH"
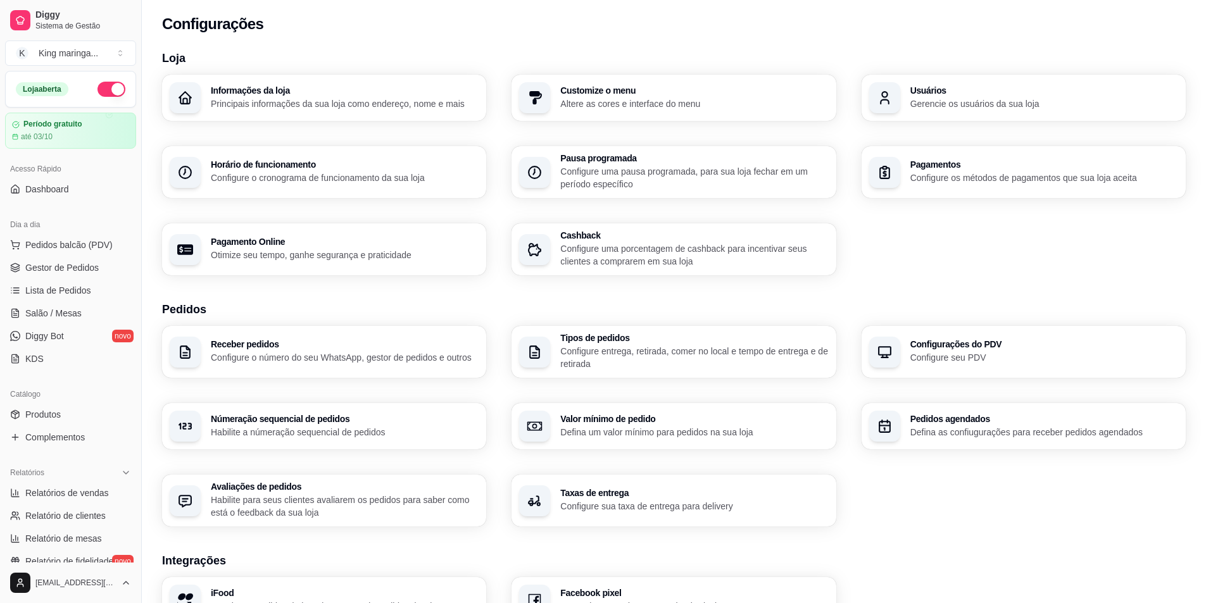
scroll to position [0, 0]
click at [56, 21] on span "Sistema de Gestão" at bounding box center [83, 26] width 96 height 10
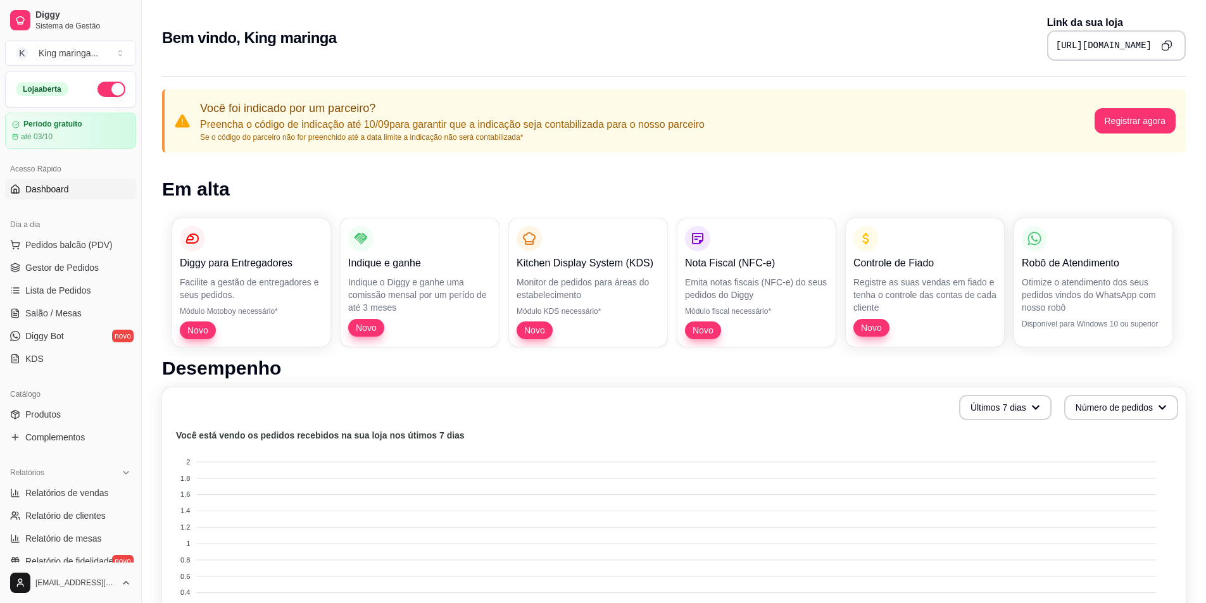
click at [1163, 46] on icon "Copy to clipboard" at bounding box center [1166, 47] width 6 height 6
click at [258, 275] on div "Diggy para Entregadores Facilite a gestão de entregadores e seus pedidos. Módul…" at bounding box center [251, 282] width 158 height 129
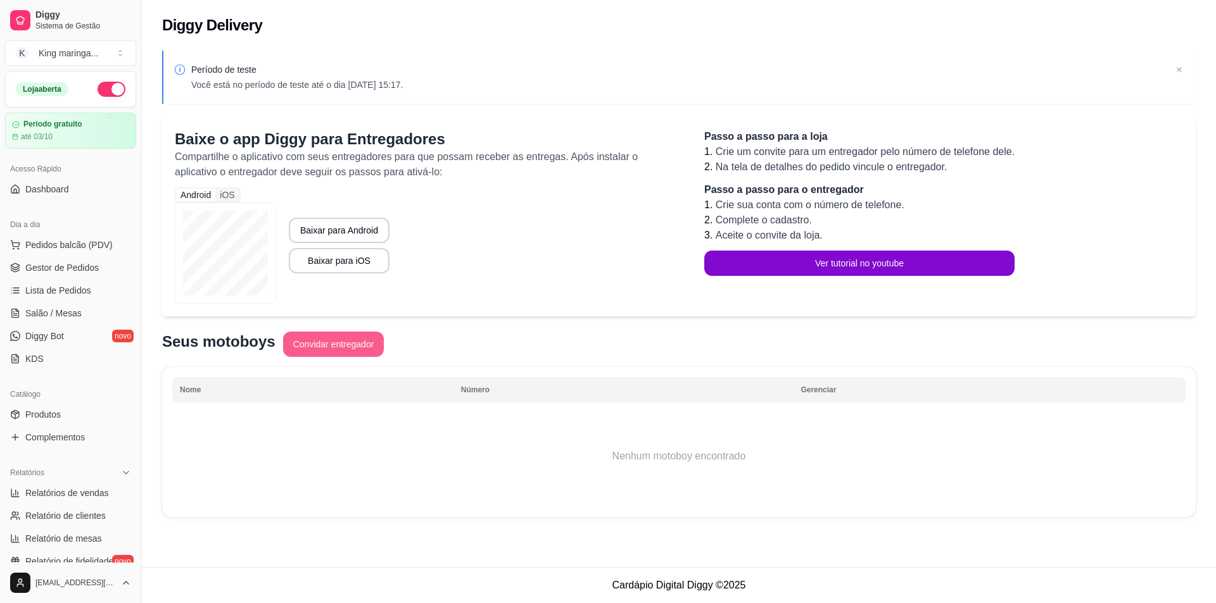
click at [355, 348] on button "Convidar entregador" at bounding box center [333, 344] width 101 height 25
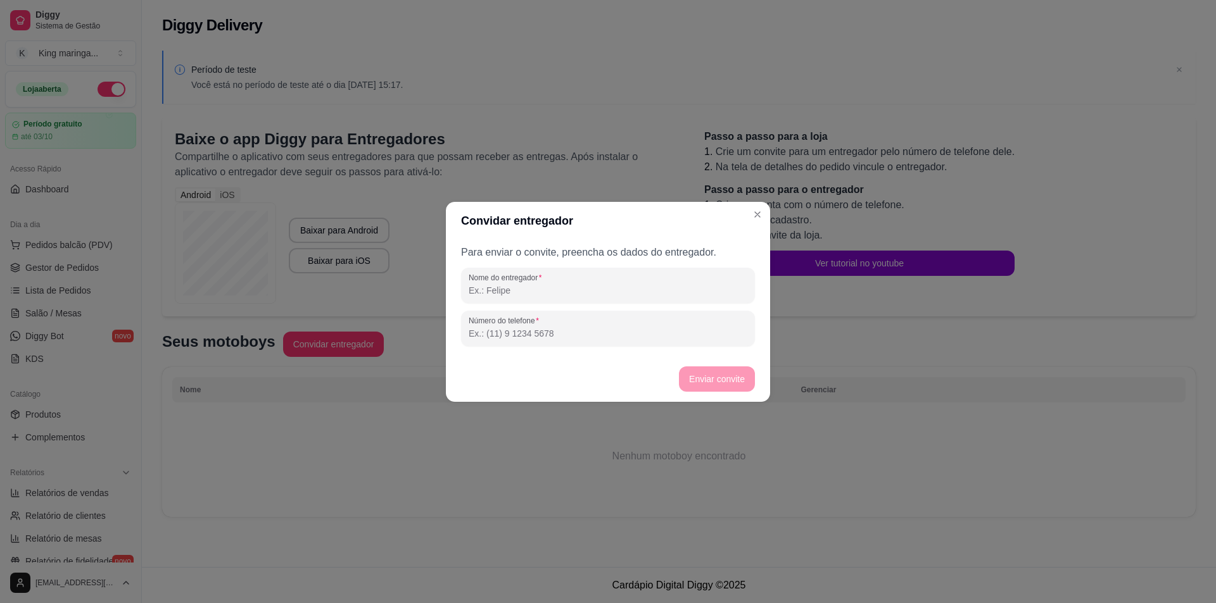
click at [556, 294] on input "Nome do entregador" at bounding box center [608, 290] width 279 height 13
click at [497, 291] on input "welliginton" at bounding box center [608, 290] width 279 height 13
type input "welligton"
click at [523, 325] on div "Número do telefone" at bounding box center [608, 328] width 294 height 35
paste input "[PHONE_NUMBER]"
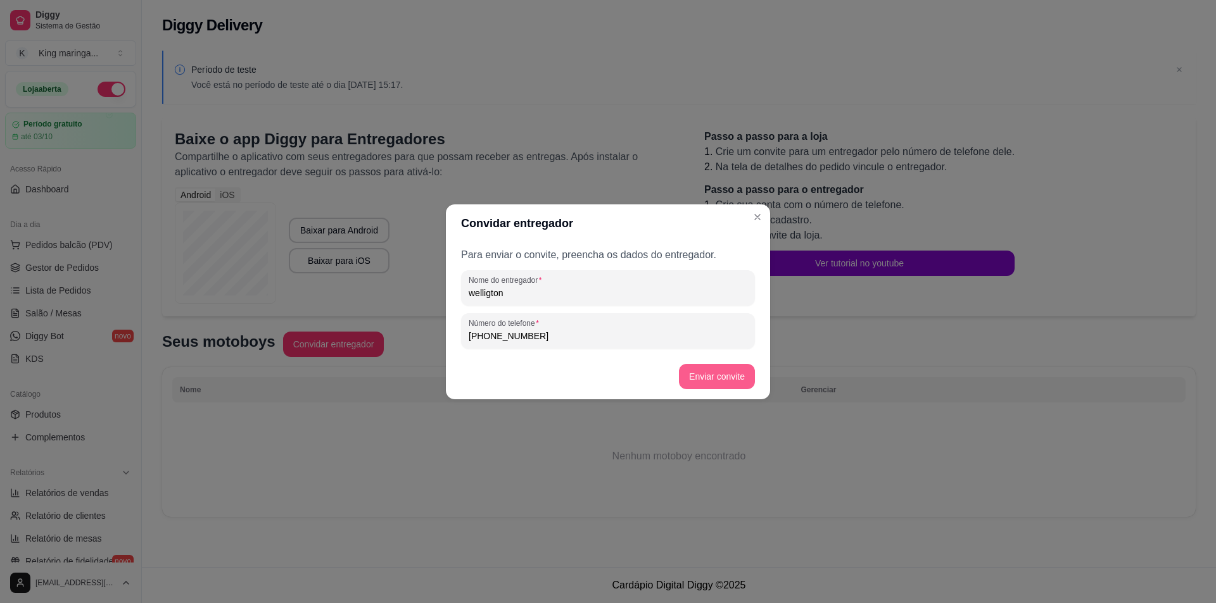
type input "[PHONE_NUMBER]"
click at [732, 372] on button "Enviar convite" at bounding box center [717, 376] width 76 height 25
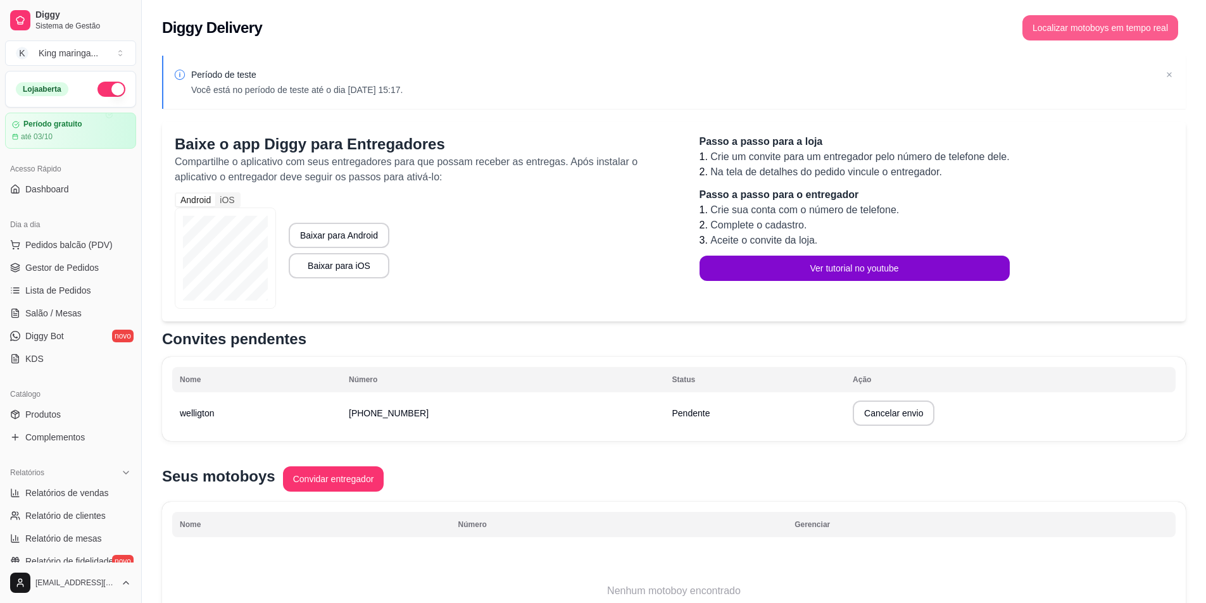
click at [1080, 29] on button "Localizar motoboys em tempo real" at bounding box center [1101, 27] width 156 height 25
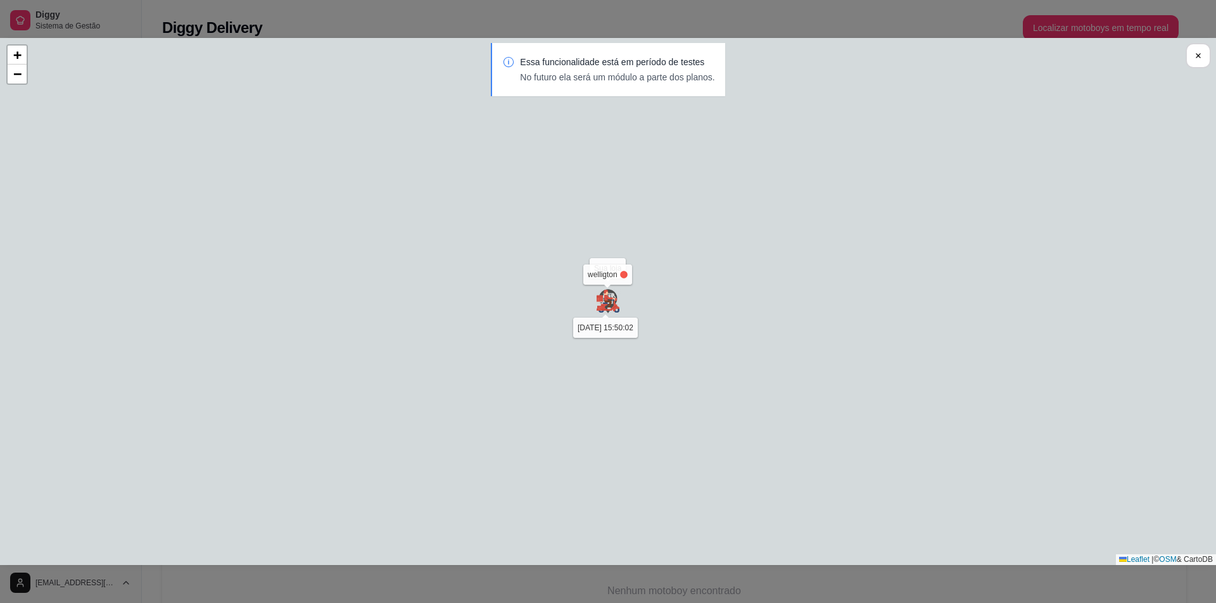
click at [607, 274] on div "Sua loja welligton [DATE] 15:50:02 + − Leaflet | © OSM & CartoDB" at bounding box center [608, 301] width 1216 height 527
click at [581, 71] on p "No futuro ela será um módulo a parte dos planos." at bounding box center [617, 77] width 194 height 13
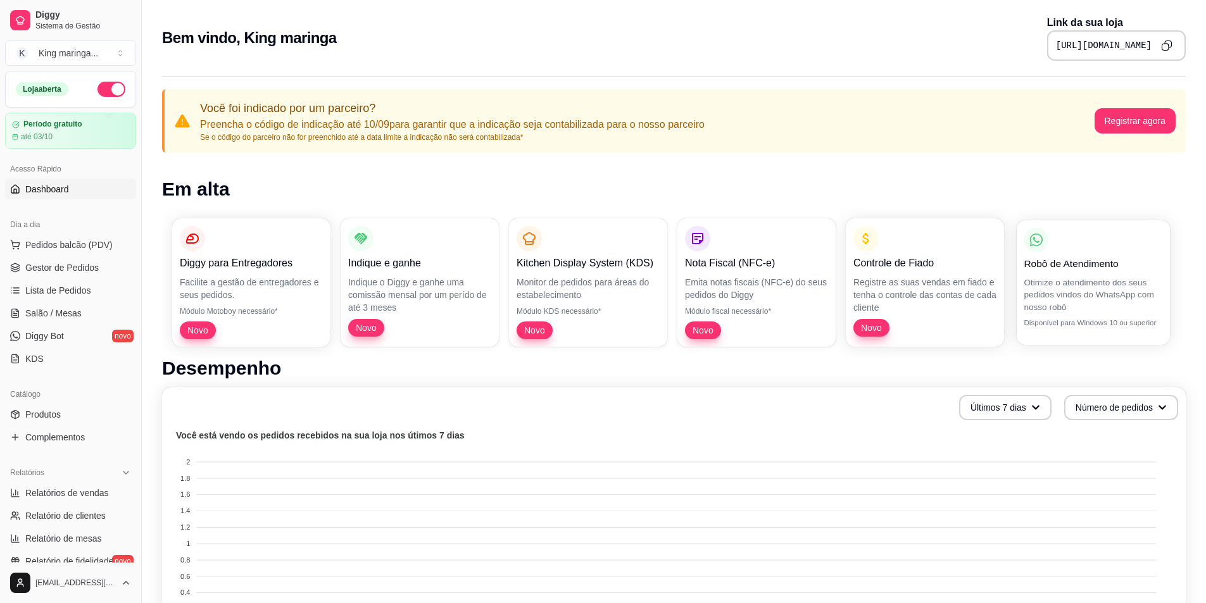
click at [1108, 303] on p "Otimize o atendimento dos seus pedidos vindos do WhatsApp com nosso robô" at bounding box center [1093, 294] width 139 height 37
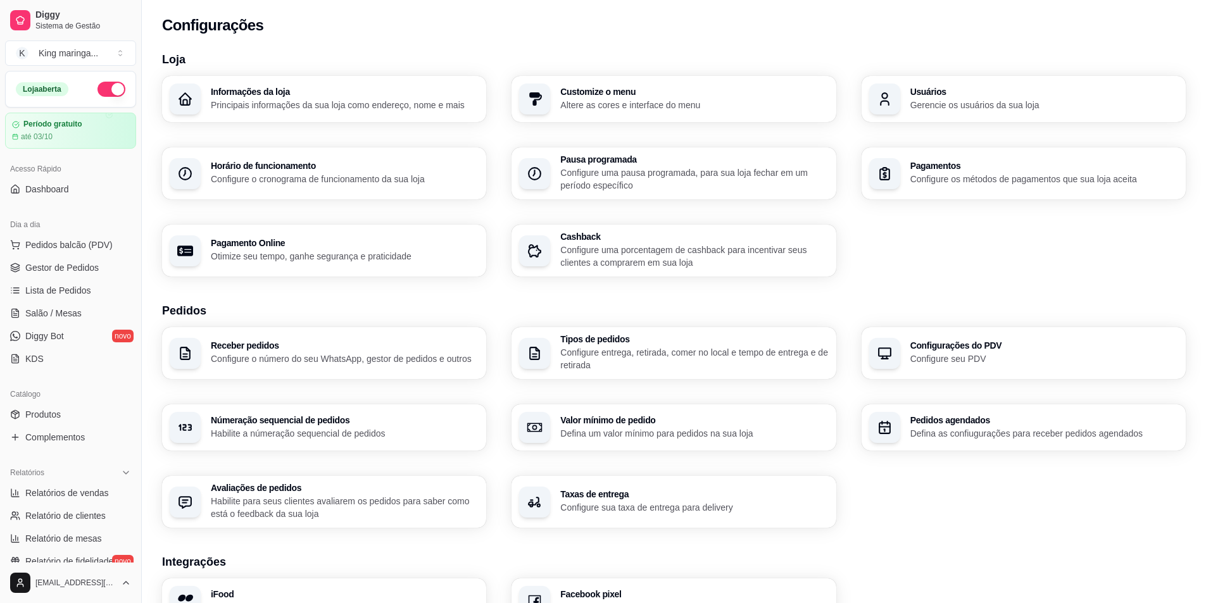
click at [617, 104] on p "Altere as cores e interface do menu" at bounding box center [694, 105] width 268 height 13
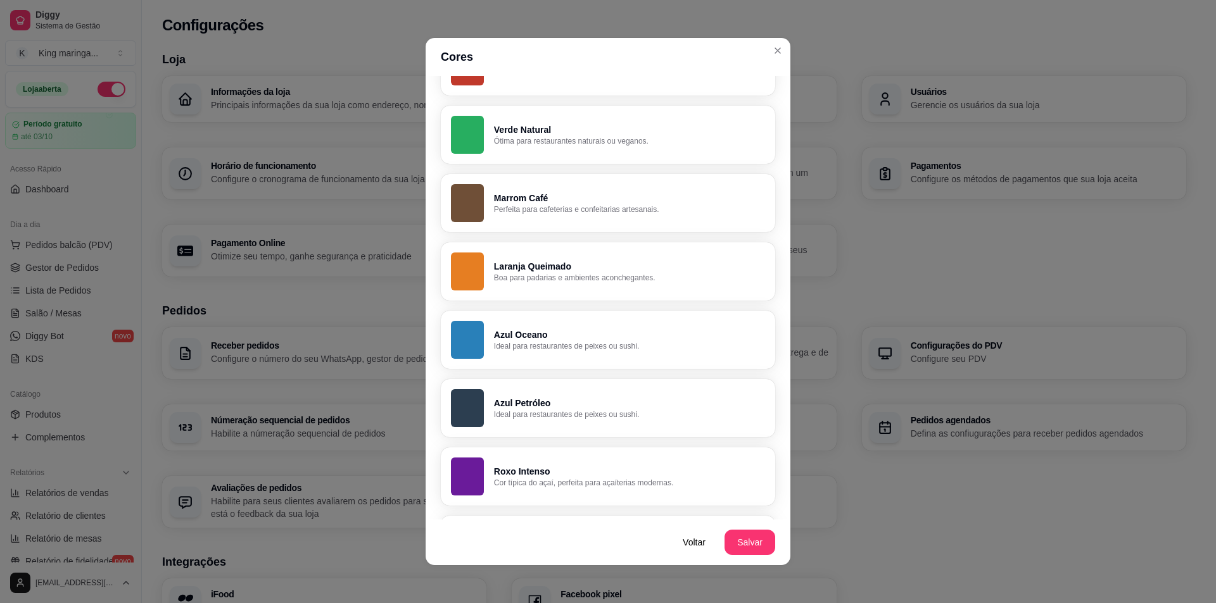
scroll to position [380, 0]
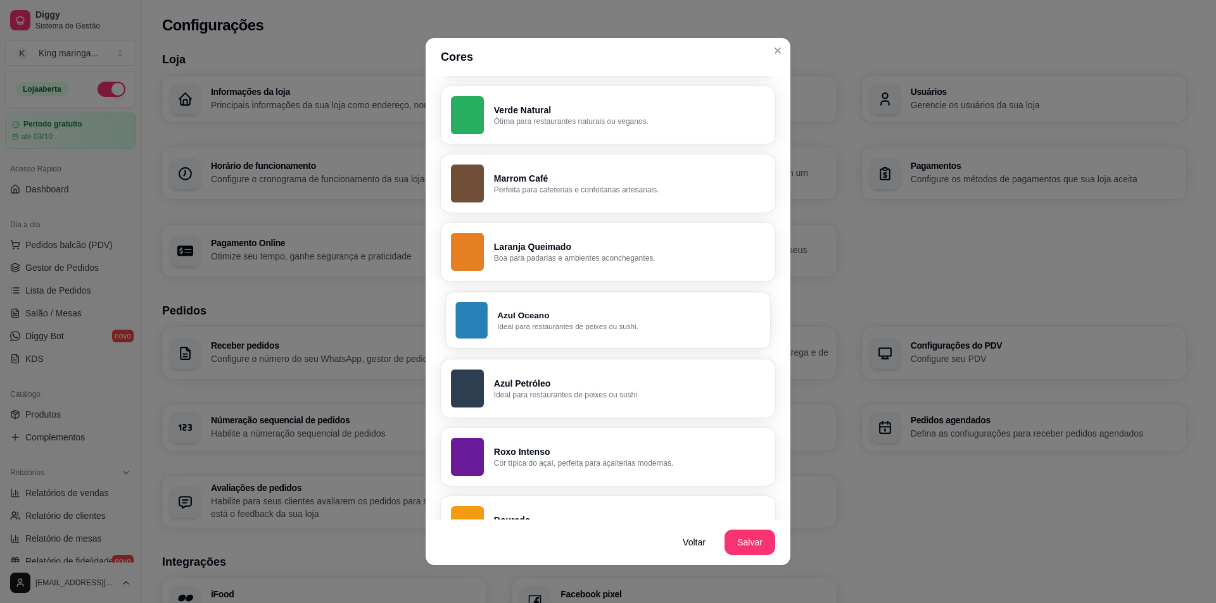
click at [626, 325] on p "Ideal para restaurantes de peixes ou sushi." at bounding box center [628, 327] width 263 height 10
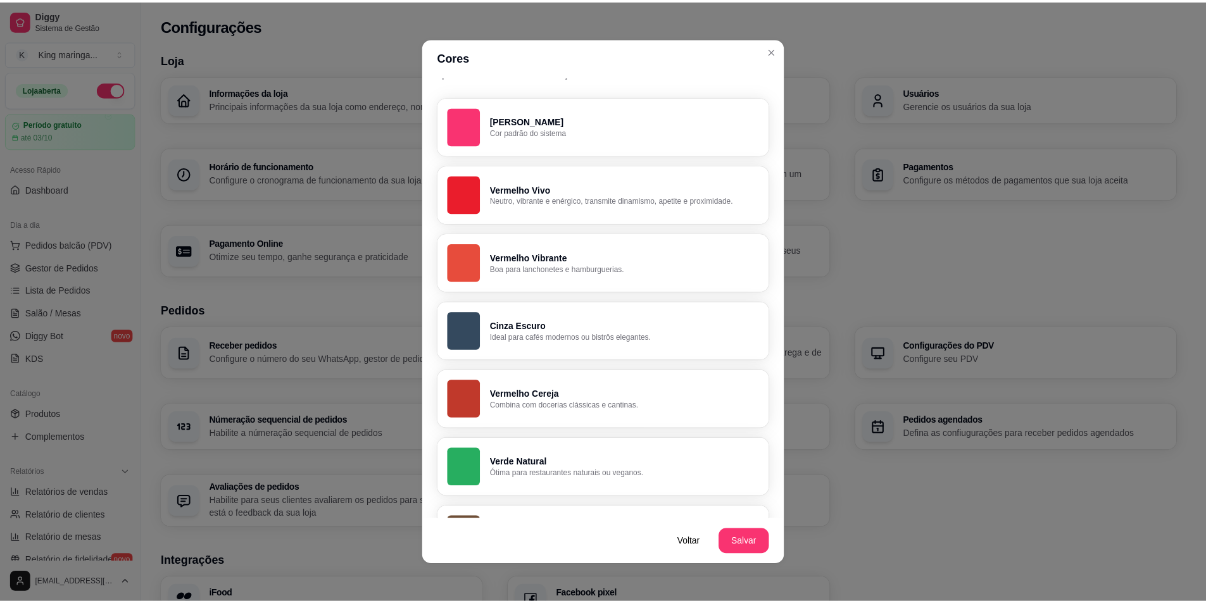
scroll to position [0, 0]
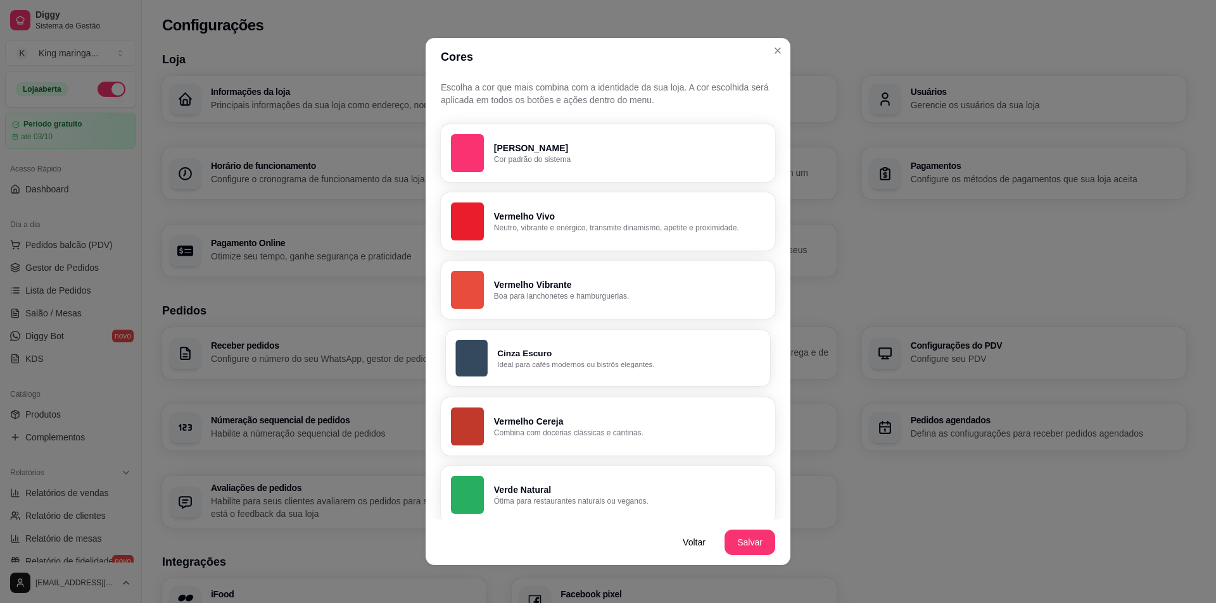
click at [634, 339] on button "Cinza Escuro Ideal para cafés modernos ou bistrôs elegantes." at bounding box center [608, 358] width 324 height 56
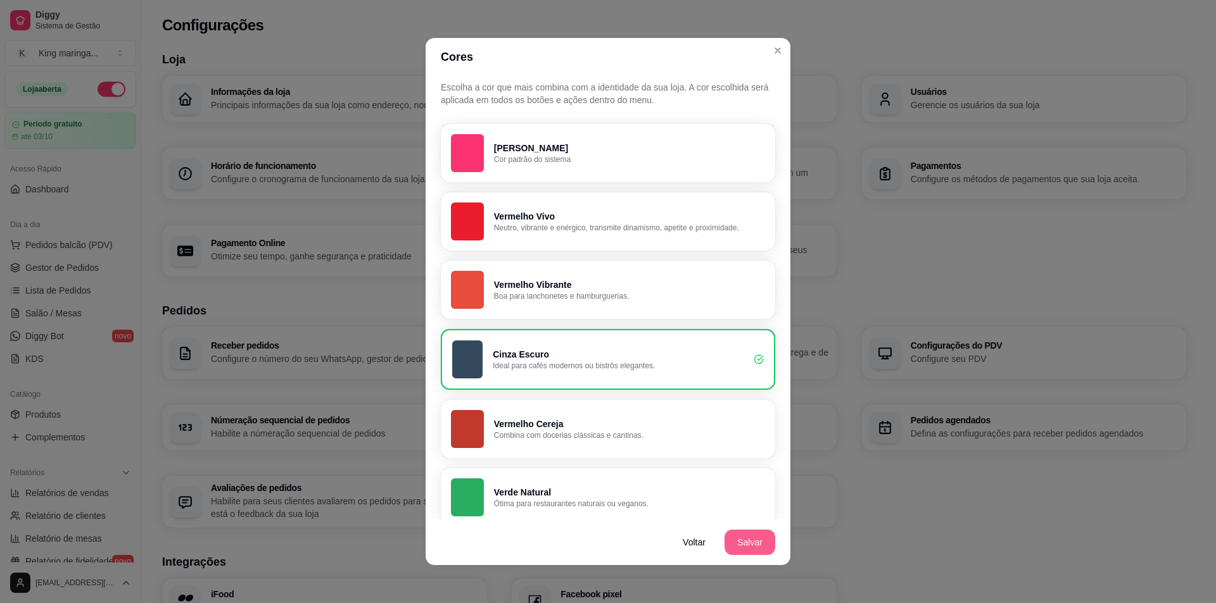
click at [755, 539] on button "Salvar" at bounding box center [749, 542] width 51 height 25
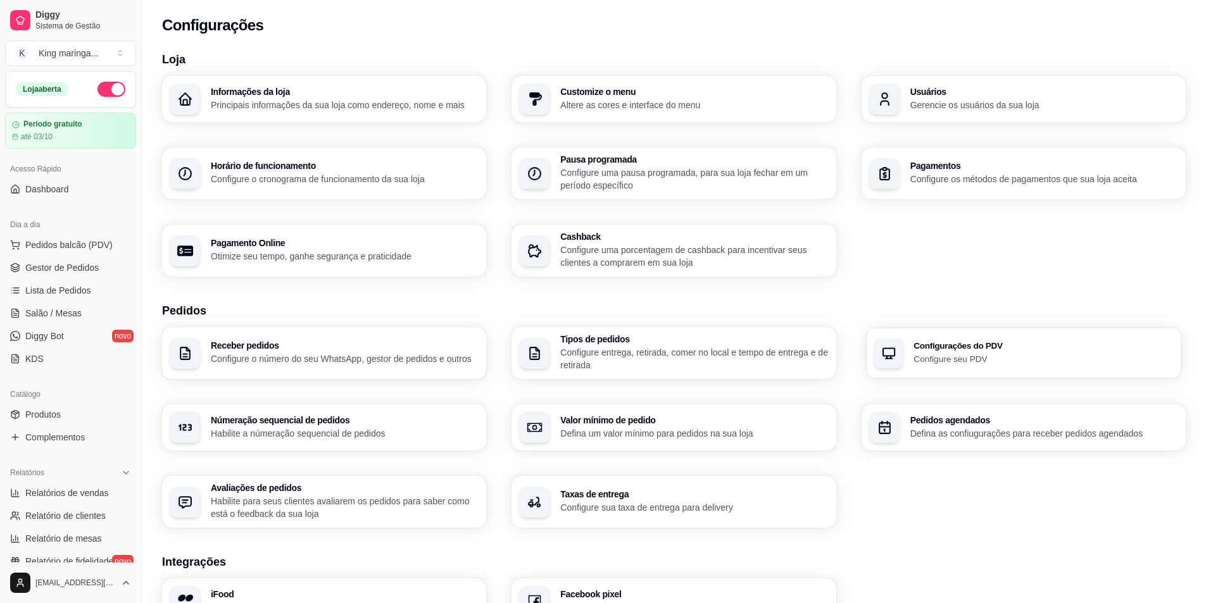
click at [950, 349] on h3 "Configurações do PDV" at bounding box center [1044, 346] width 260 height 9
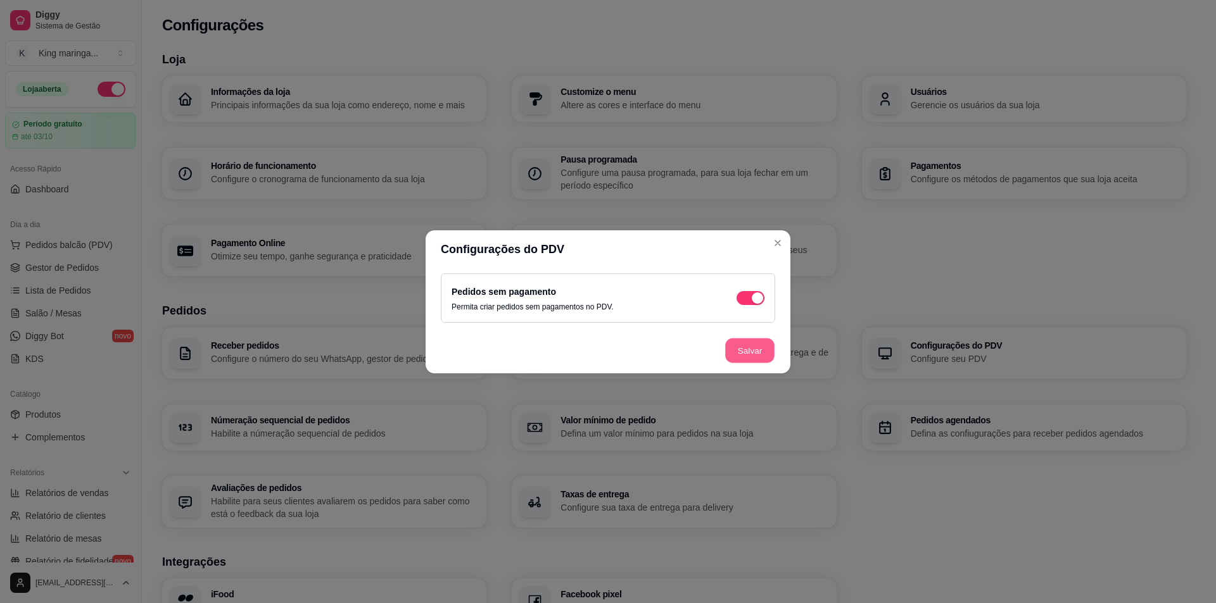
click at [755, 351] on button "Salvar" at bounding box center [749, 350] width 49 height 25
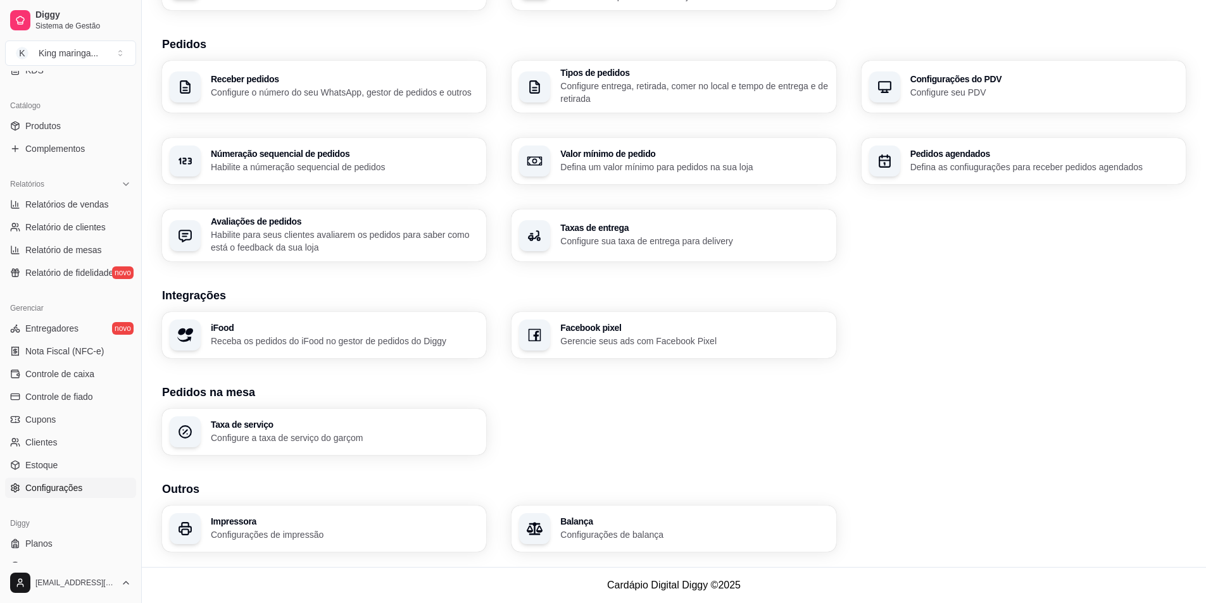
scroll to position [308, 0]
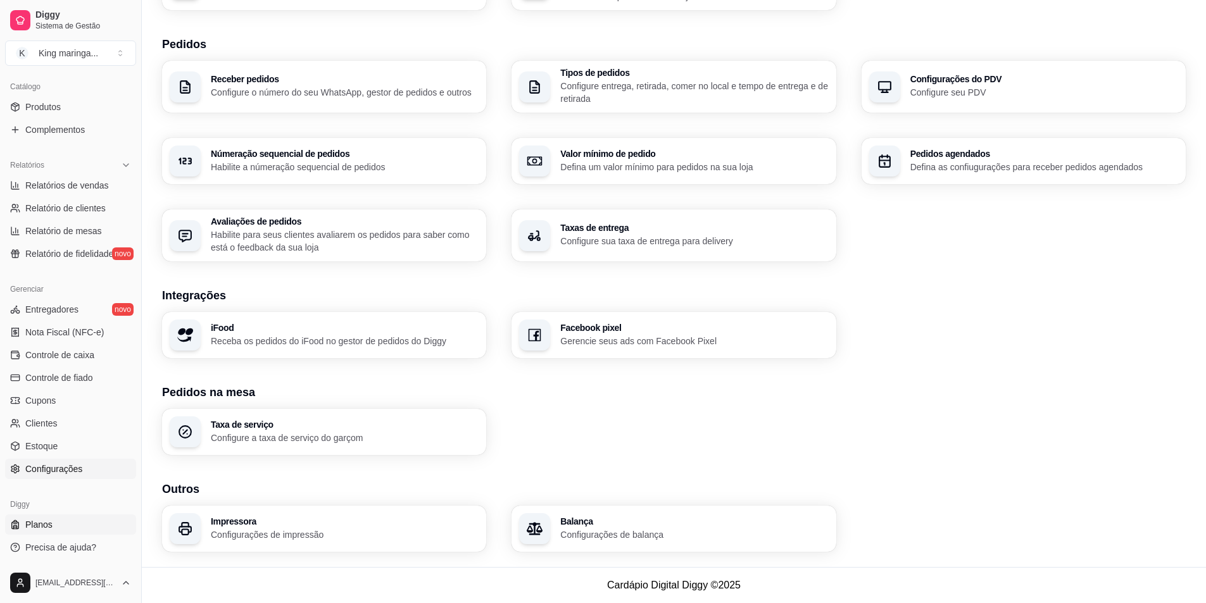
click at [59, 519] on link "Planos" at bounding box center [70, 525] width 131 height 20
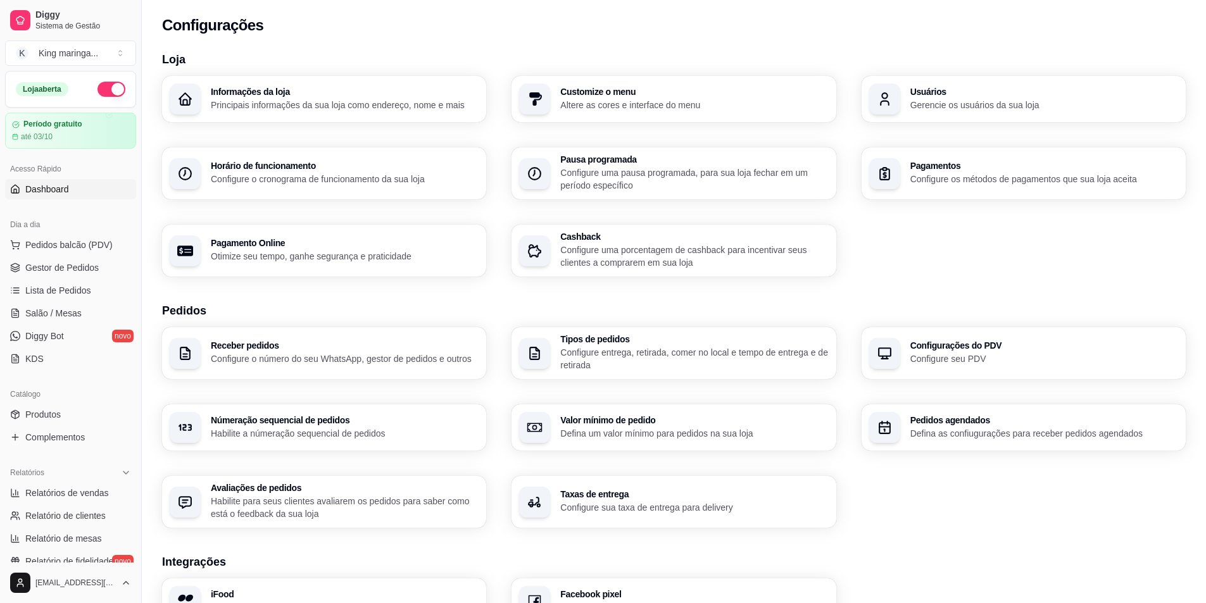
click at [69, 196] on link "Dashboard" at bounding box center [70, 189] width 131 height 20
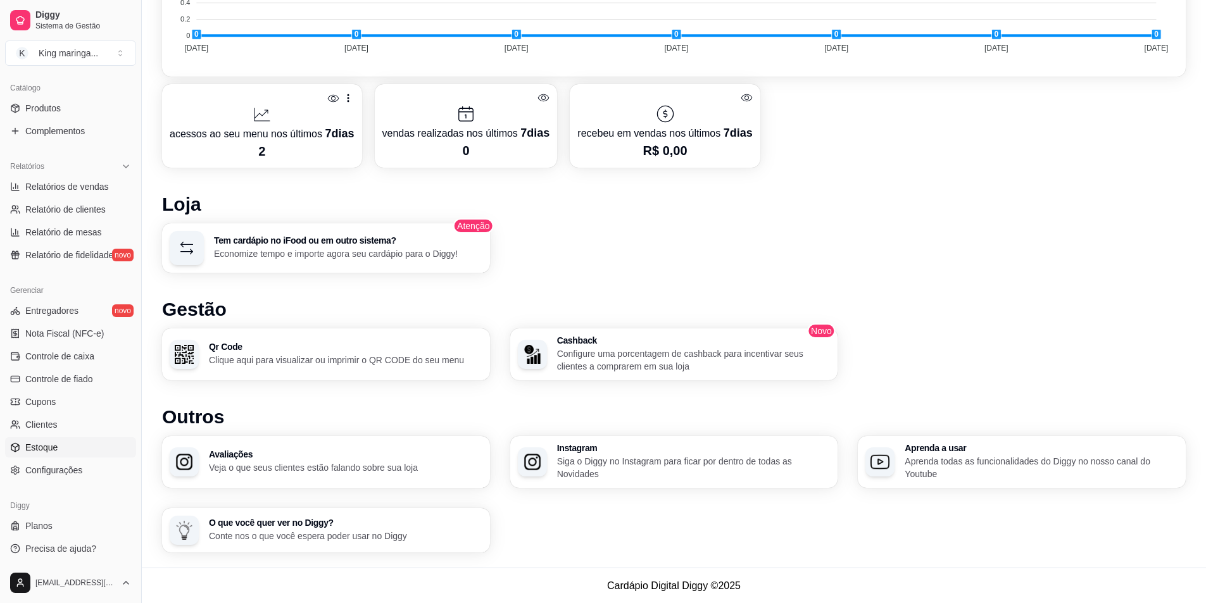
scroll to position [308, 0]
click at [58, 545] on span "Precisa de ajuda?" at bounding box center [60, 547] width 71 height 13
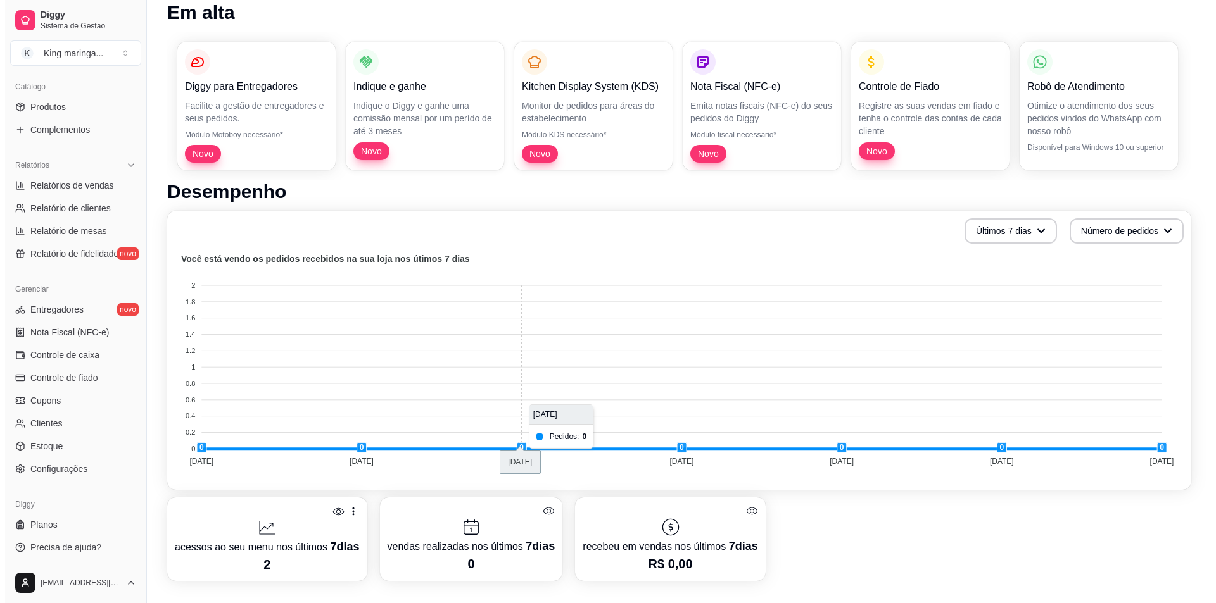
scroll to position [0, 0]
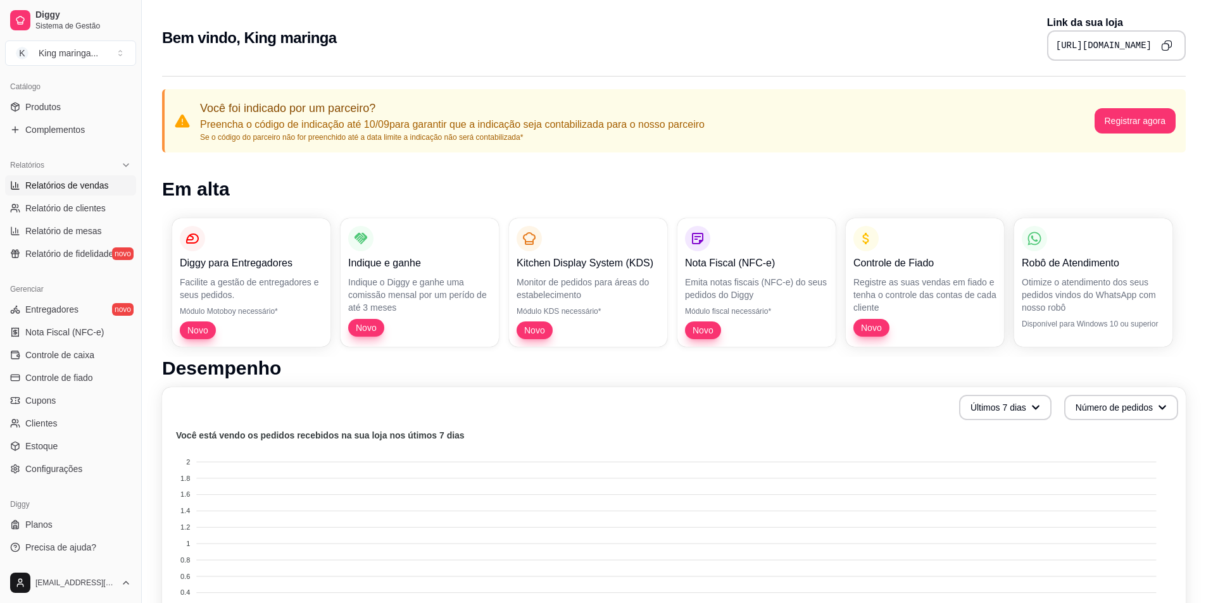
click at [63, 189] on span "Relatórios de vendas" at bounding box center [67, 185] width 84 height 13
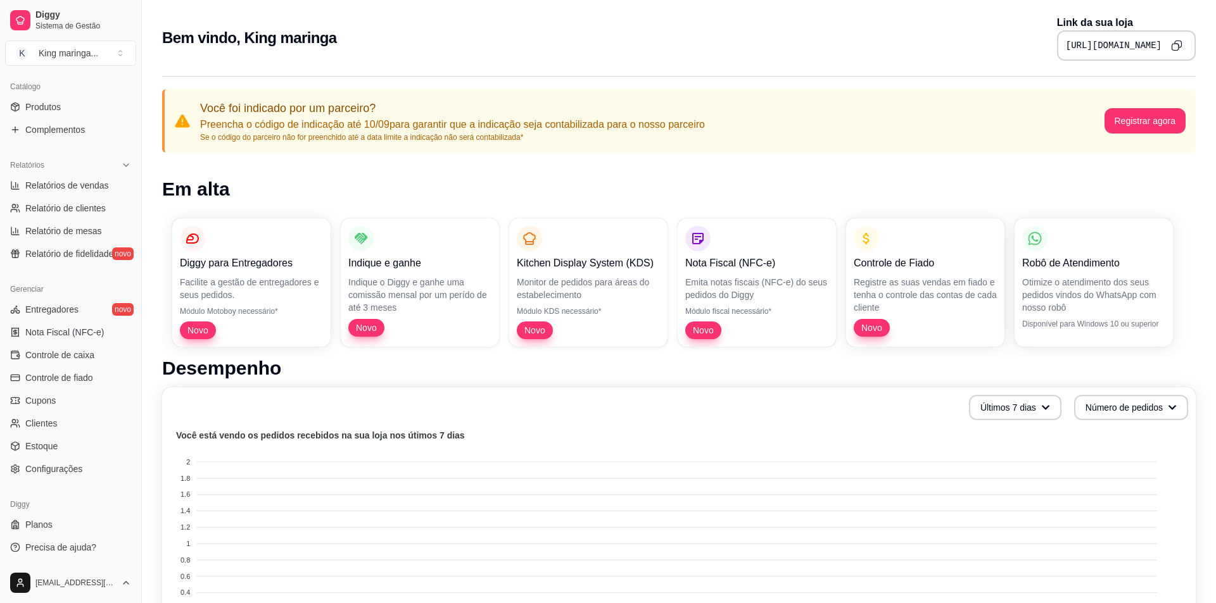
select select "ALL"
select select "0"
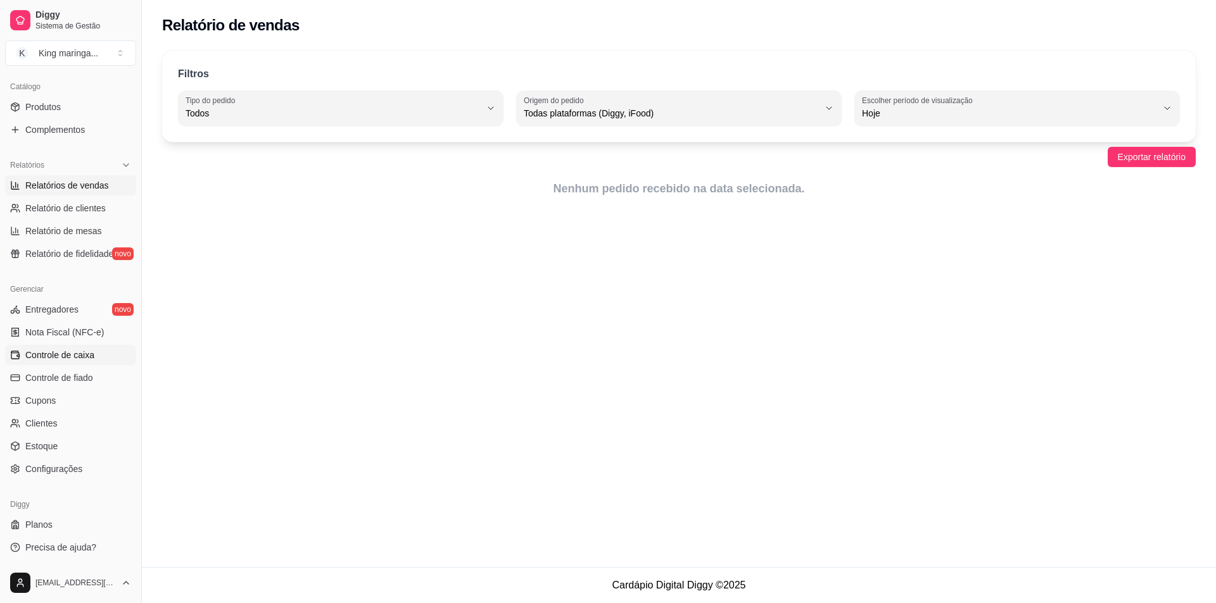
click at [65, 351] on span "Controle de caixa" at bounding box center [59, 355] width 69 height 13
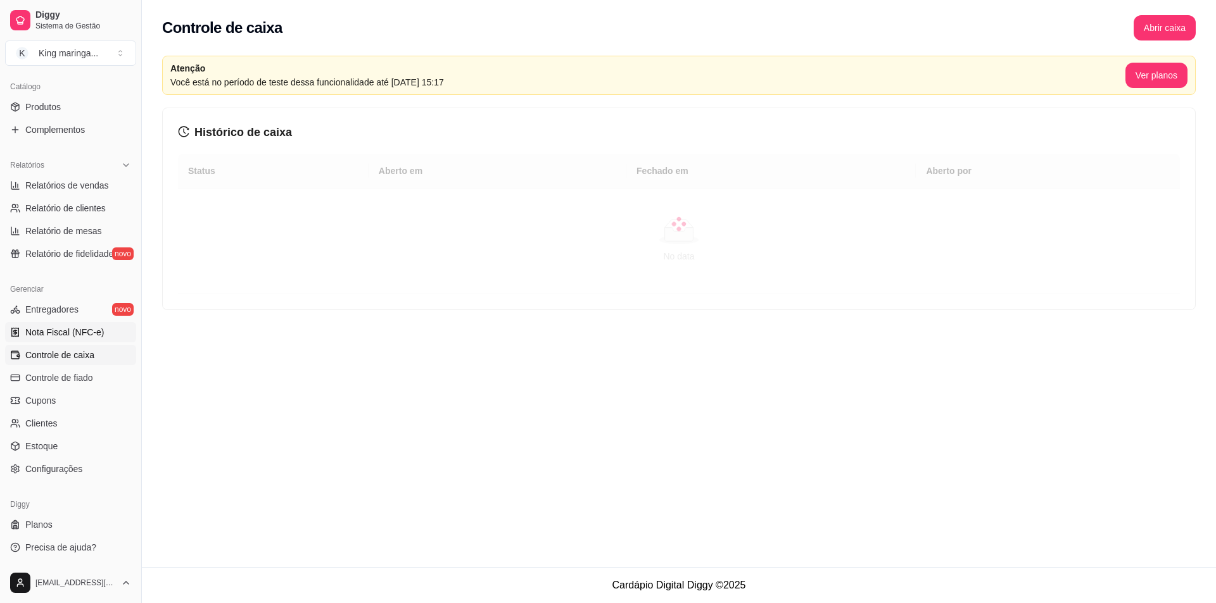
click at [78, 337] on span "Nota Fiscal (NFC-e)" at bounding box center [64, 332] width 79 height 13
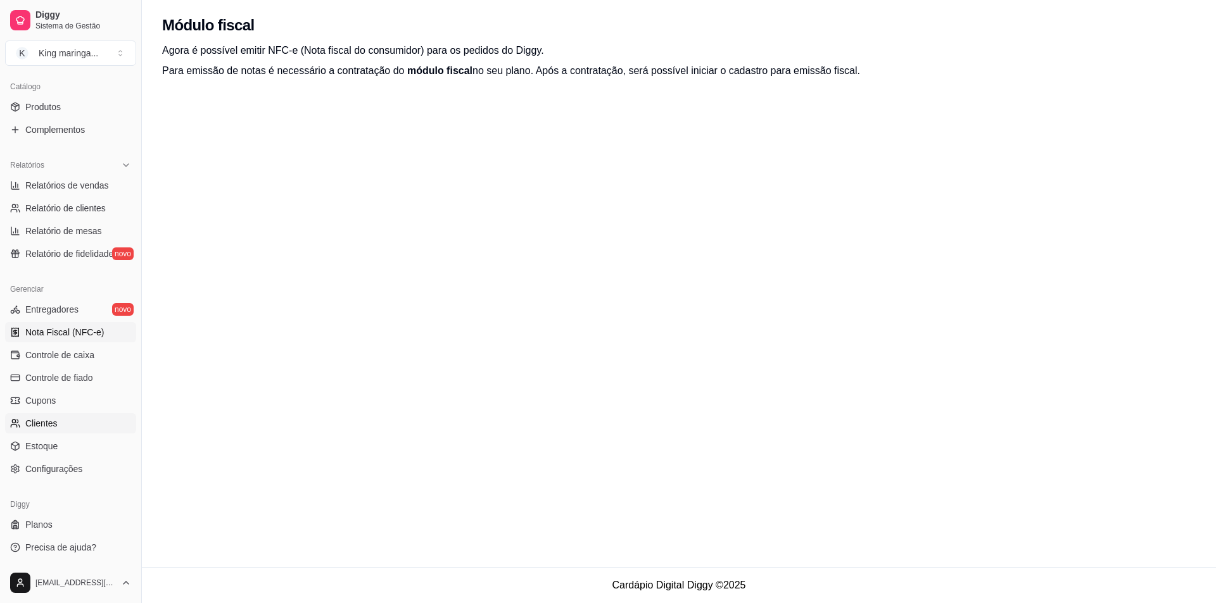
click at [72, 418] on link "Clientes" at bounding box center [70, 423] width 131 height 20
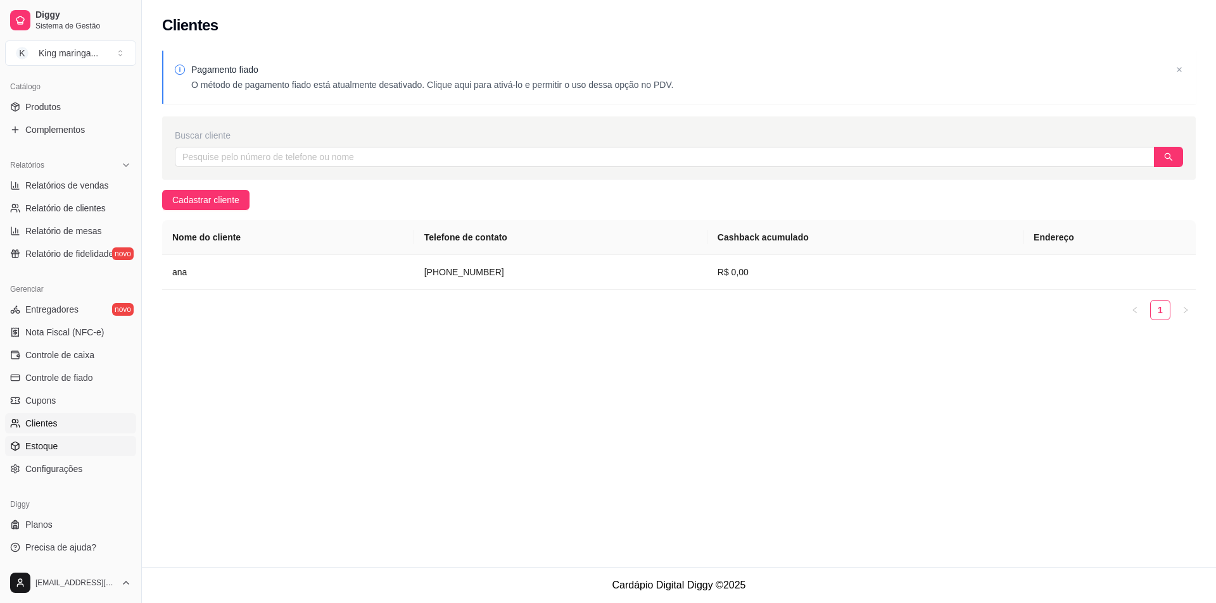
click at [61, 448] on link "Estoque" at bounding box center [70, 446] width 131 height 20
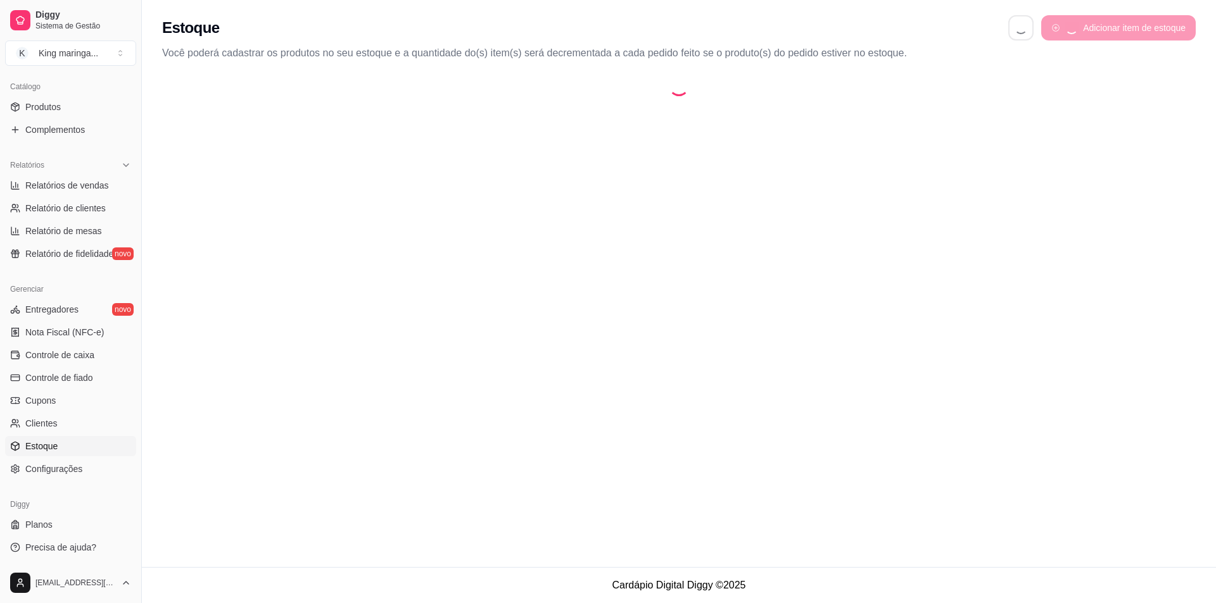
select select "QUANTITY_ORDER"
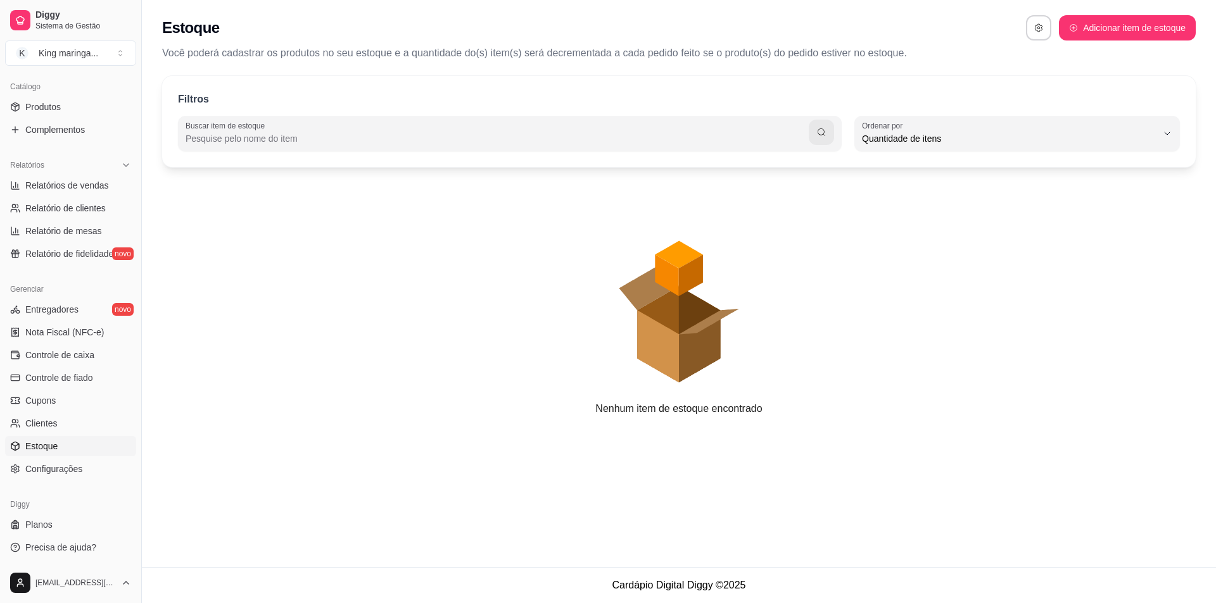
scroll to position [12, 0]
click at [84, 480] on div "Gerenciar Entregadores novo Nota Fiscal (NFC-e) Controle de caixa Controle de f…" at bounding box center [70, 379] width 141 height 210
click at [81, 474] on span "Configurações" at bounding box center [53, 469] width 57 height 13
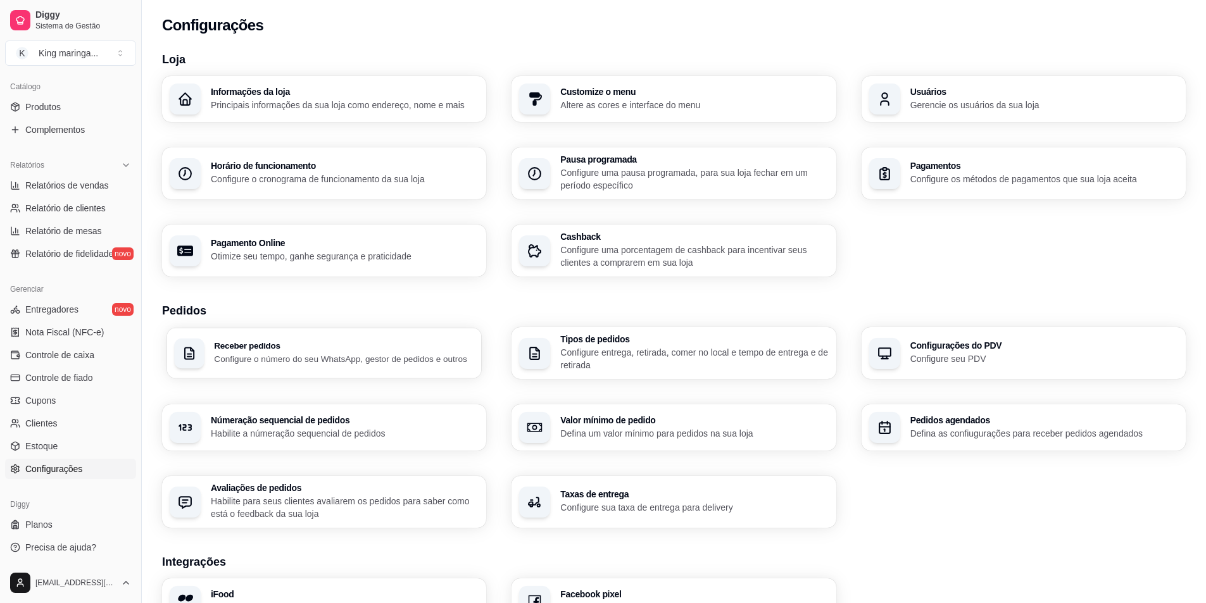
click at [431, 339] on div "Receber pedidos Configure o número do seu WhatsApp, gestor de pedidos e outros" at bounding box center [324, 353] width 315 height 51
click at [638, 339] on h3 "Tipos de pedidos" at bounding box center [694, 339] width 268 height 9
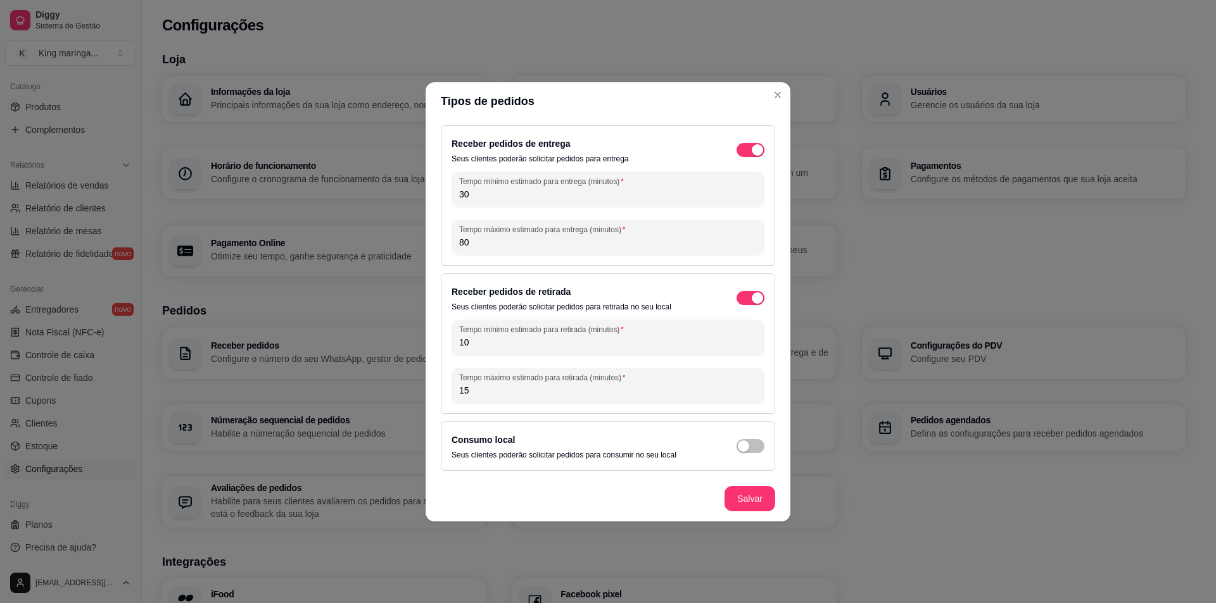
click at [783, 104] on header "Tipos de pedidos" at bounding box center [608, 101] width 365 height 38
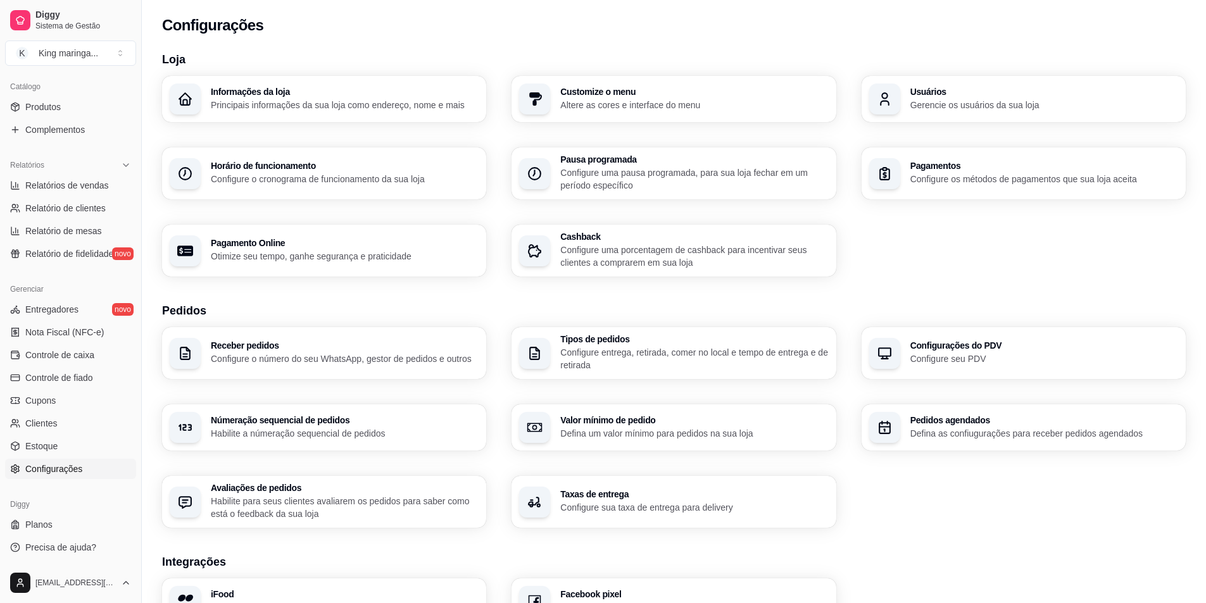
click at [645, 232] on h3 "Cashback" at bounding box center [694, 236] width 268 height 9
click at [319, 237] on div "Pagamento Online Otimize seu tempo, ganhe segurança e praticidade" at bounding box center [324, 250] width 315 height 51
select select "4.98"
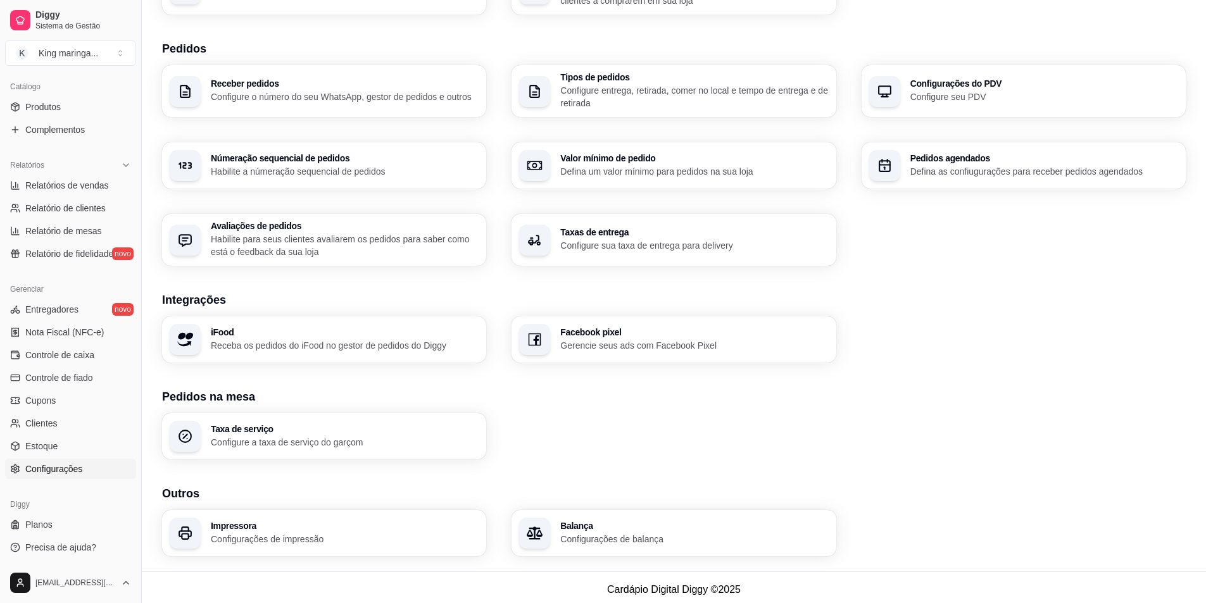
scroll to position [267, 0]
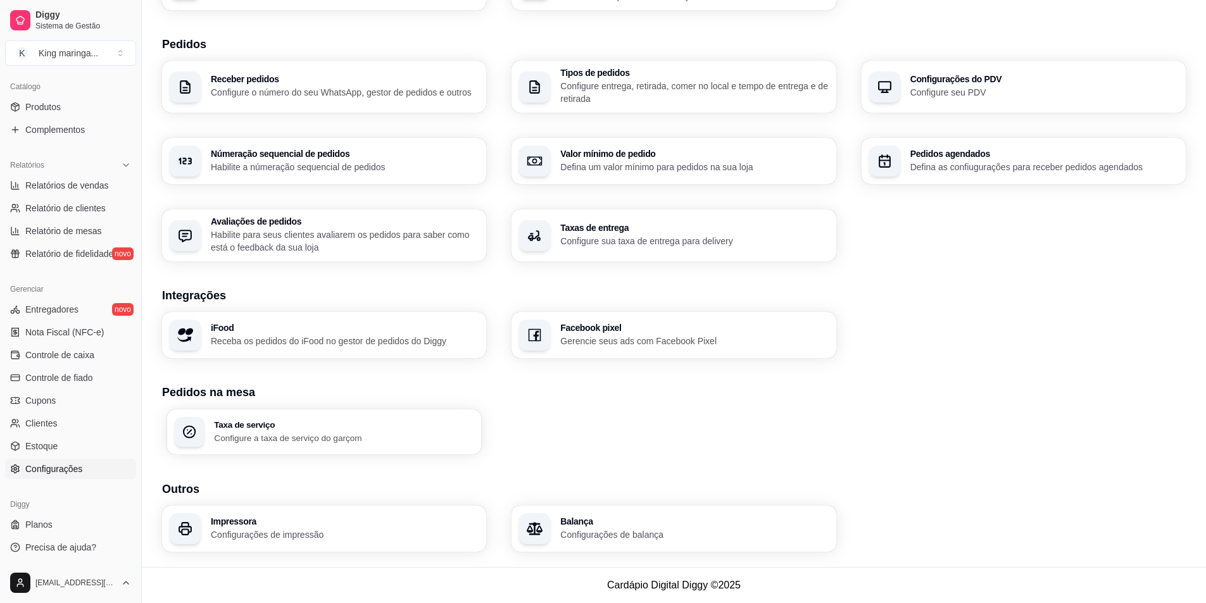
click at [412, 432] on p "Configure a taxa de serviço do garçom" at bounding box center [344, 438] width 260 height 12
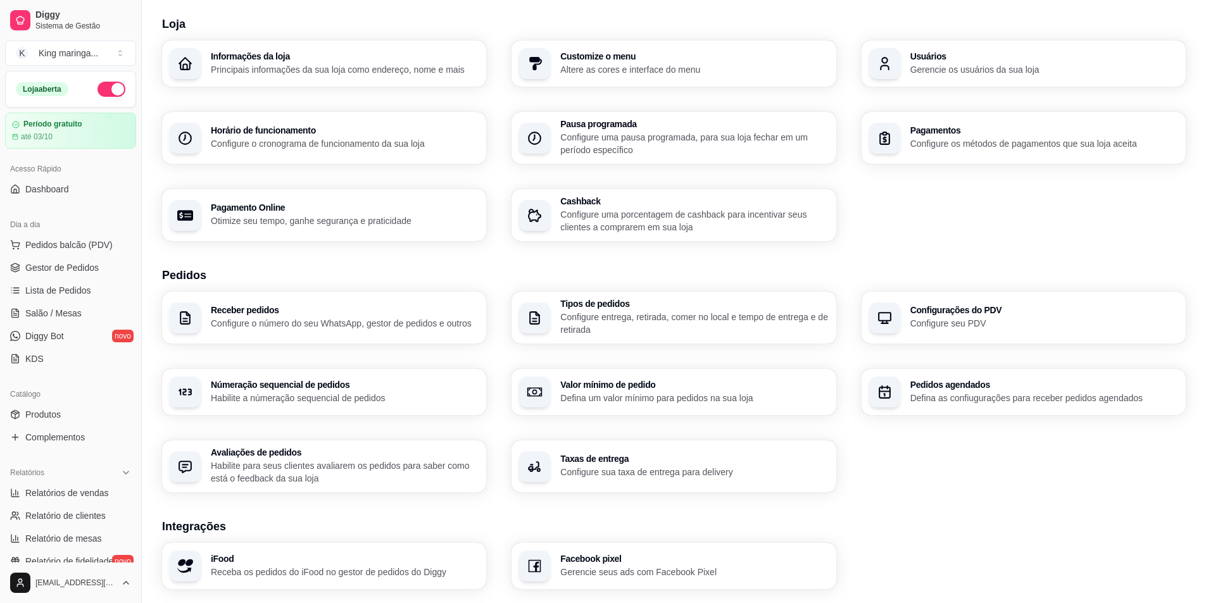
scroll to position [0, 0]
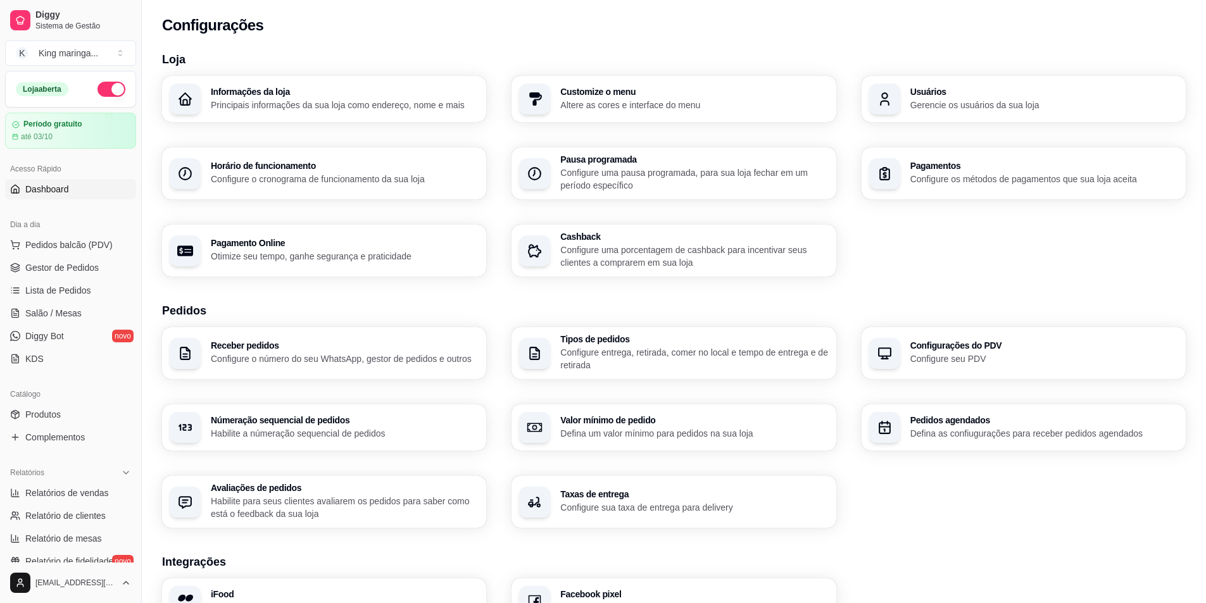
click at [51, 195] on link "Dashboard" at bounding box center [70, 189] width 131 height 20
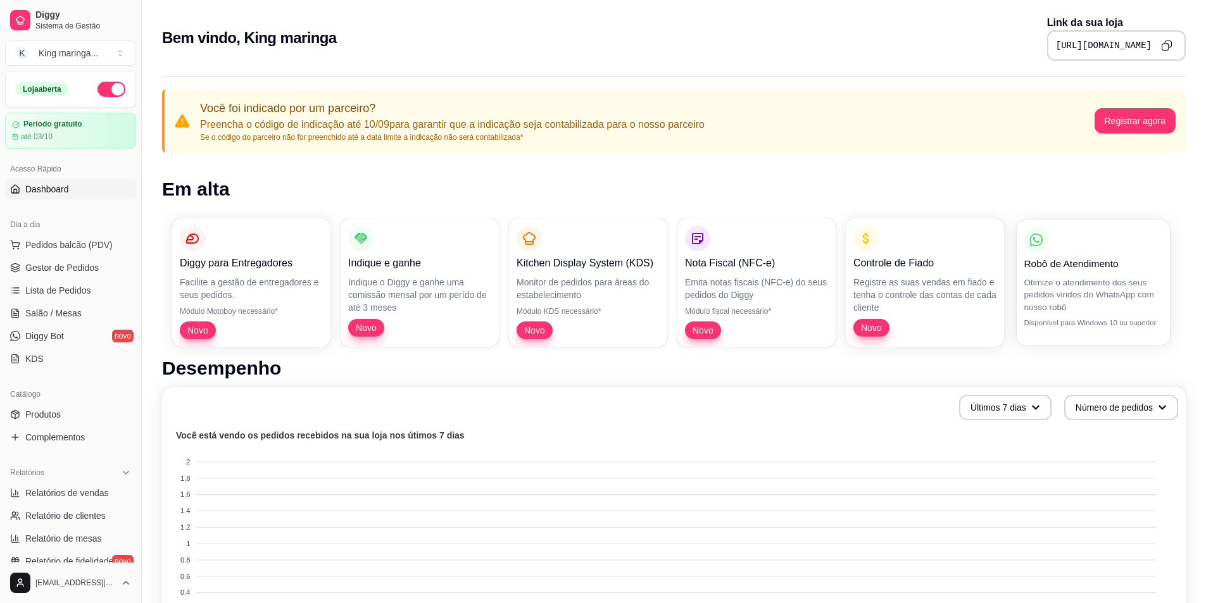
click at [1076, 293] on p "Otimize o atendimento dos seus pedidos vindos do WhatsApp com nosso robô" at bounding box center [1093, 294] width 139 height 37
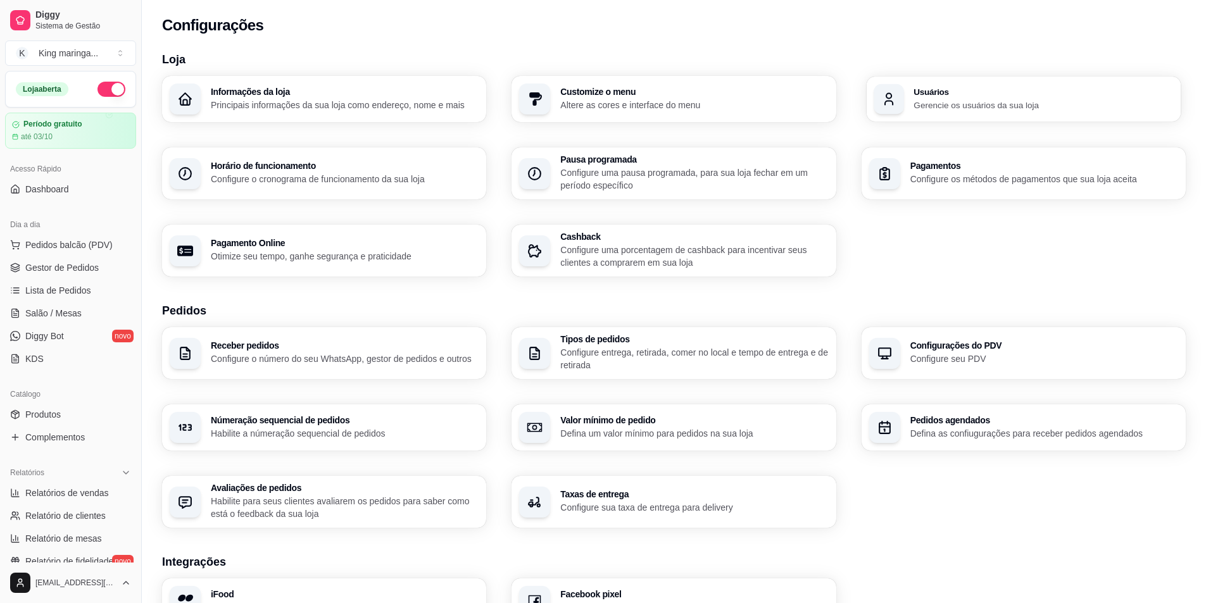
click at [929, 89] on h3 "Usuários" at bounding box center [1044, 91] width 260 height 9
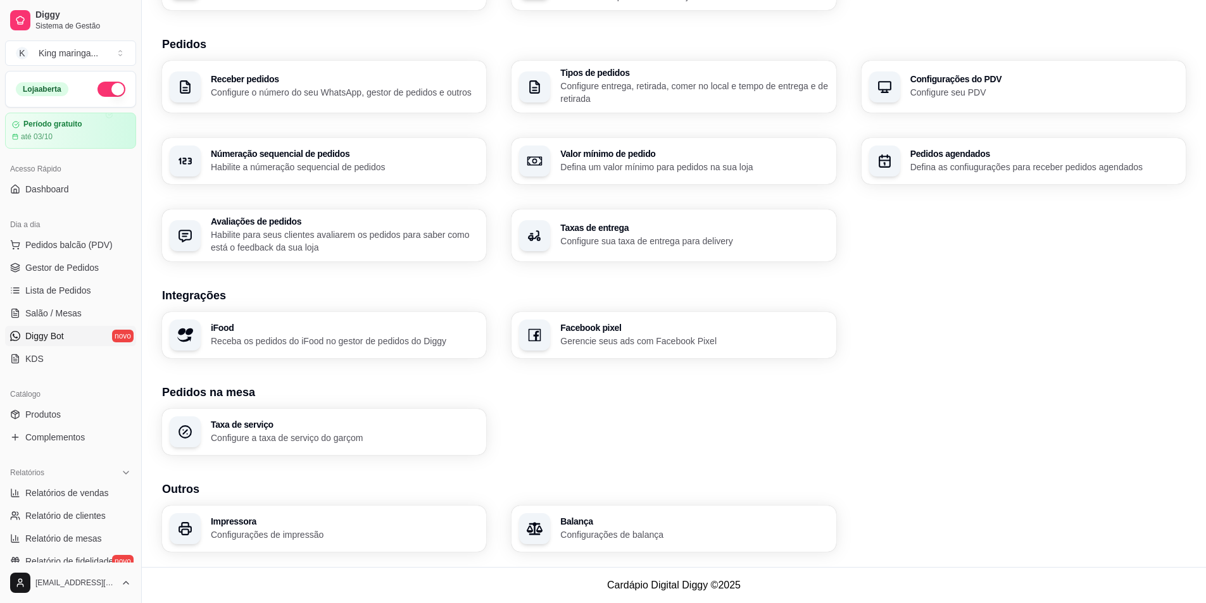
click at [78, 334] on link "Diggy Bot novo" at bounding box center [70, 336] width 131 height 20
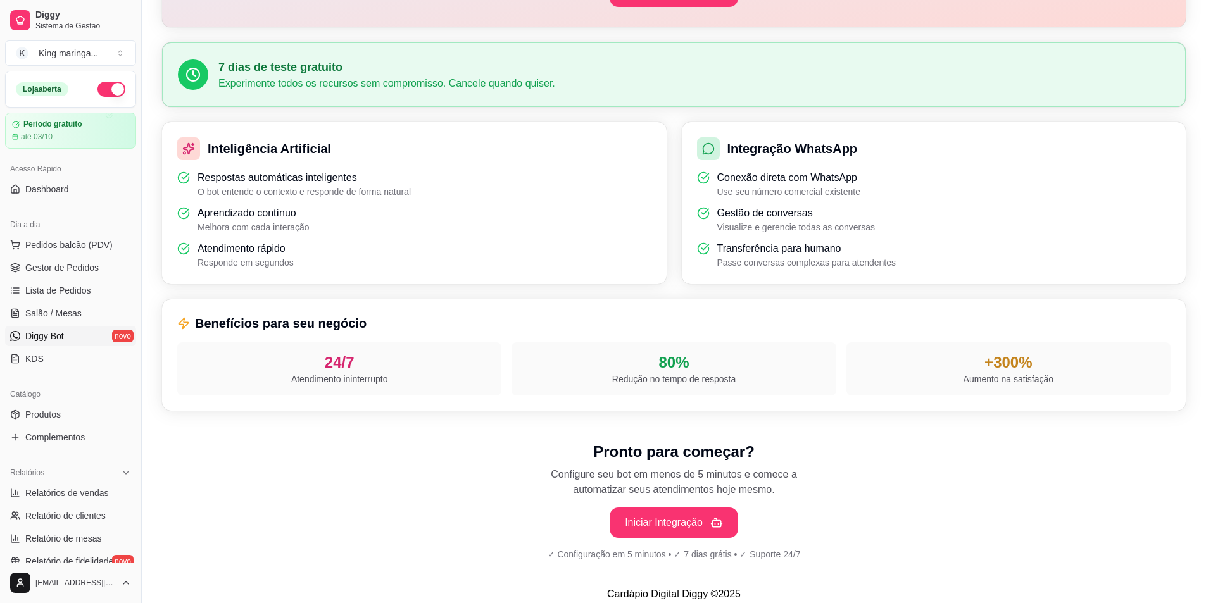
scroll to position [278, 0]
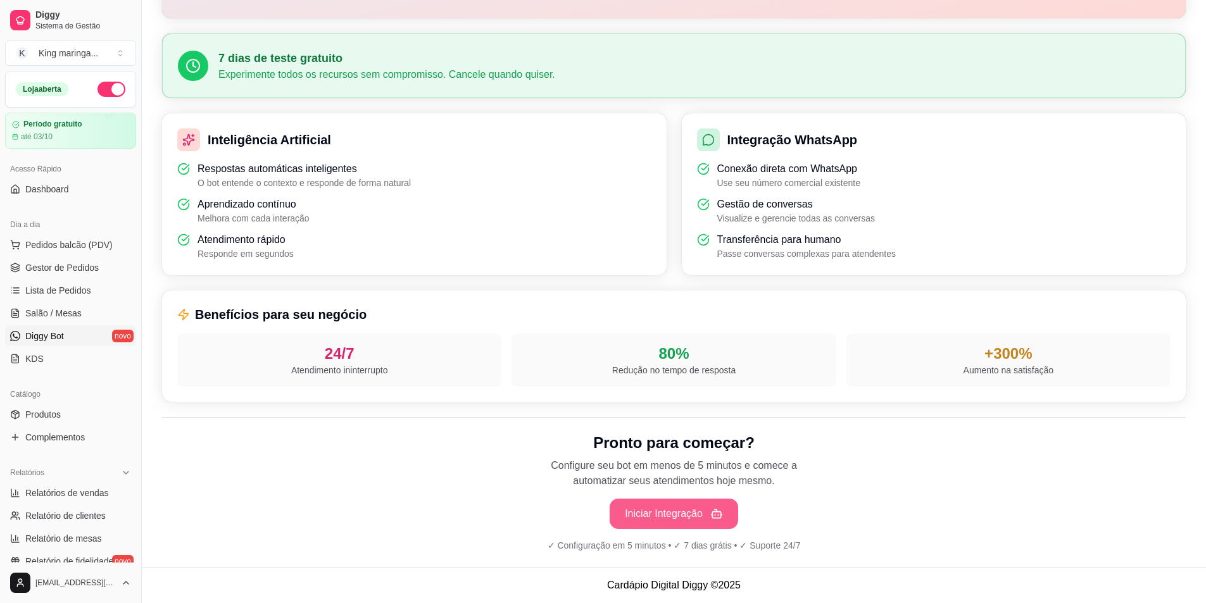
click at [643, 508] on button "Iniciar Integração" at bounding box center [674, 514] width 129 height 30
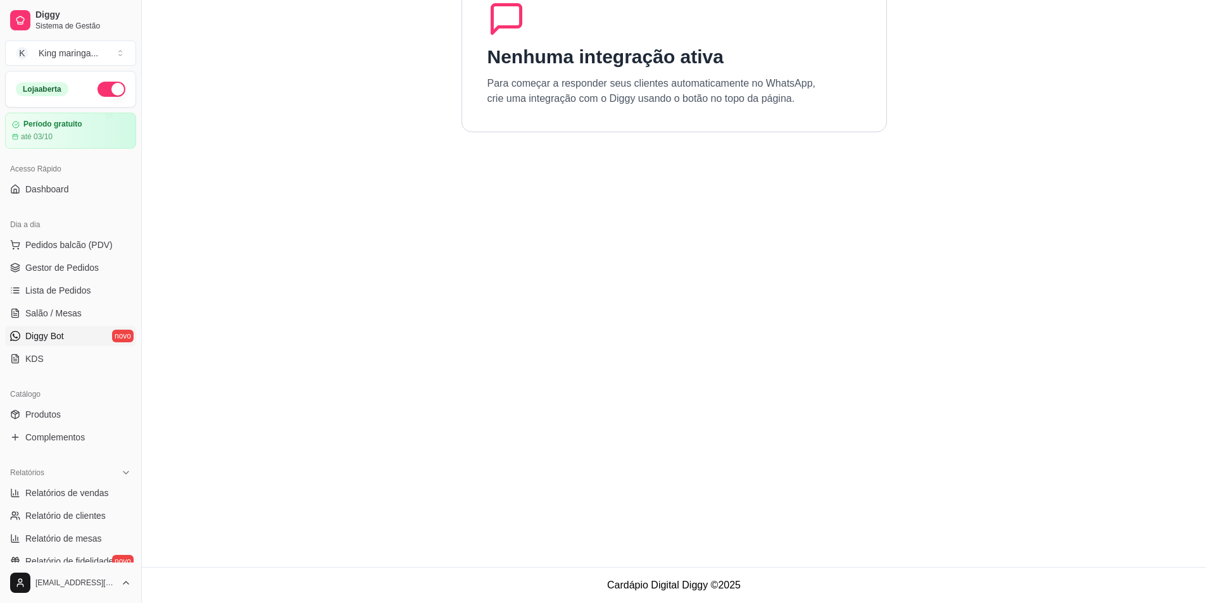
scroll to position [0, 0]
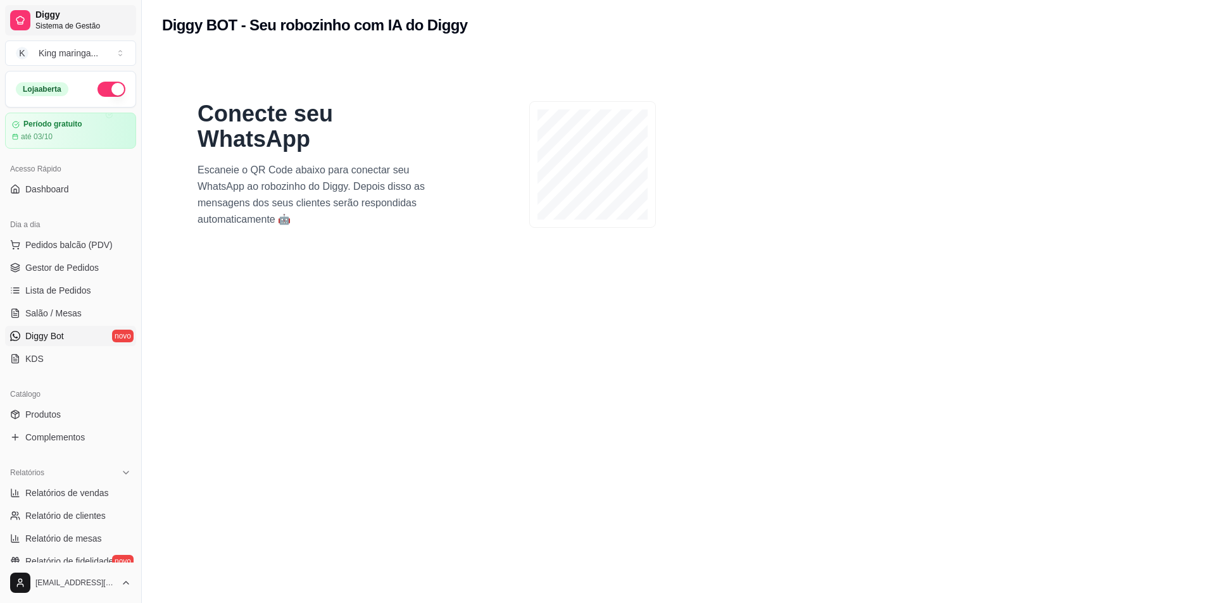
click at [87, 31] on link "Diggy Sistema de Gestão" at bounding box center [70, 20] width 131 height 30
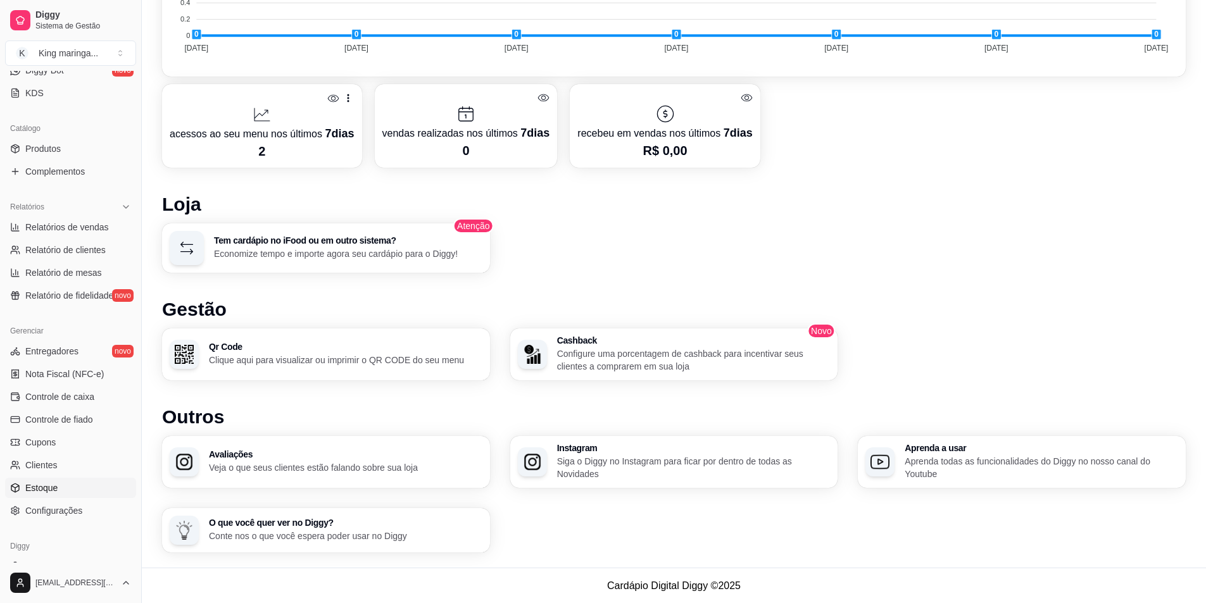
scroll to position [308, 0]
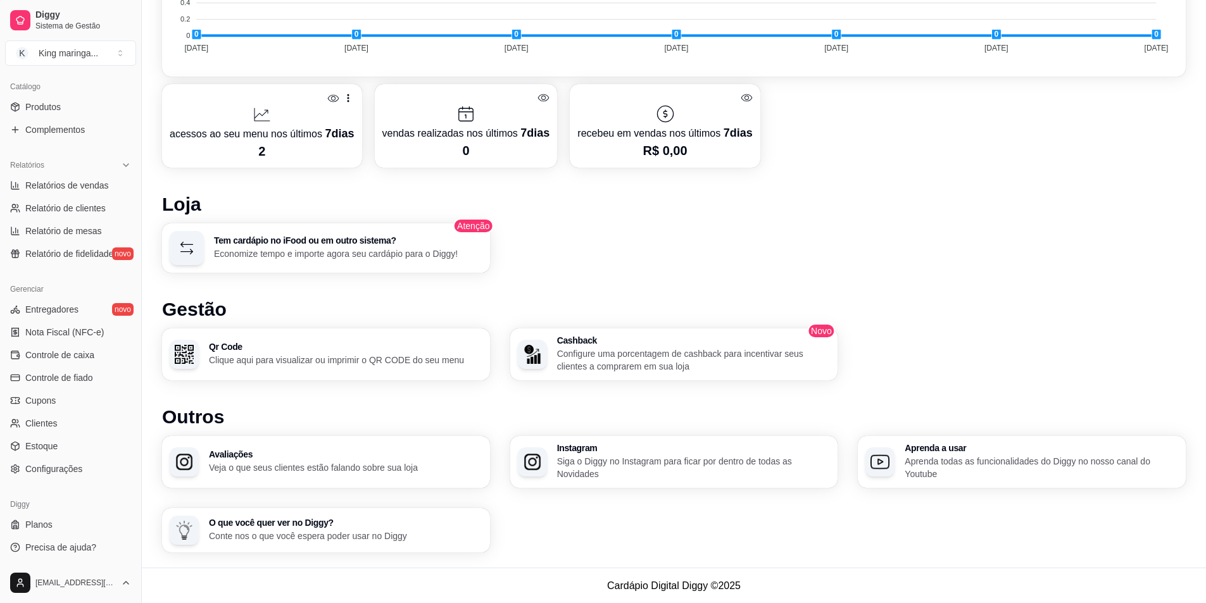
click at [75, 436] on ul "Entregadores novo Nota Fiscal (NFC-e) Controle de caixa Controle de fiado Cupon…" at bounding box center [70, 390] width 131 height 180
click at [80, 427] on link "Clientes" at bounding box center [70, 423] width 131 height 20
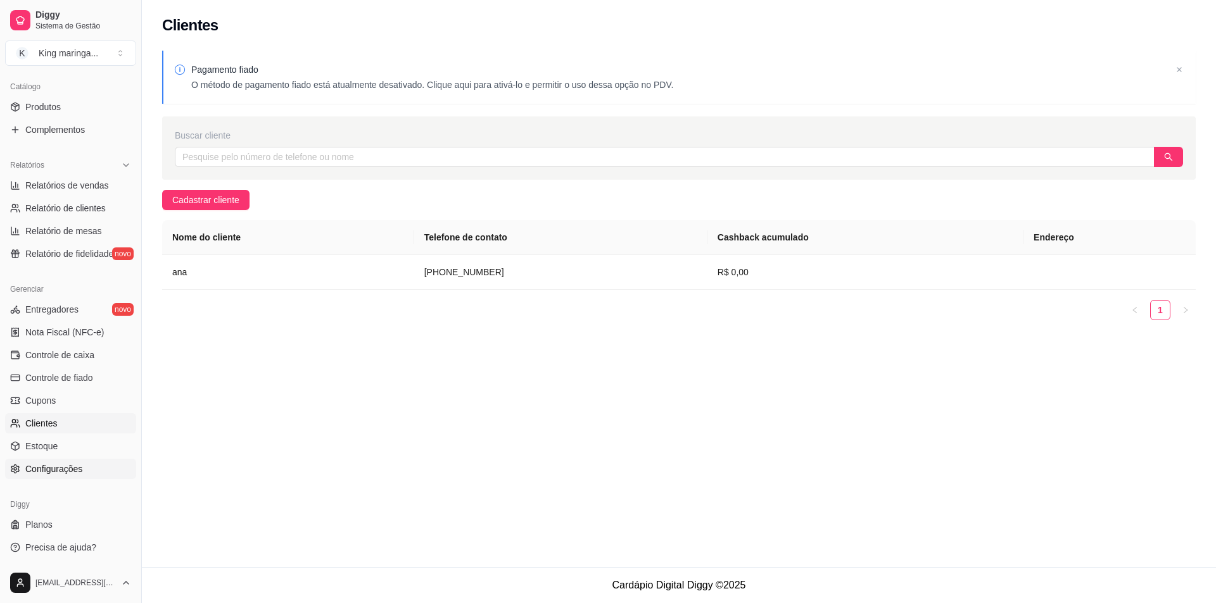
click at [32, 465] on span "Configurações" at bounding box center [53, 469] width 57 height 13
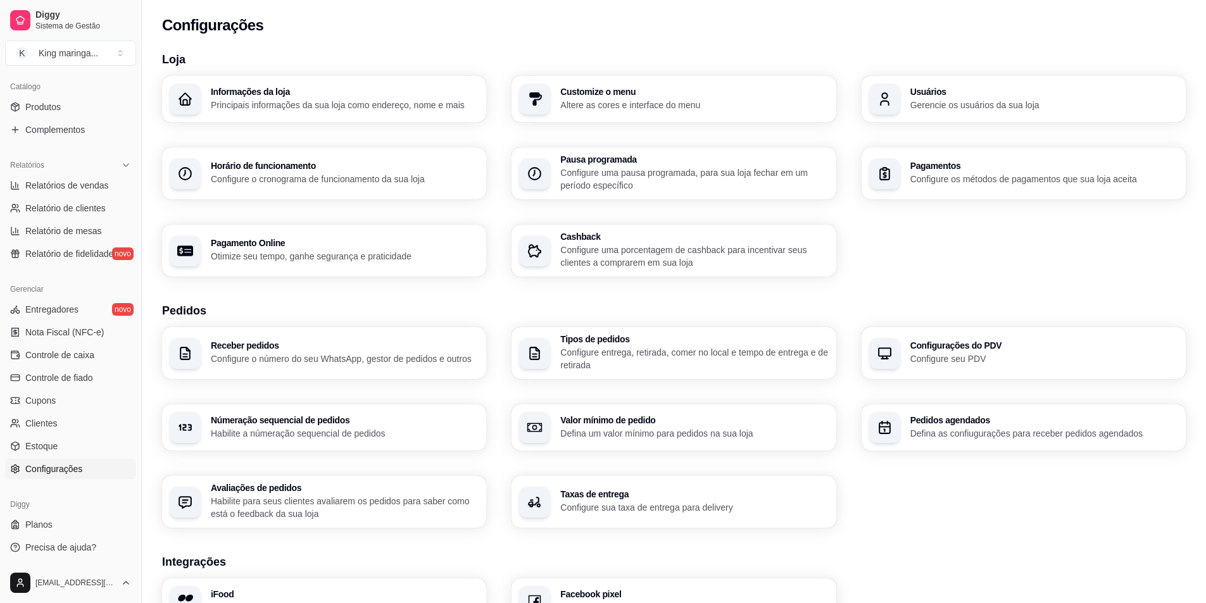
click at [393, 172] on div "Horário de funcionamento Configure o cronograma de funcionamento da sua loja" at bounding box center [345, 173] width 268 height 24
click at [896, 105] on div "button" at bounding box center [884, 99] width 31 height 31
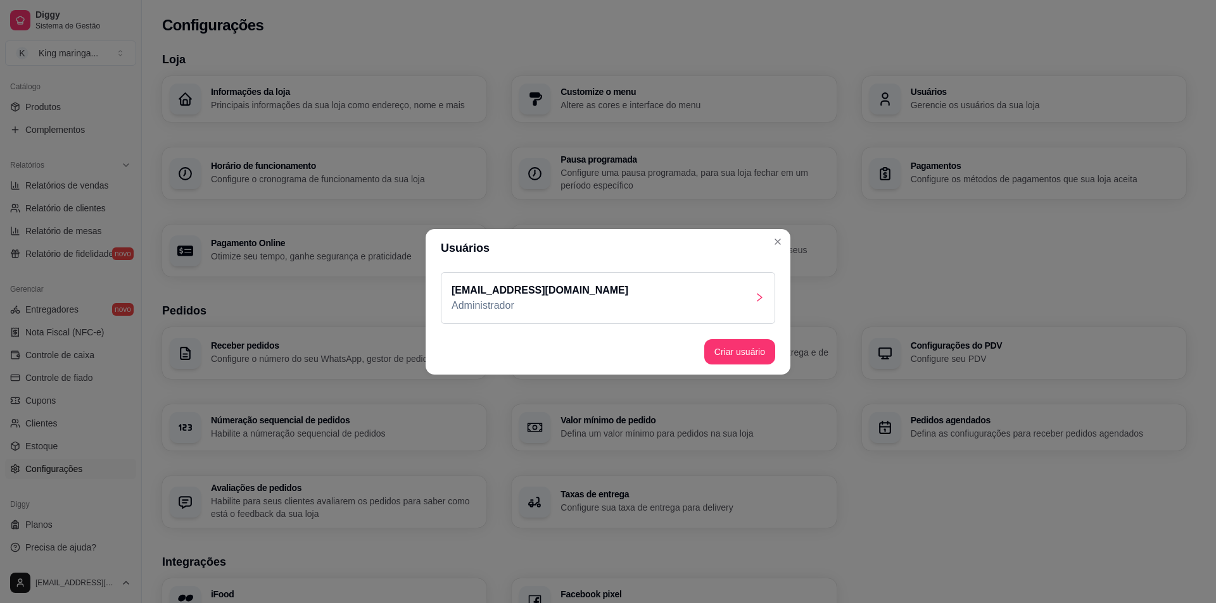
click at [788, 234] on header "Usuários" at bounding box center [608, 248] width 365 height 38
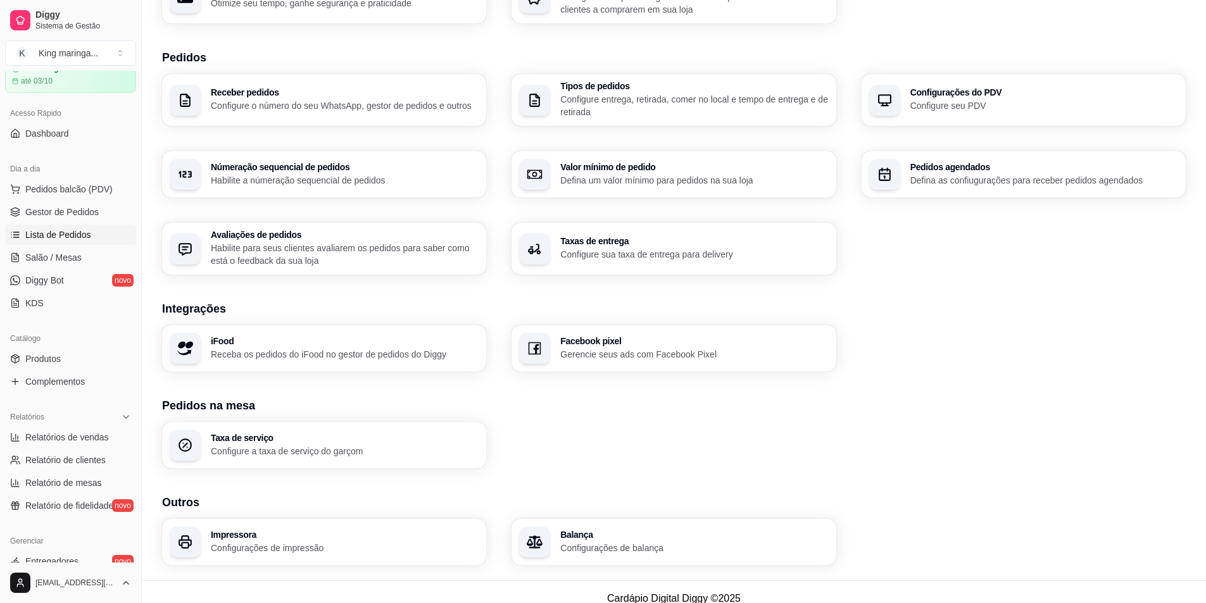
scroll to position [54, 0]
click at [65, 290] on link "Diggy Bot novo" at bounding box center [70, 282] width 131 height 20
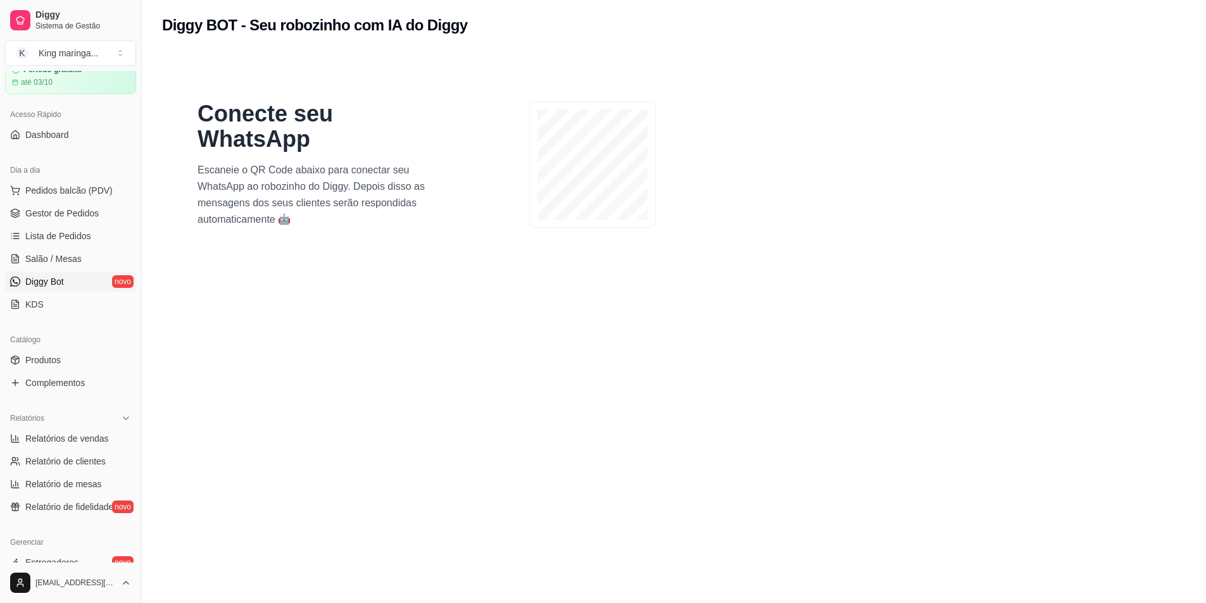
click at [531, 314] on section "Conecte seu WhatsApp Escaneie o QR Code abaixo para conectar seu WhatsApp ao ro…" at bounding box center [674, 352] width 1024 height 603
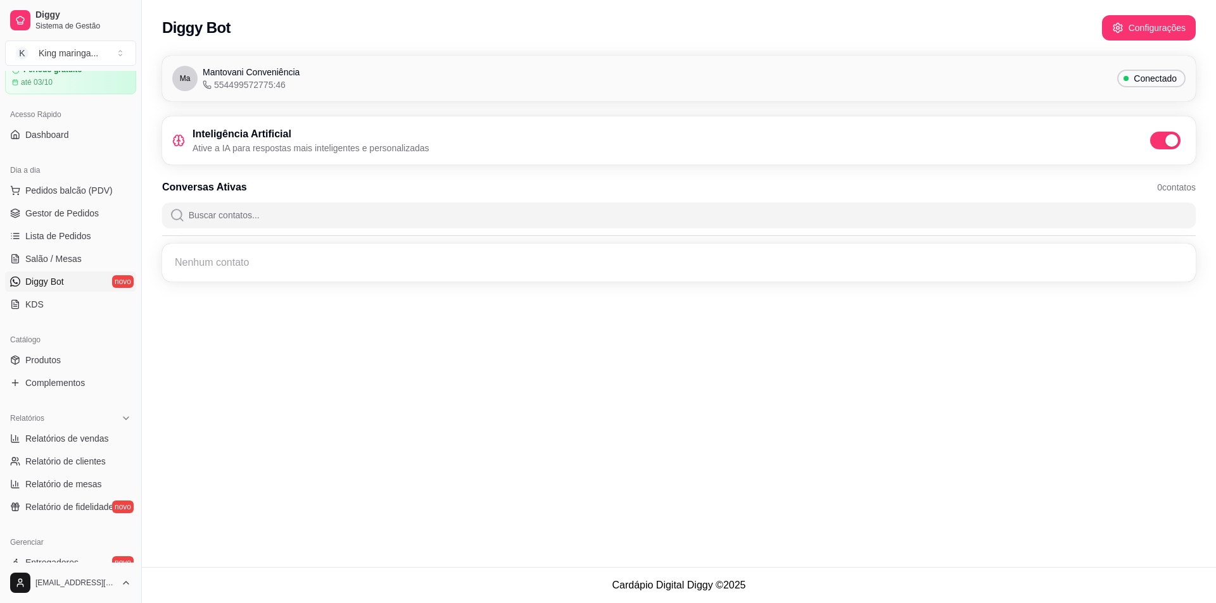
click at [381, 135] on h3 "Inteligência Artificial" at bounding box center [310, 134] width 237 height 15
click at [1129, 28] on button "Configurações" at bounding box center [1148, 28] width 91 height 25
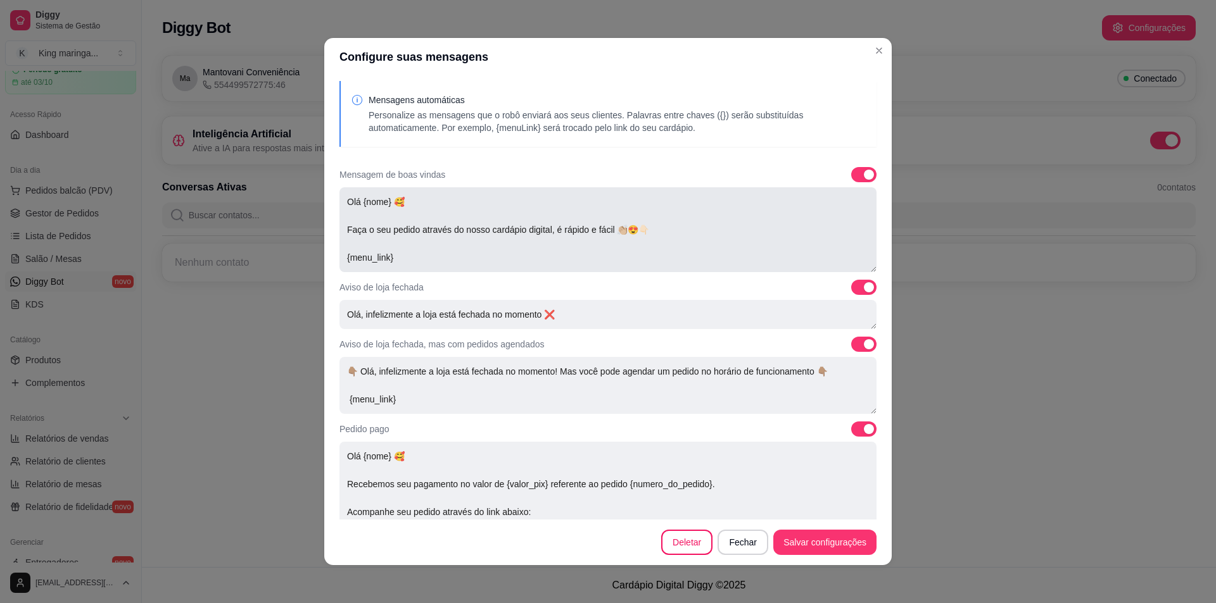
scroll to position [63, 0]
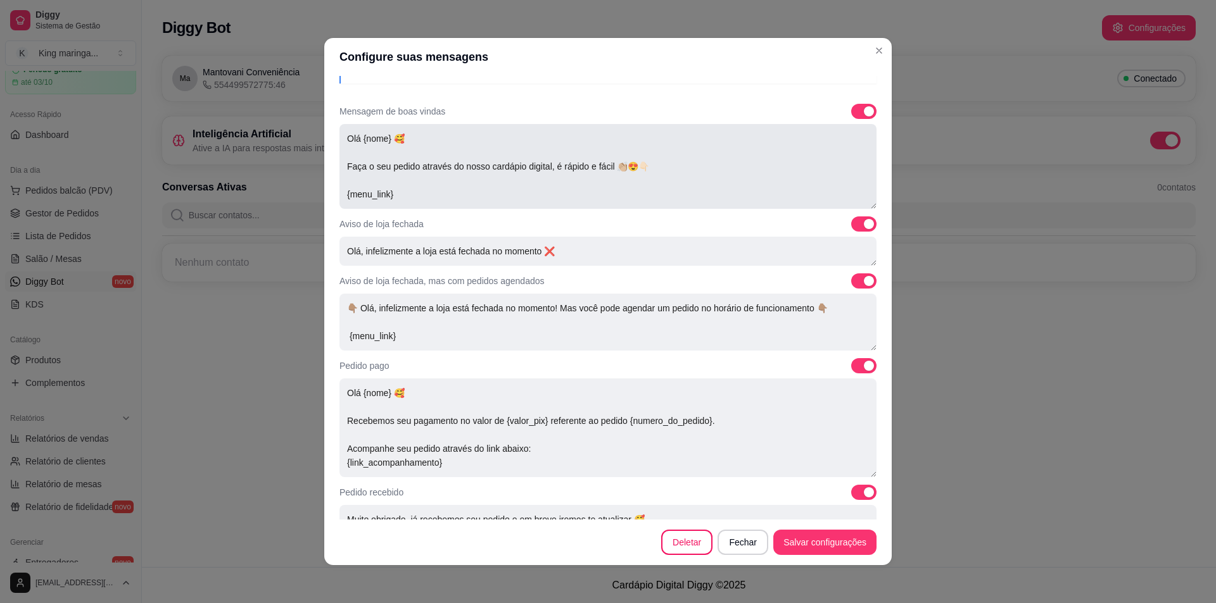
click at [602, 158] on textarea "Olá {nome} 🥰 Faça o seu pedido através do nosso cardápio digital, é rápido e fá…" at bounding box center [607, 166] width 537 height 85
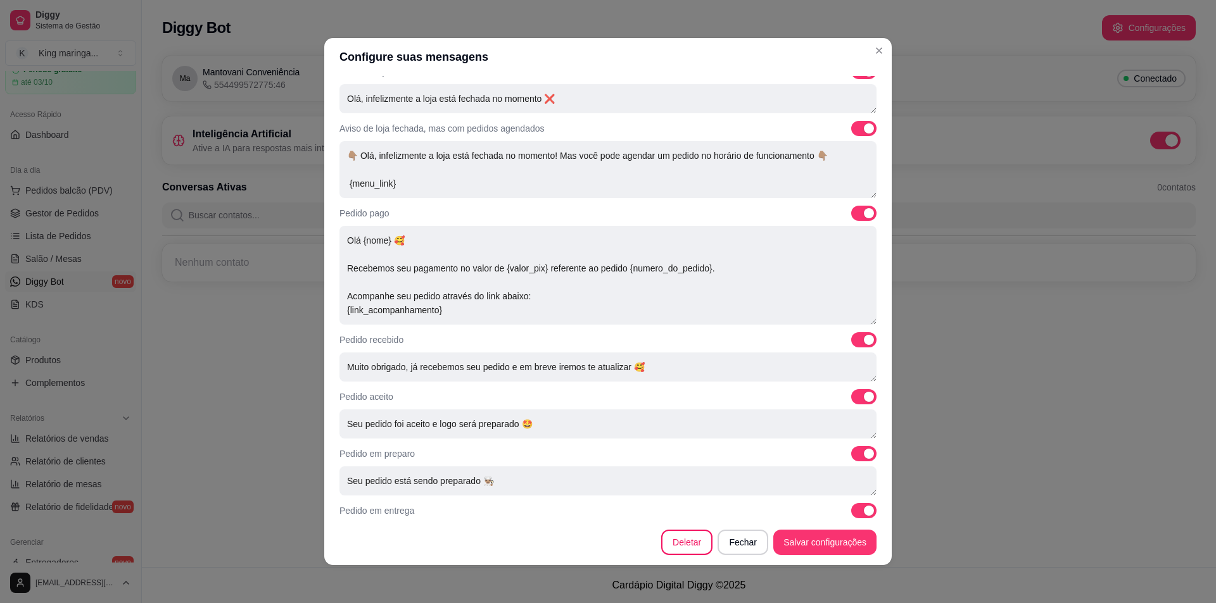
scroll to position [317, 0]
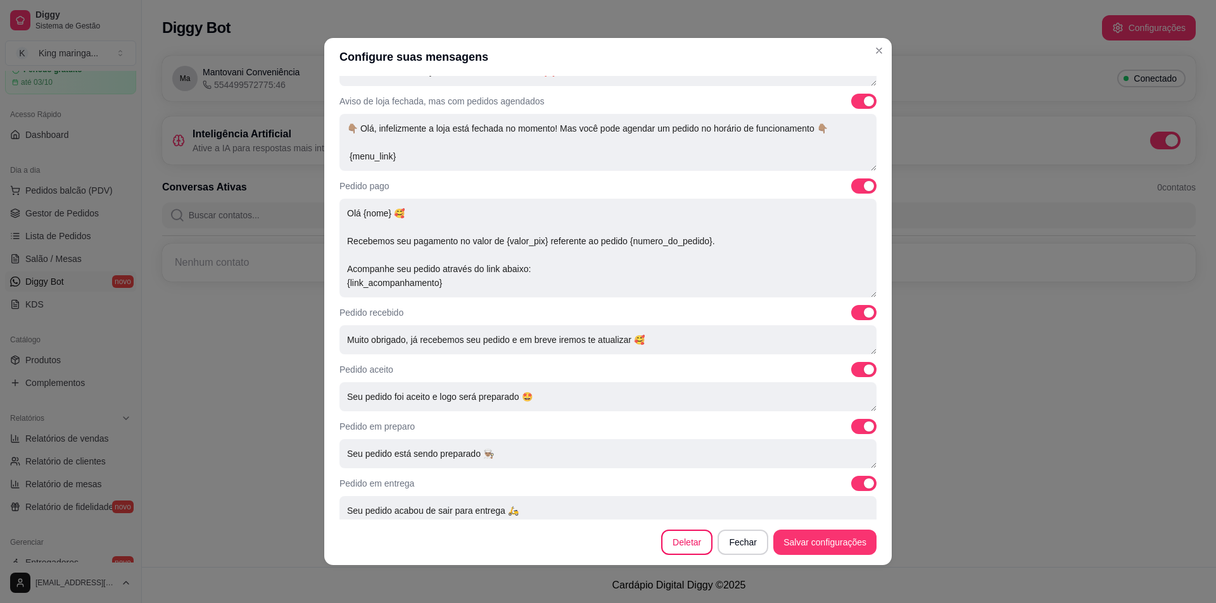
click at [864, 184] on span at bounding box center [869, 186] width 10 height 10
click at [855, 189] on input "checkbox" at bounding box center [854, 193] width 8 height 8
checkbox input "false"
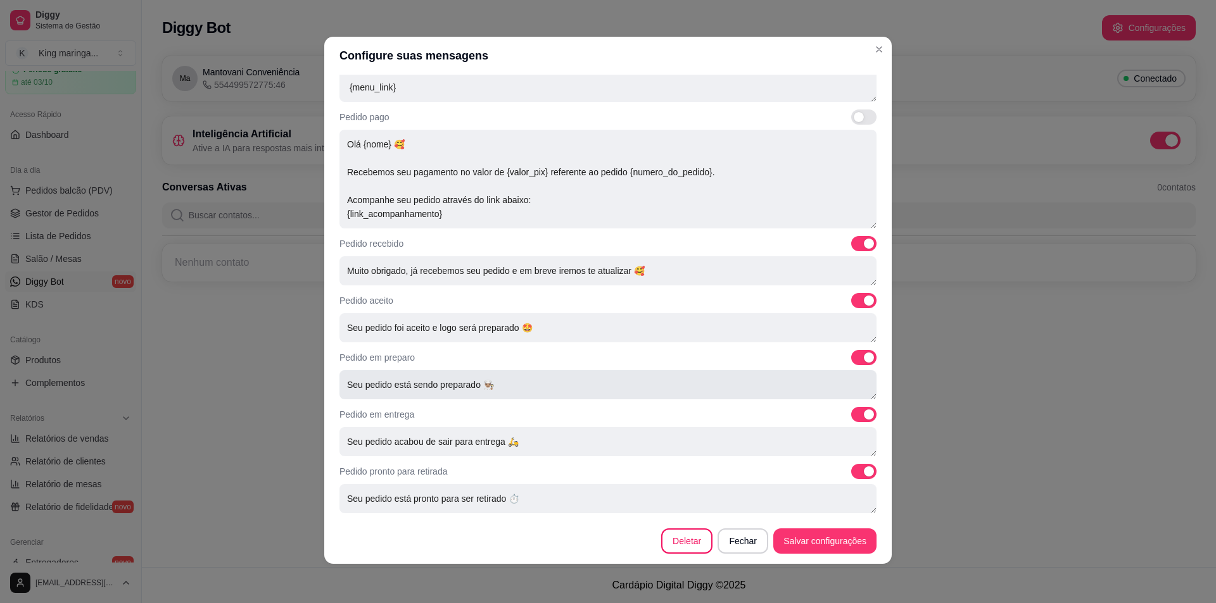
scroll to position [3, 0]
click at [851, 358] on span at bounding box center [863, 356] width 25 height 15
click at [850, 359] on input "checkbox" at bounding box center [854, 363] width 8 height 8
checkbox input "false"
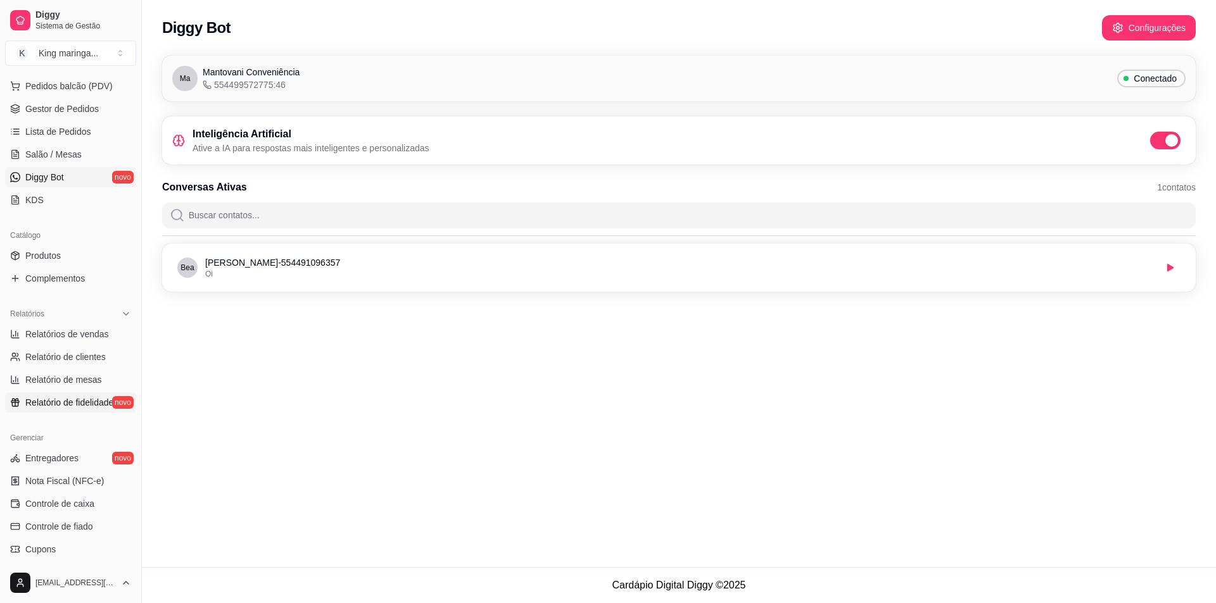
scroll to position [308, 0]
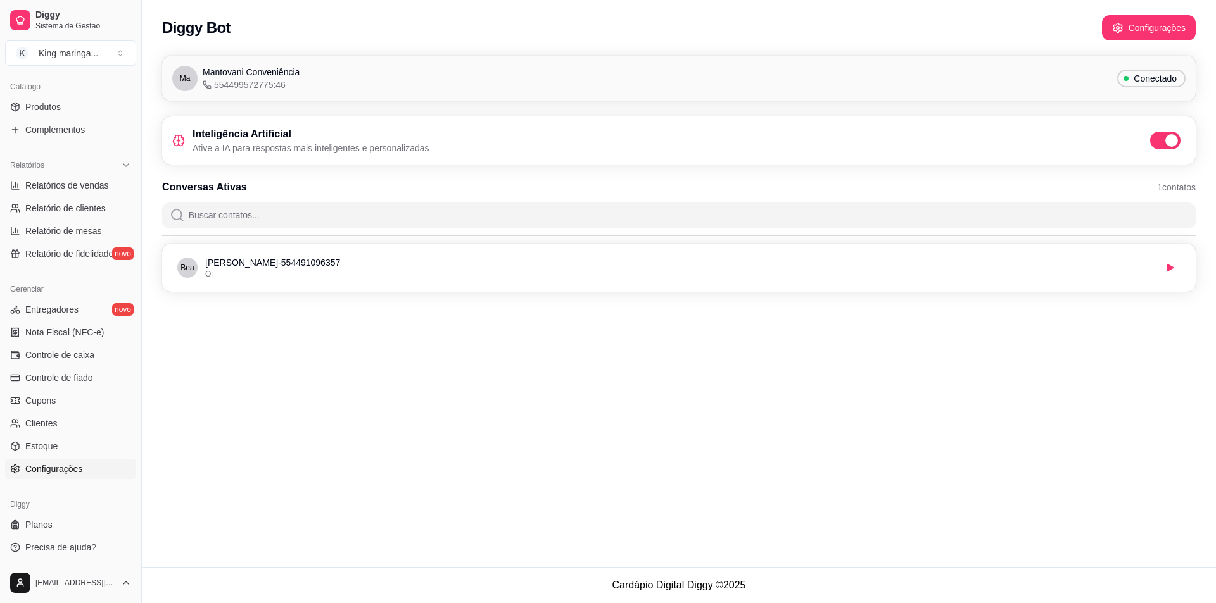
click at [35, 460] on link "Configurações" at bounding box center [70, 469] width 131 height 20
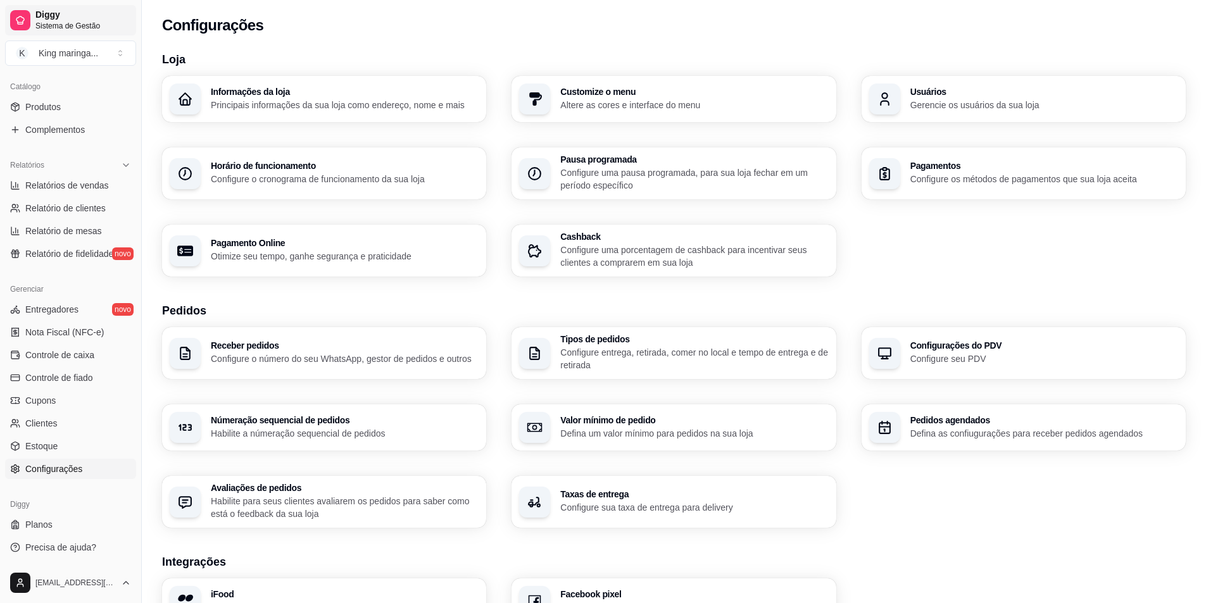
click at [65, 19] on div "Diggy Sistema de Gestão" at bounding box center [83, 20] width 96 height 22
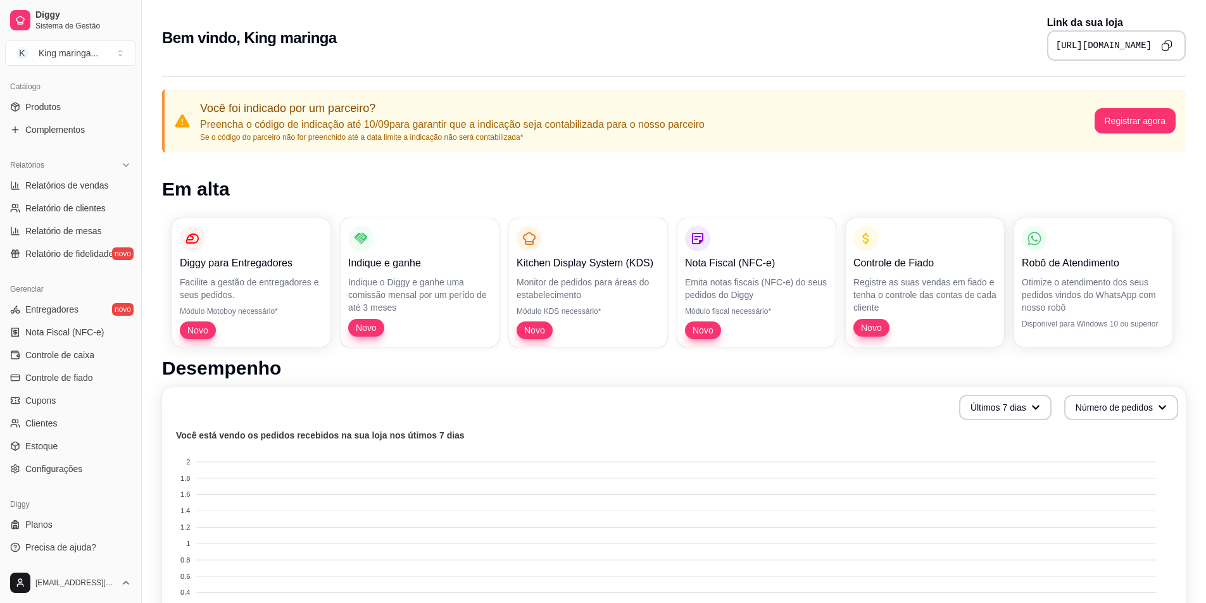
click at [1173, 46] on button "Copy to clipboard" at bounding box center [1167, 45] width 20 height 20
click at [82, 51] on div "King maringa ..." at bounding box center [69, 53] width 60 height 13
click at [40, 202] on span "Relatório de clientes" at bounding box center [65, 208] width 80 height 13
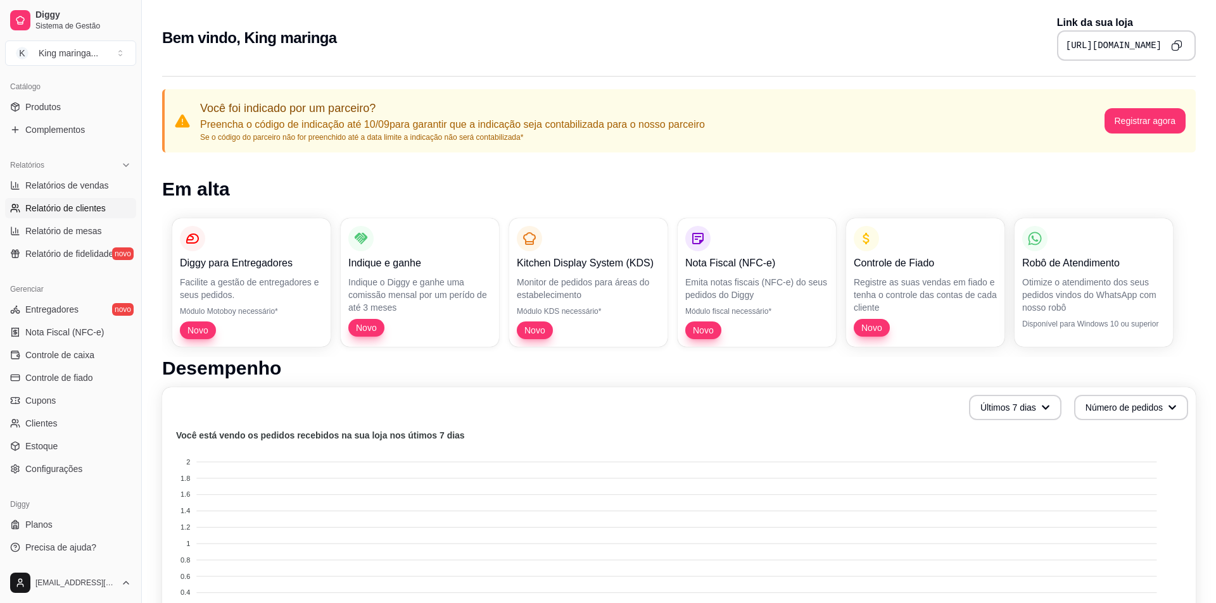
select select "30"
select select "HIGHEST_TOTAL_SPENT_WITH_ORDERS"
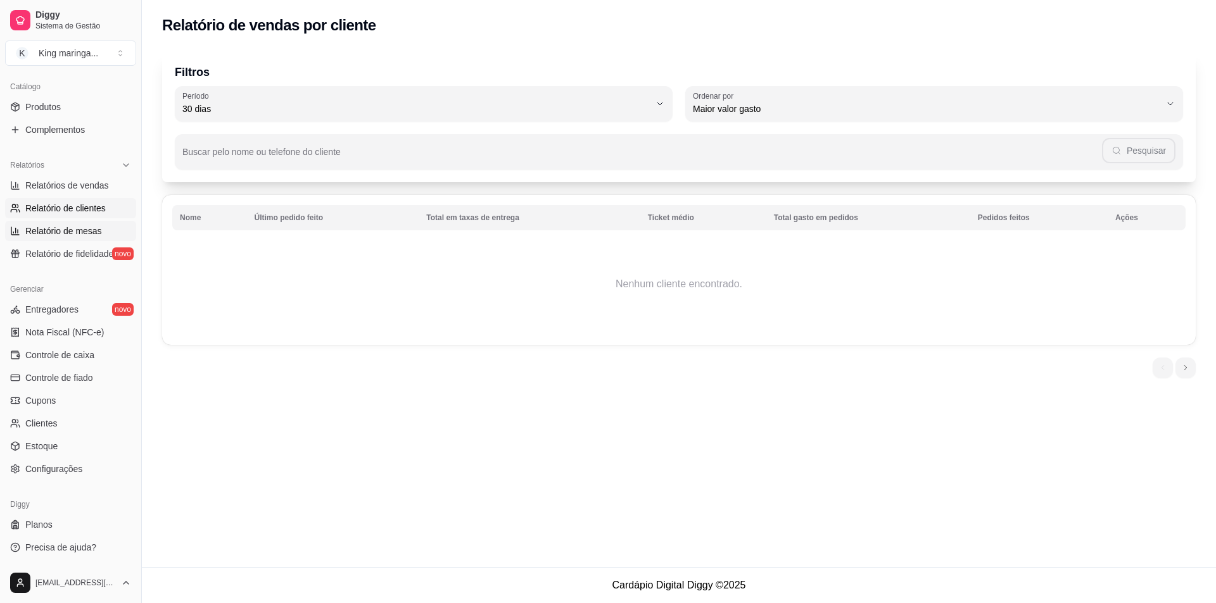
click at [38, 229] on span "Relatório de mesas" at bounding box center [63, 231] width 77 height 13
select select "TOTAL_OF_ORDERS"
select select "7"
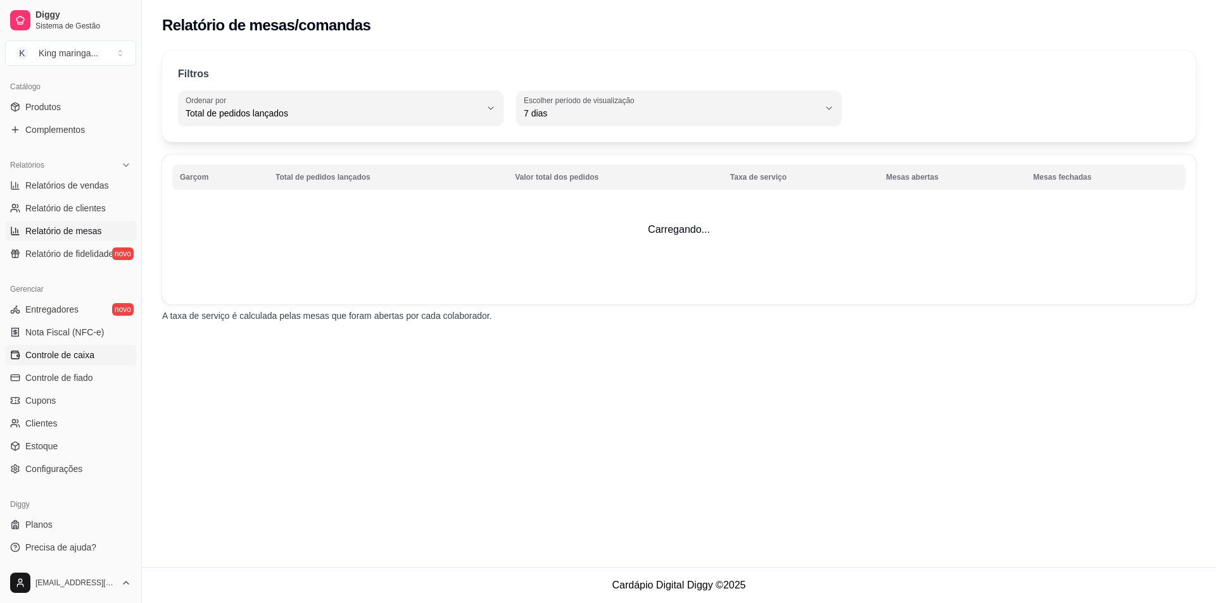
click at [47, 345] on link "Controle de caixa" at bounding box center [70, 355] width 131 height 20
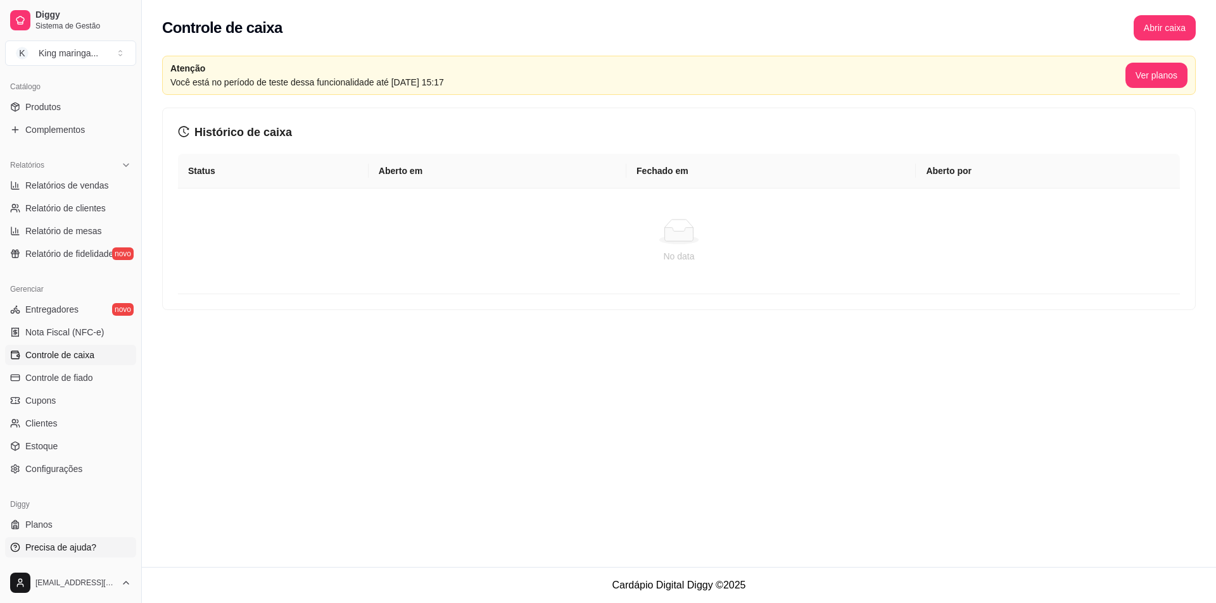
click at [53, 552] on span "Precisa de ajuda?" at bounding box center [60, 547] width 71 height 13
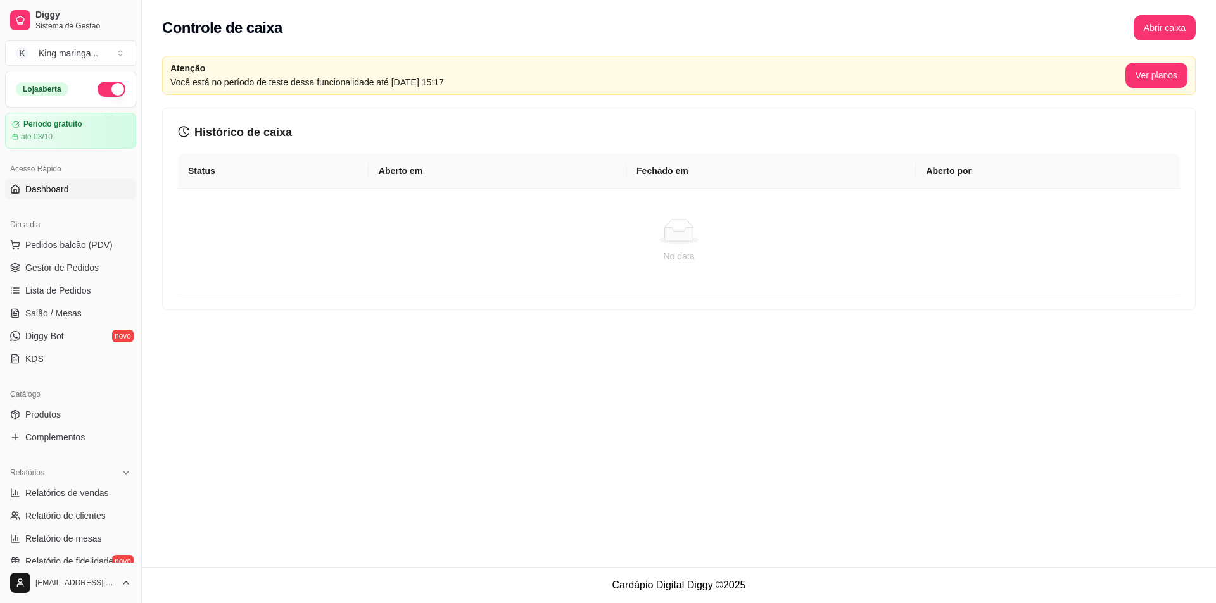
click at [50, 191] on span "Dashboard" at bounding box center [47, 189] width 44 height 13
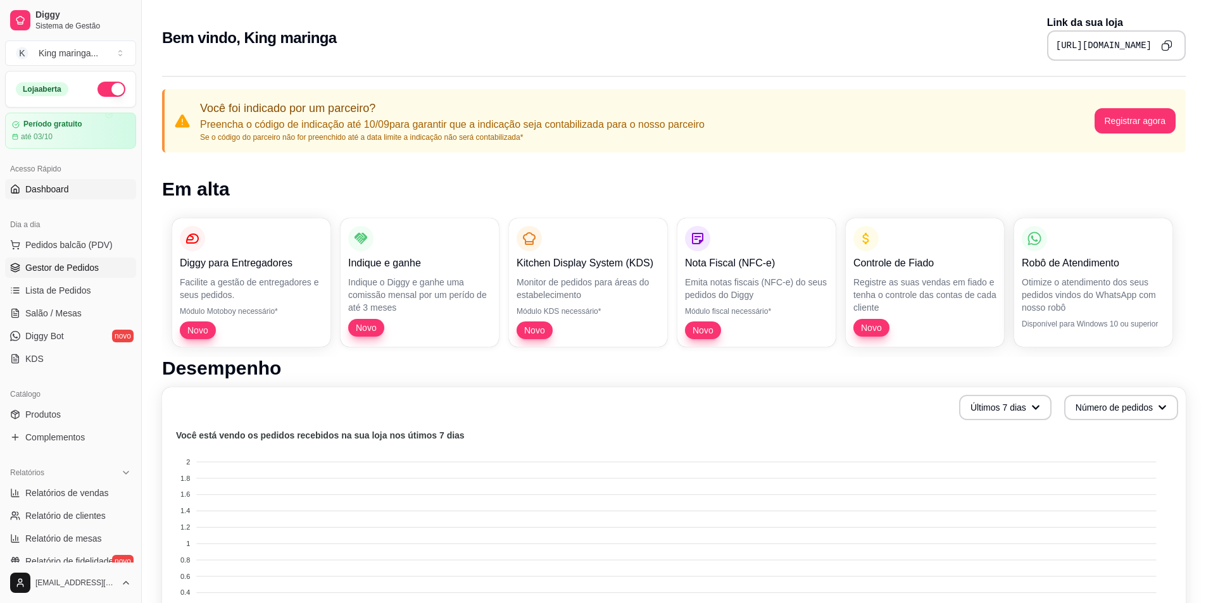
click at [63, 264] on span "Gestor de Pedidos" at bounding box center [61, 268] width 73 height 13
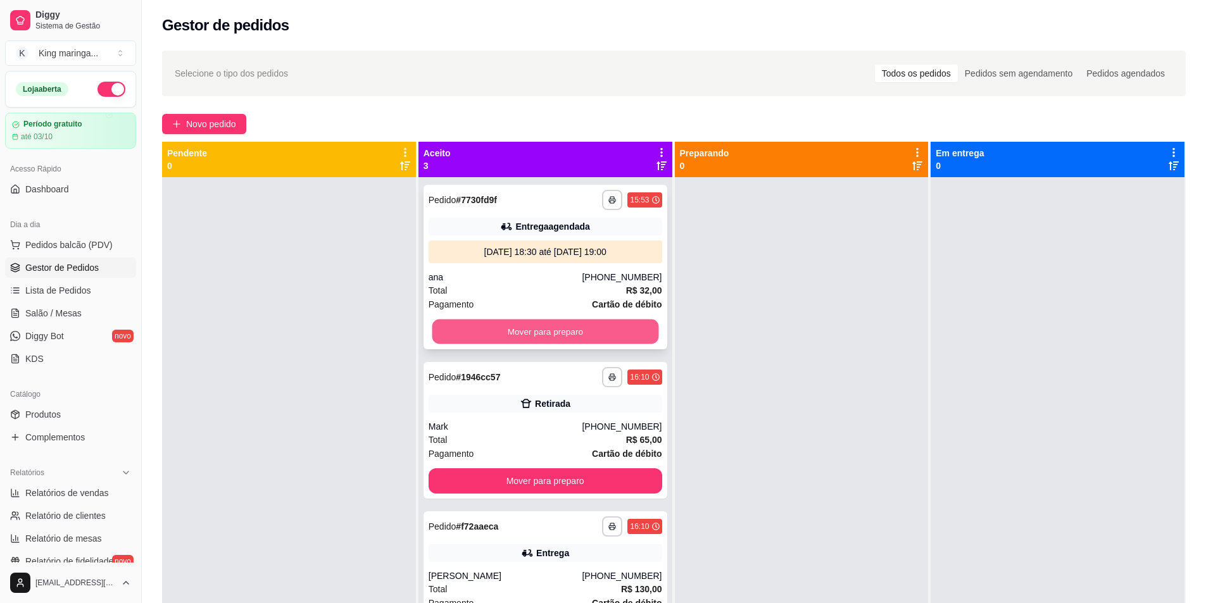
click at [549, 325] on button "Mover para preparo" at bounding box center [545, 332] width 227 height 25
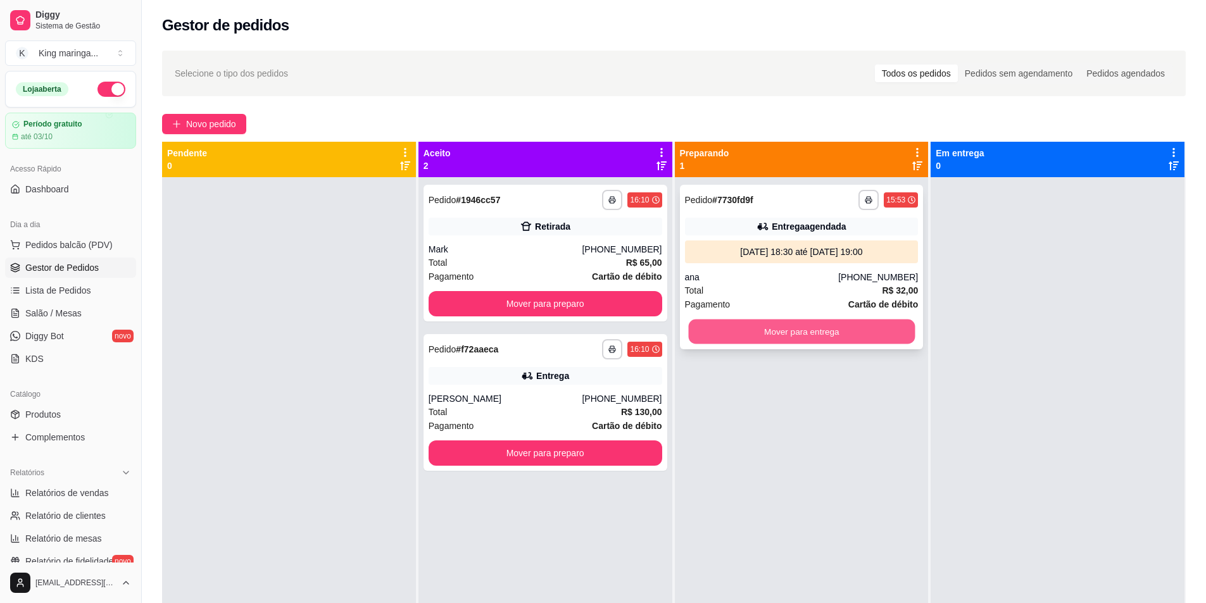
click at [807, 329] on button "Mover para entrega" at bounding box center [801, 332] width 227 height 25
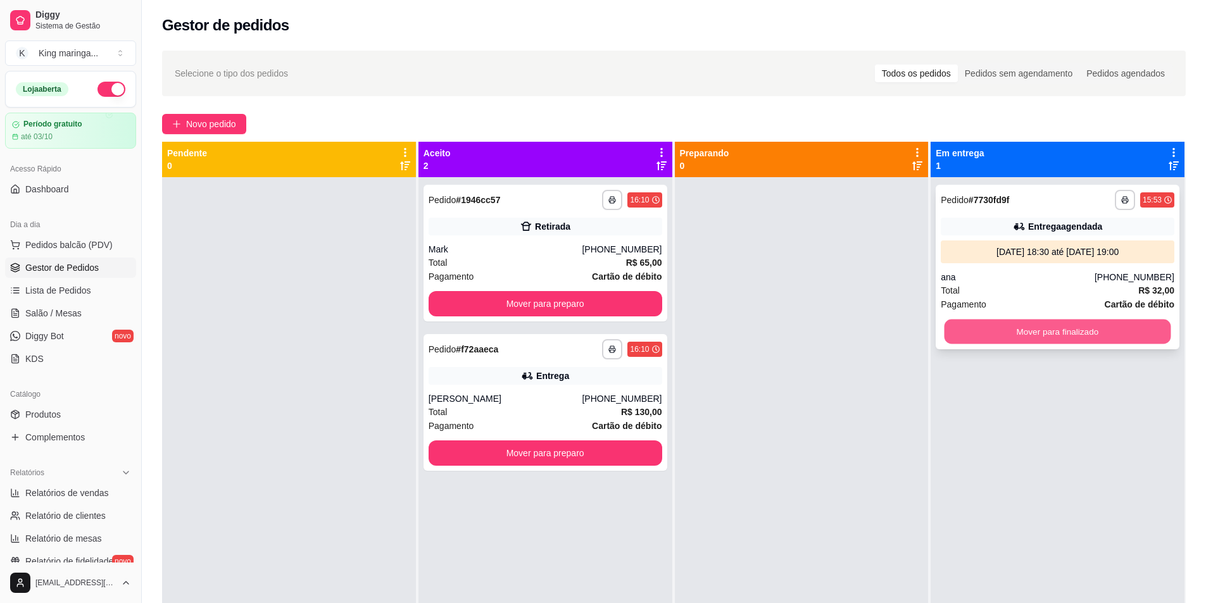
click at [1063, 336] on button "Mover para finalizado" at bounding box center [1058, 332] width 227 height 25
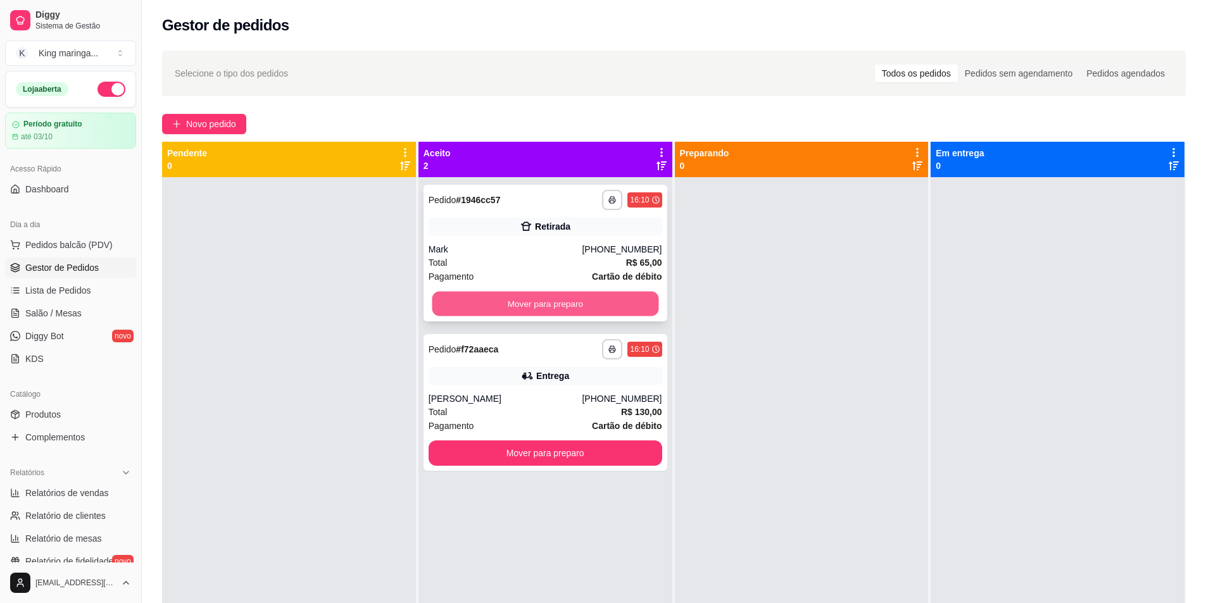
click at [583, 294] on button "Mover para preparo" at bounding box center [545, 304] width 227 height 25
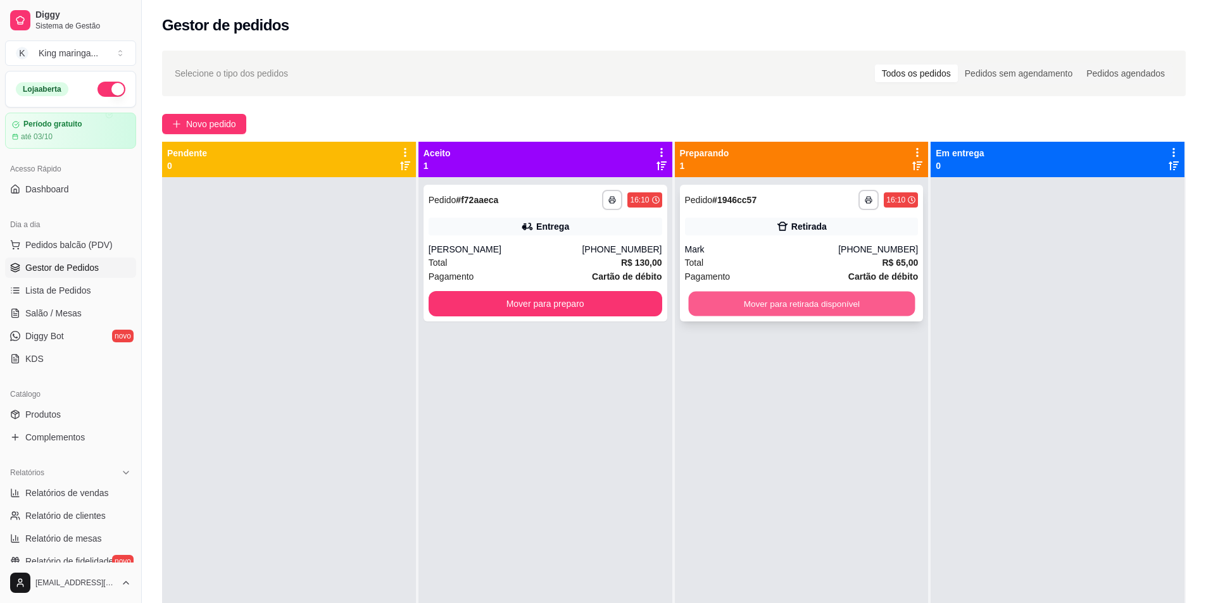
click at [763, 308] on button "Mover para retirada disponível" at bounding box center [801, 304] width 227 height 25
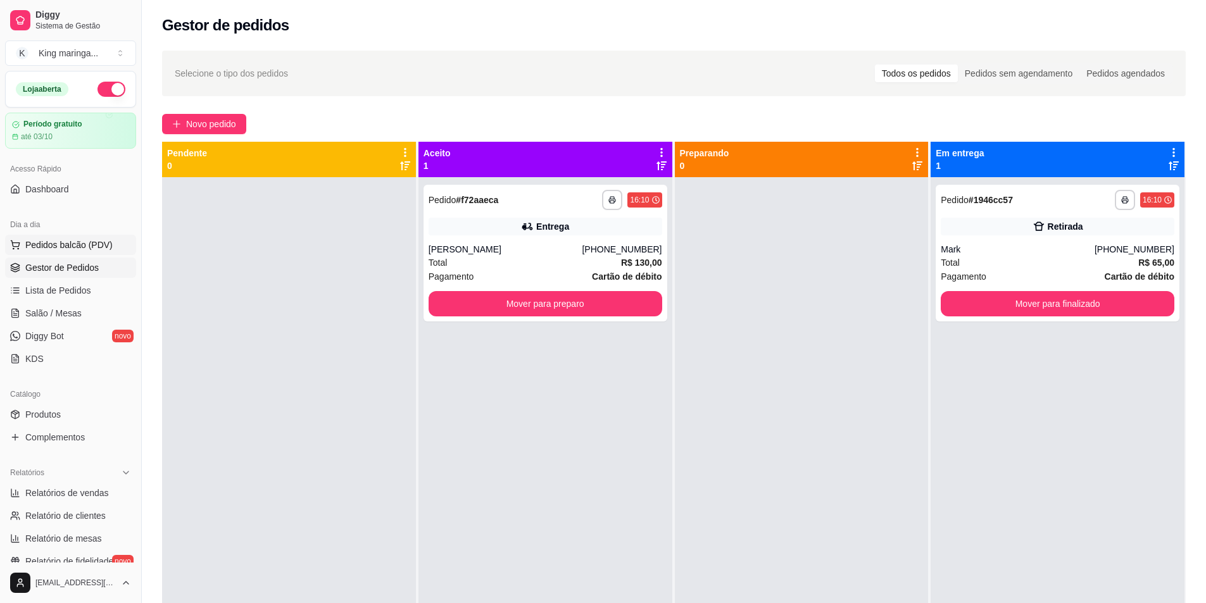
click at [86, 244] on span "Pedidos balcão (PDV)" at bounding box center [68, 245] width 87 height 13
